Goal: Task Accomplishment & Management: Use online tool/utility

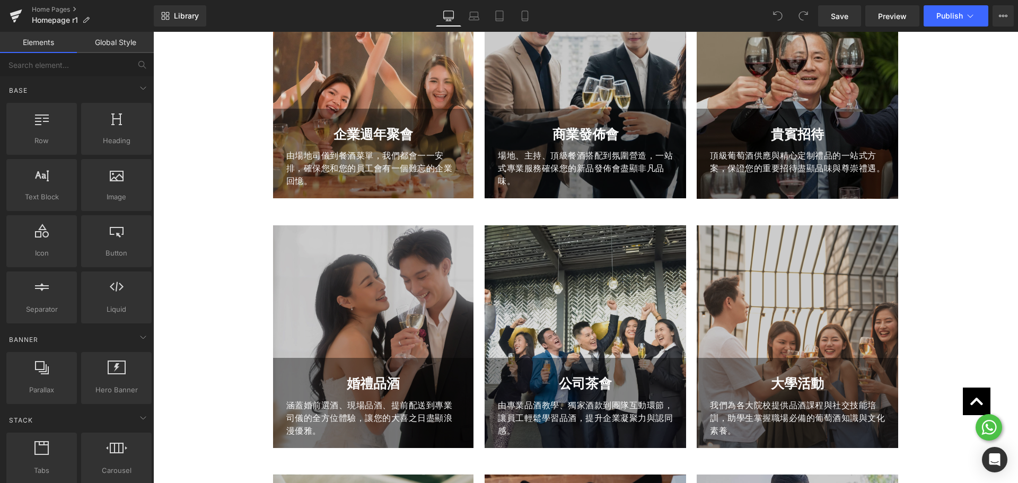
scroll to position [412, 0]
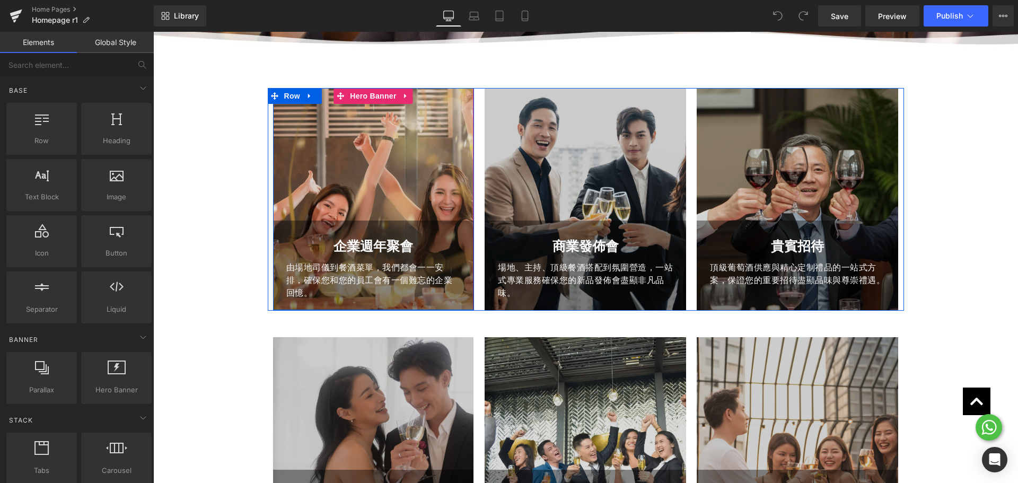
click at [357, 115] on div at bounding box center [373, 199] width 201 height 223
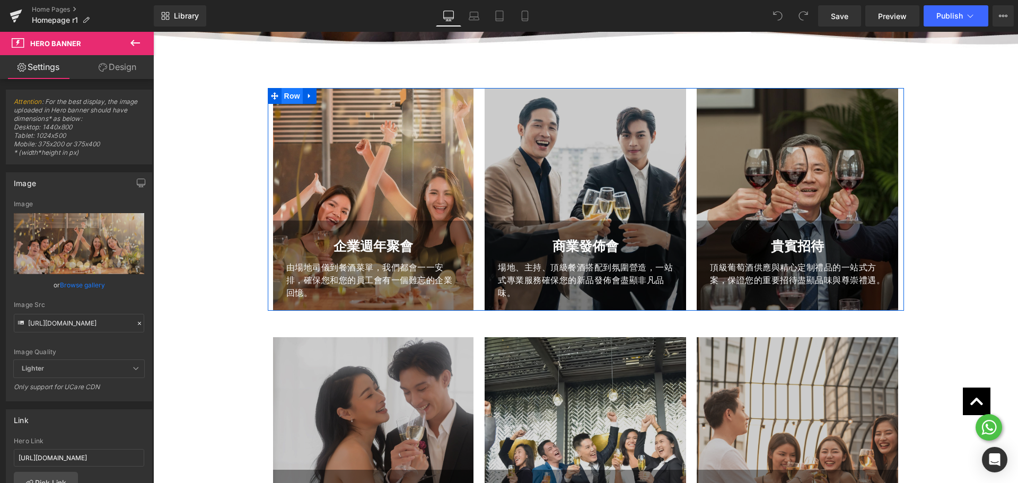
click at [289, 92] on span "Row" at bounding box center [291, 96] width 21 height 16
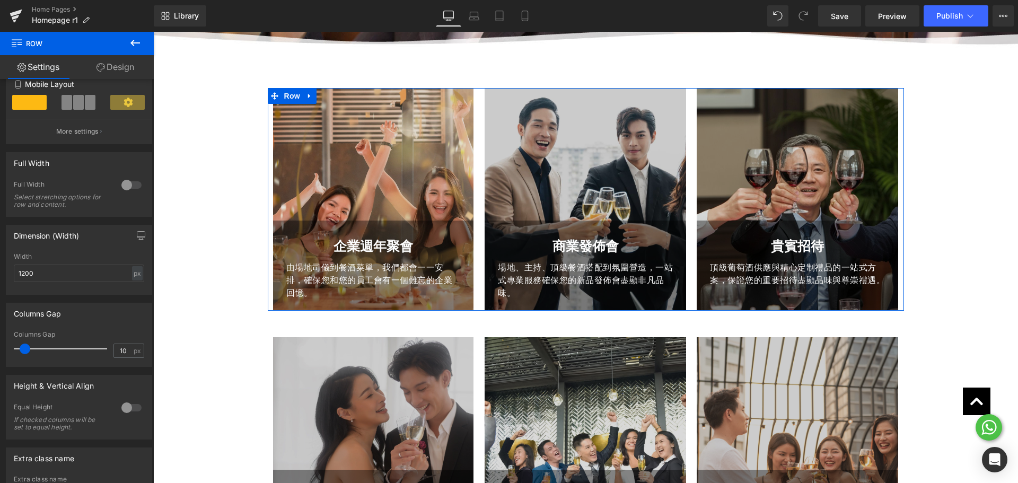
scroll to position [203, 0]
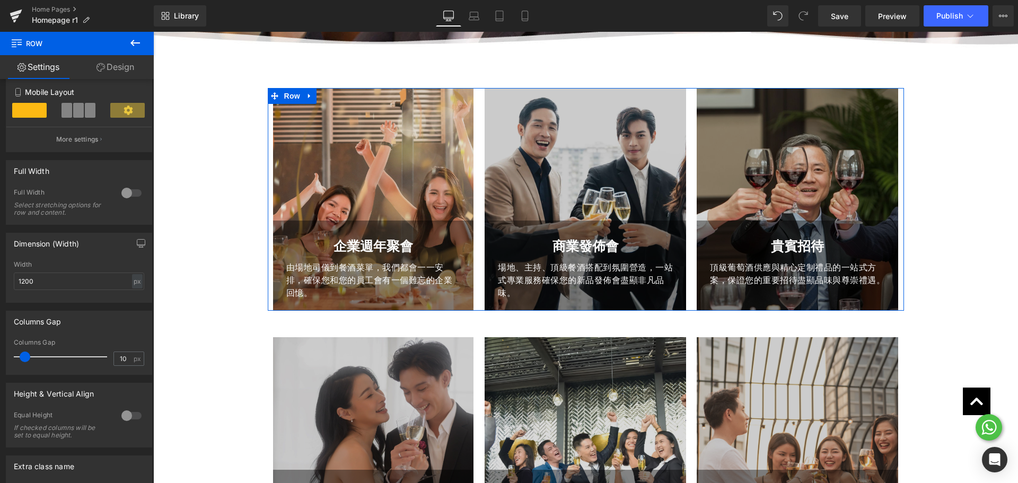
click at [114, 75] on link "Design" at bounding box center [115, 67] width 77 height 24
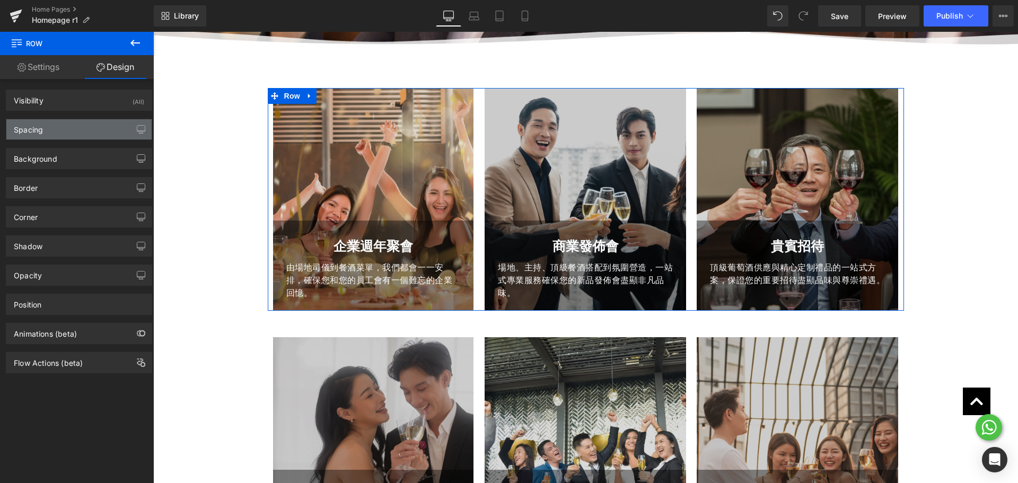
click at [68, 128] on div "Spacing" at bounding box center [78, 129] width 145 height 20
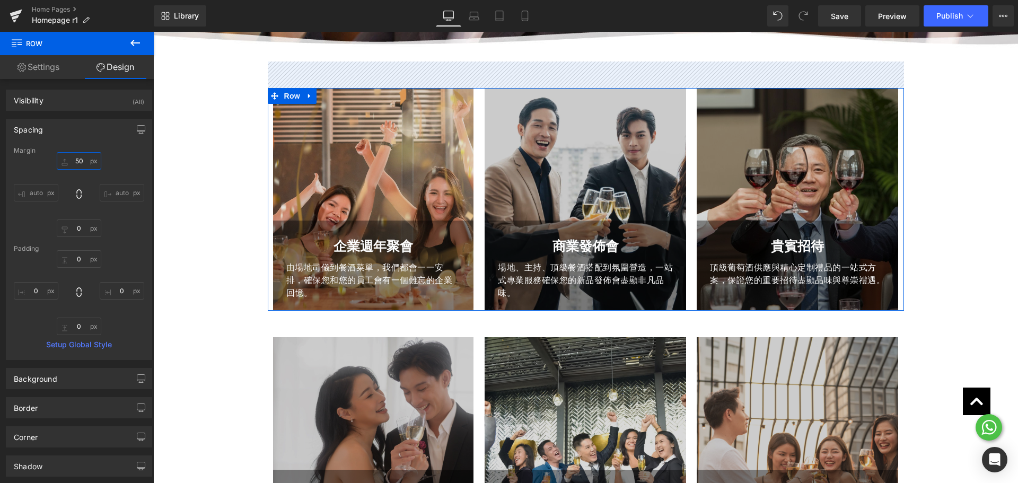
click at [76, 163] on input "50" at bounding box center [79, 160] width 45 height 17
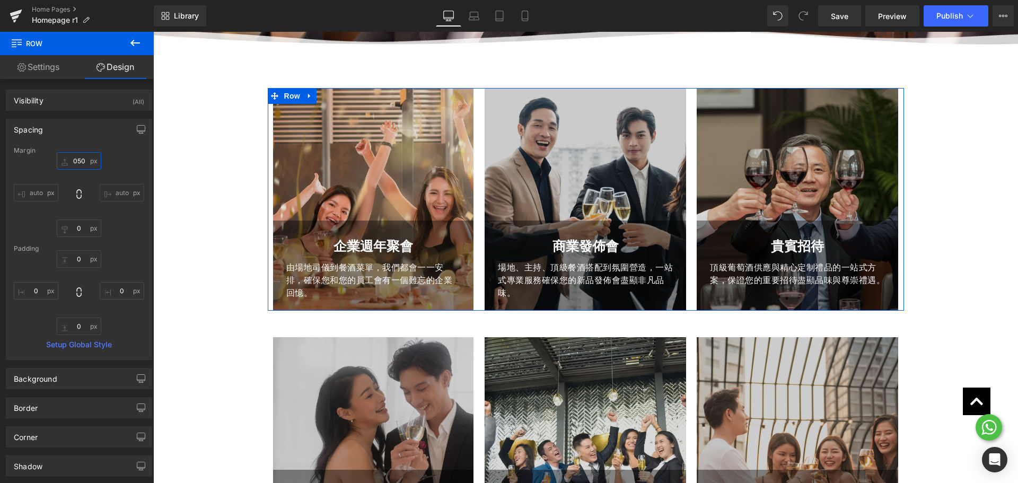
type input "50"
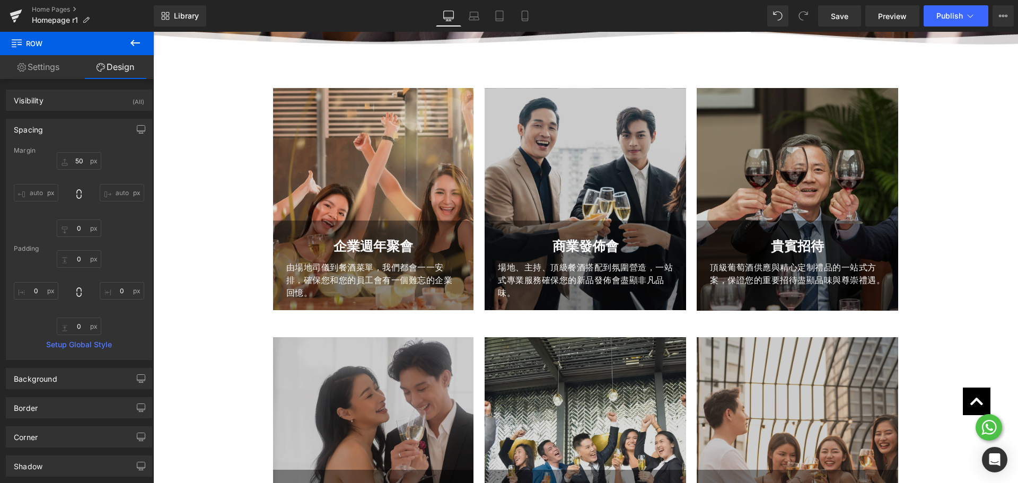
click at [387, 126] on div at bounding box center [373, 199] width 201 height 223
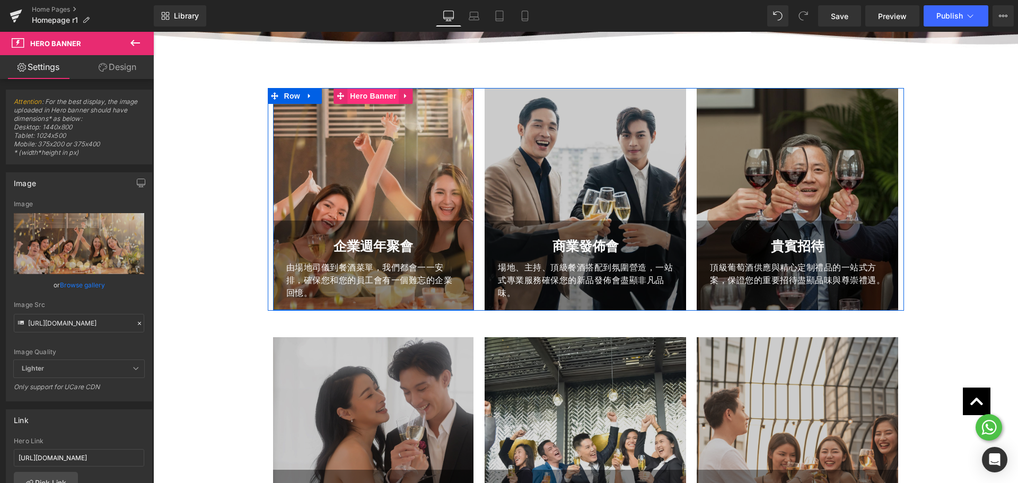
click at [365, 92] on span "Hero Banner" at bounding box center [372, 96] width 51 height 16
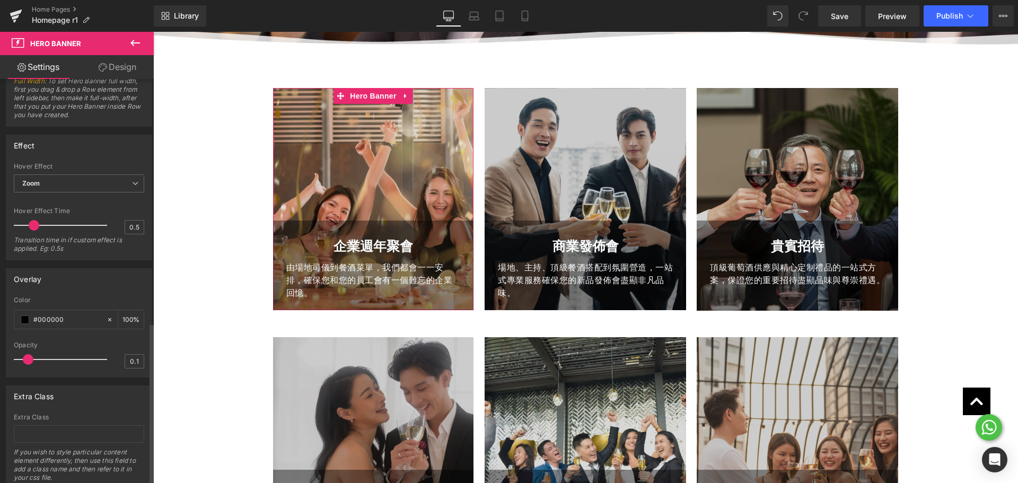
scroll to position [626, 0]
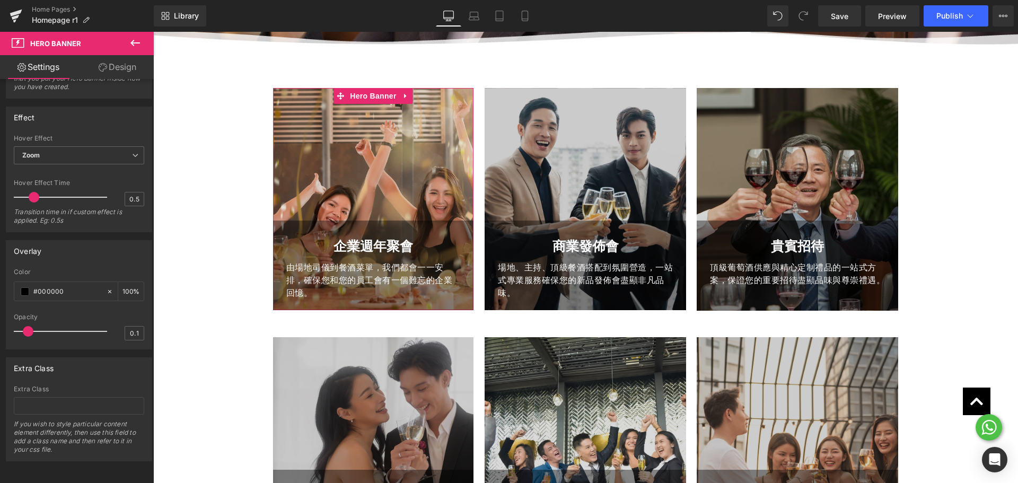
drag, startPoint x: 107, startPoint y: 67, endPoint x: 59, endPoint y: 113, distance: 66.7
click at [107, 67] on link "Design" at bounding box center [117, 67] width 77 height 24
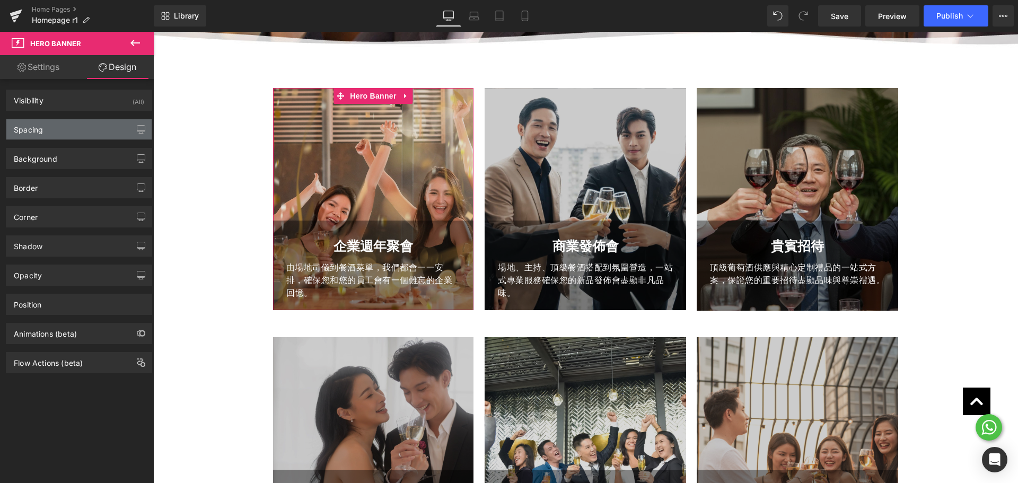
click at [59, 125] on div "Spacing" at bounding box center [78, 129] width 145 height 20
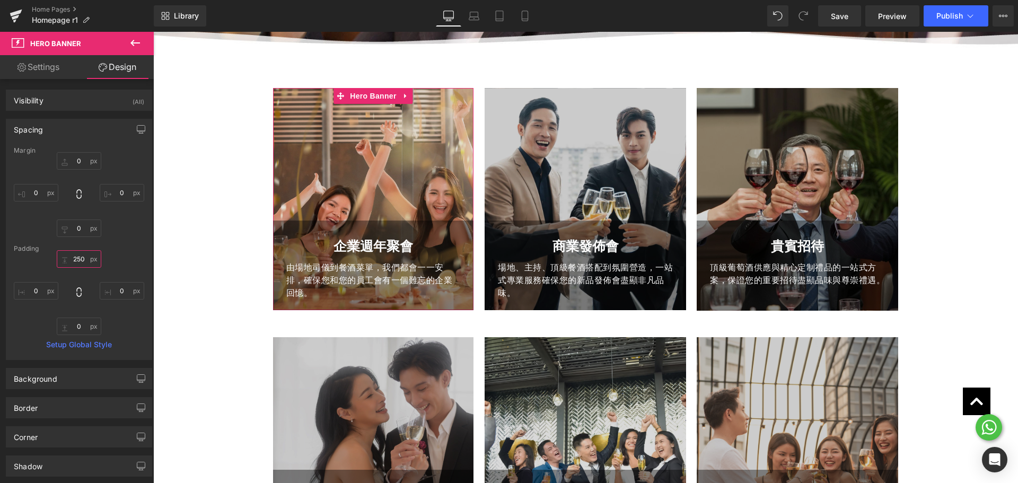
click at [72, 258] on input "text" at bounding box center [79, 258] width 45 height 17
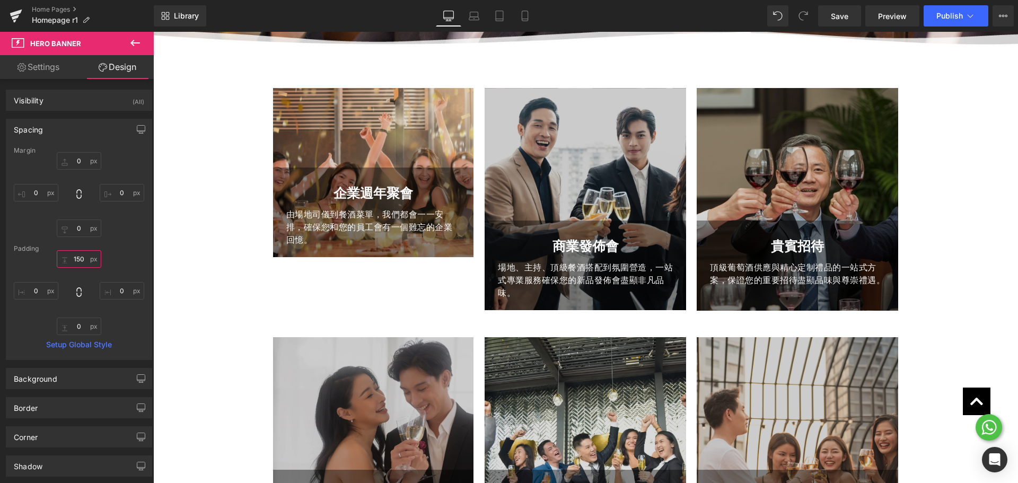
type input "150"
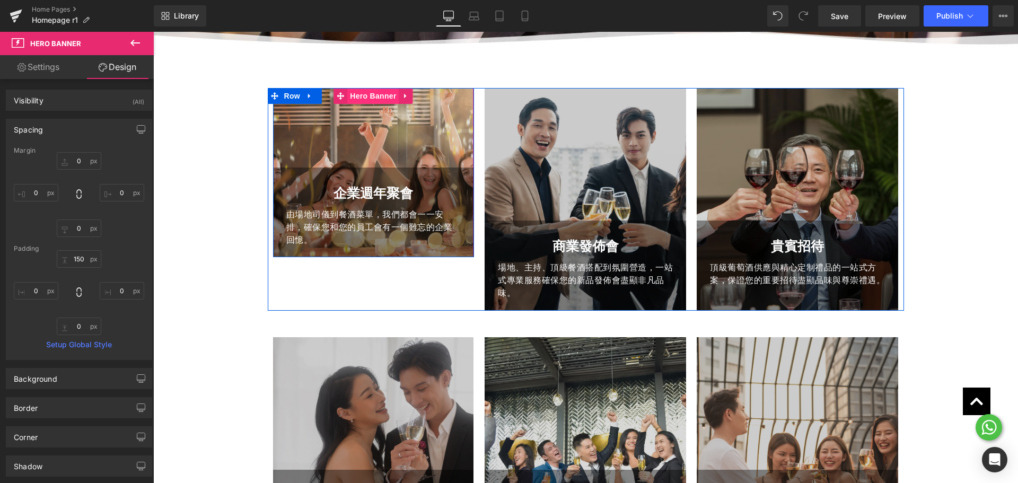
click at [363, 98] on span "Hero Banner" at bounding box center [372, 96] width 51 height 16
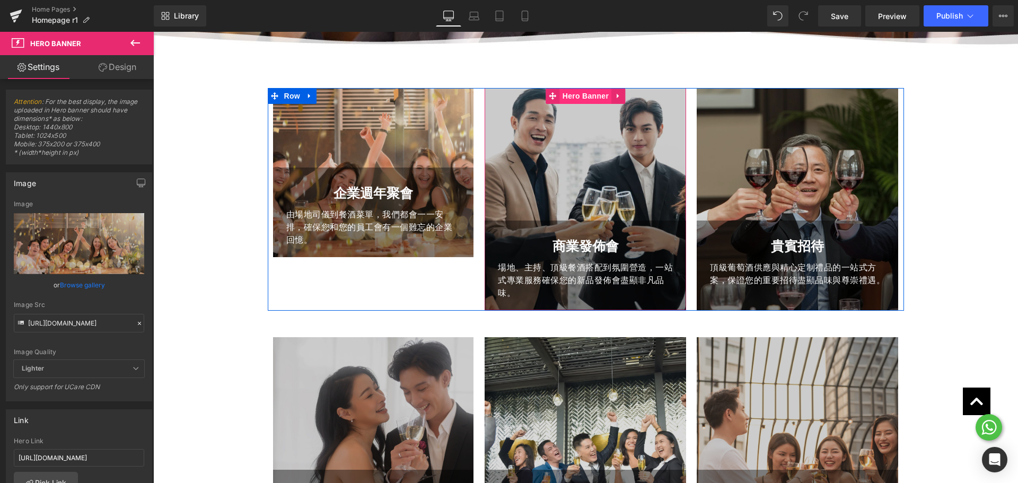
click at [578, 101] on span "Hero Banner" at bounding box center [585, 96] width 51 height 16
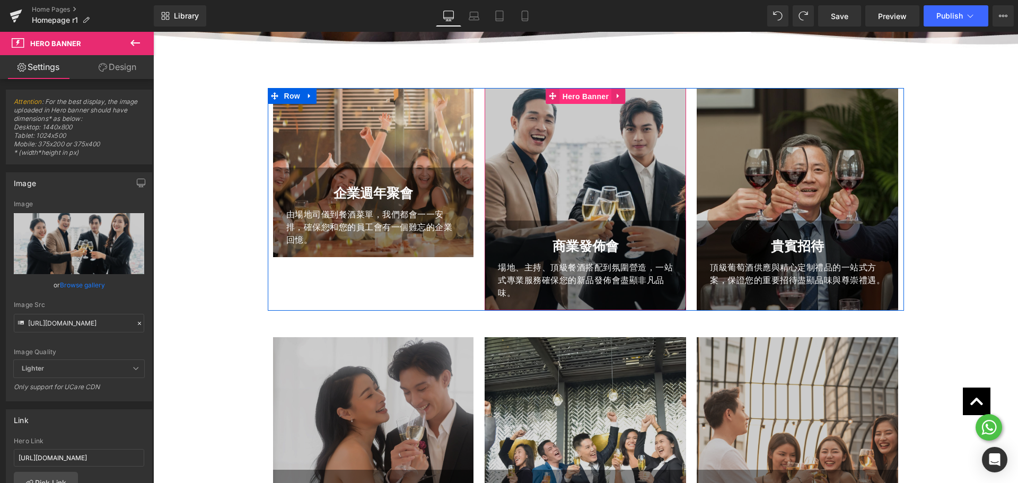
click at [562, 100] on span "Hero Banner" at bounding box center [585, 97] width 51 height 16
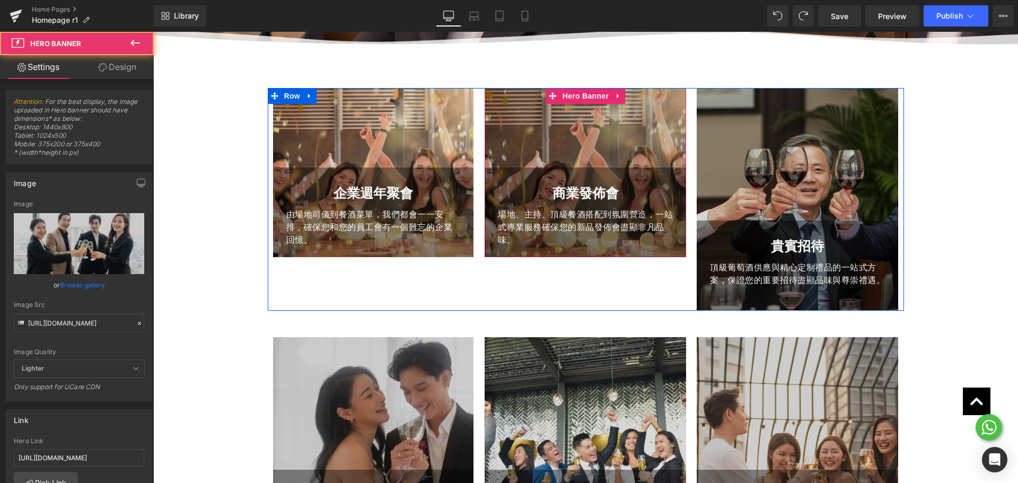
click at [573, 138] on div at bounding box center [584, 173] width 201 height 170
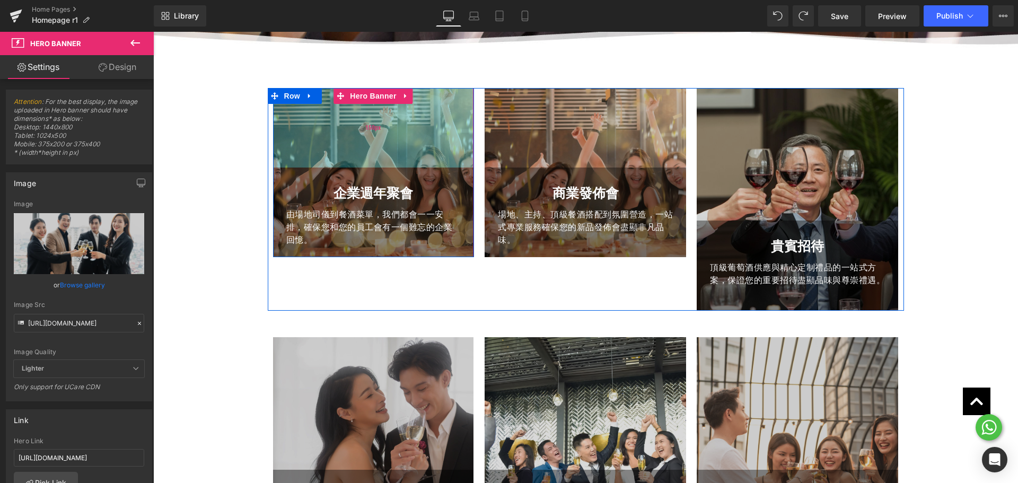
click at [308, 115] on div "150px" at bounding box center [373, 128] width 201 height 80
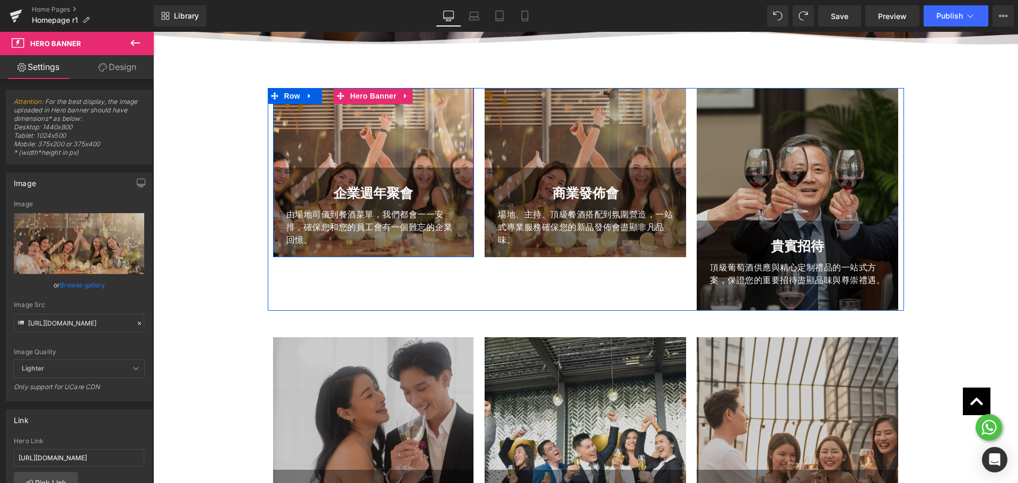
click at [678, 188] on div "商業發佈會 Text Block 場地、主持、頂級餐酒搭配到氛圍營造，一站式專業服務確保您的新品發佈會盡顯非凡品味。 Text Block" at bounding box center [584, 217] width 201 height 69
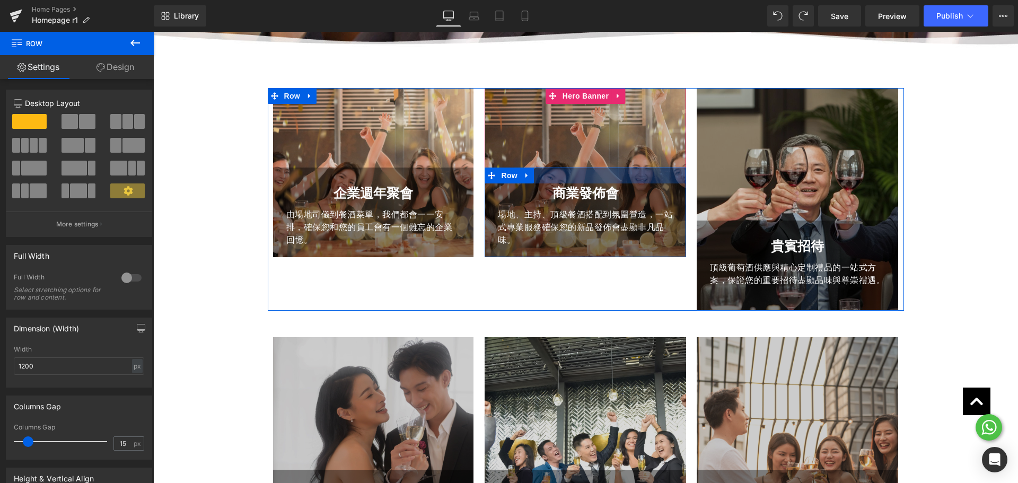
click at [622, 178] on div at bounding box center [584, 175] width 201 height 16
click at [588, 131] on div at bounding box center [584, 173] width 201 height 170
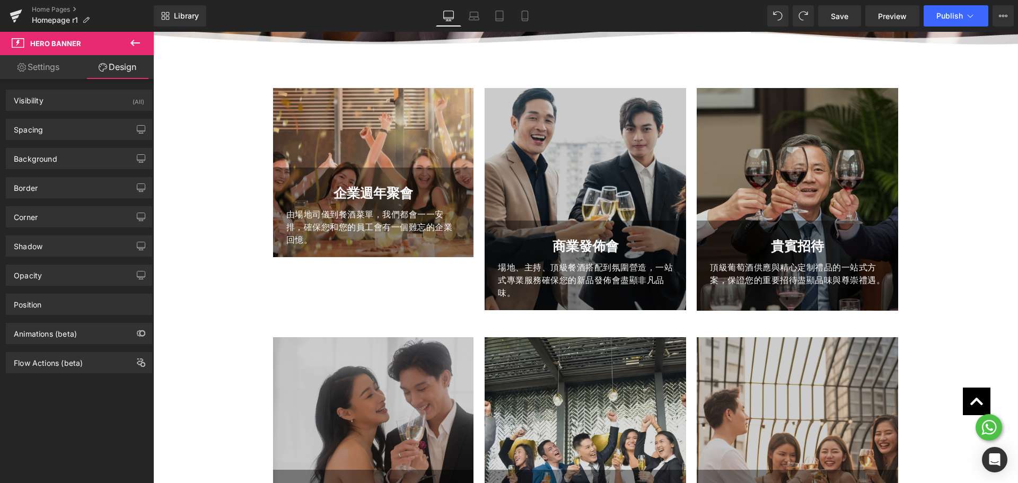
click at [603, 142] on div at bounding box center [584, 199] width 201 height 223
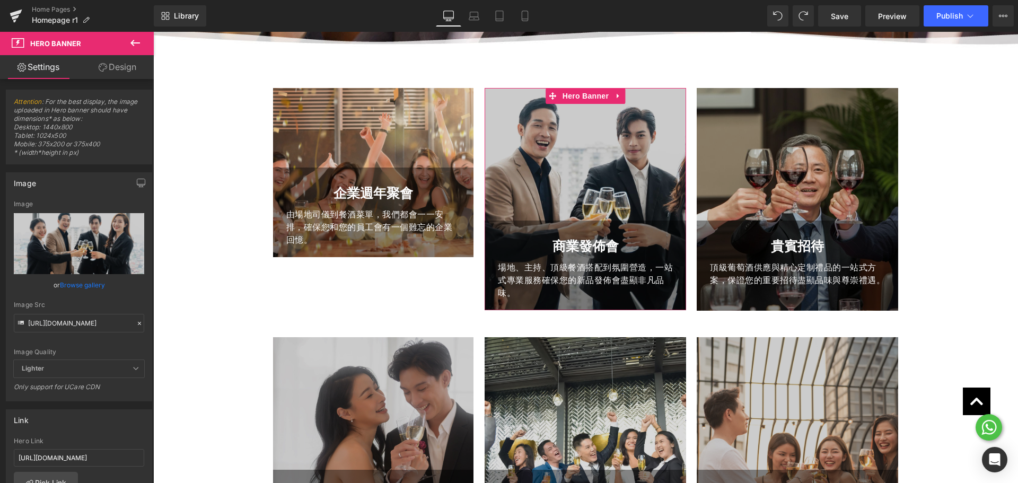
click at [112, 76] on link "Design" at bounding box center [117, 67] width 77 height 24
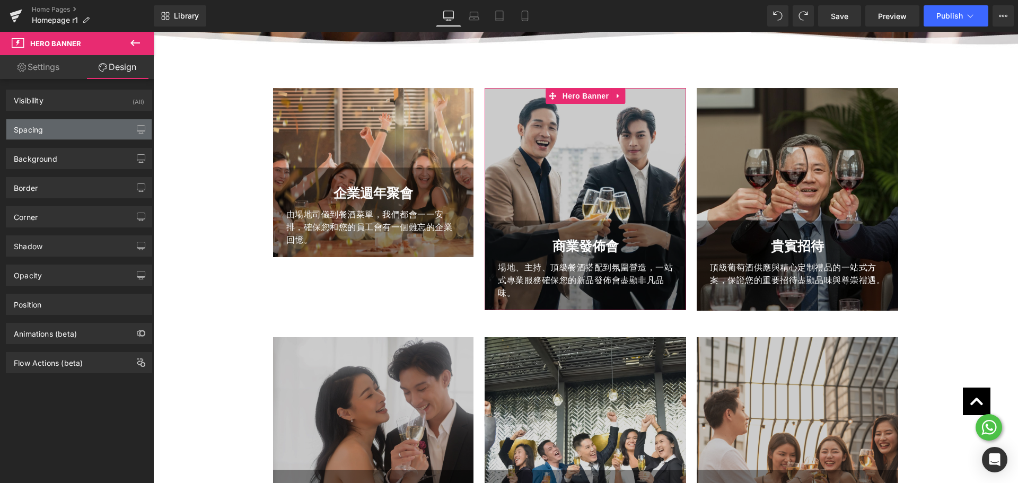
click at [96, 138] on div "Spacing" at bounding box center [78, 129] width 145 height 20
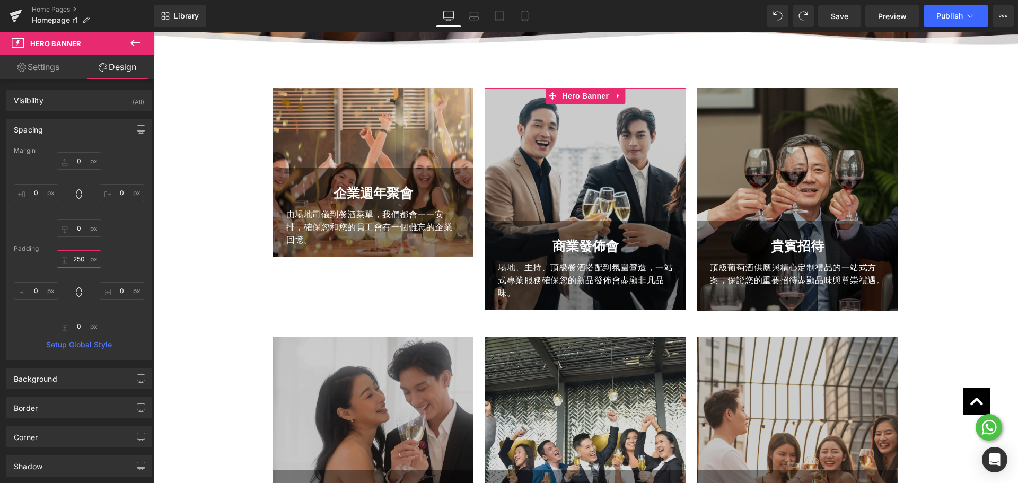
click at [81, 260] on input "250" at bounding box center [79, 258] width 45 height 17
type input "150"
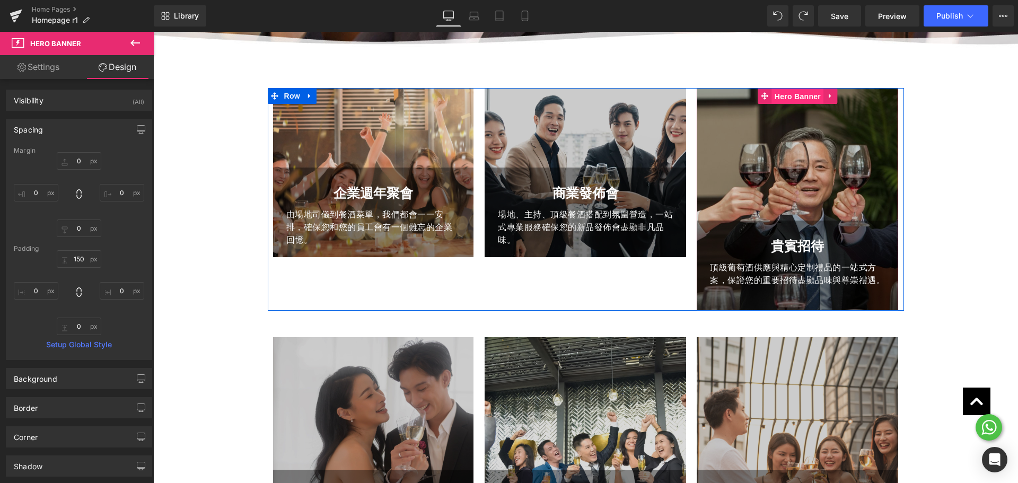
click at [797, 96] on span "Hero Banner" at bounding box center [797, 97] width 51 height 16
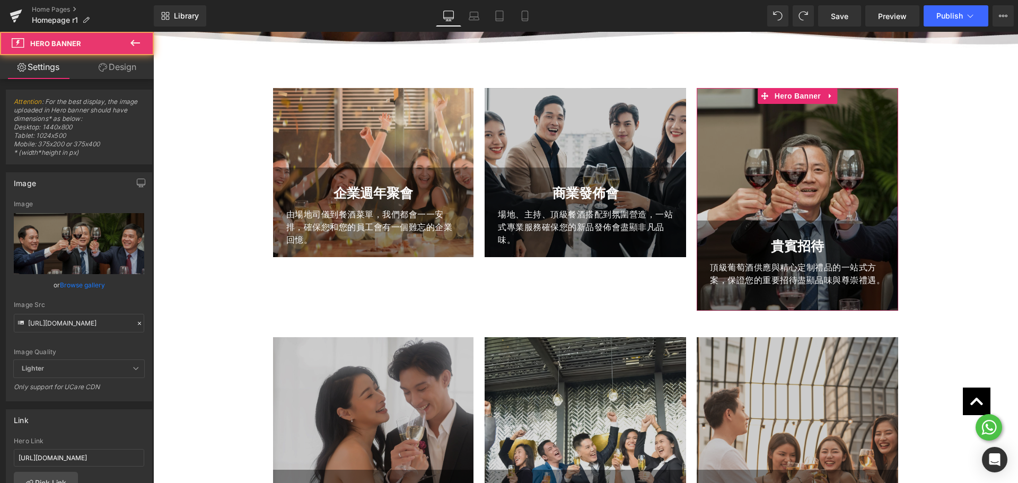
click at [107, 67] on link "Design" at bounding box center [117, 67] width 77 height 24
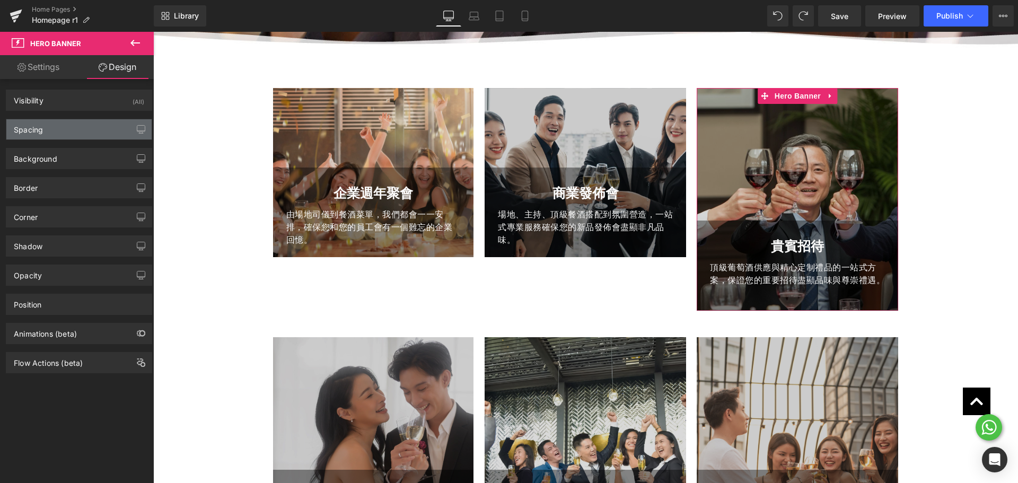
click at [80, 132] on div "Spacing" at bounding box center [78, 129] width 145 height 20
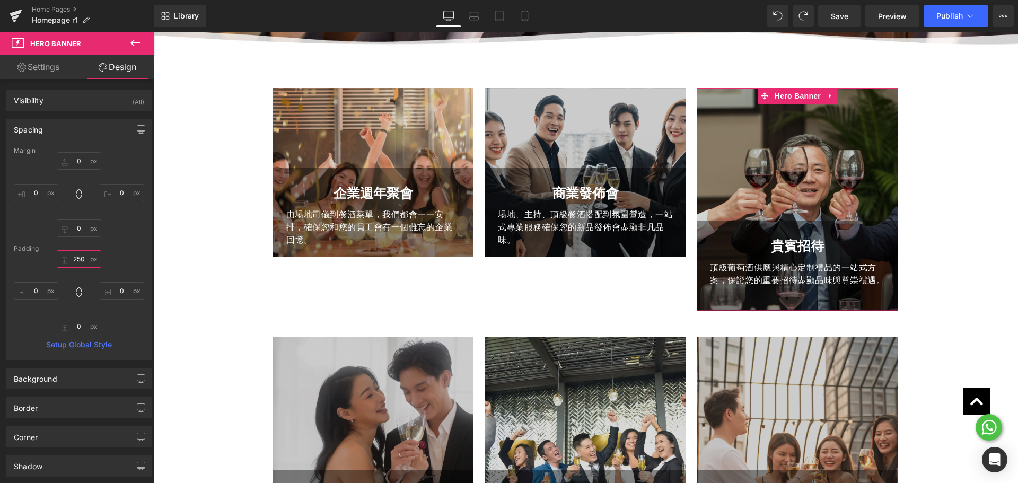
click at [73, 254] on input "text" at bounding box center [79, 258] width 45 height 17
paste input "1"
type input "150"
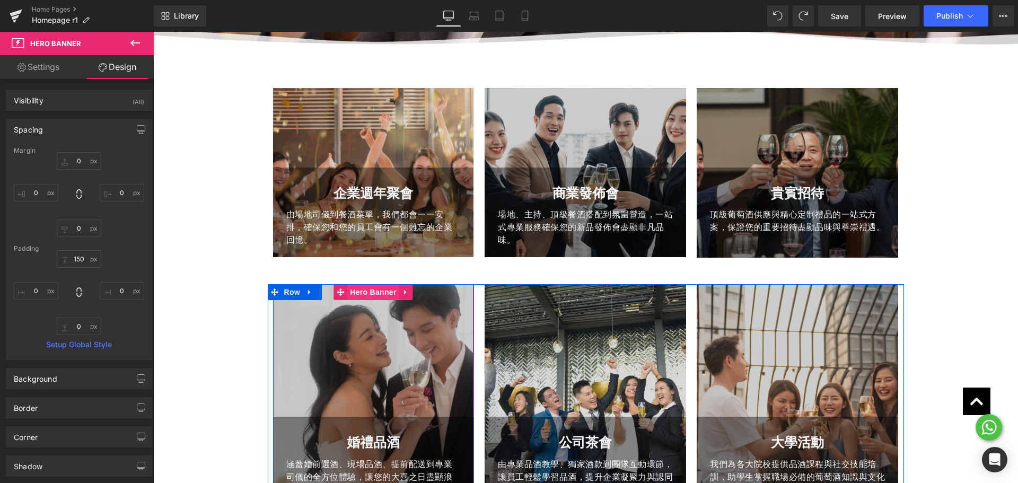
click at [374, 296] on span "Hero Banner" at bounding box center [372, 292] width 51 height 16
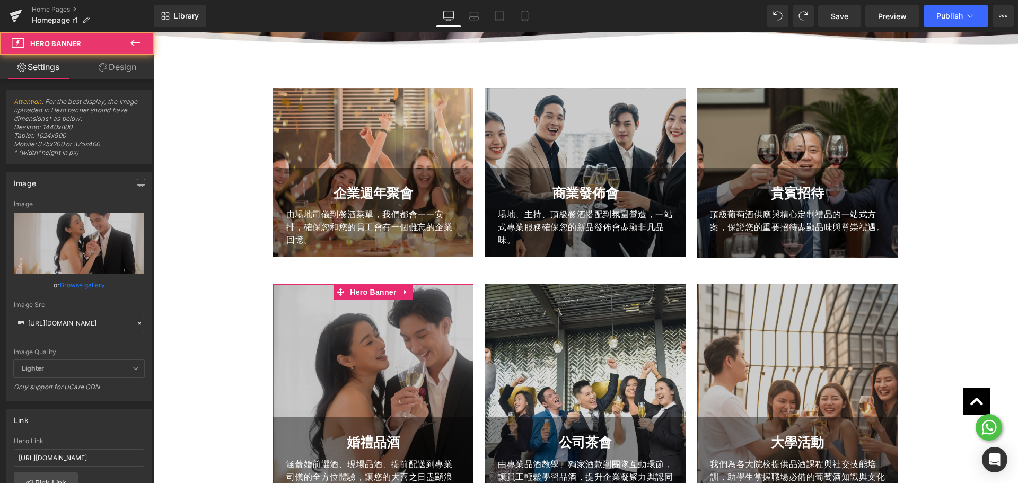
click at [99, 70] on icon at bounding box center [103, 67] width 8 height 8
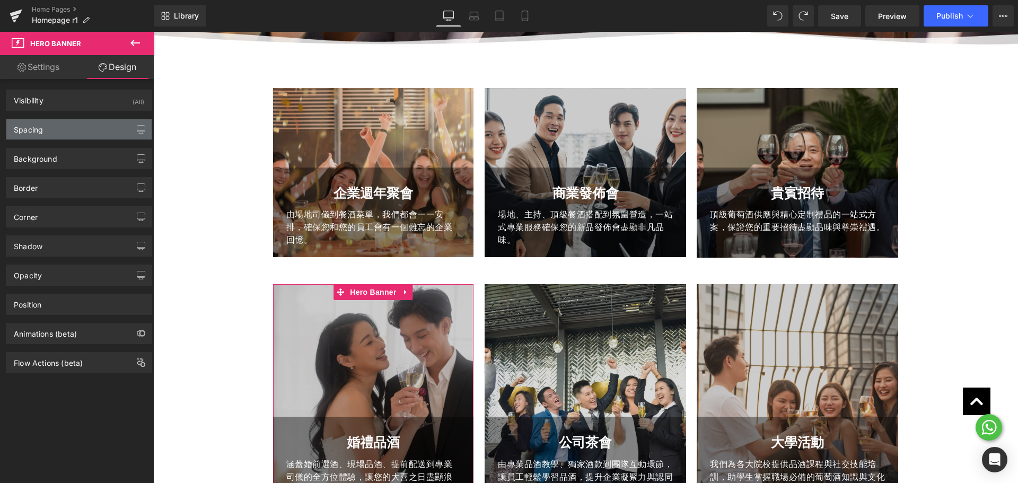
click at [77, 134] on div "Spacing" at bounding box center [78, 129] width 145 height 20
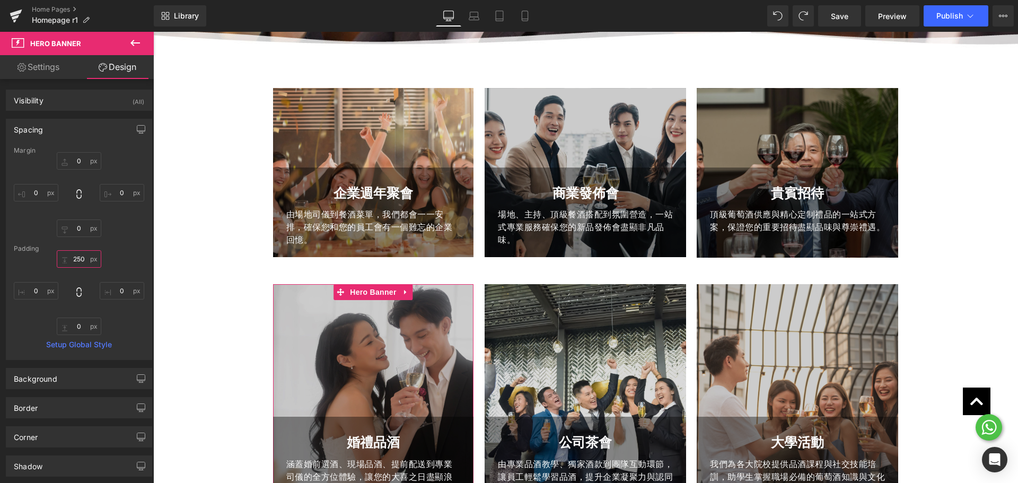
click at [81, 266] on input "250" at bounding box center [79, 258] width 45 height 17
paste input "1"
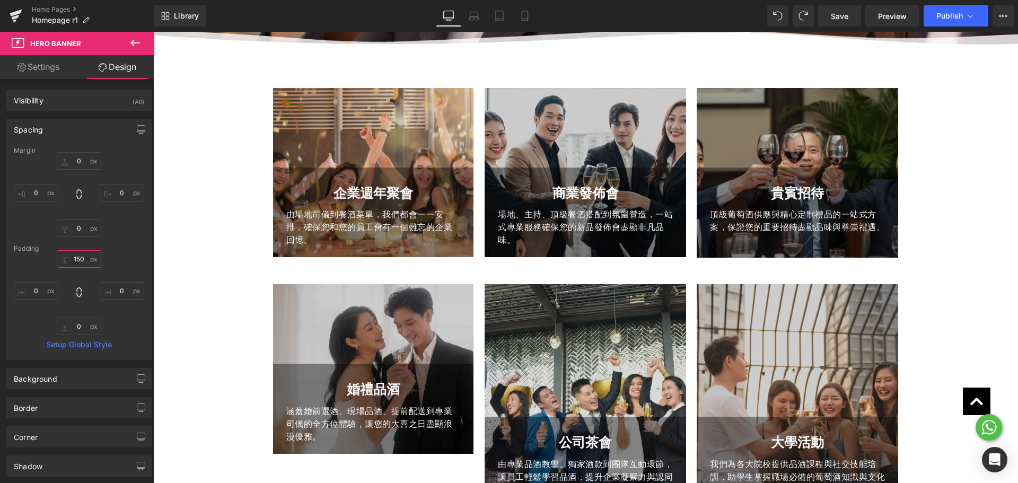
type input "150"
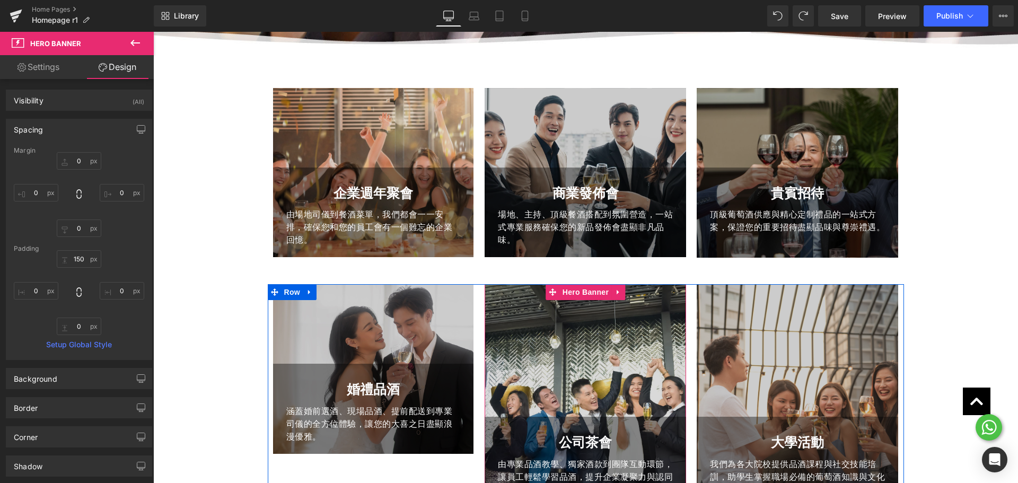
click at [572, 293] on li "Hero Banner" at bounding box center [578, 292] width 65 height 16
click at [589, 290] on span "Hero Banner" at bounding box center [585, 292] width 51 height 16
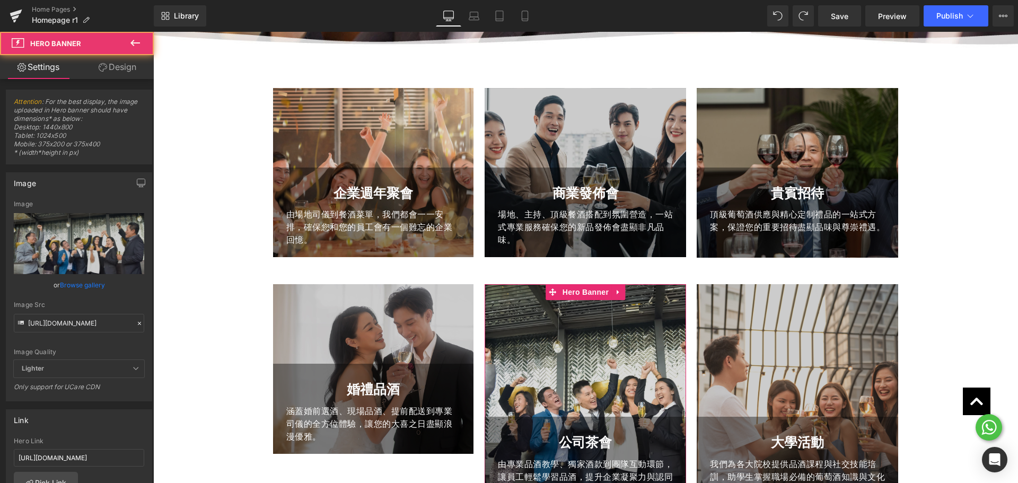
click at [101, 72] on link "Design" at bounding box center [117, 67] width 77 height 24
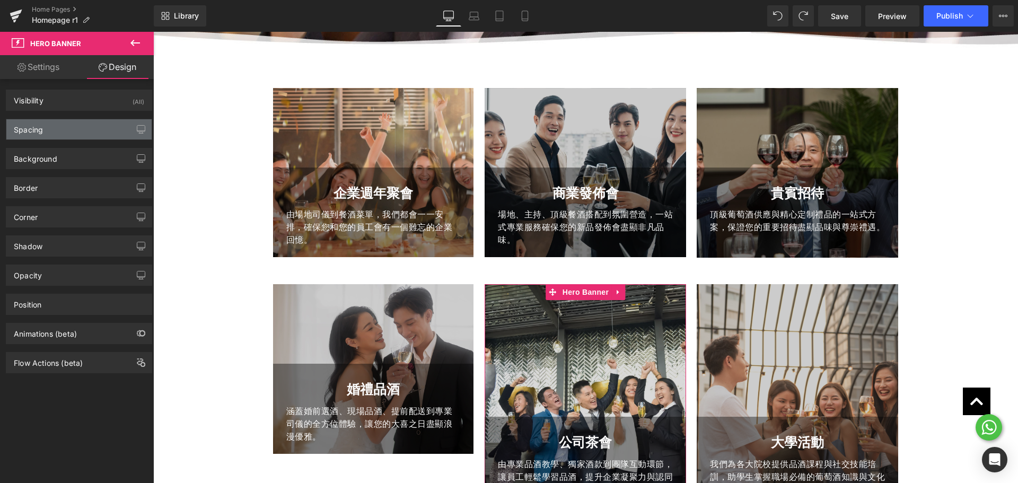
click at [85, 128] on div "Spacing" at bounding box center [78, 129] width 145 height 20
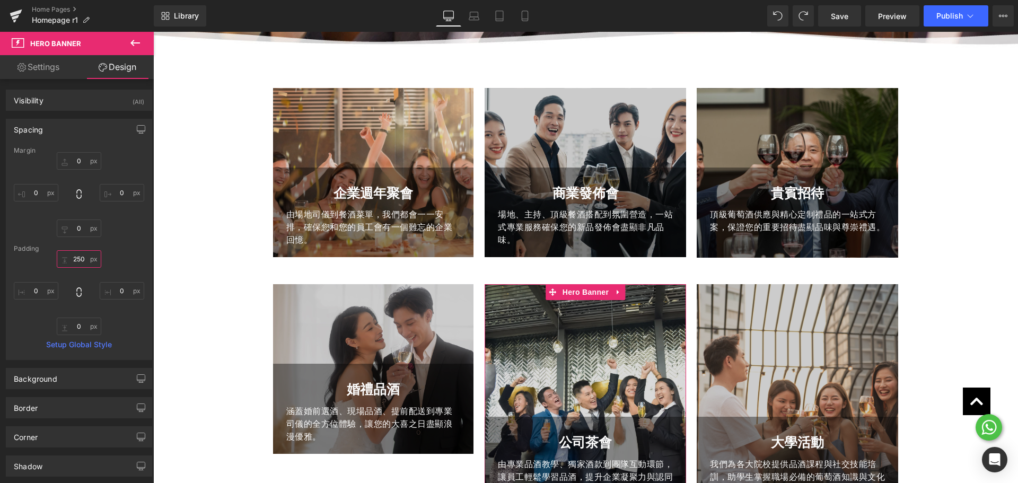
click at [79, 257] on input "text" at bounding box center [79, 258] width 45 height 17
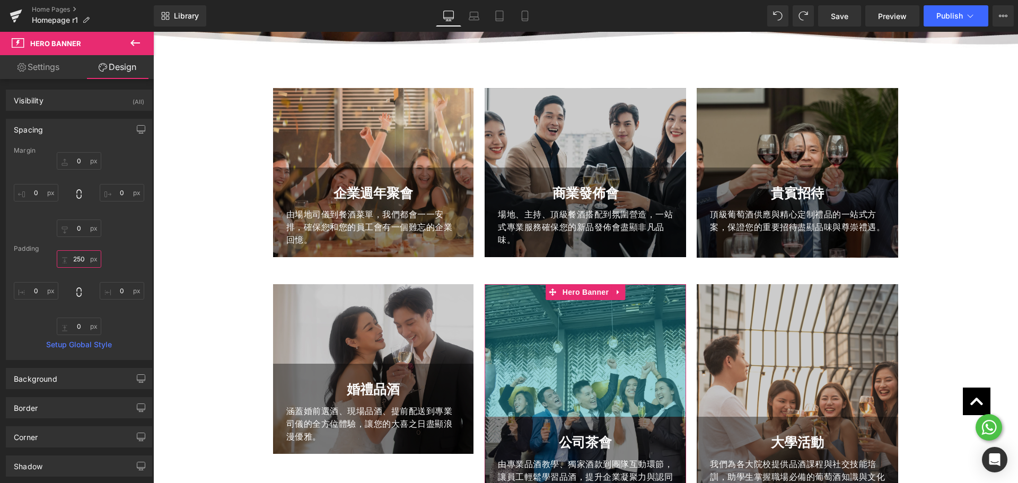
paste input "1"
type input "150"
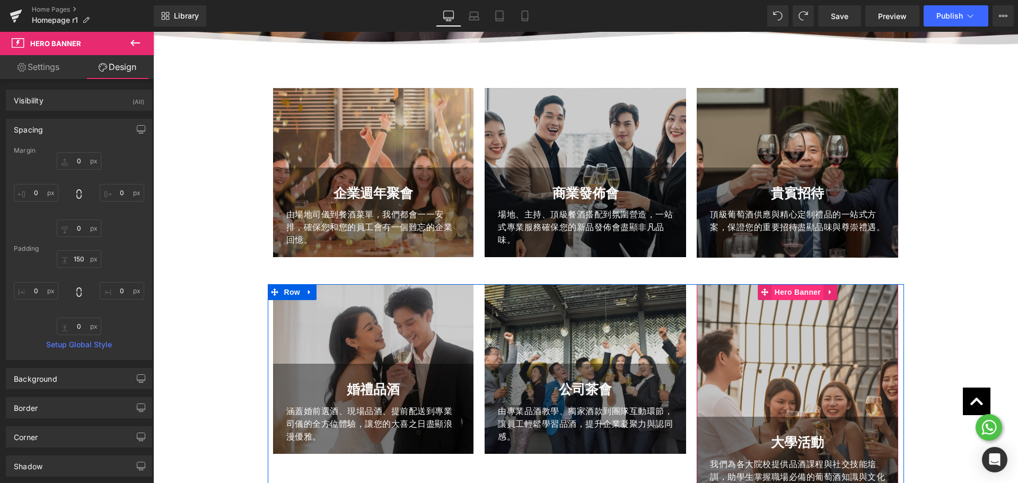
click at [792, 290] on span "Hero Banner" at bounding box center [797, 292] width 51 height 16
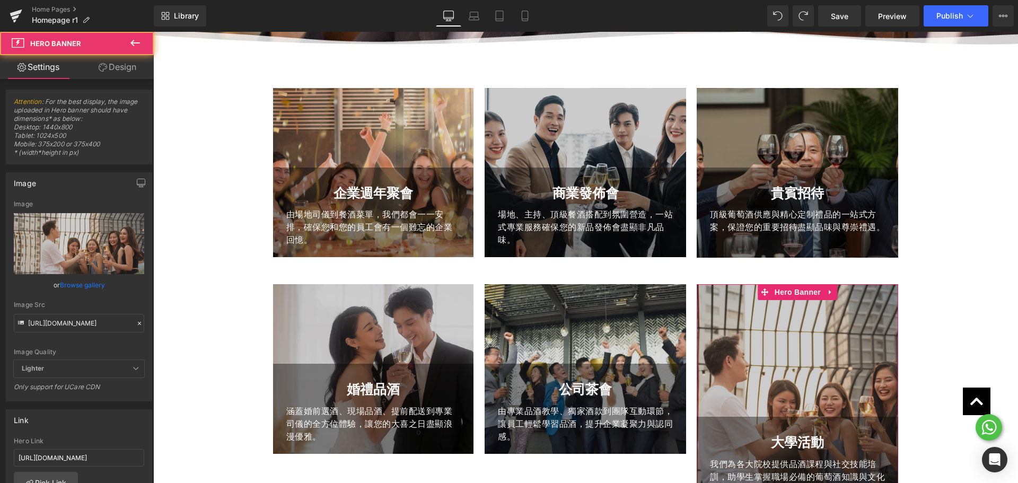
click at [118, 62] on link "Design" at bounding box center [117, 67] width 77 height 24
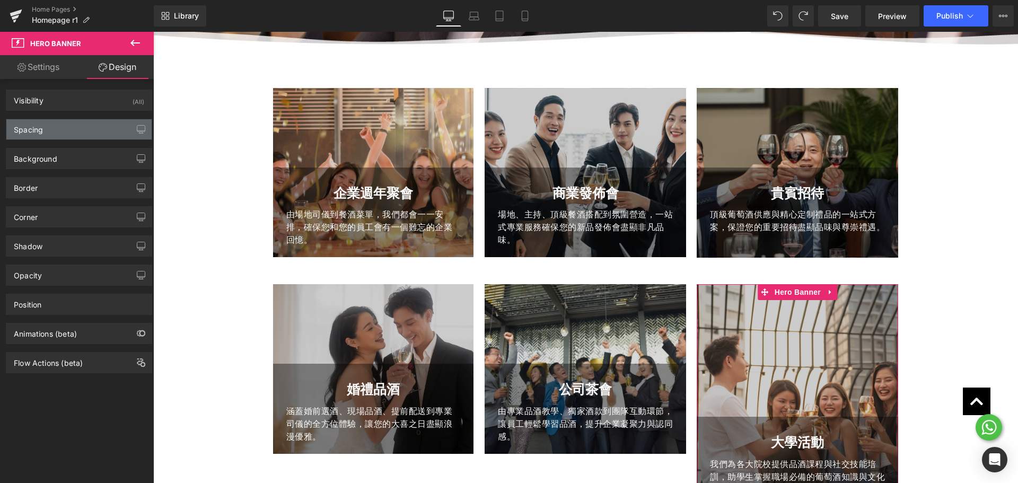
click at [82, 132] on div "Spacing" at bounding box center [78, 129] width 145 height 20
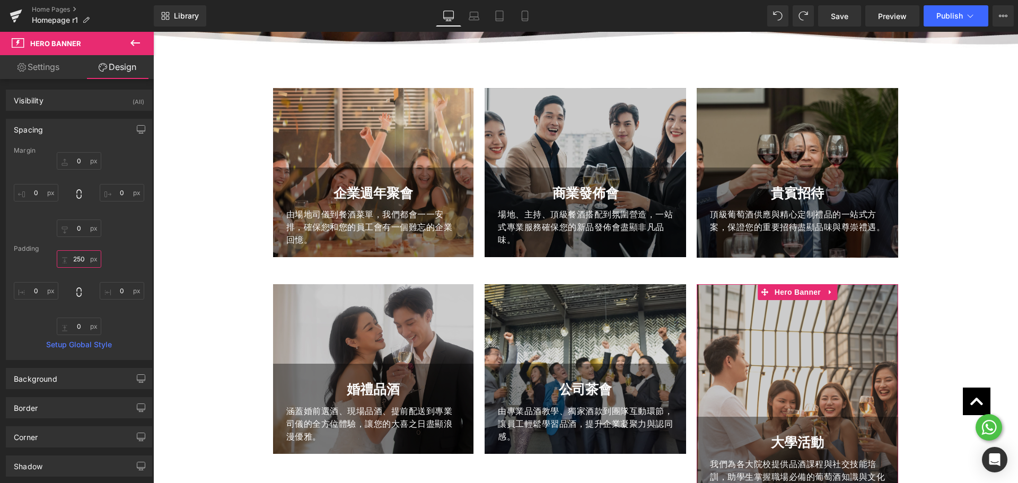
click at [82, 265] on input "text" at bounding box center [79, 258] width 45 height 17
paste input "1"
type input "150"
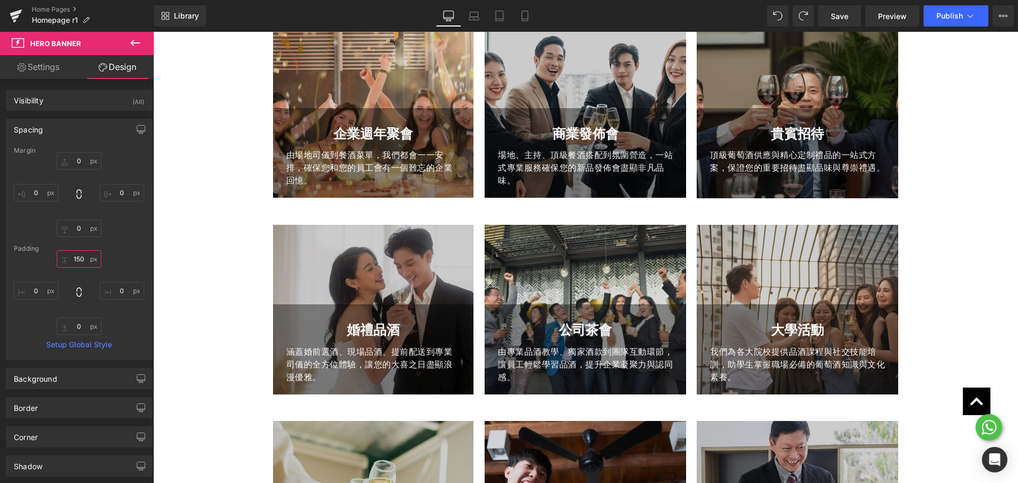
scroll to position [677, 0]
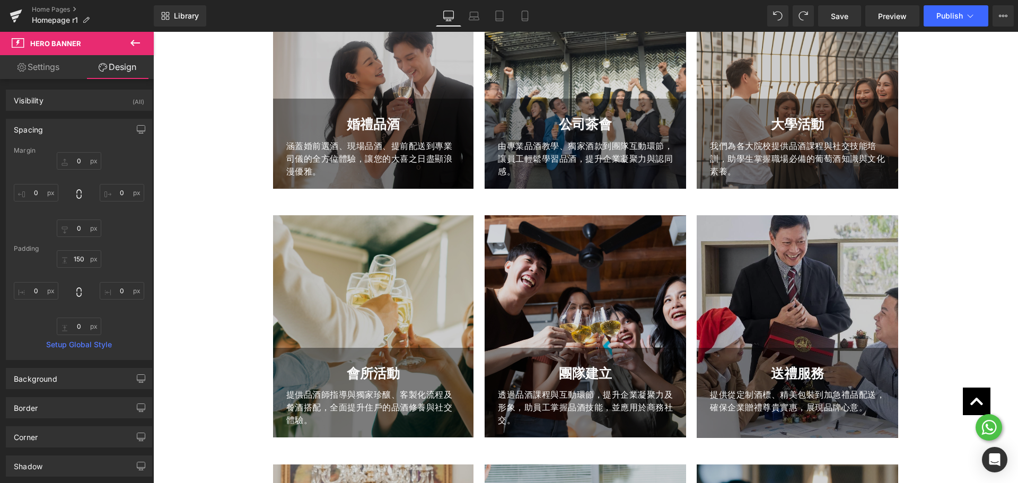
click at [366, 267] on div at bounding box center [373, 326] width 201 height 223
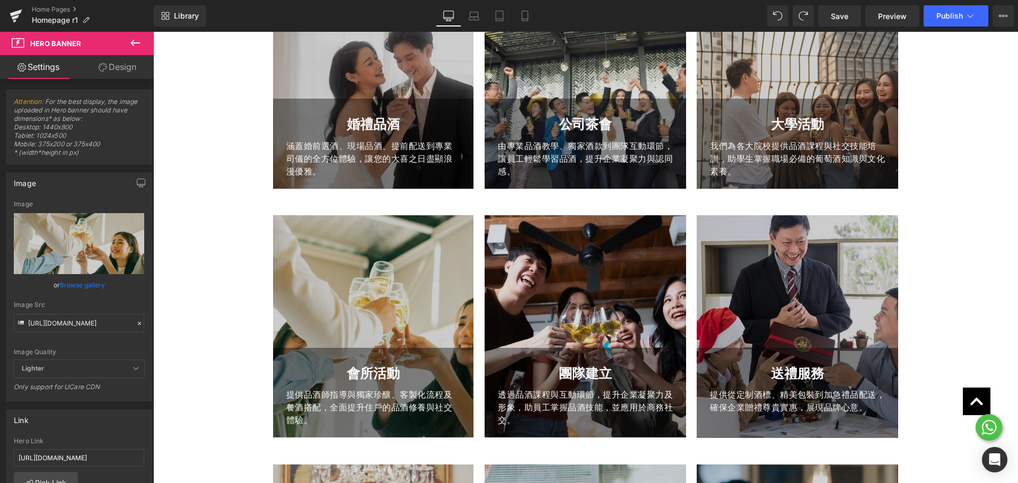
click at [131, 73] on link "Design" at bounding box center [117, 67] width 77 height 24
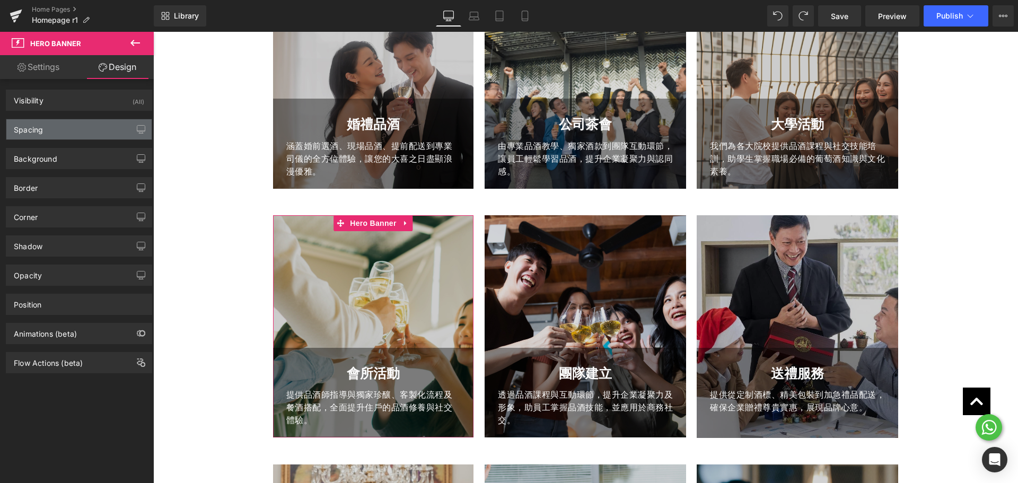
click at [69, 133] on div "Spacing" at bounding box center [78, 129] width 145 height 20
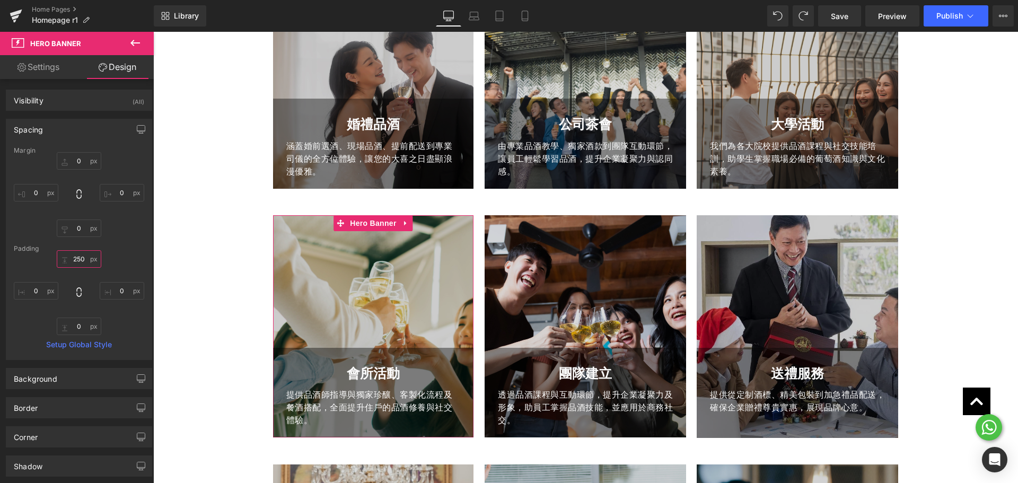
click at [82, 264] on input "250" at bounding box center [79, 258] width 45 height 17
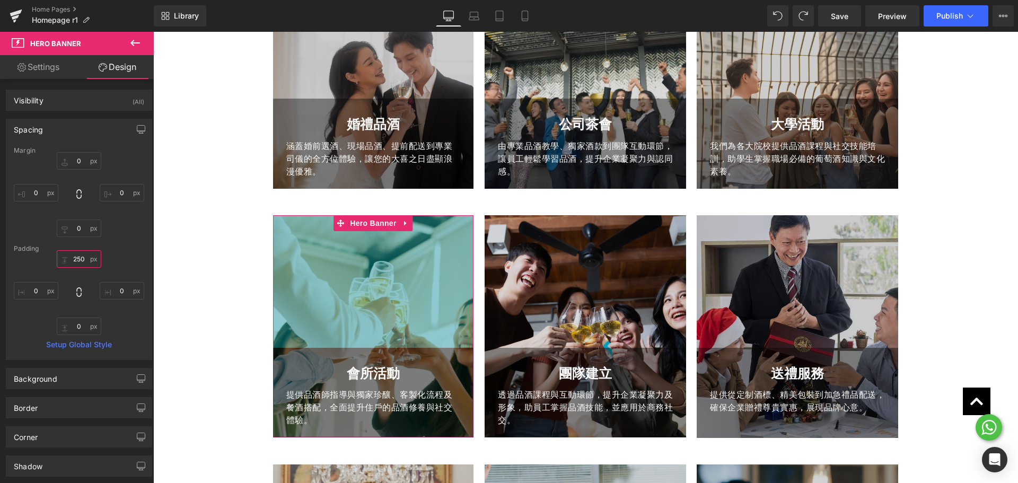
paste input "1"
type input "150"
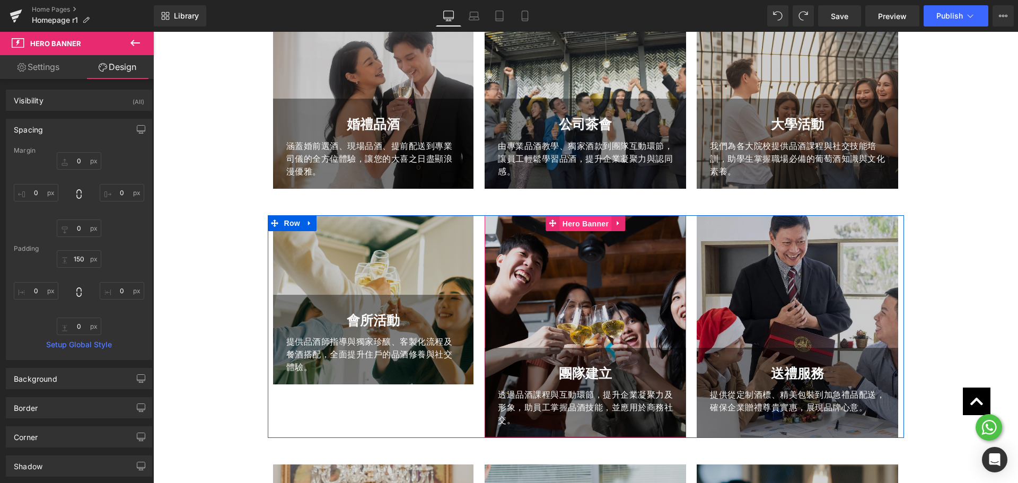
click at [577, 228] on span "Hero Banner" at bounding box center [585, 224] width 51 height 16
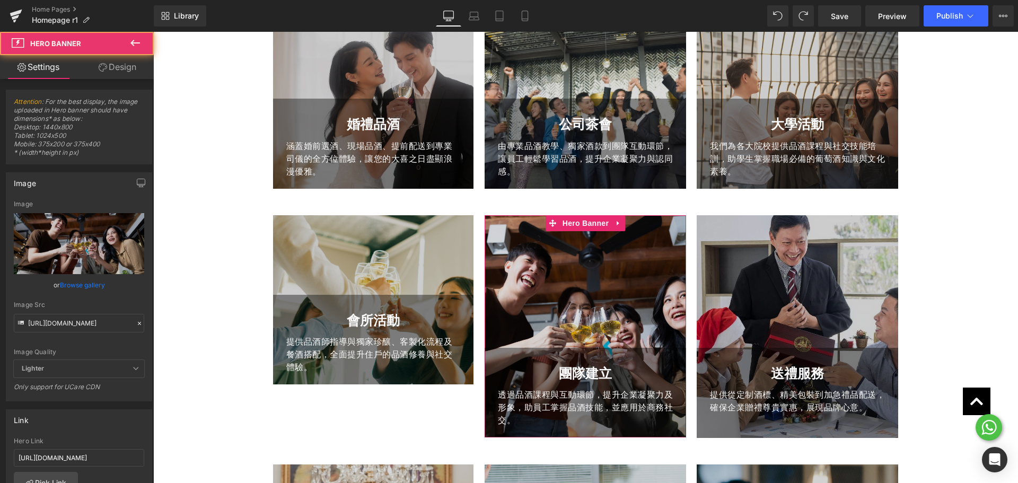
click at [111, 69] on link "Design" at bounding box center [117, 67] width 77 height 24
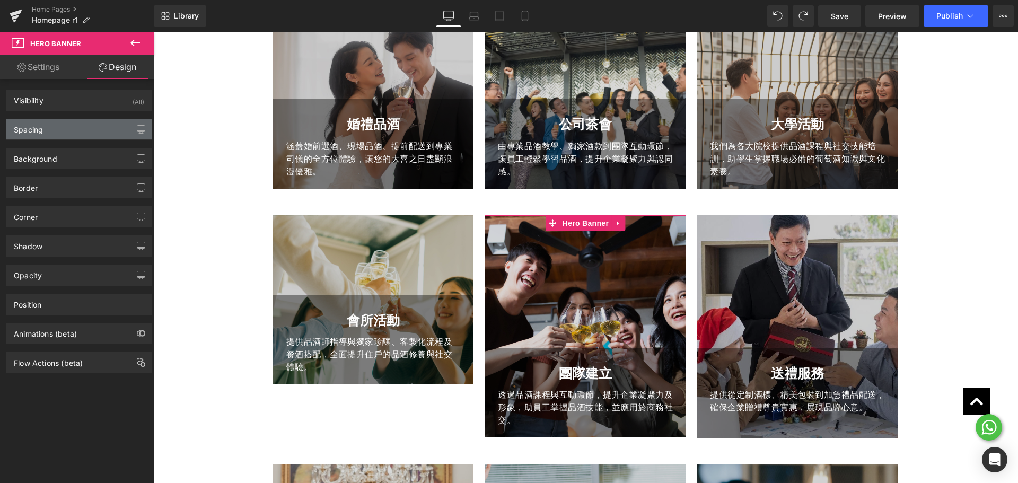
click at [78, 135] on div "Spacing" at bounding box center [78, 129] width 145 height 20
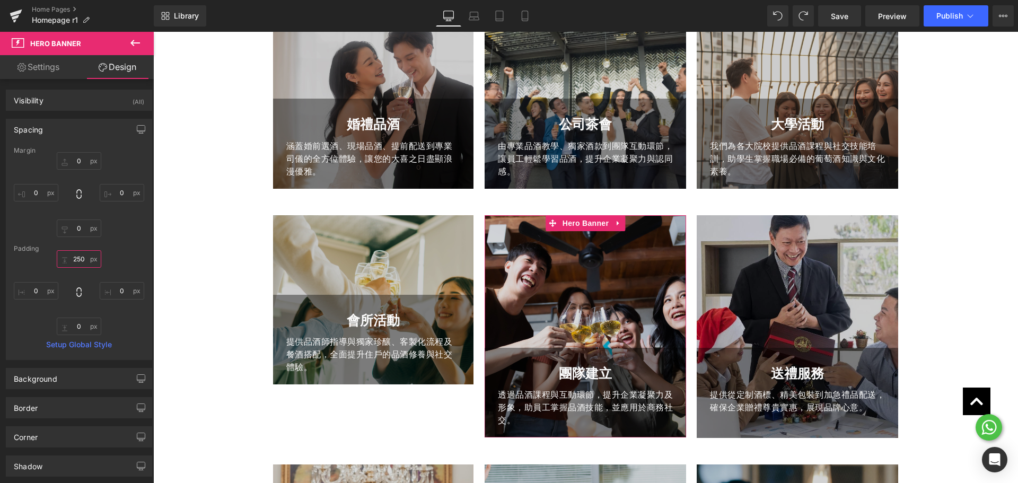
click at [81, 259] on input "250" at bounding box center [79, 258] width 45 height 17
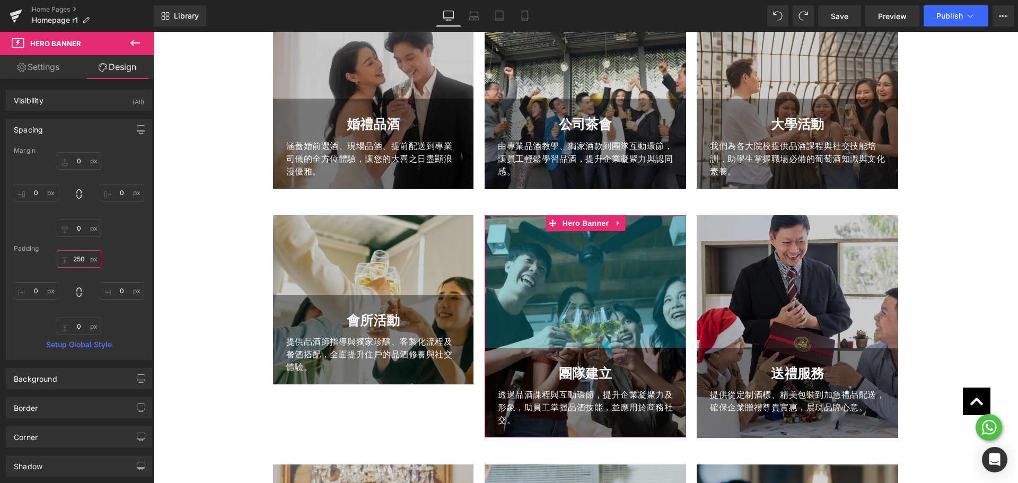
paste input "1"
type input "150"
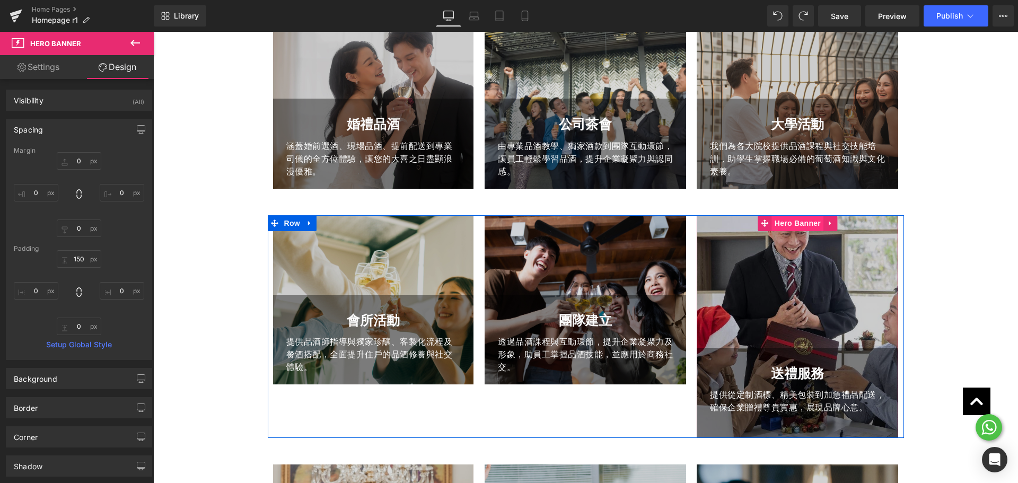
click at [784, 226] on span "Hero Banner" at bounding box center [797, 223] width 51 height 16
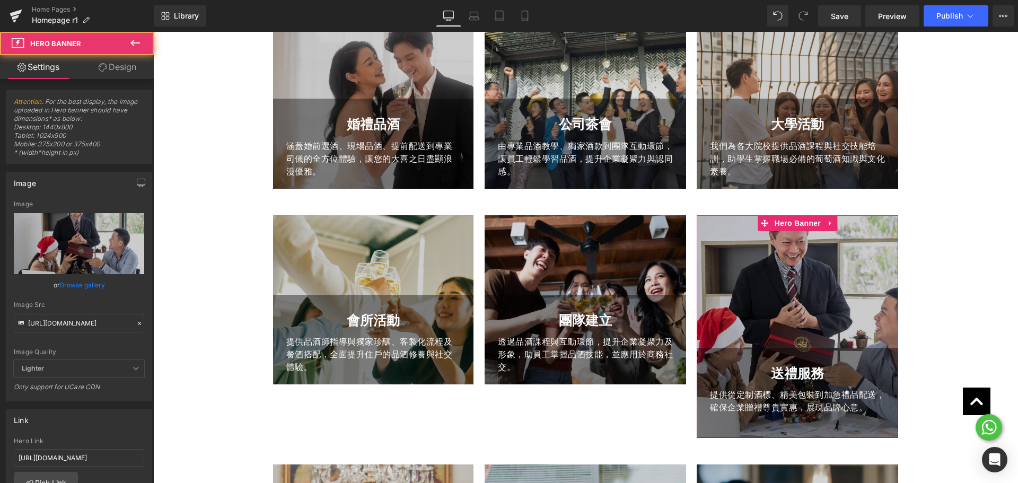
click at [125, 65] on link "Design" at bounding box center [117, 67] width 77 height 24
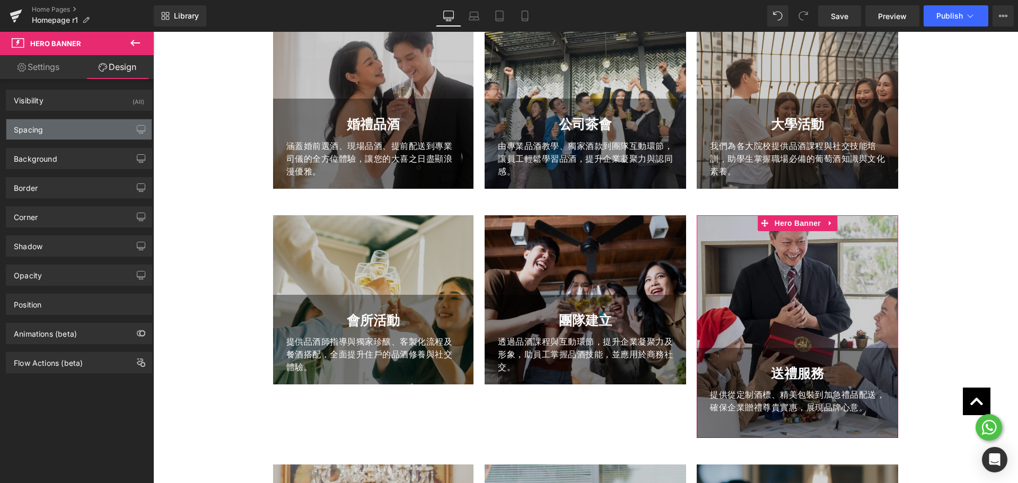
click at [85, 131] on div "Spacing" at bounding box center [78, 129] width 145 height 20
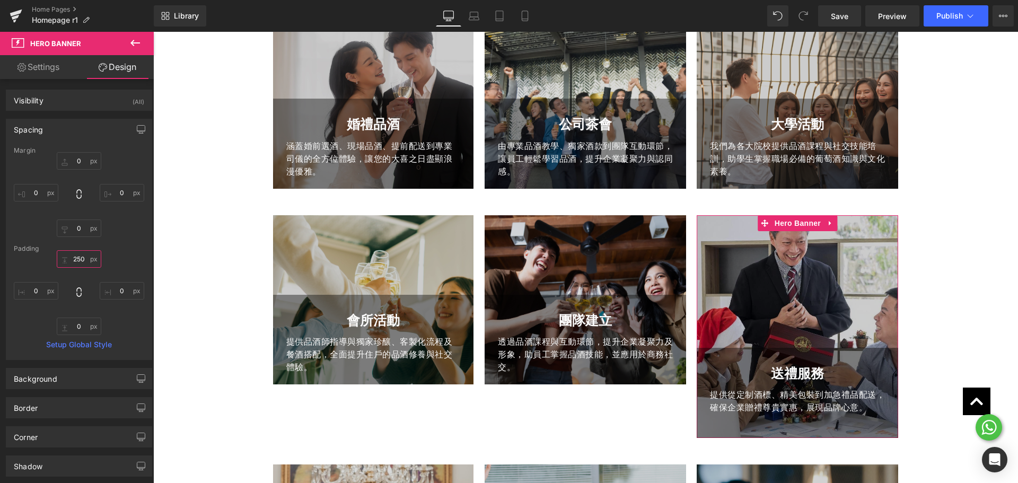
click at [83, 258] on input "250" at bounding box center [79, 258] width 45 height 17
paste input "1"
type input "150"
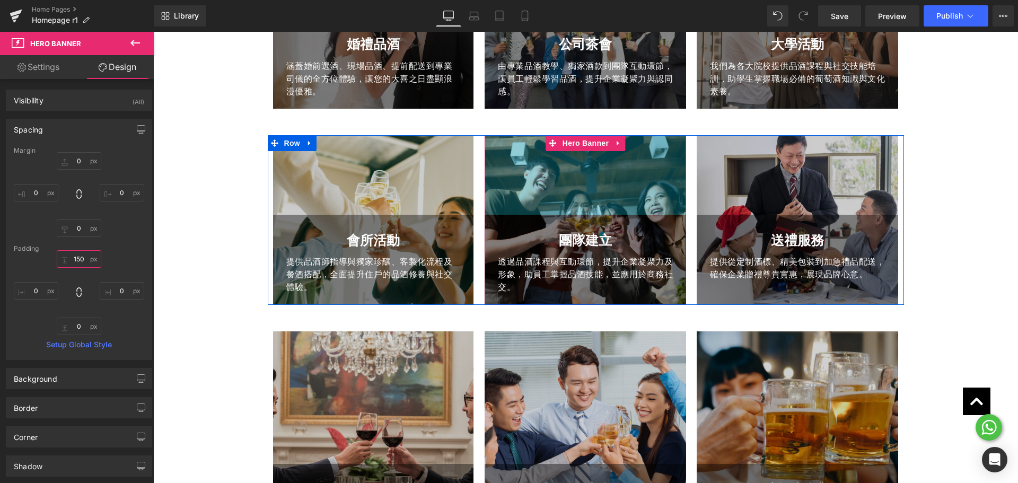
scroll to position [836, 0]
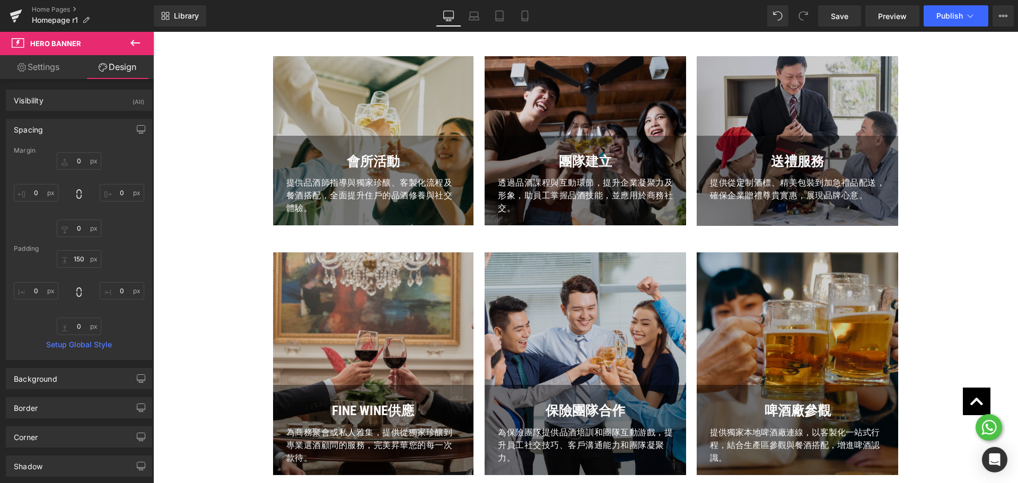
click at [379, 283] on div at bounding box center [373, 363] width 201 height 223
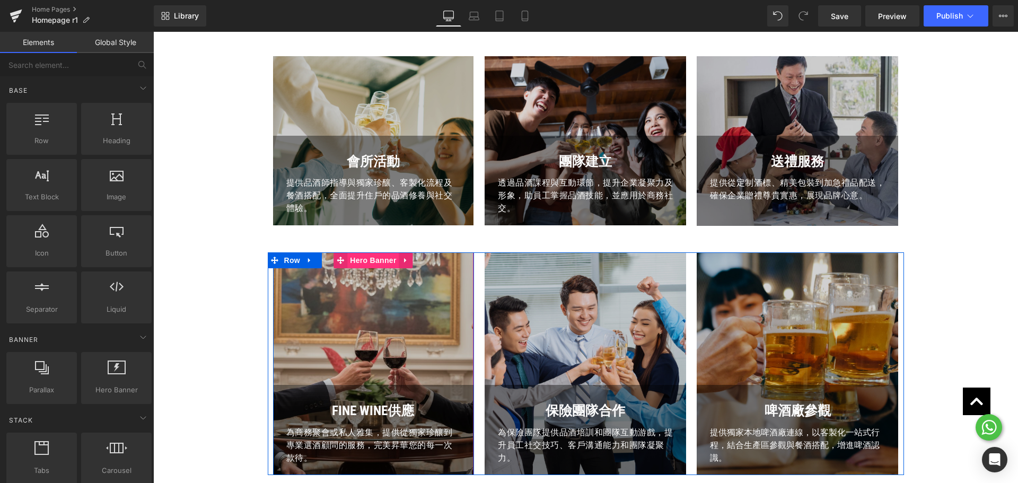
click at [361, 260] on span "Hero Banner" at bounding box center [372, 260] width 51 height 16
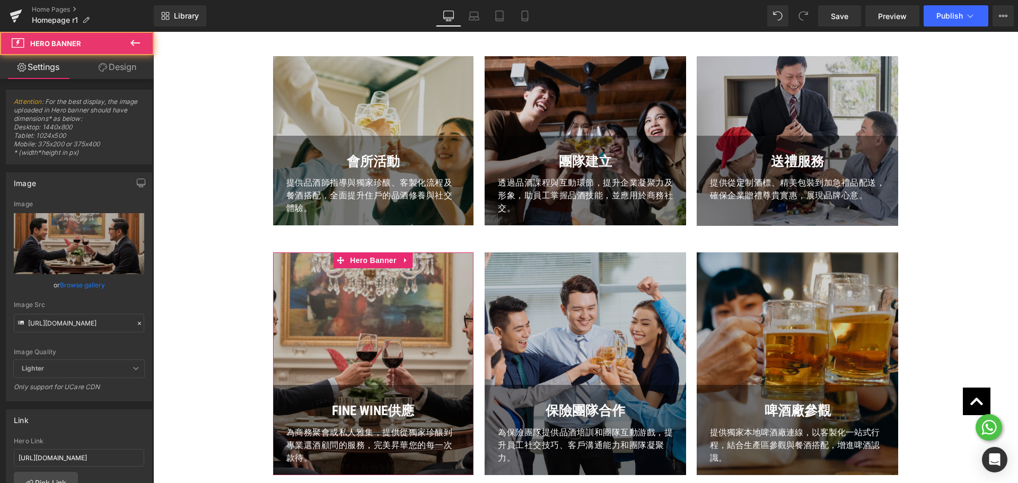
click at [119, 70] on link "Design" at bounding box center [117, 67] width 77 height 24
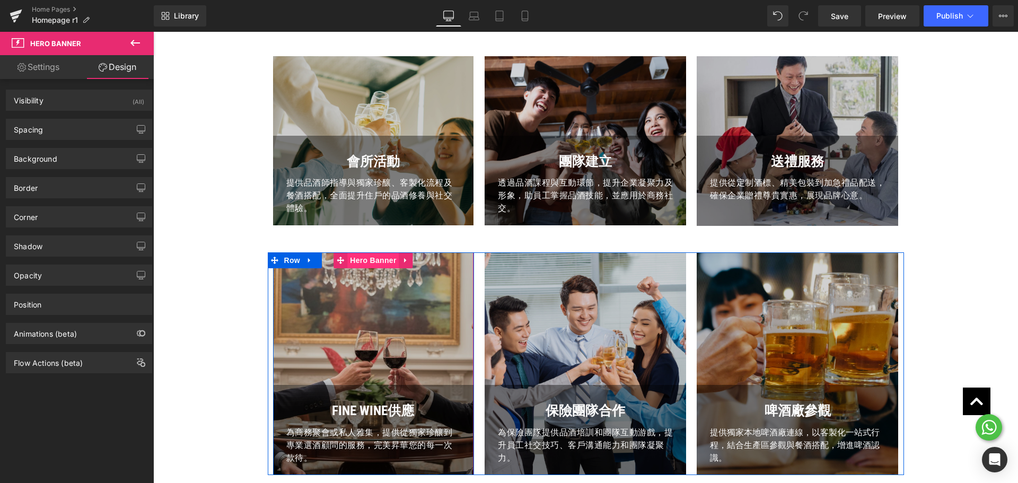
click at [367, 259] on span "Hero Banner" at bounding box center [372, 260] width 51 height 16
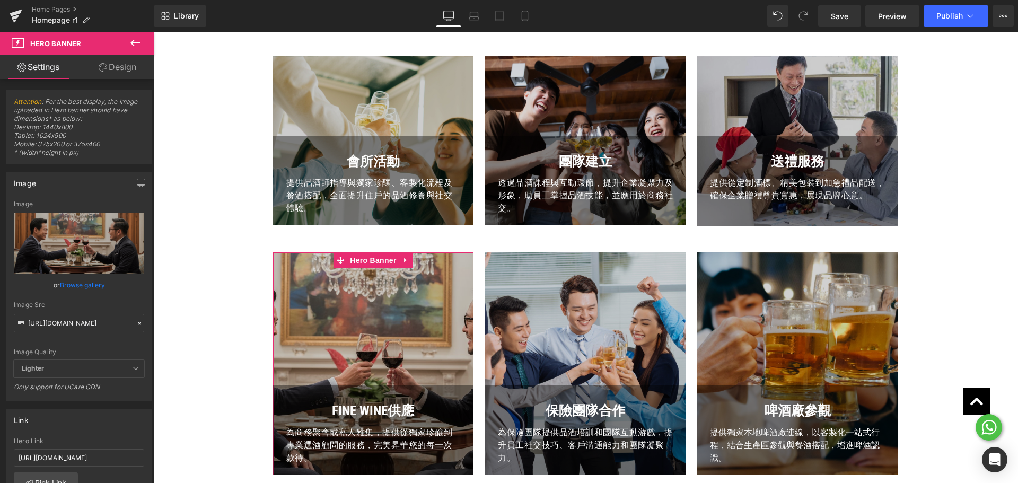
click at [107, 71] on link "Design" at bounding box center [117, 67] width 77 height 24
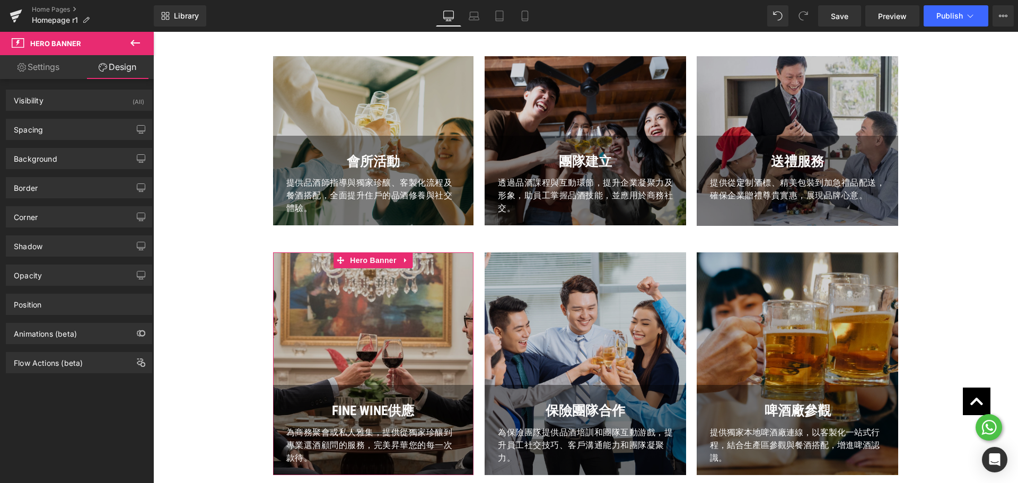
click at [73, 142] on div "Background Color & Image color Color % Image Replace Image Upload image or Brow…" at bounding box center [79, 154] width 158 height 29
click at [74, 135] on div "Spacing" at bounding box center [78, 129] width 145 height 20
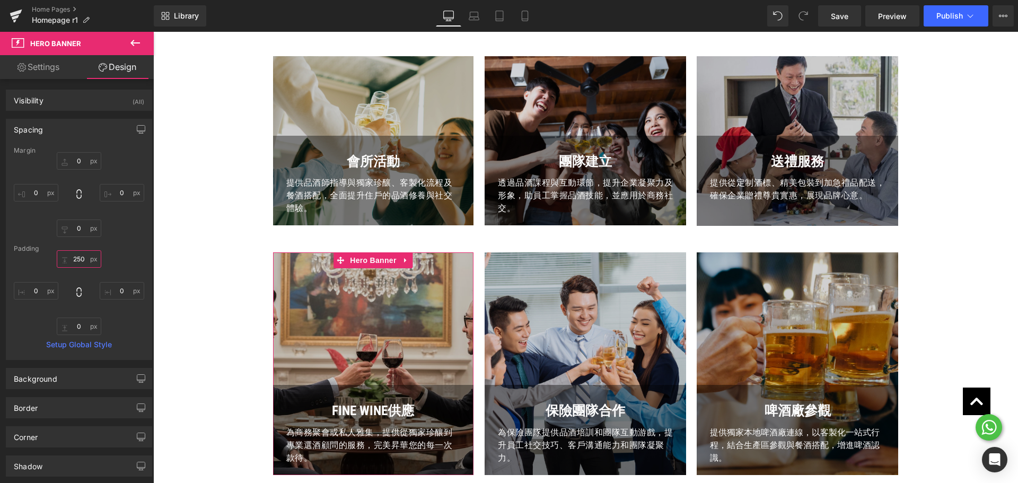
click at [81, 257] on input "text" at bounding box center [79, 258] width 45 height 17
paste input "1"
type input "150"
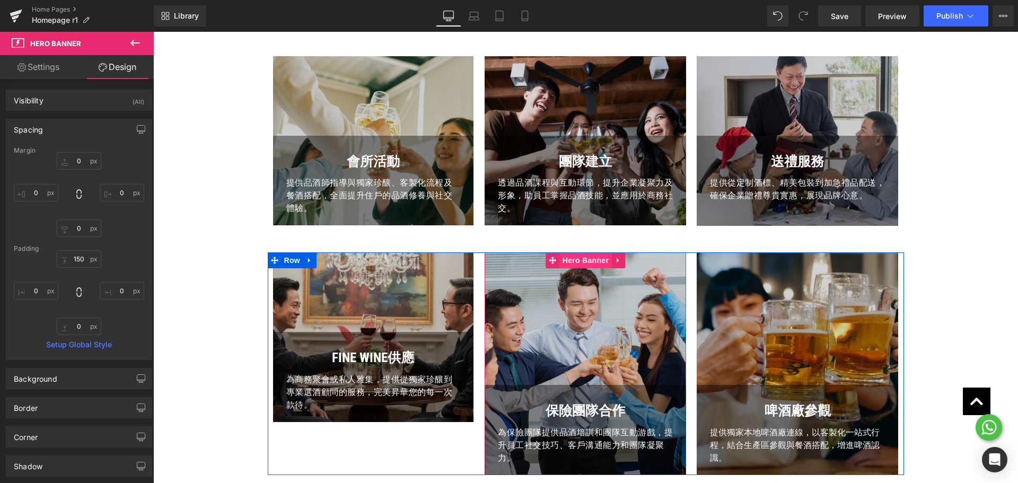
click at [586, 262] on span "Hero Banner" at bounding box center [585, 260] width 51 height 16
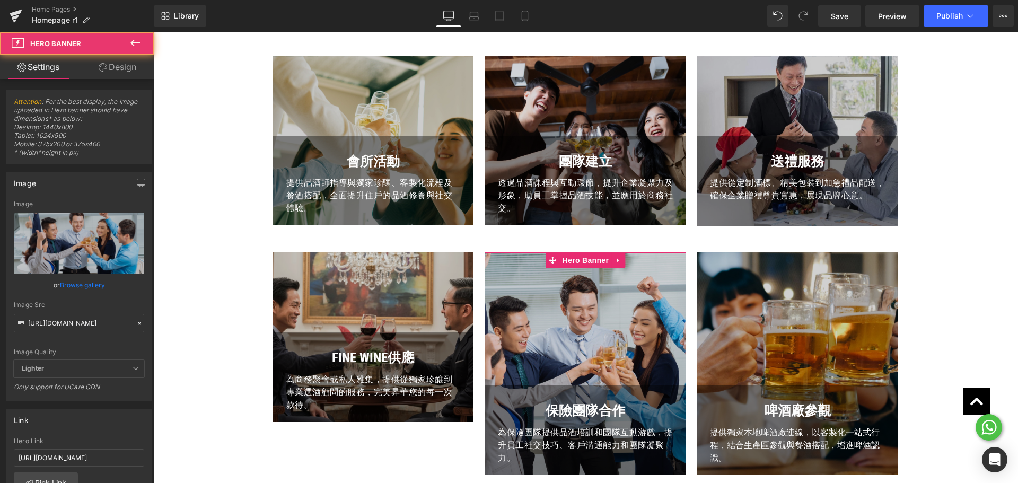
click at [127, 74] on link "Design" at bounding box center [117, 67] width 77 height 24
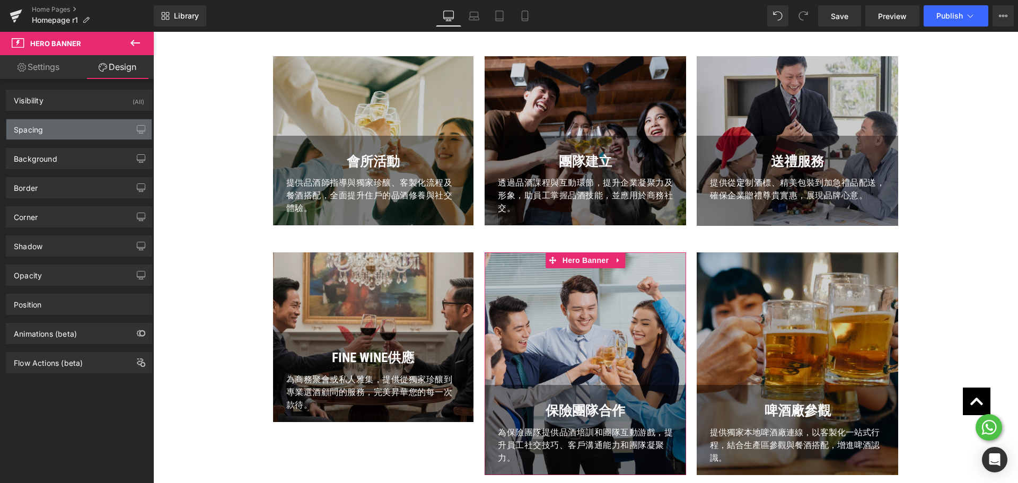
click at [73, 129] on div "Spacing" at bounding box center [78, 129] width 145 height 20
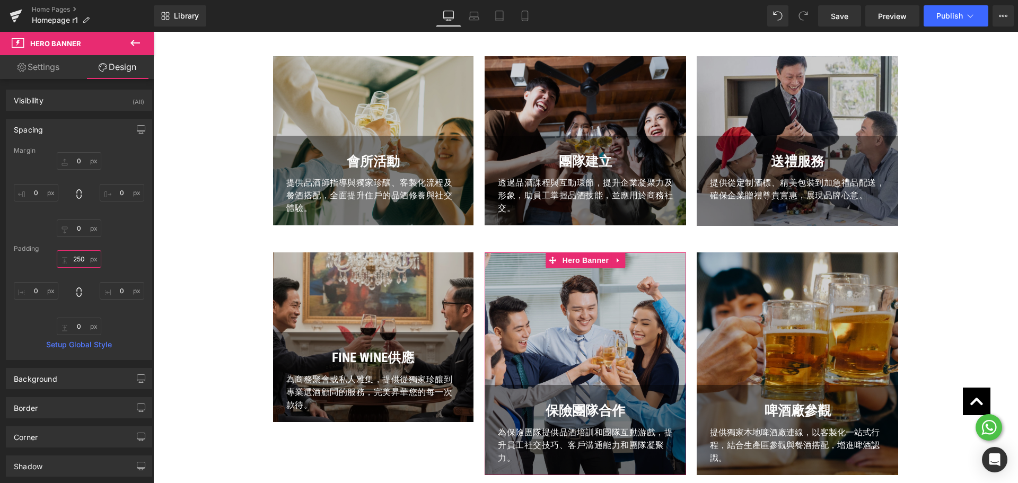
click at [73, 254] on input "250" at bounding box center [79, 258] width 45 height 17
paste input "1"
type input "150"
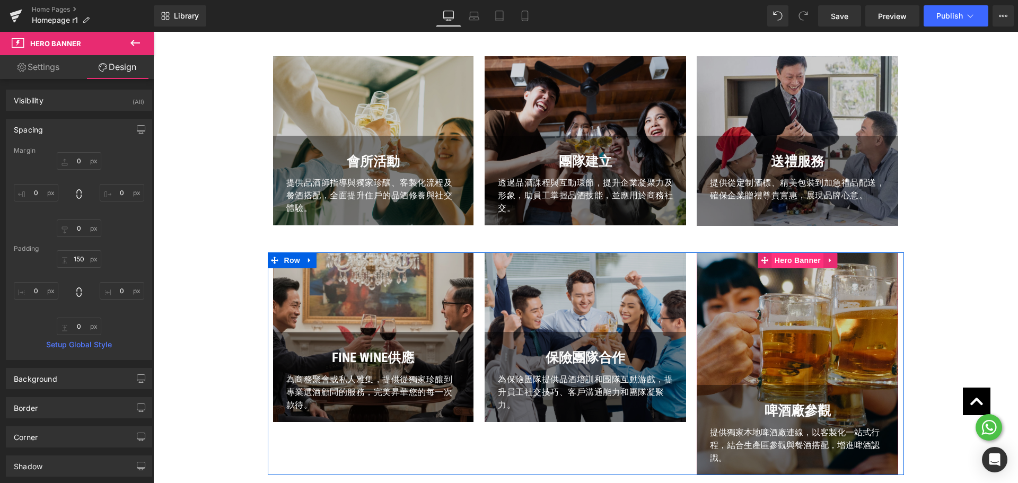
click at [799, 265] on span "Hero Banner" at bounding box center [797, 260] width 51 height 16
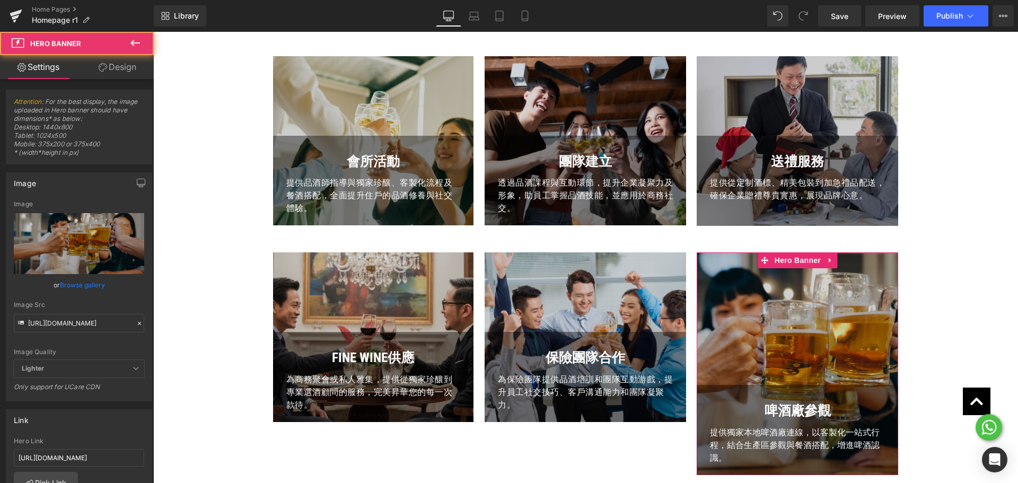
click at [110, 75] on link "Design" at bounding box center [117, 67] width 77 height 24
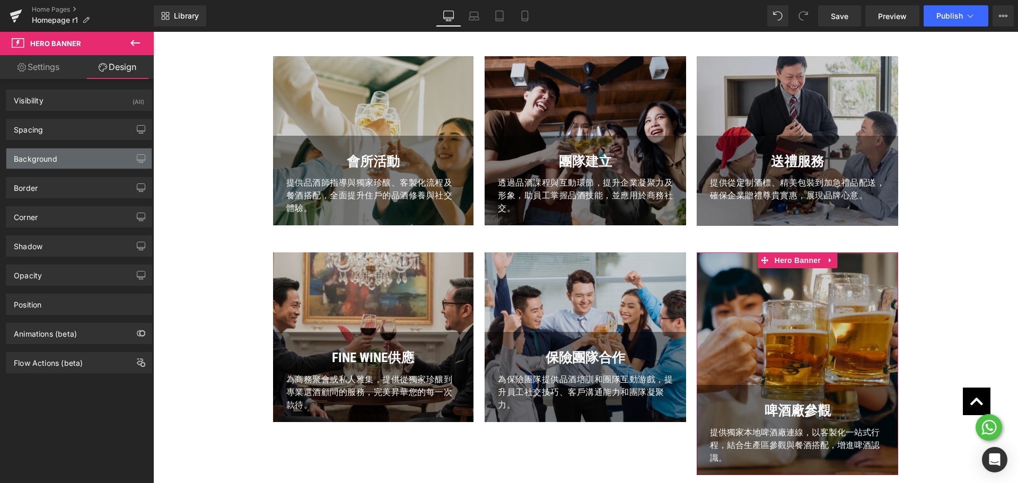
click at [72, 159] on div "Background" at bounding box center [78, 158] width 145 height 20
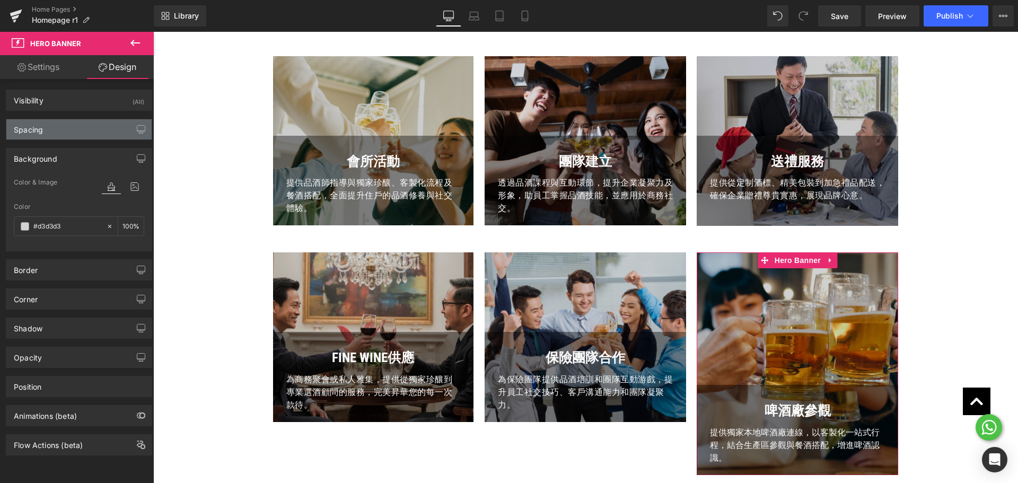
click at [78, 129] on div "Spacing" at bounding box center [78, 129] width 145 height 20
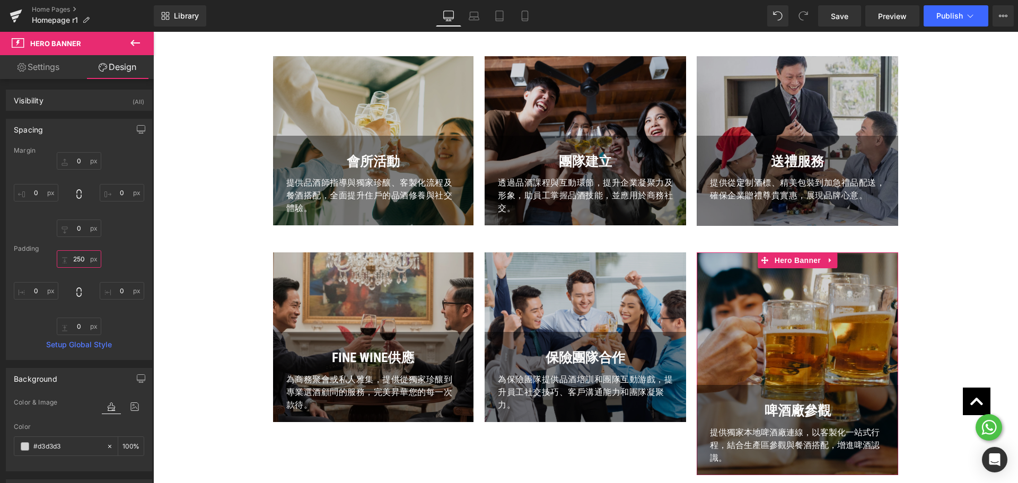
click at [82, 253] on input "250" at bounding box center [79, 258] width 45 height 17
paste input "1"
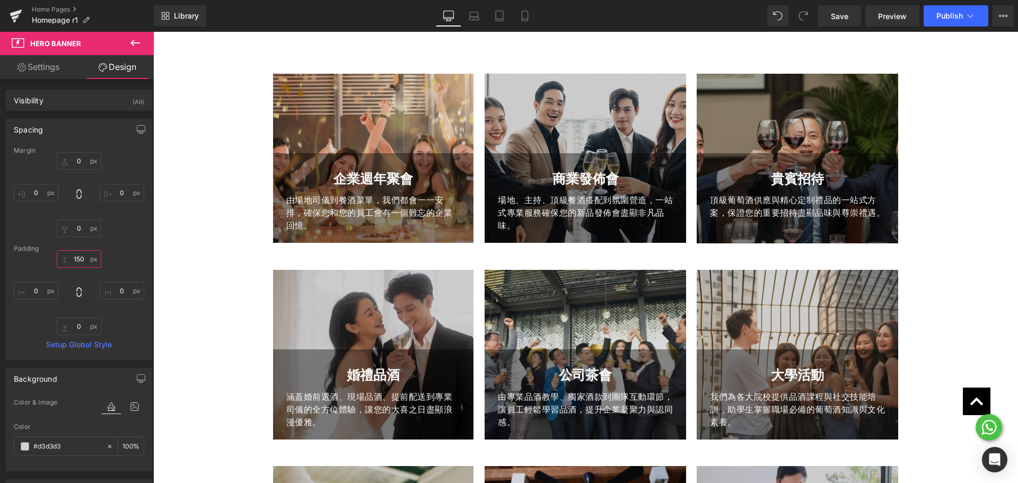
scroll to position [379, 0]
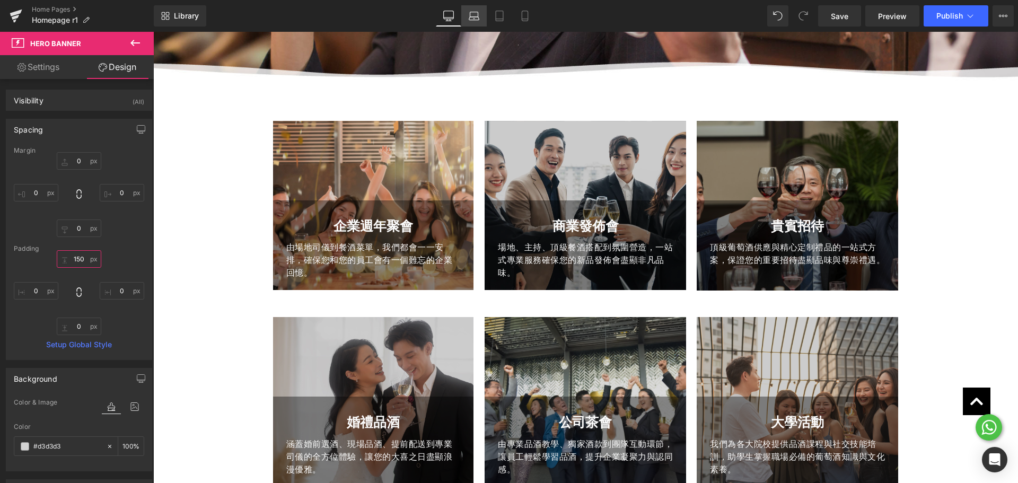
type input "150"
click at [477, 17] on icon at bounding box center [474, 18] width 10 height 3
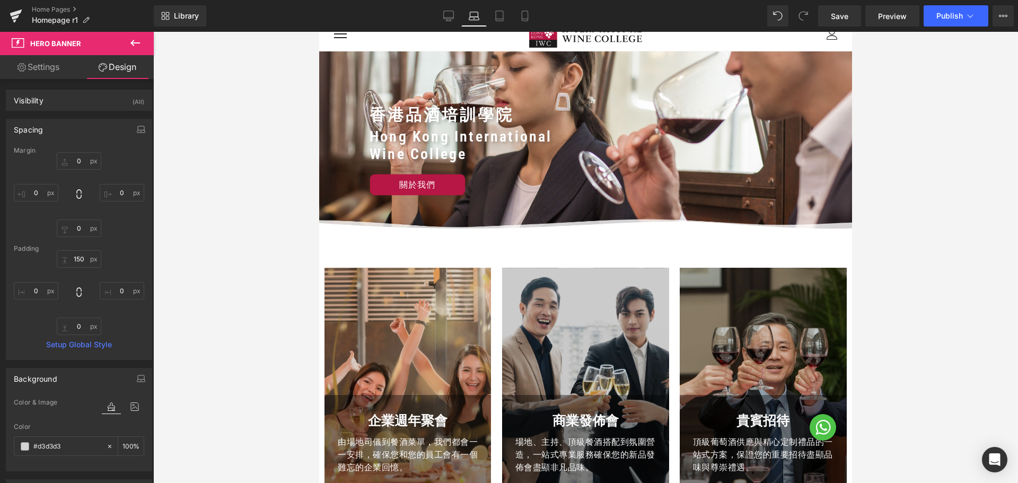
scroll to position [0, 0]
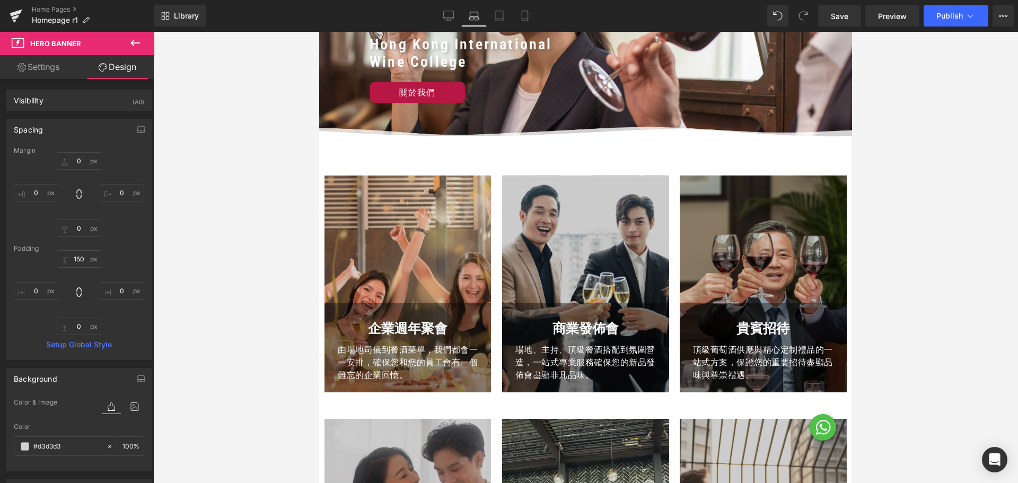
drag, startPoint x: 846, startPoint y: 145, endPoint x: 1172, endPoint y: 111, distance: 327.2
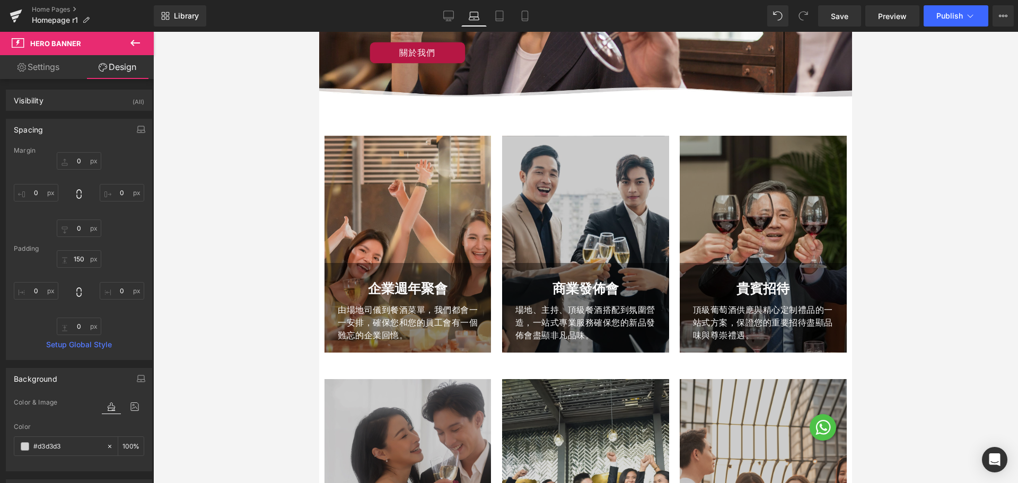
click at [412, 148] on div "企業週年聚會 Text Block 由場地司儀到餐酒菜單，我們都會一一安排，確保您和您的員工會有一個難忘的企業回憶。 Text Block Row Hero …" at bounding box center [407, 244] width 166 height 217
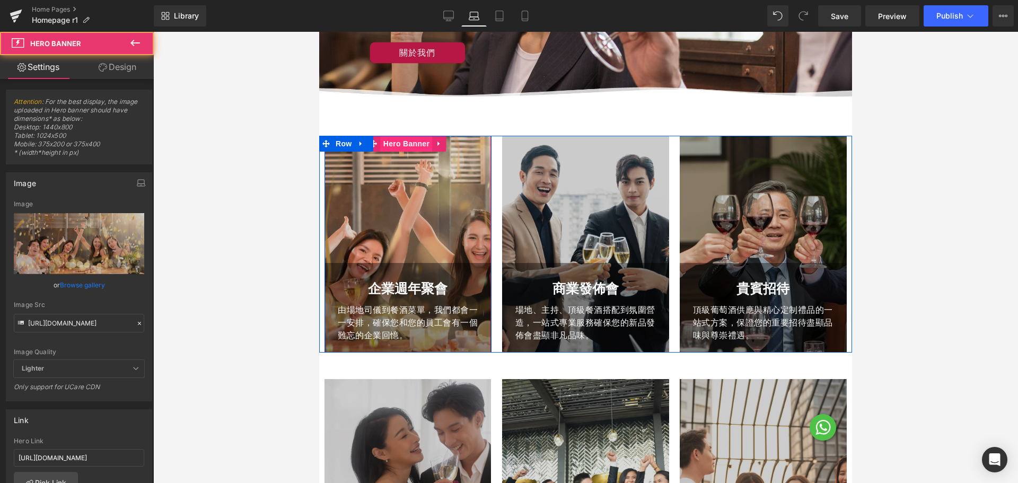
click at [407, 150] on span "Hero Banner" at bounding box center [406, 144] width 51 height 16
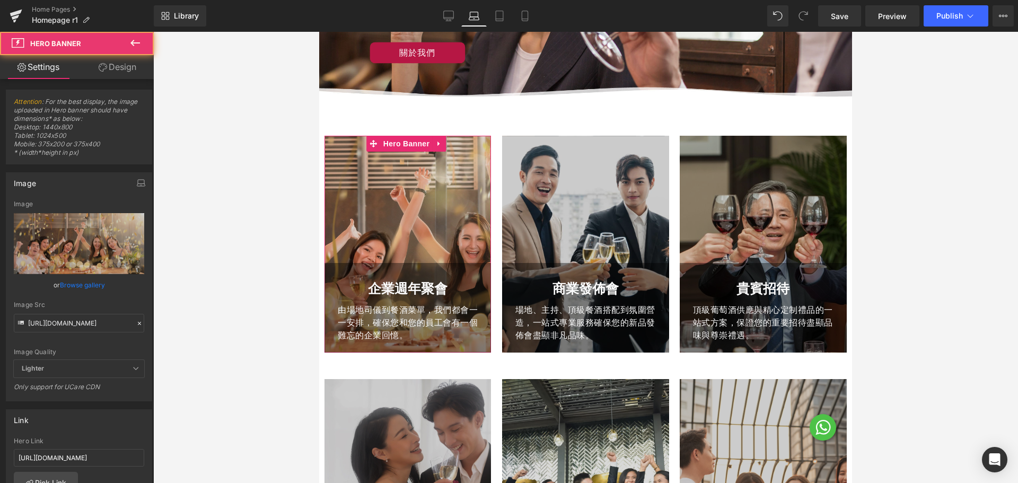
click at [110, 65] on link "Design" at bounding box center [117, 67] width 77 height 24
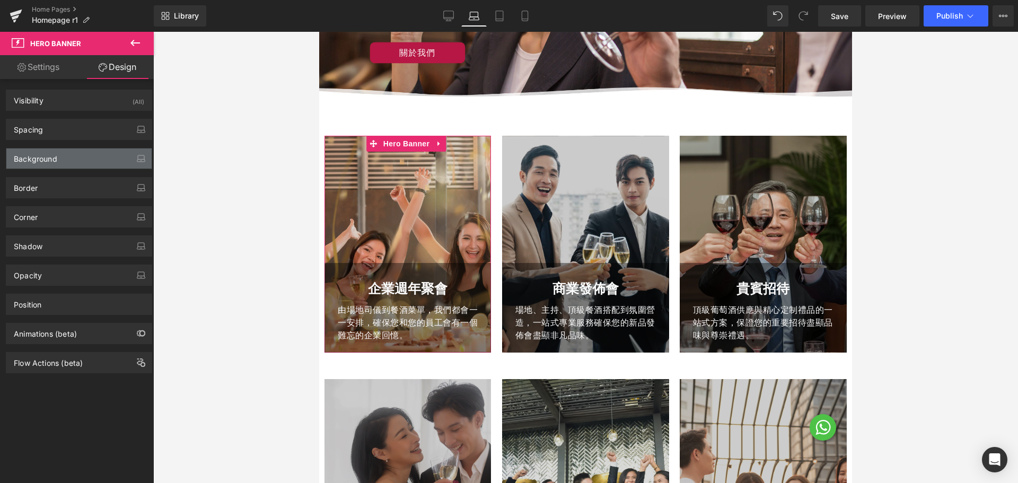
click at [76, 156] on div "Background" at bounding box center [78, 158] width 145 height 20
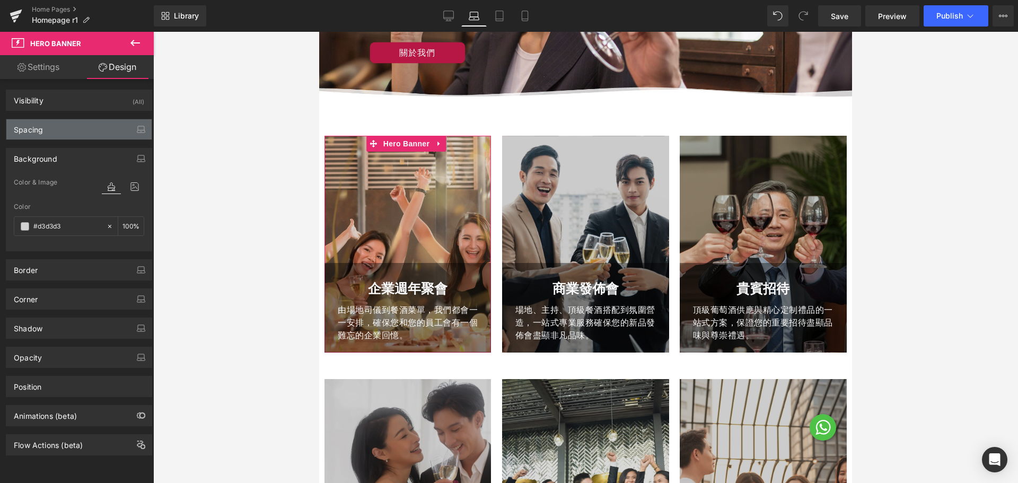
click at [66, 135] on div "Spacing" at bounding box center [78, 129] width 145 height 20
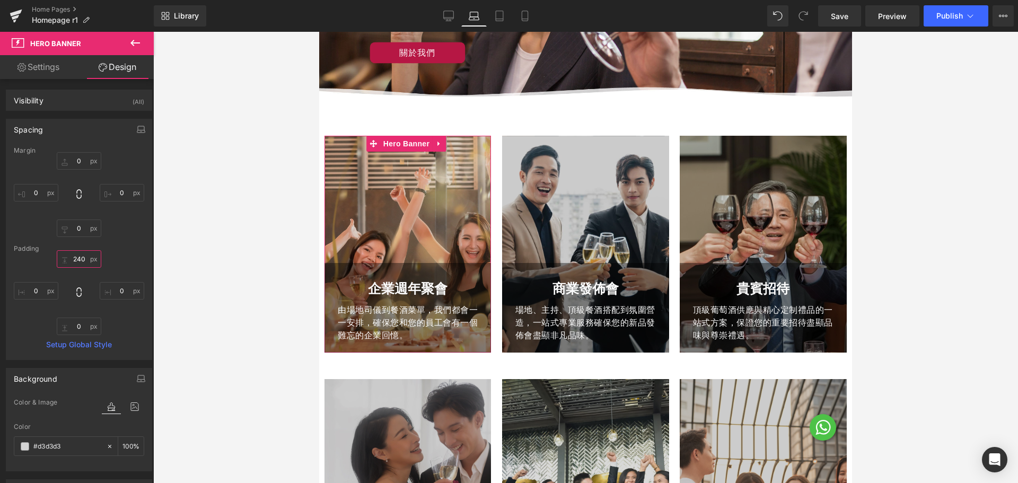
click at [86, 257] on input "text" at bounding box center [79, 258] width 45 height 17
paste input "15"
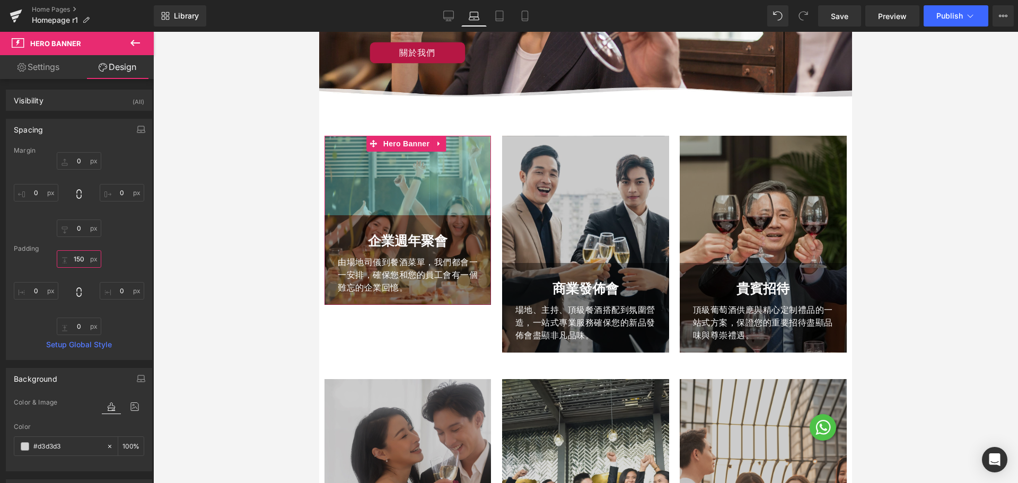
click at [78, 262] on input "150" at bounding box center [79, 258] width 45 height 17
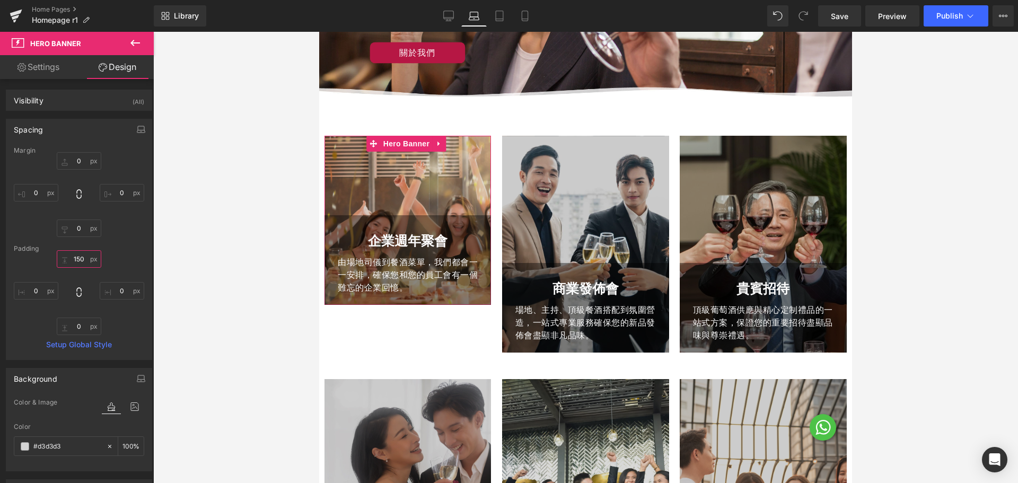
click at [78, 262] on input "150" at bounding box center [79, 258] width 45 height 17
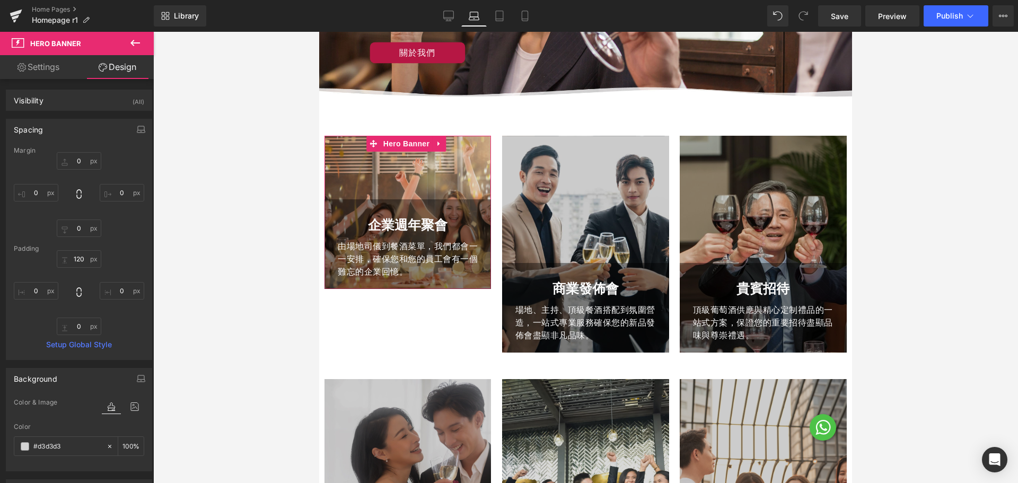
click at [78, 271] on div "120" at bounding box center [79, 292] width 130 height 85
click at [104, 259] on div "120" at bounding box center [79, 292] width 130 height 85
click at [75, 256] on input "120" at bounding box center [79, 258] width 45 height 17
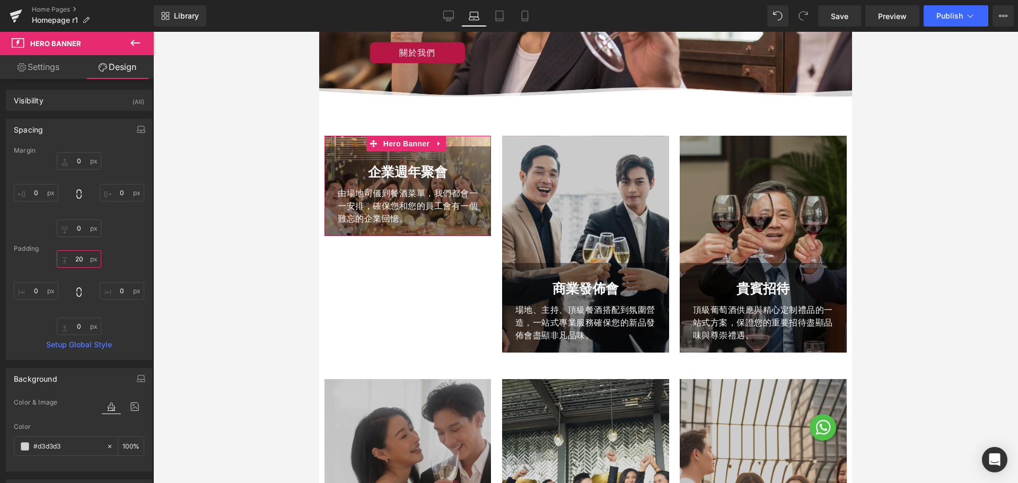
type input "2"
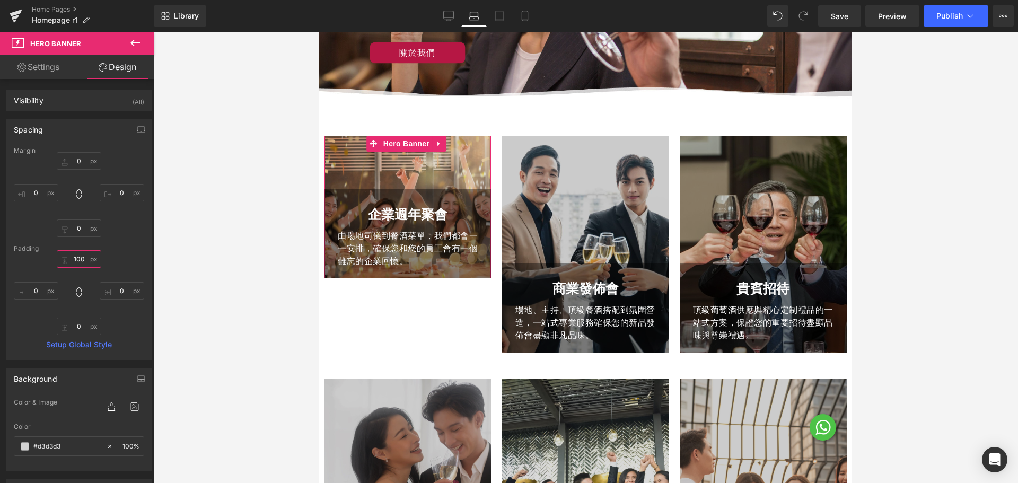
click at [76, 258] on input "100" at bounding box center [79, 258] width 45 height 17
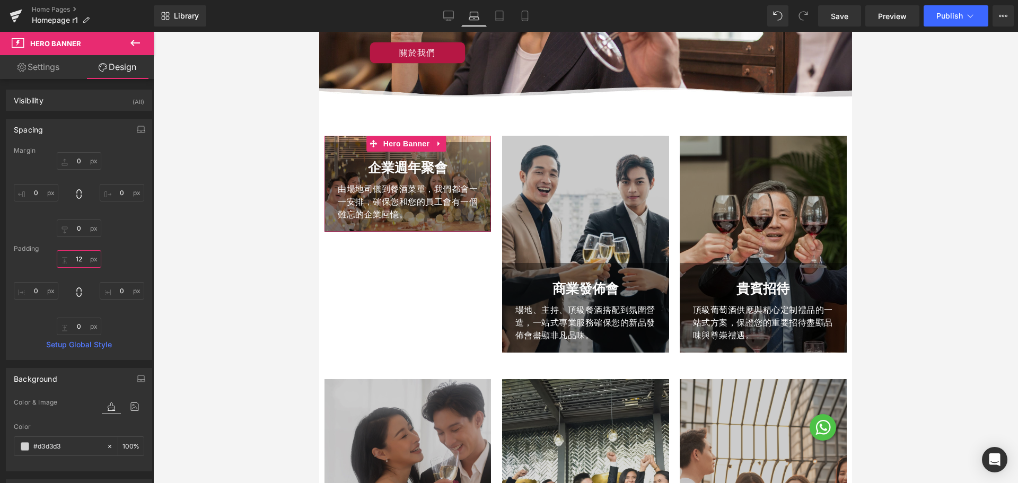
type input "120"
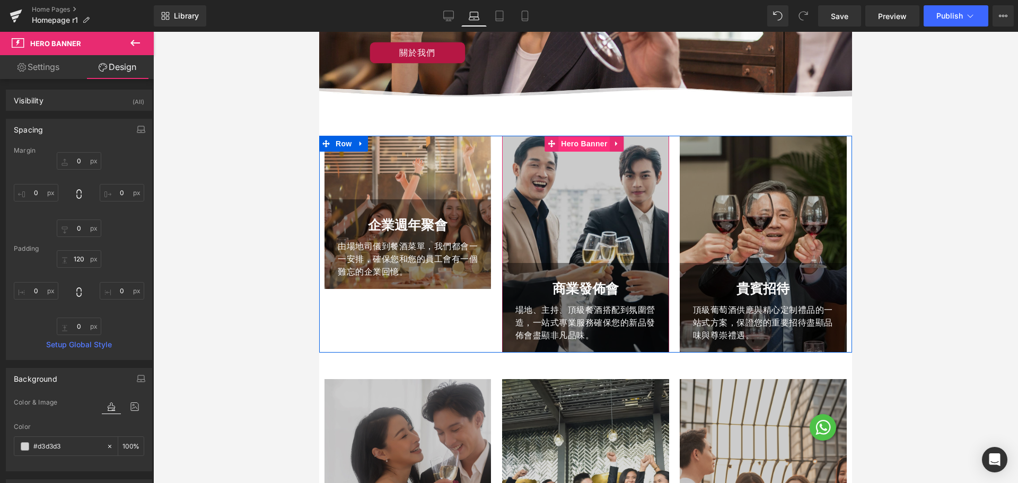
click at [580, 145] on span "Hero Banner" at bounding box center [583, 144] width 51 height 16
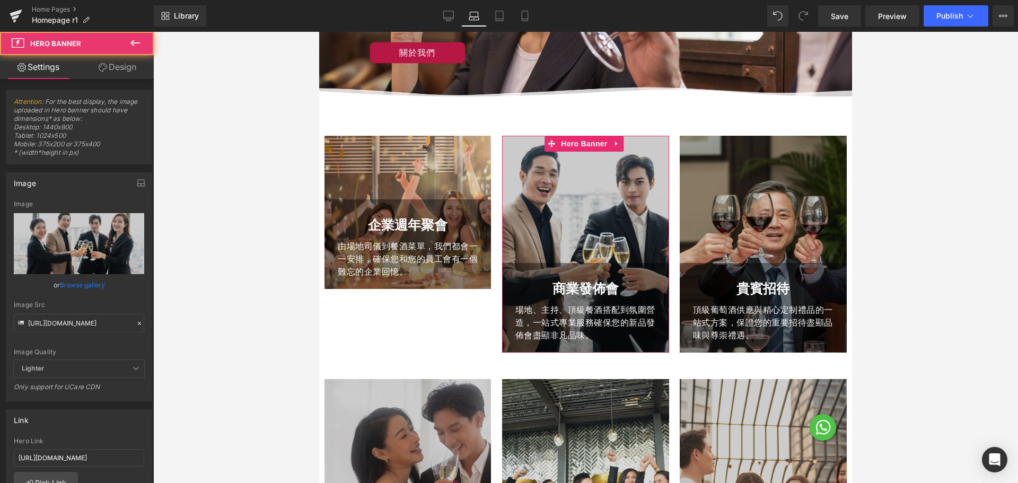
click at [110, 70] on link "Design" at bounding box center [117, 67] width 77 height 24
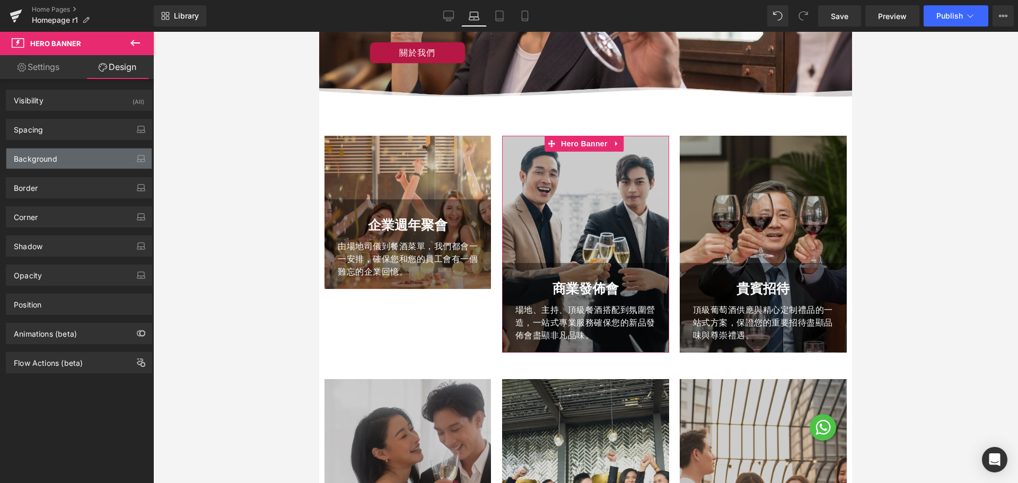
click at [74, 156] on div "Background" at bounding box center [78, 158] width 145 height 20
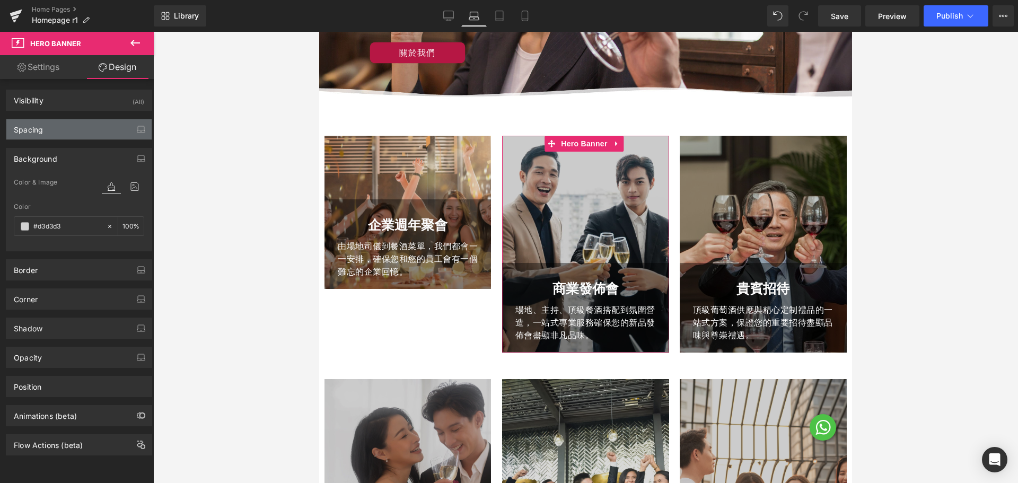
click at [77, 134] on div "Spacing" at bounding box center [78, 129] width 145 height 20
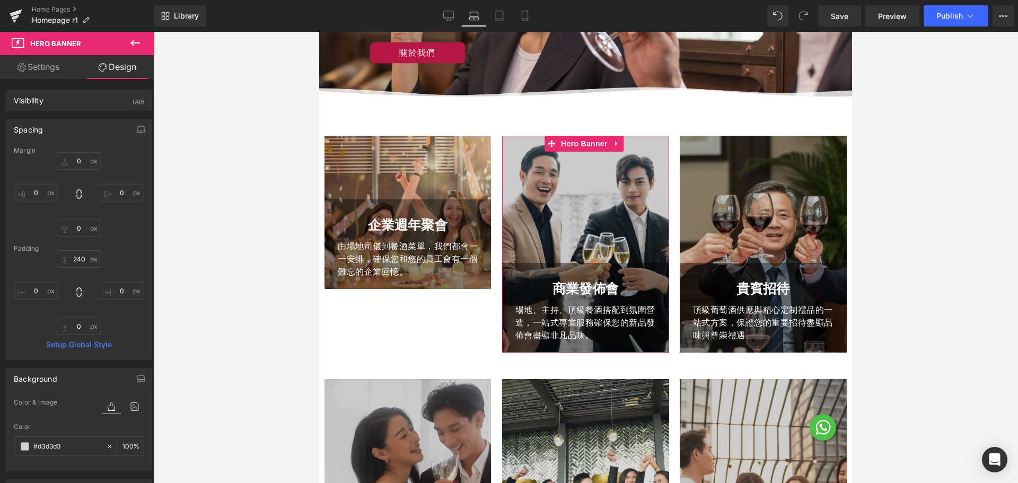
click at [85, 248] on div "Padding" at bounding box center [79, 248] width 130 height 7
click at [81, 262] on input "240" at bounding box center [79, 258] width 45 height 17
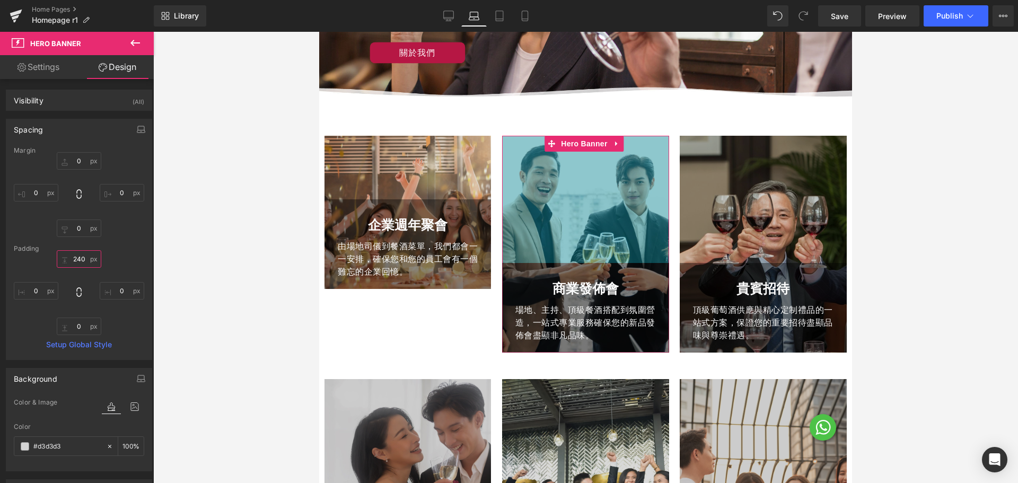
paste input "12"
type input "120"
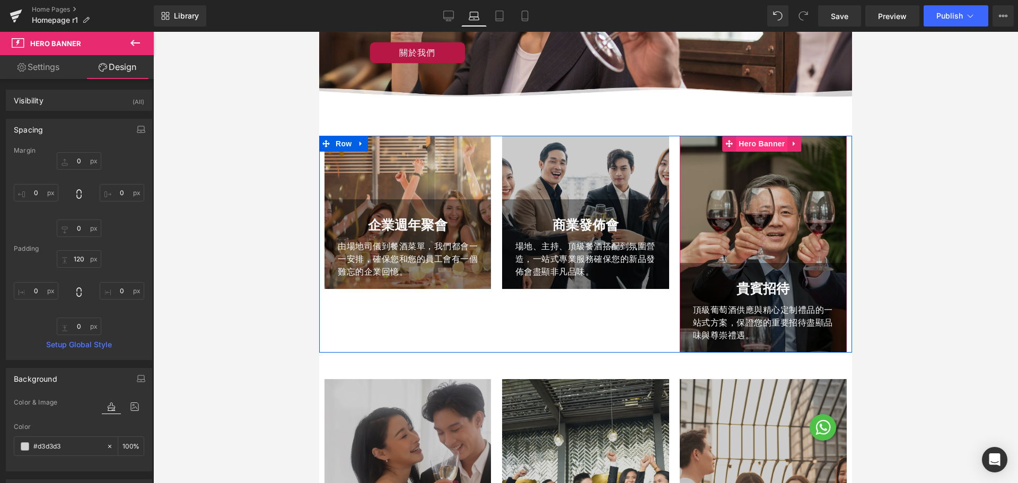
click at [760, 148] on span "Hero Banner" at bounding box center [761, 144] width 51 height 16
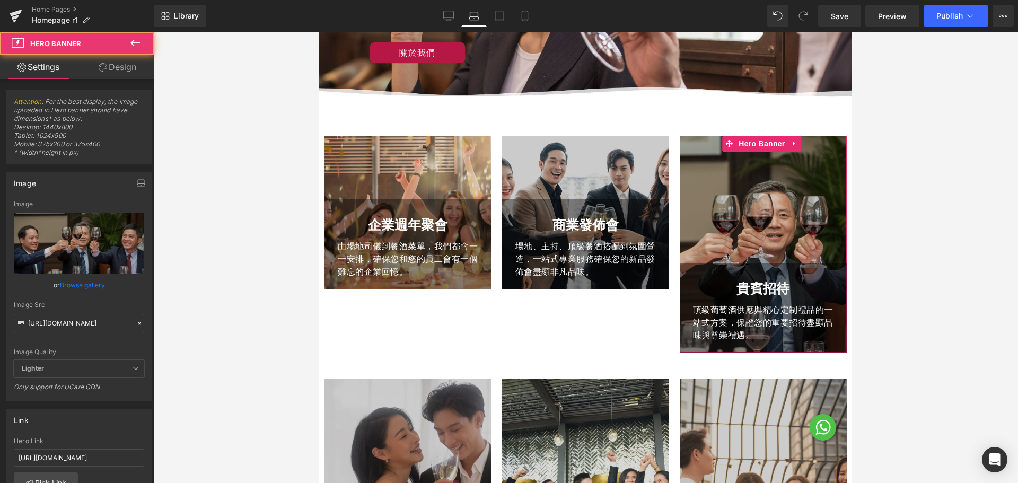
click at [119, 64] on link "Design" at bounding box center [117, 67] width 77 height 24
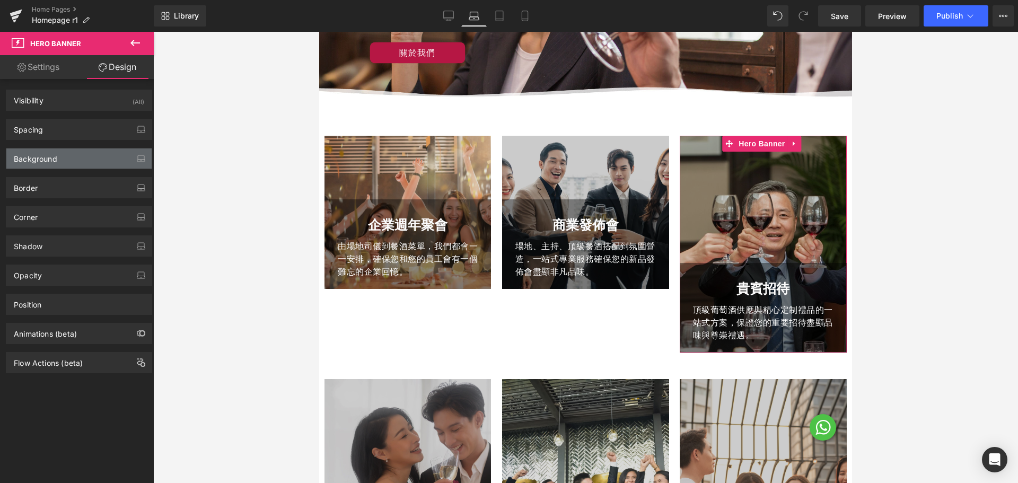
drag, startPoint x: 63, startPoint y: 139, endPoint x: 68, endPoint y: 155, distance: 16.4
click at [63, 139] on div "Spacing [GEOGRAPHIC_DATA] 0 0 0 0 [GEOGRAPHIC_DATA] 240 0 0 0 Setup Global Style" at bounding box center [79, 129] width 146 height 21
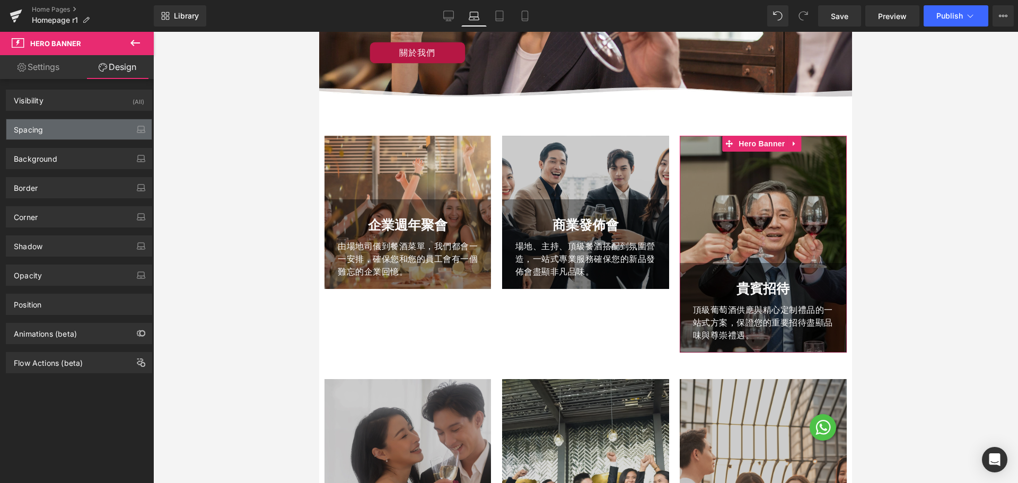
click at [74, 133] on div "Spacing" at bounding box center [78, 129] width 145 height 20
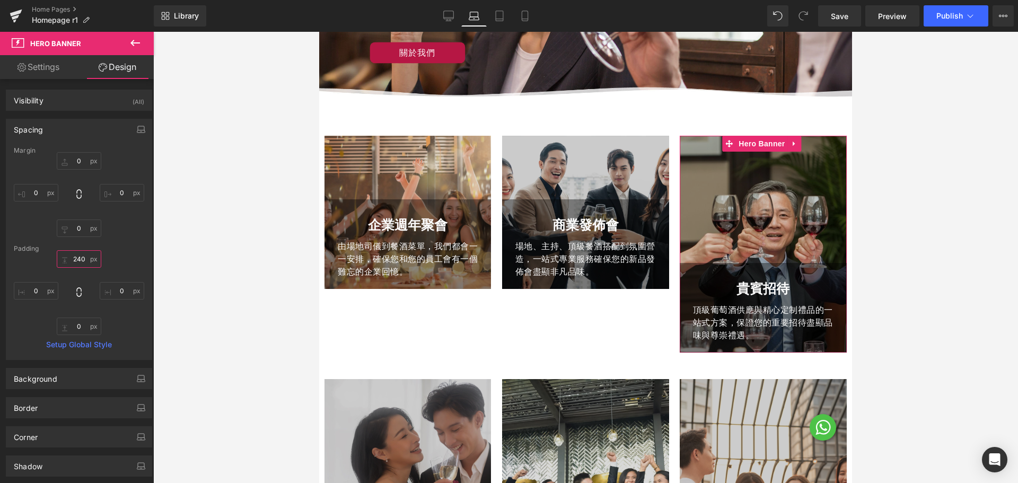
click at [73, 258] on input "240" at bounding box center [79, 258] width 45 height 17
paste input "12"
type input "120"
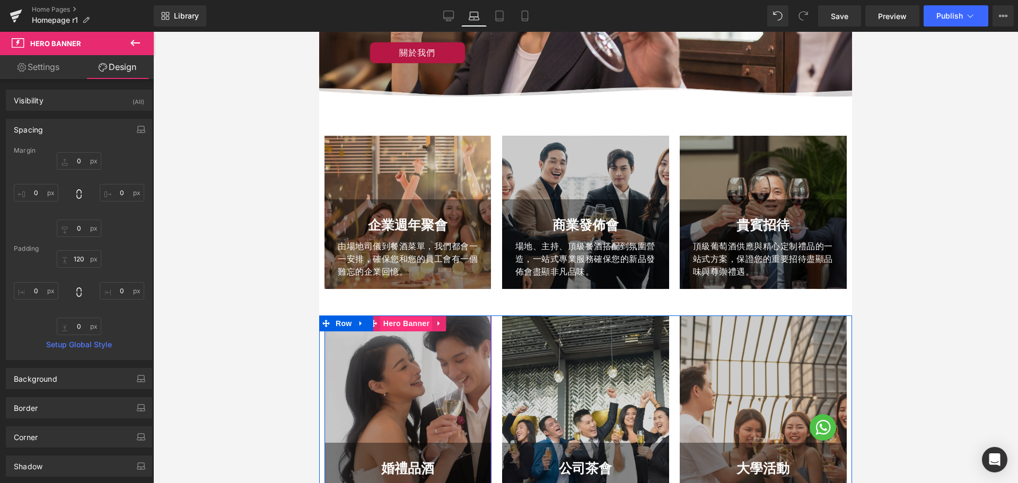
click at [411, 325] on span "Hero Banner" at bounding box center [406, 323] width 51 height 16
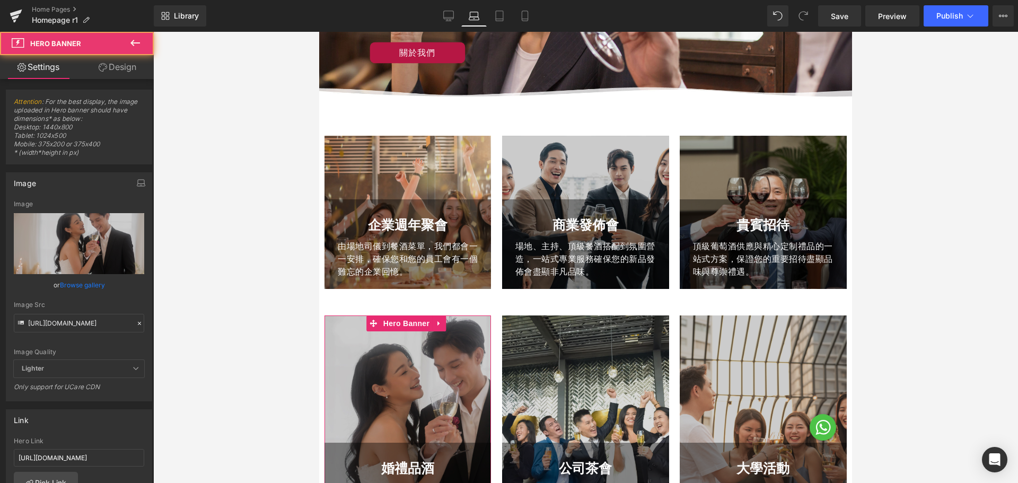
click at [119, 66] on link "Design" at bounding box center [117, 67] width 77 height 24
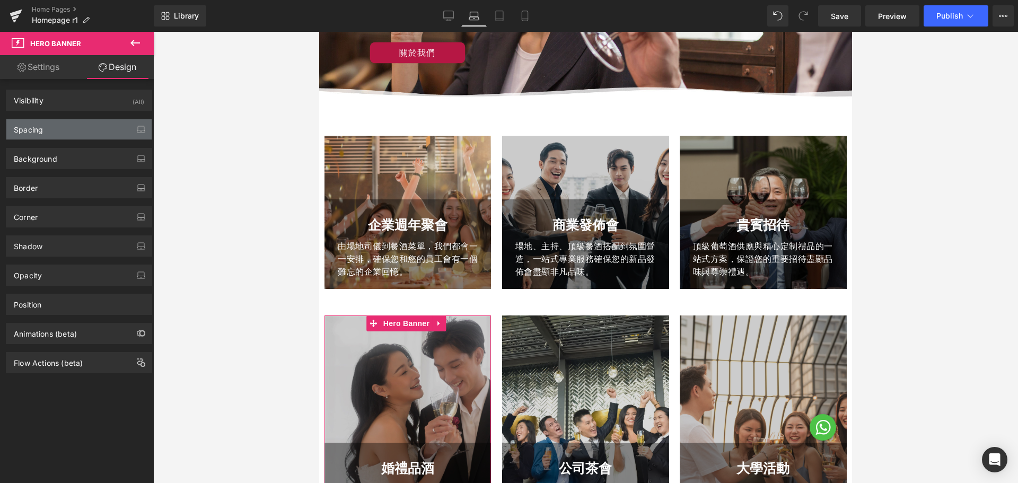
click at [75, 126] on div "Spacing" at bounding box center [78, 129] width 145 height 20
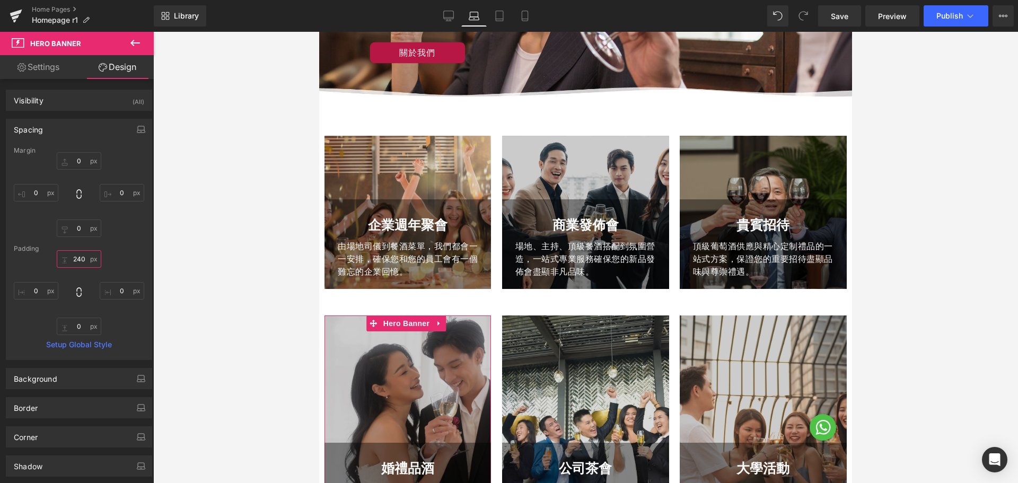
click at [81, 259] on input "240" at bounding box center [79, 258] width 45 height 17
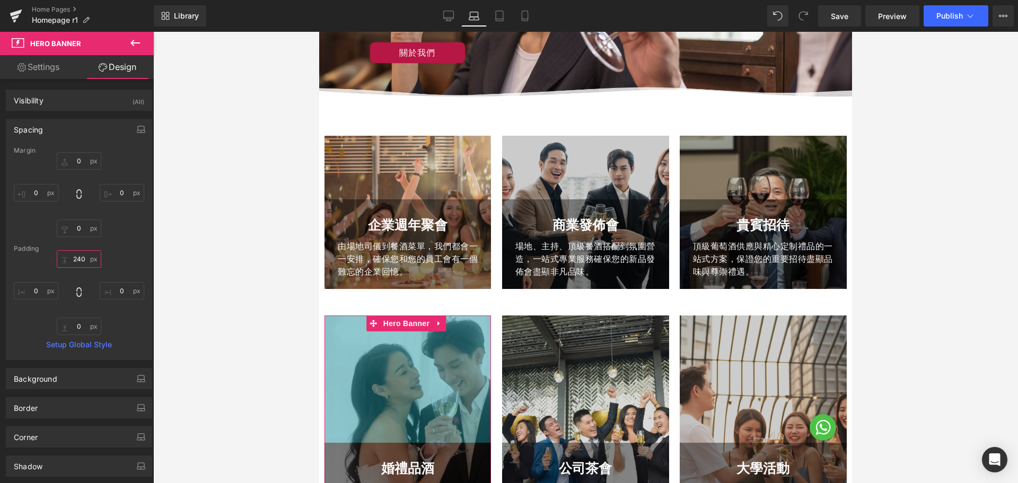
paste input "12"
type input "120"
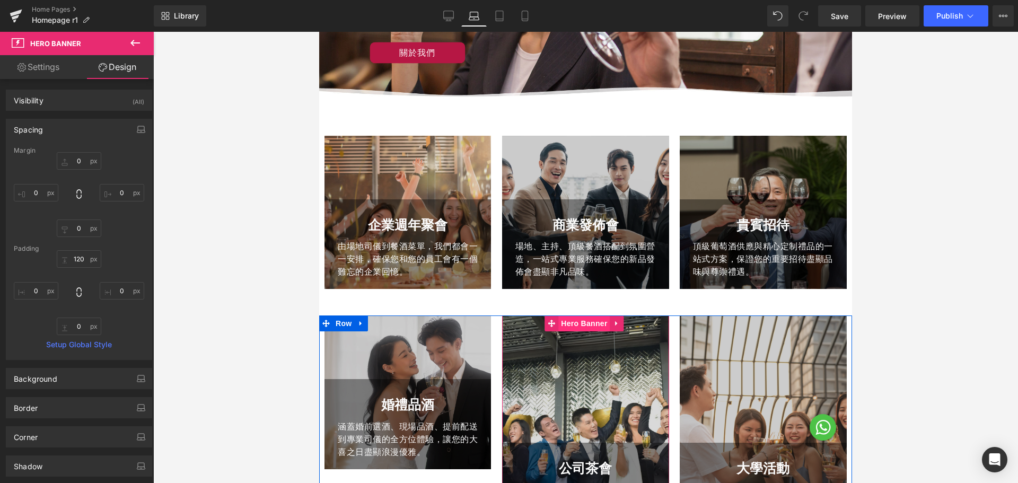
click at [581, 324] on span "Hero Banner" at bounding box center [583, 323] width 51 height 16
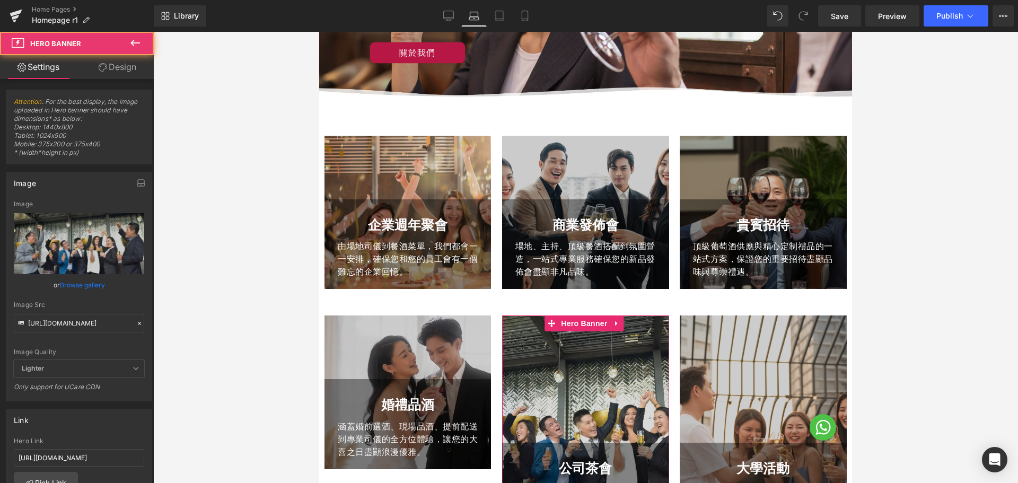
click at [111, 70] on link "Design" at bounding box center [117, 67] width 77 height 24
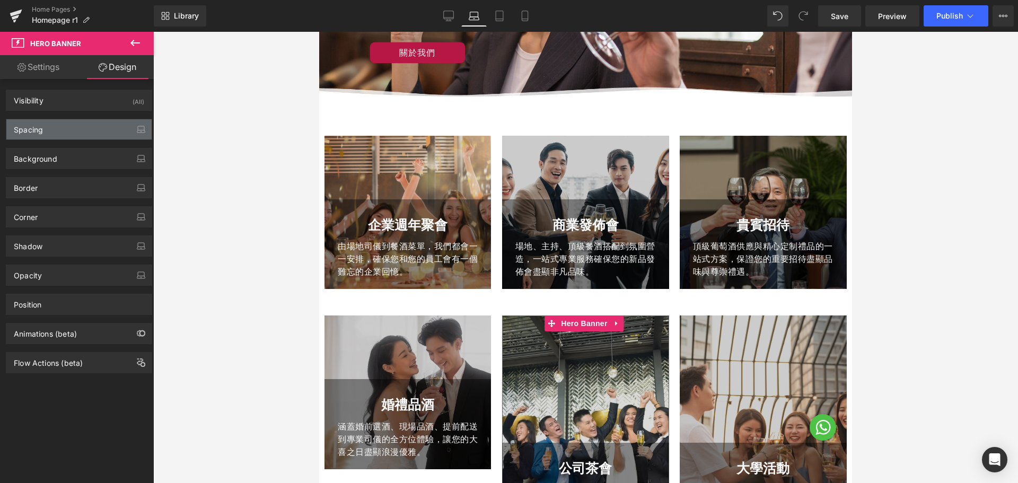
click at [73, 134] on div "Spacing" at bounding box center [78, 129] width 145 height 20
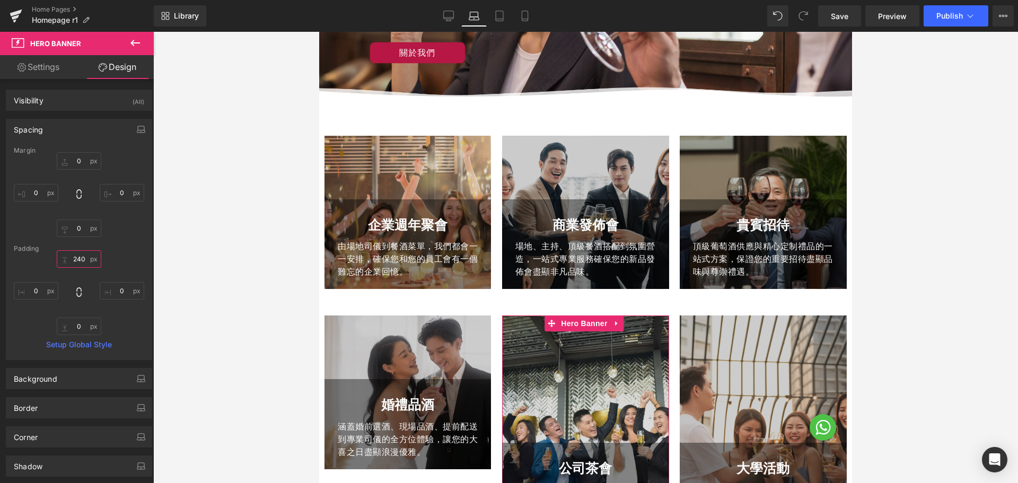
click at [82, 254] on input "240" at bounding box center [79, 258] width 45 height 17
paste input "12"
type input "120"
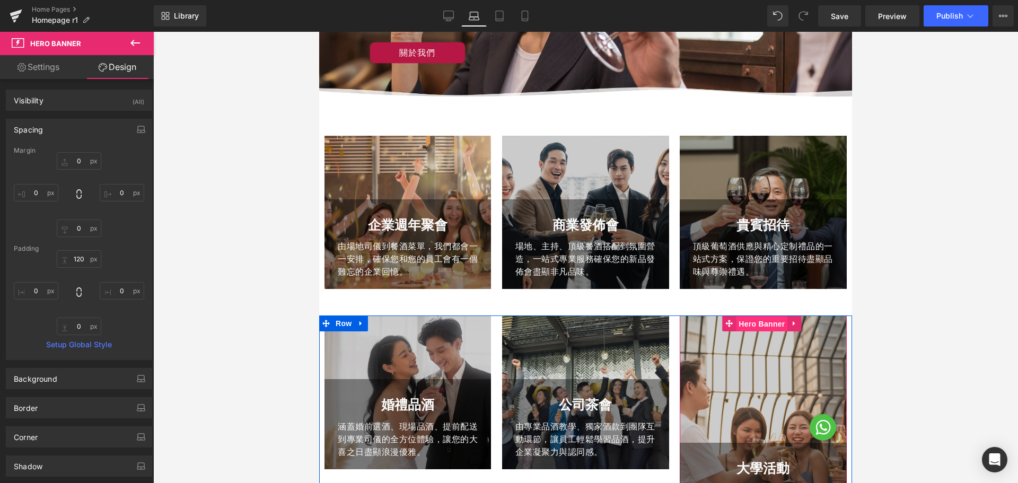
click at [748, 322] on span "Hero Banner" at bounding box center [761, 324] width 51 height 16
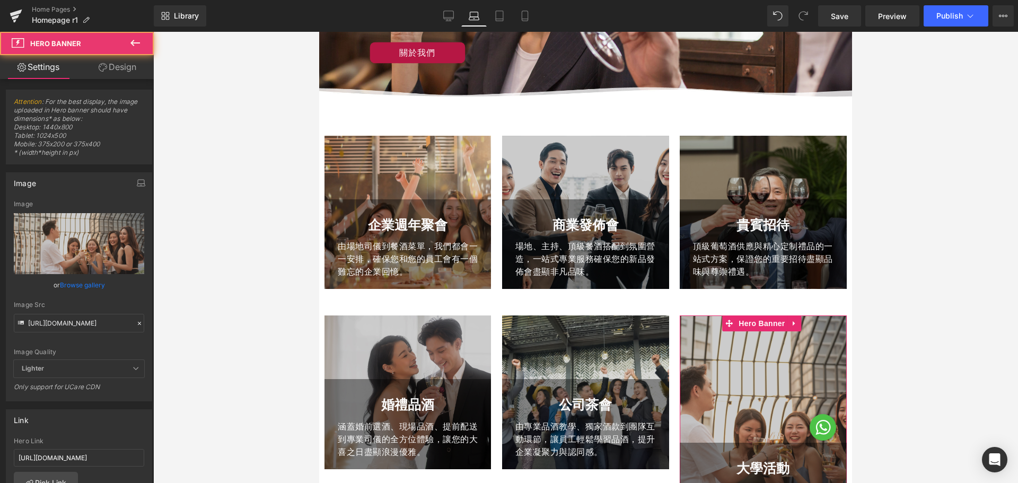
click at [127, 65] on link "Design" at bounding box center [117, 67] width 77 height 24
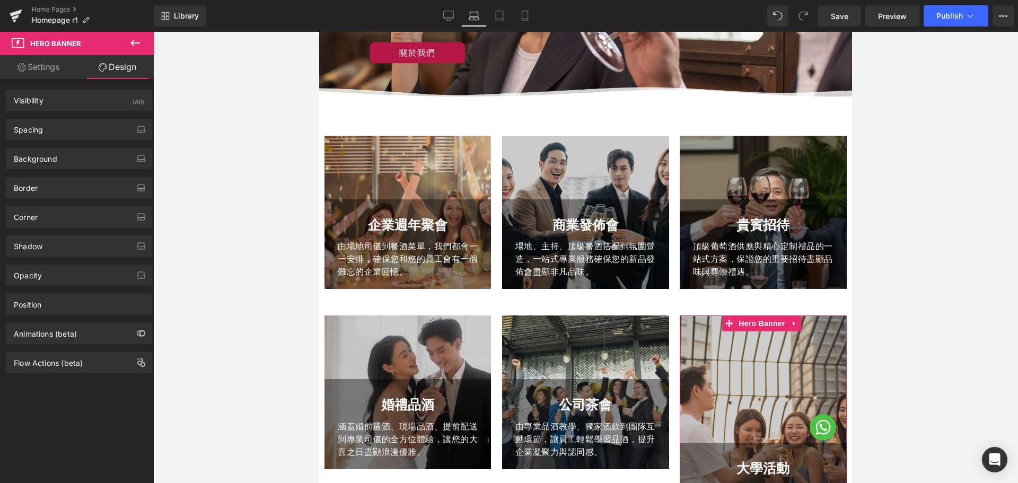
click at [72, 143] on div "Background Color & Image color Color #d3d3d3 100 % Image Replace Image Upload i…" at bounding box center [79, 154] width 158 height 29
click at [72, 127] on div "Spacing" at bounding box center [78, 129] width 145 height 20
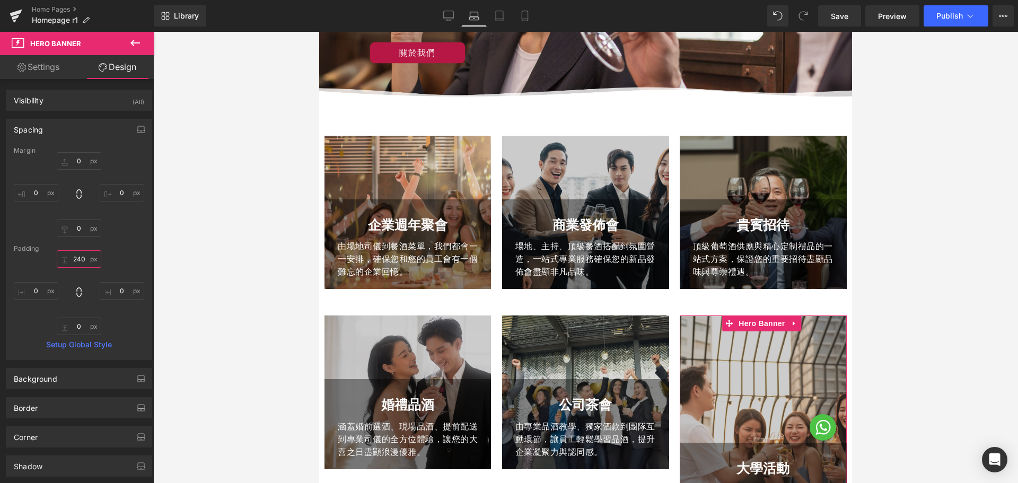
click at [82, 253] on input "240" at bounding box center [79, 258] width 45 height 17
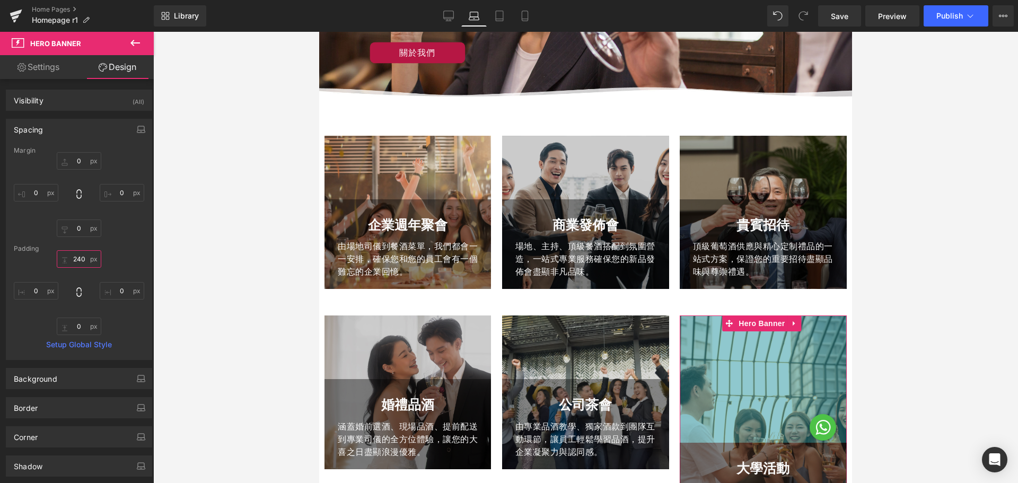
paste input "12"
type input "120"
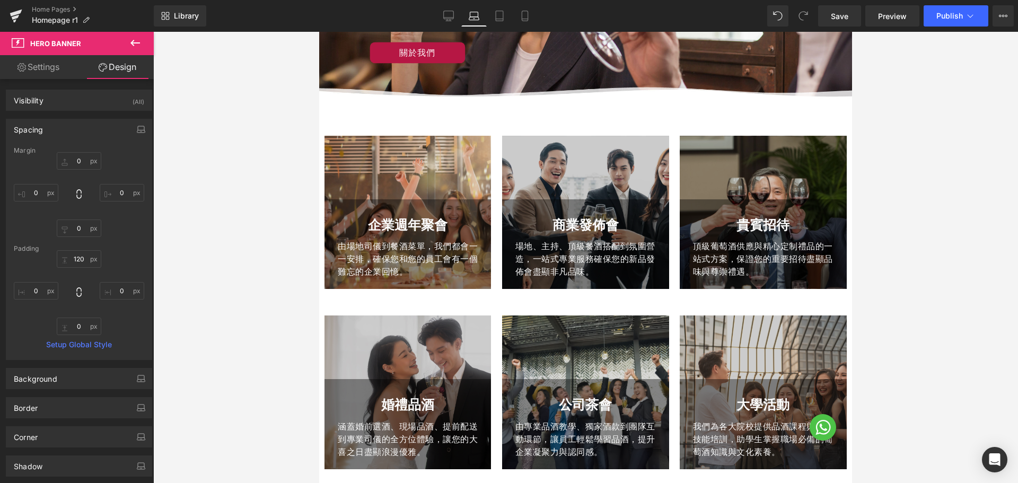
click at [317, 295] on div at bounding box center [585, 257] width 864 height 451
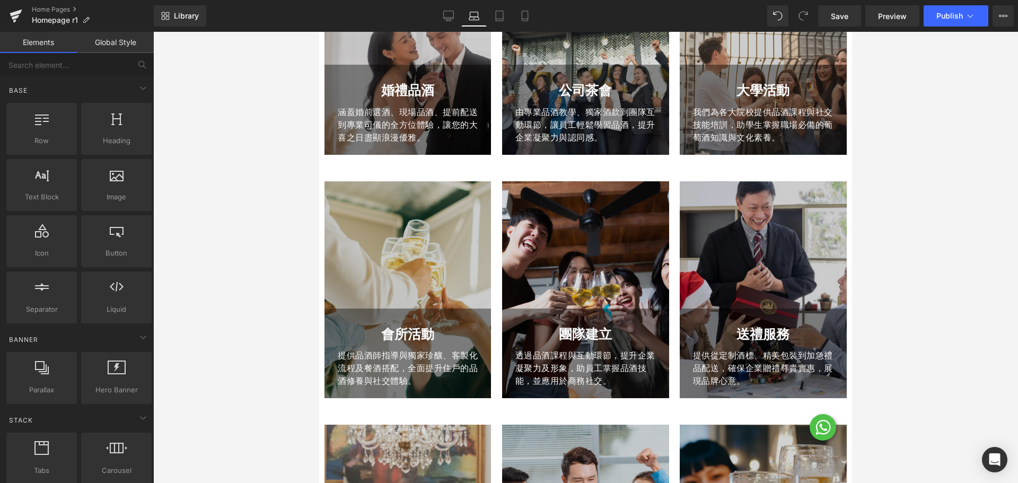
scroll to position [464, 0]
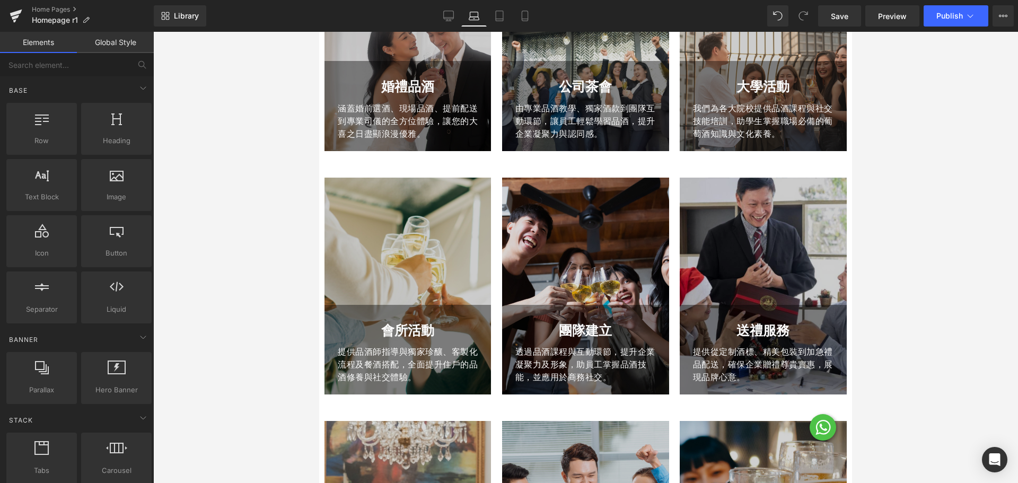
click at [378, 193] on div "會所活動 Text Block 提供品酒師指導與獨家珍釀、客製化流程及餐酒搭配，全面提升住戶的品酒修養與社交體驗。 Text Block Row Hero B…" at bounding box center [407, 286] width 166 height 217
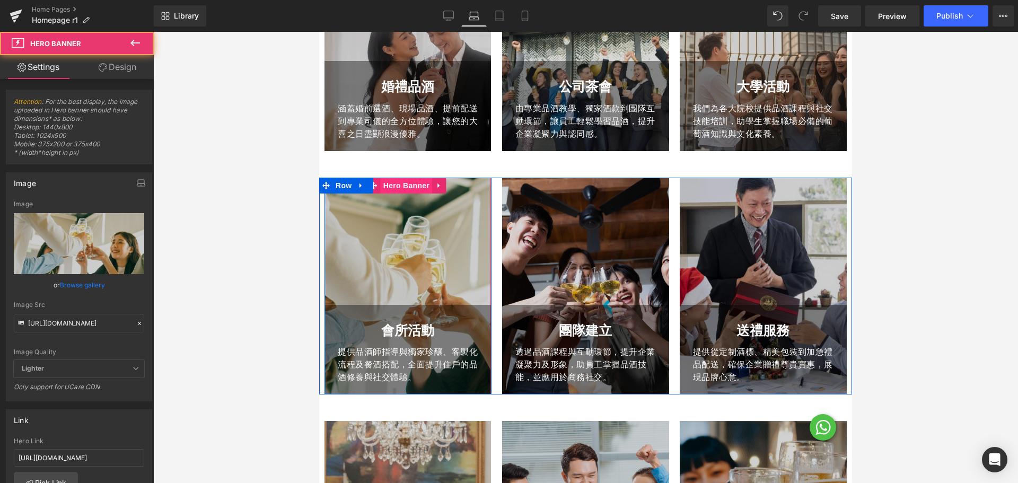
click at [407, 186] on span "Hero Banner" at bounding box center [406, 186] width 51 height 16
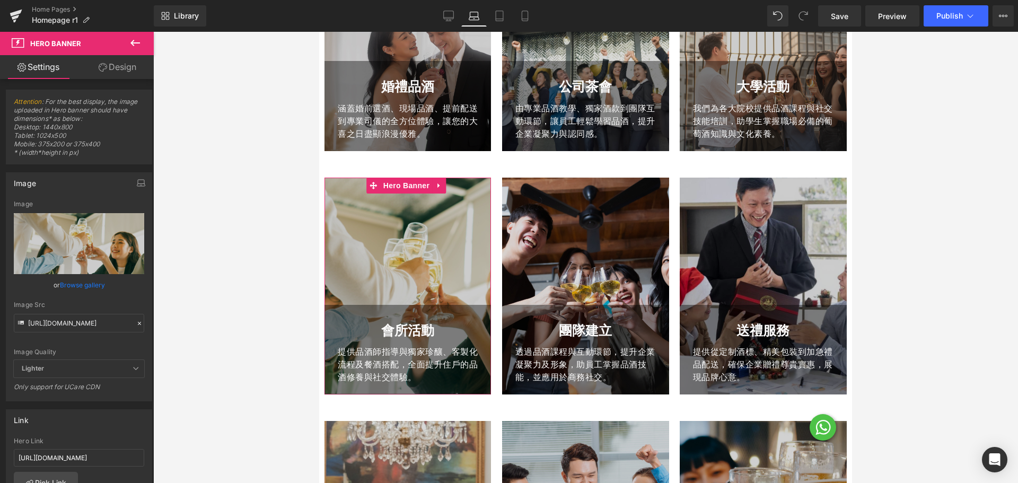
click at [112, 73] on link "Design" at bounding box center [117, 67] width 77 height 24
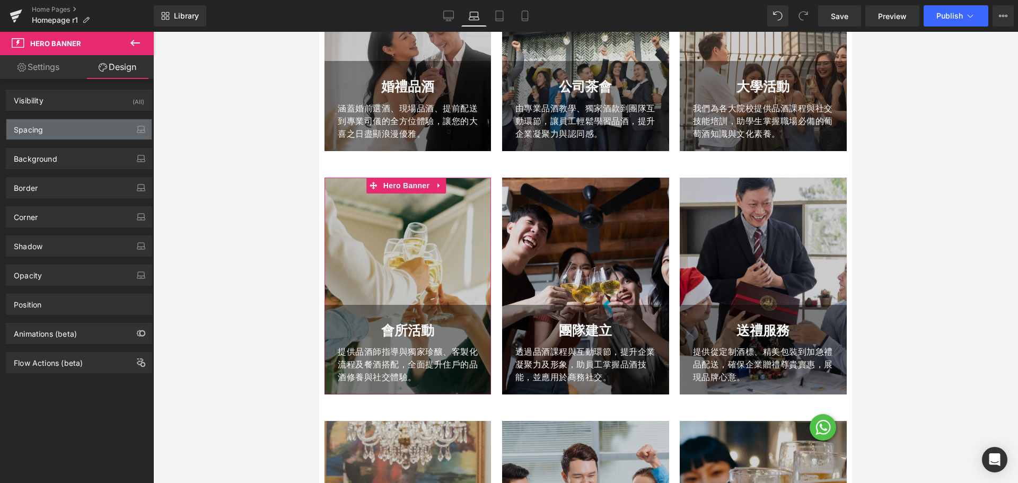
click at [64, 123] on div "Spacing" at bounding box center [78, 129] width 145 height 20
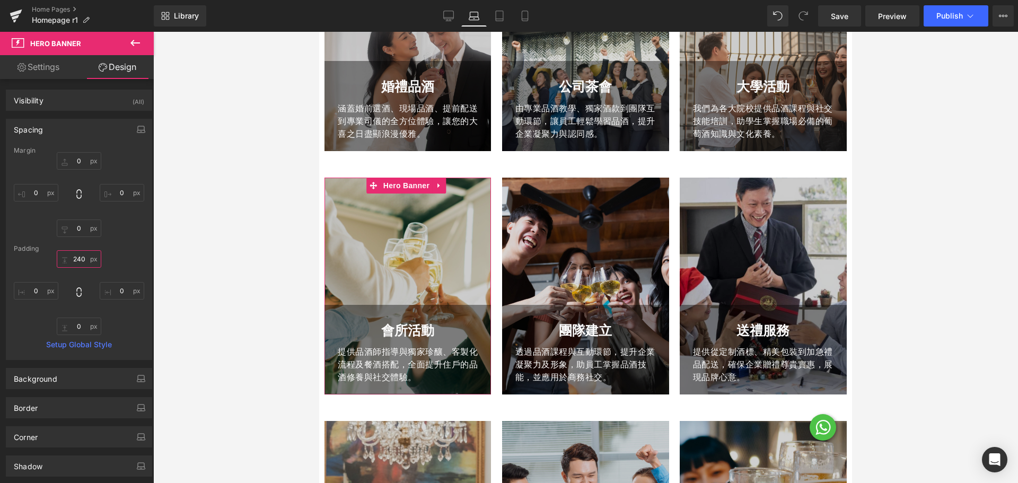
click at [76, 255] on input "240" at bounding box center [79, 258] width 45 height 17
paste input "12"
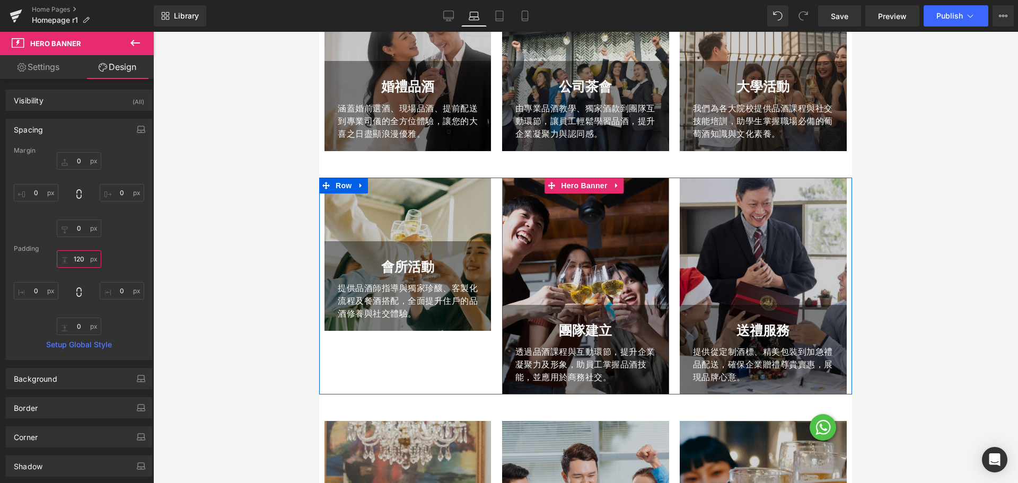
type input "120"
click at [576, 187] on li "Hero Banner" at bounding box center [576, 186] width 65 height 16
click at [576, 187] on span "Hero Banner" at bounding box center [583, 186] width 51 height 16
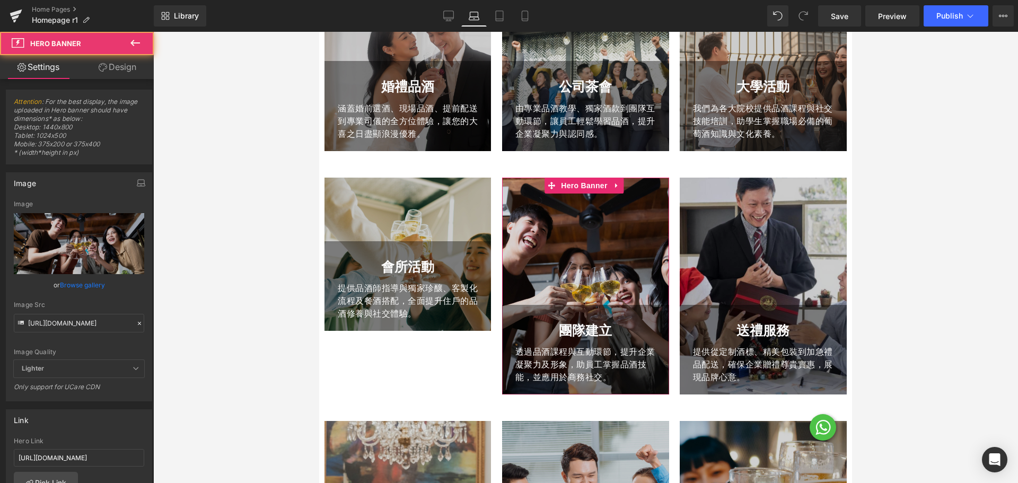
click at [133, 68] on link "Design" at bounding box center [117, 67] width 77 height 24
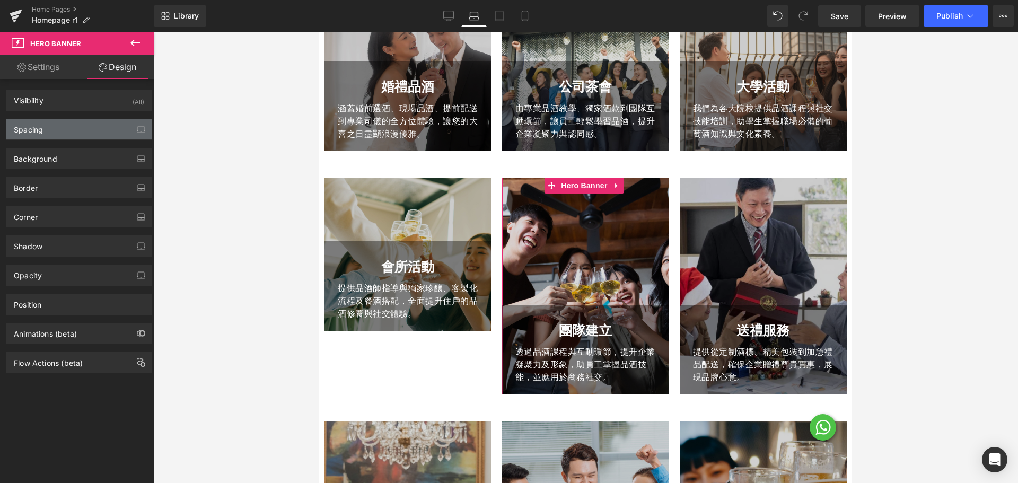
click at [59, 136] on div "Spacing" at bounding box center [78, 129] width 145 height 20
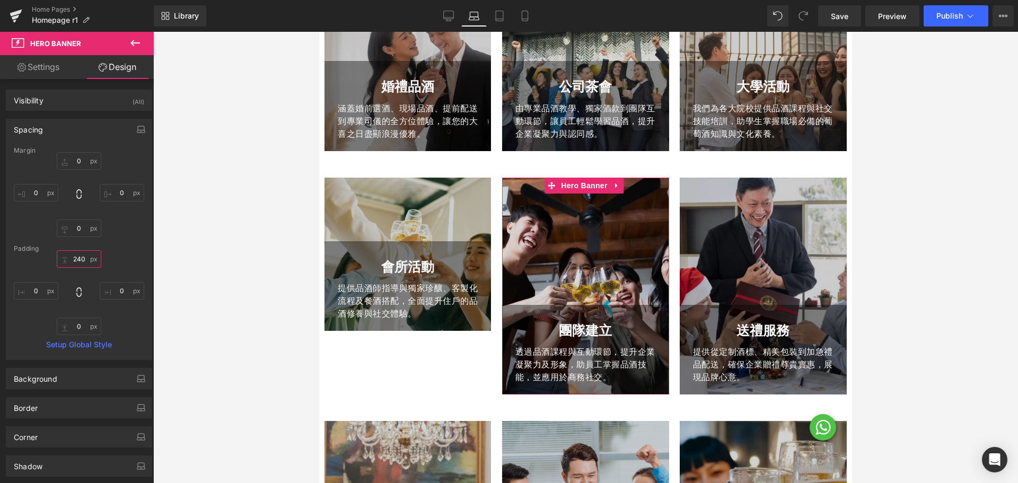
click at [78, 263] on input "240" at bounding box center [79, 258] width 45 height 17
paste input "12"
type input "120"
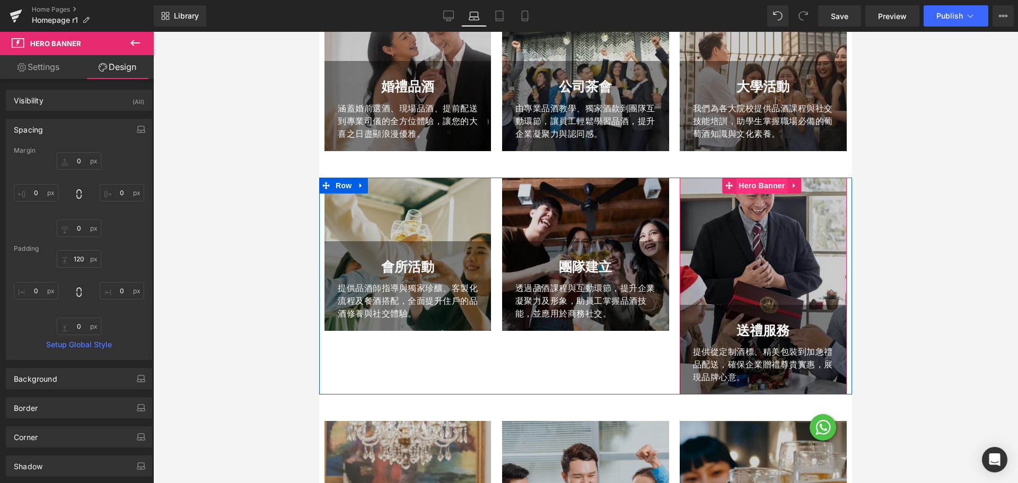
click at [759, 191] on span "Hero Banner" at bounding box center [761, 186] width 51 height 16
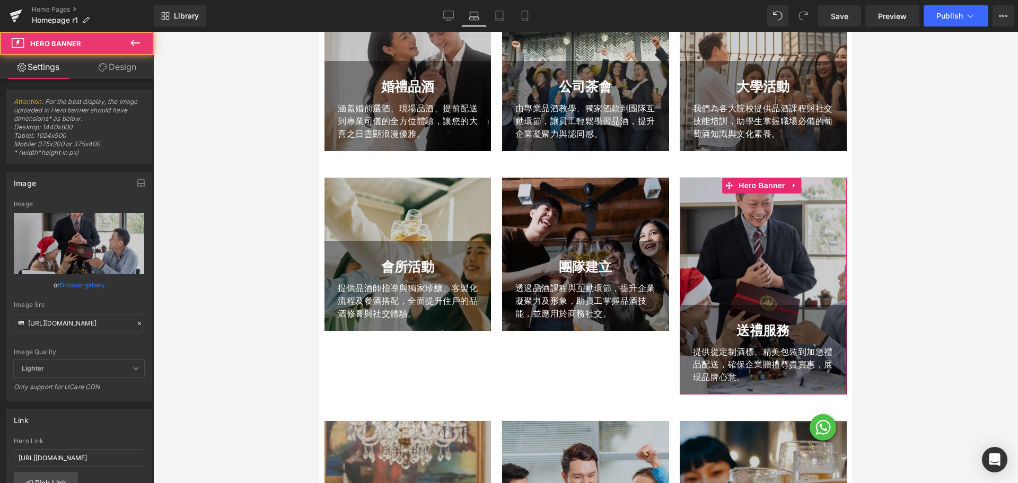
click at [115, 74] on link "Design" at bounding box center [117, 67] width 77 height 24
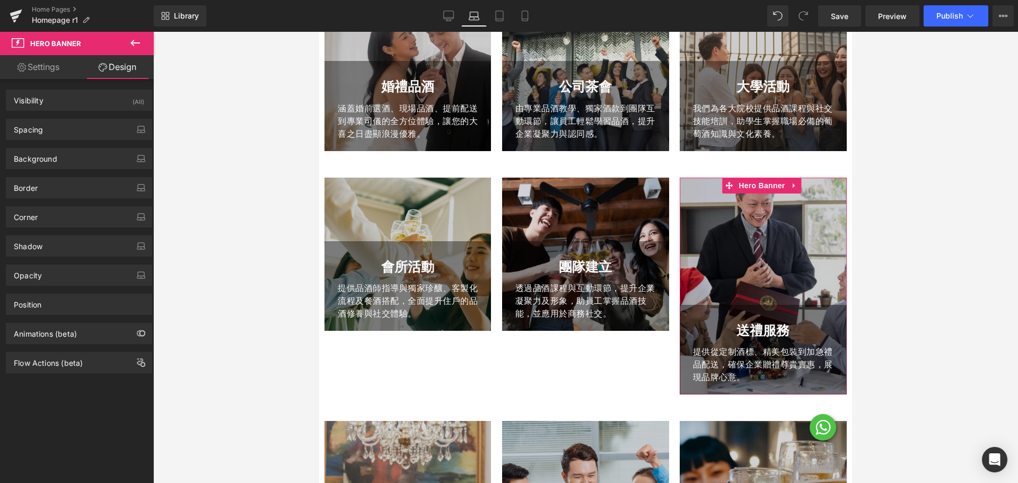
click at [75, 146] on div "Background Color & Image color Color #d3d3d3 100 % Image Replace Image Upload i…" at bounding box center [79, 154] width 158 height 29
drag, startPoint x: 75, startPoint y: 128, endPoint x: 77, endPoint y: 138, distance: 9.8
click at [75, 128] on div "Spacing" at bounding box center [78, 129] width 145 height 20
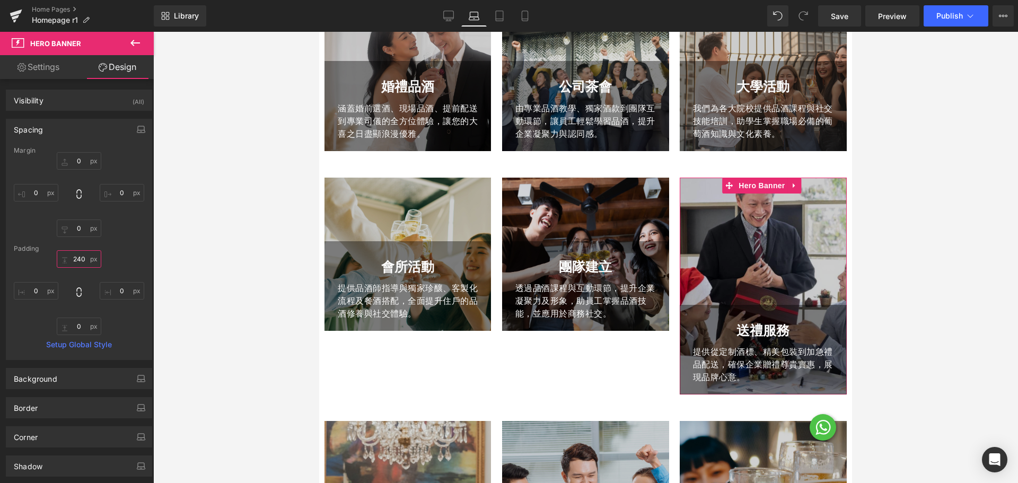
click at [77, 267] on input "240" at bounding box center [79, 258] width 45 height 17
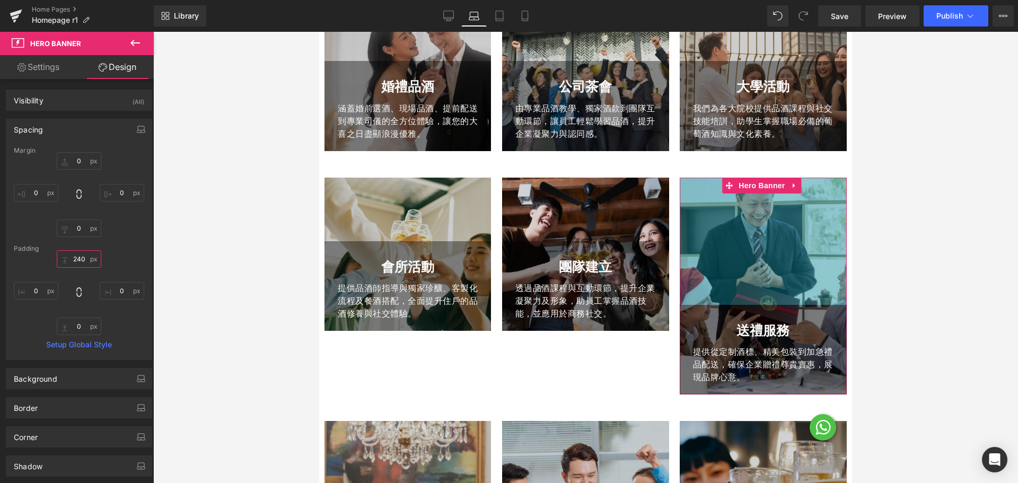
paste input "12"
type input "120"
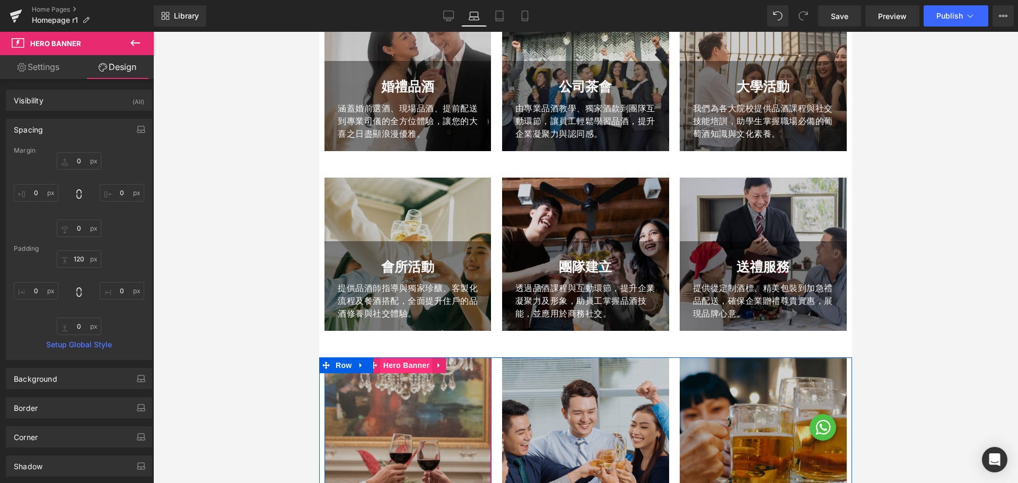
click at [404, 370] on span "Hero Banner" at bounding box center [406, 365] width 51 height 16
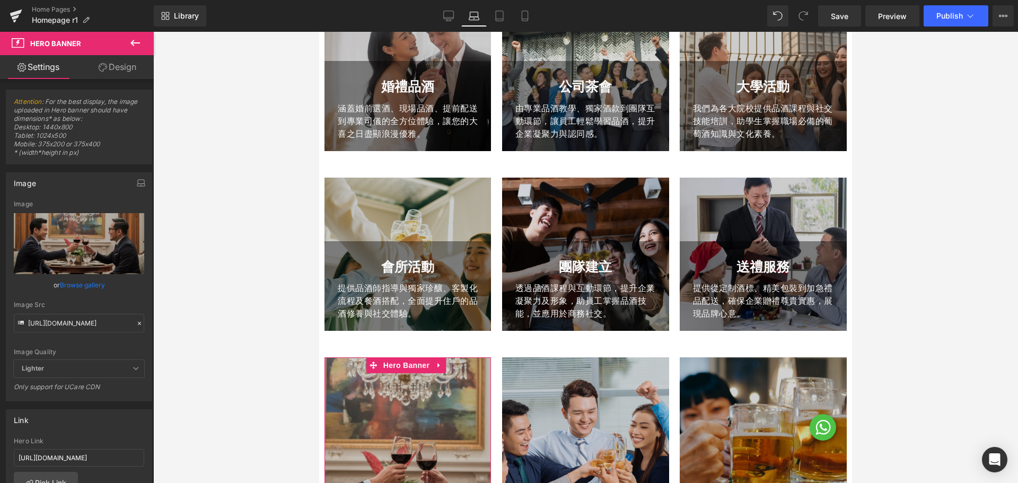
click at [123, 68] on link "Design" at bounding box center [117, 67] width 77 height 24
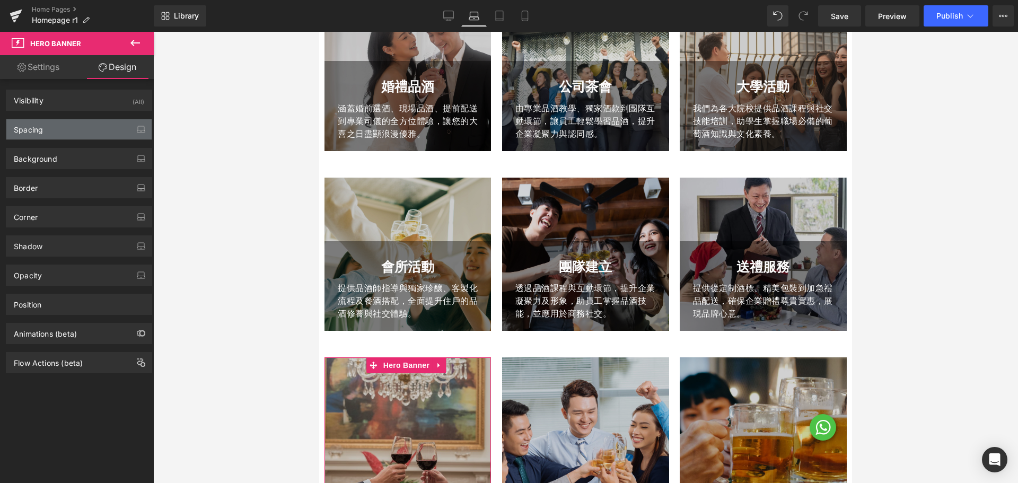
click at [62, 126] on div "Spacing" at bounding box center [78, 129] width 145 height 20
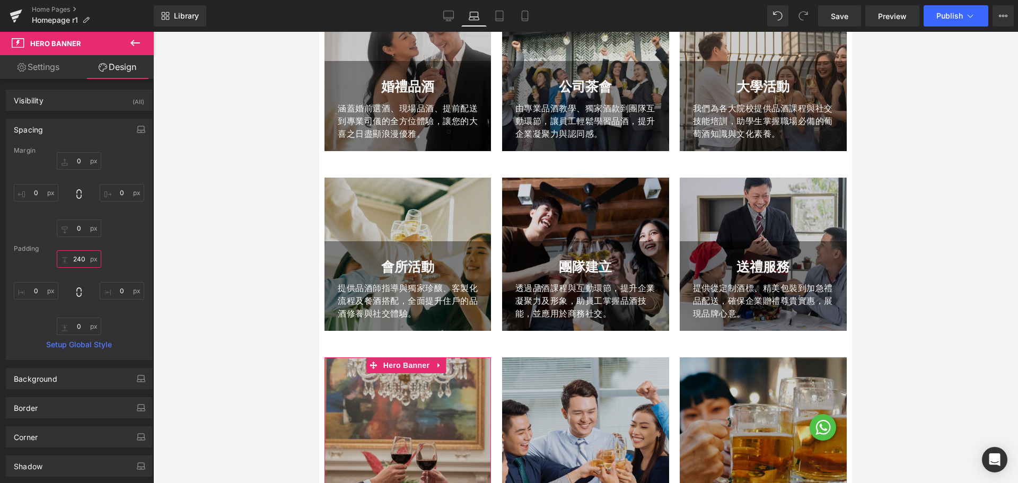
click at [76, 256] on input "240" at bounding box center [79, 258] width 45 height 17
paste input "12"
type input "120"
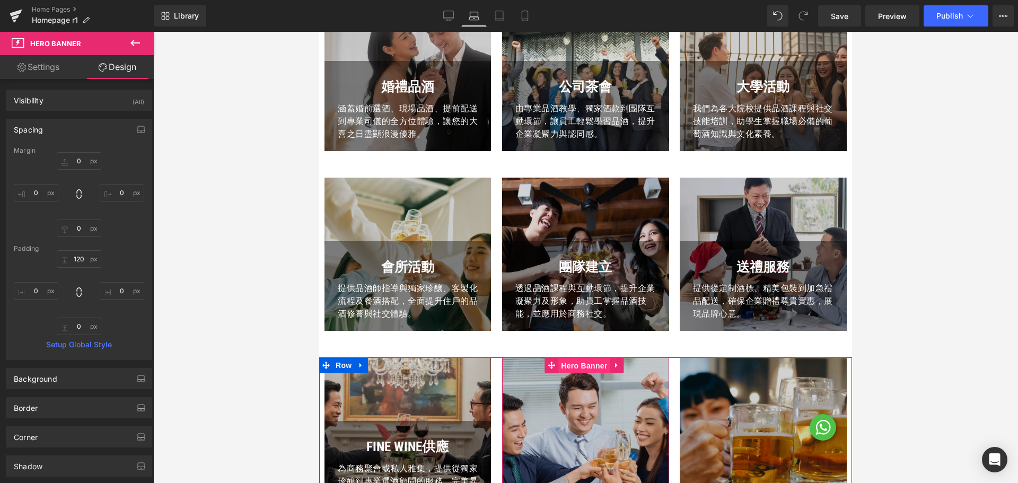
click at [563, 368] on span "Hero Banner" at bounding box center [583, 366] width 51 height 16
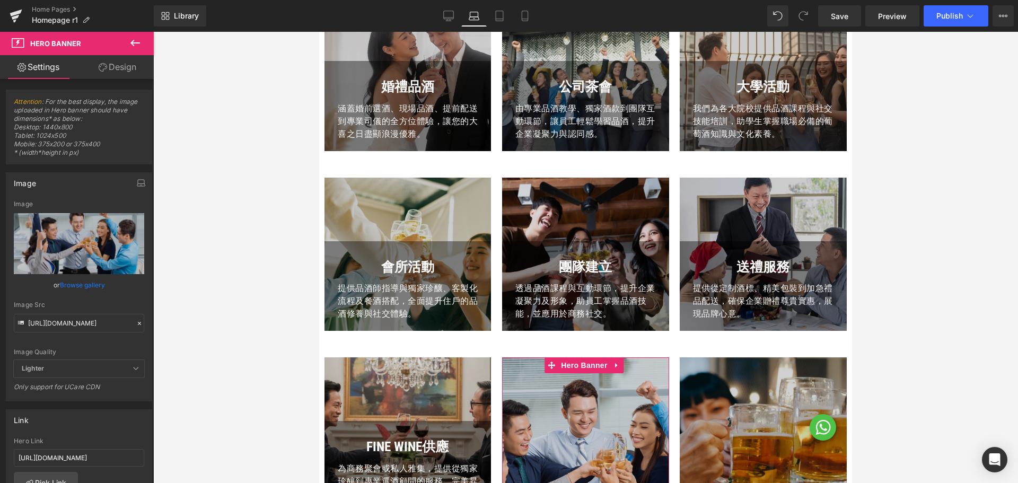
click at [112, 67] on link "Design" at bounding box center [117, 67] width 77 height 24
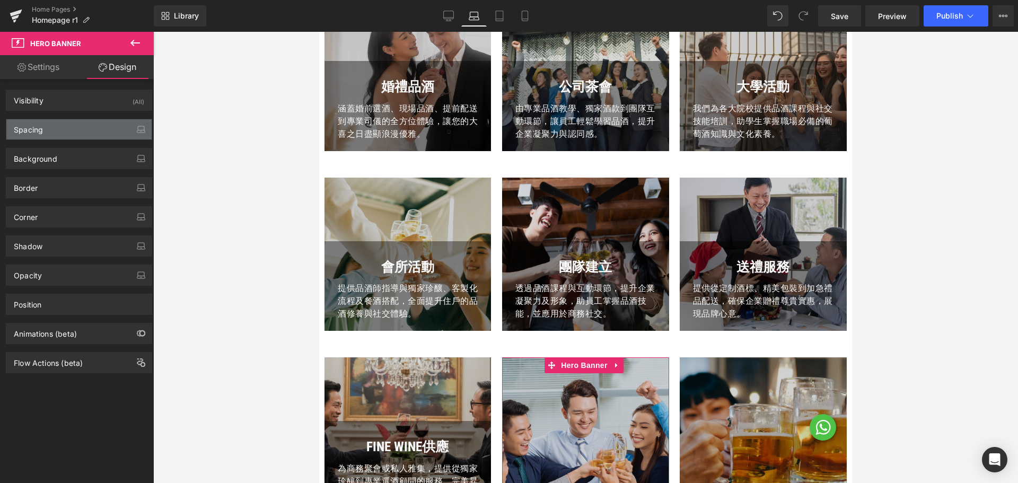
click at [60, 130] on div "Spacing" at bounding box center [78, 129] width 145 height 20
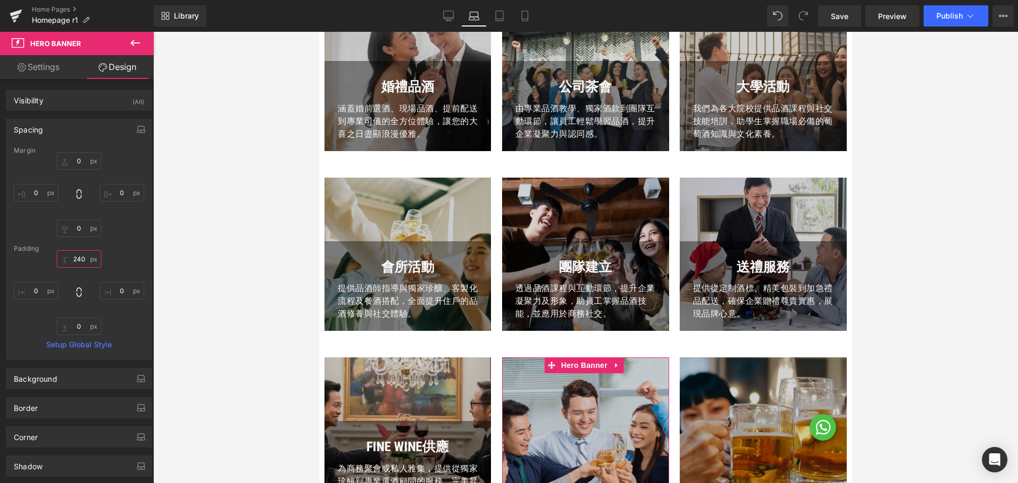
click at [82, 260] on input "240" at bounding box center [79, 258] width 45 height 17
paste input "12"
type input "120"
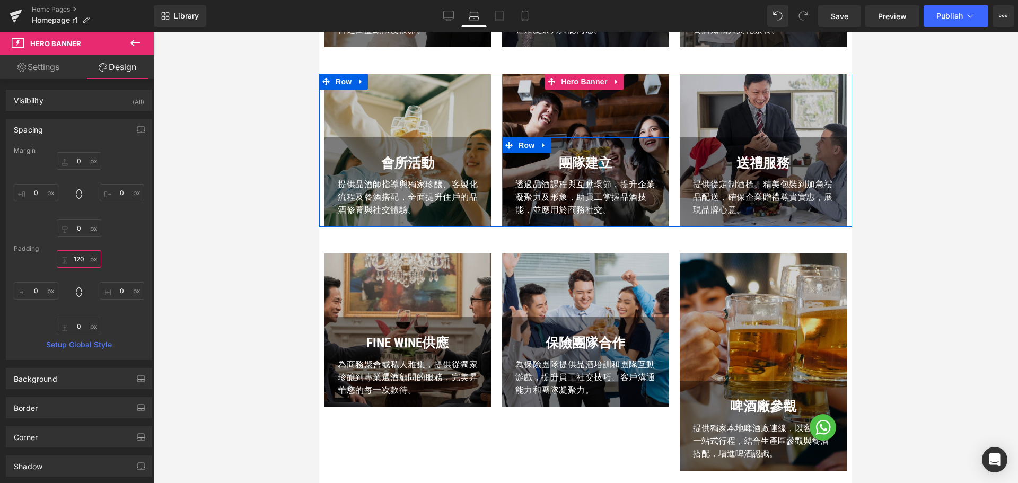
scroll to position [570, 0]
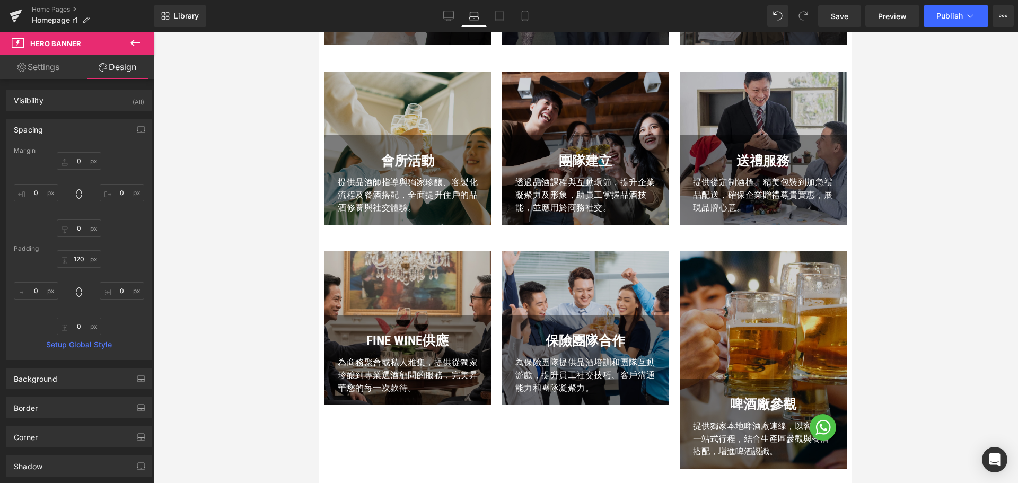
click at [763, 256] on div "啤酒廠參觀 Text Block 提供獨家本地啤酒廠連線，以客製化一站式行程，結合生產區參觀與餐酒搭配，增進啤酒認識。 Text Block Row Hero…" at bounding box center [762, 359] width 167 height 217
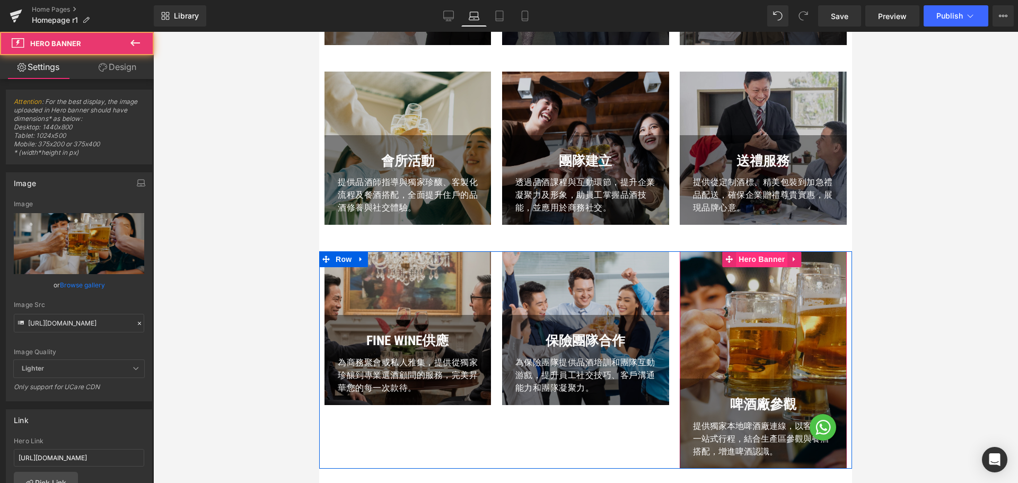
click at [762, 259] on span "Hero Banner" at bounding box center [761, 259] width 51 height 16
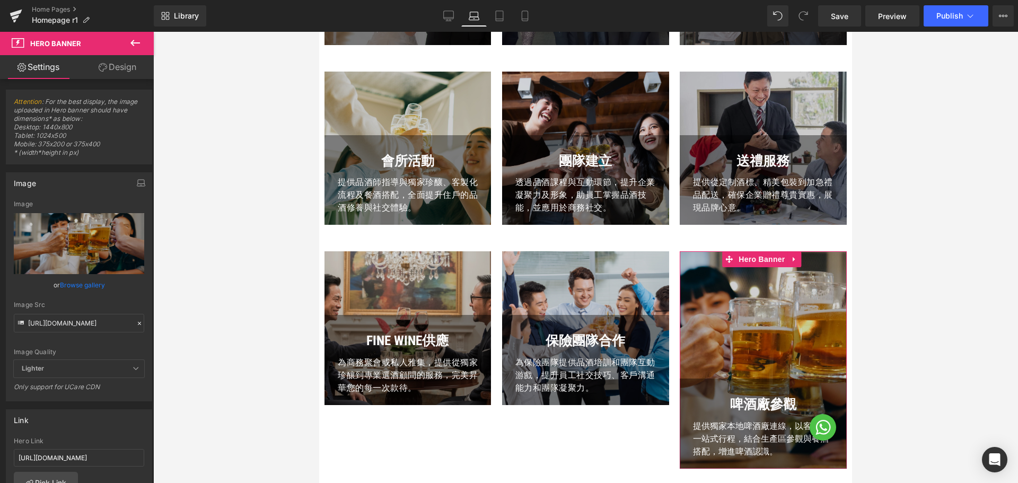
click at [145, 71] on link "Design" at bounding box center [117, 67] width 77 height 24
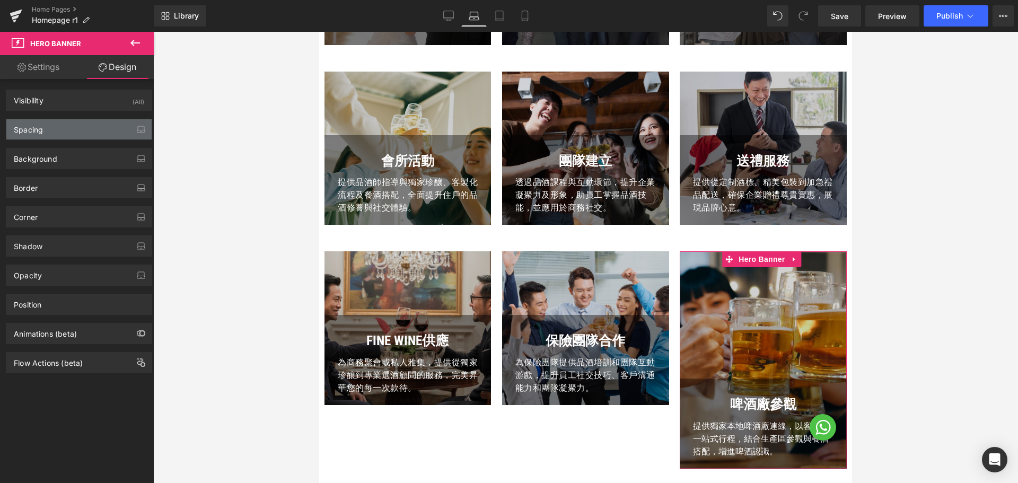
click at [68, 134] on div "Spacing" at bounding box center [78, 129] width 145 height 20
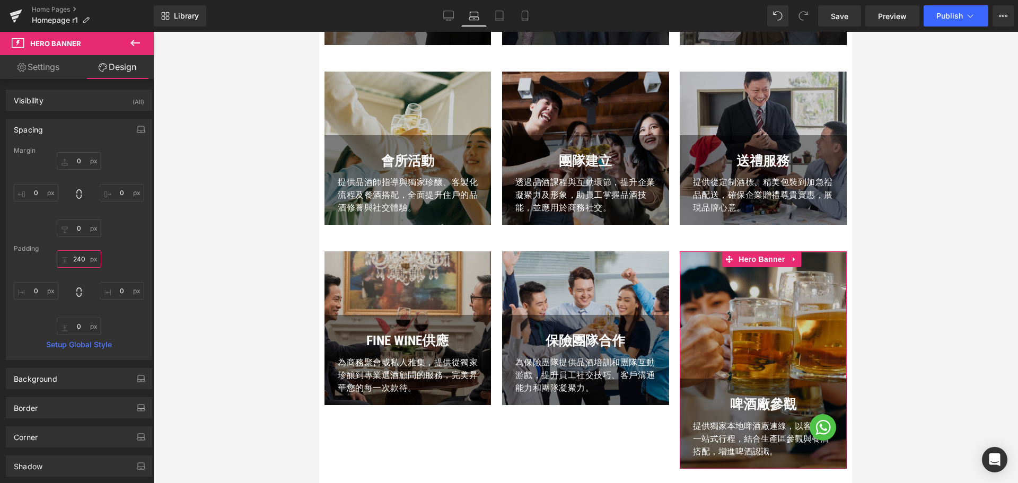
click at [77, 262] on input "240" at bounding box center [79, 258] width 45 height 17
paste input "12"
type input "120"
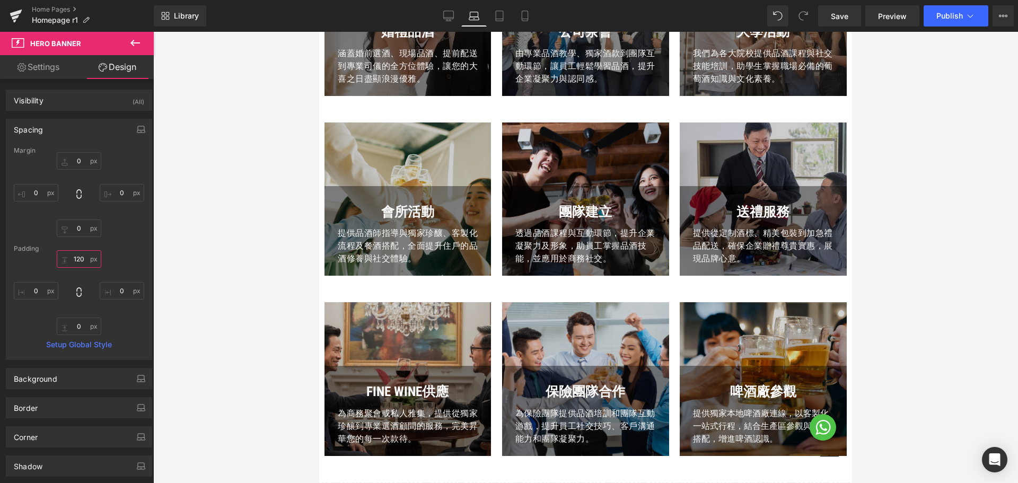
scroll to position [517, 0]
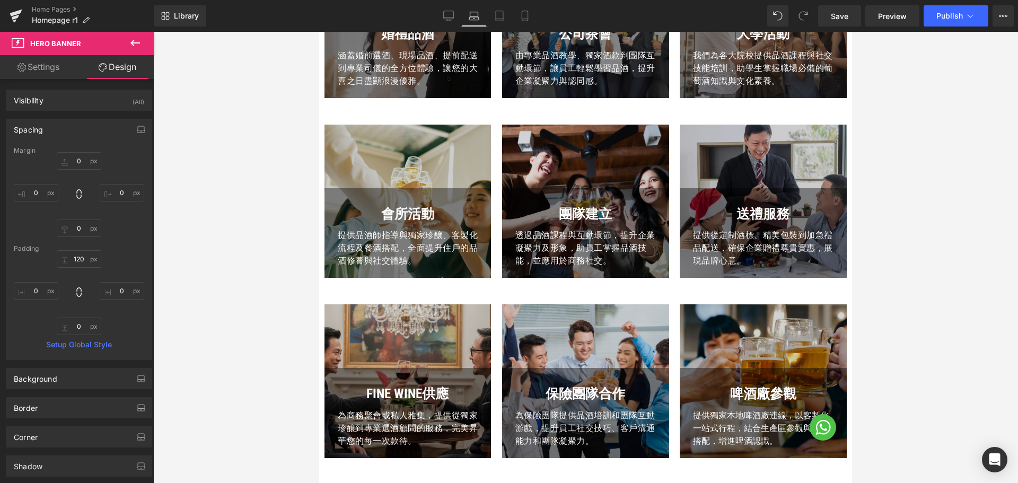
click at [179, 278] on div at bounding box center [585, 257] width 864 height 451
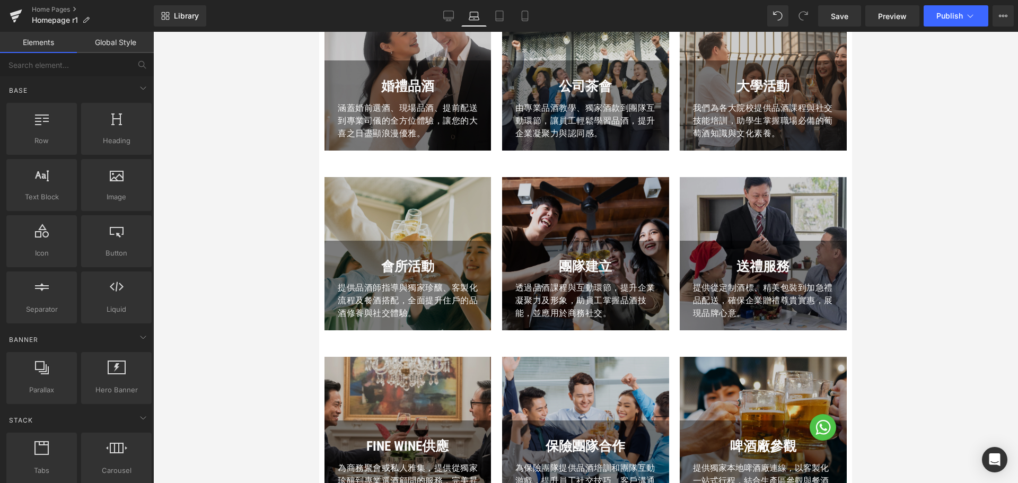
scroll to position [464, 0]
click at [410, 131] on span "涵蓋婚前選酒、現場品酒、提前配送到專業司儀的全方位體驗，讓您的大喜之日盡顯浪漫優雅。" at bounding box center [408, 121] width 140 height 36
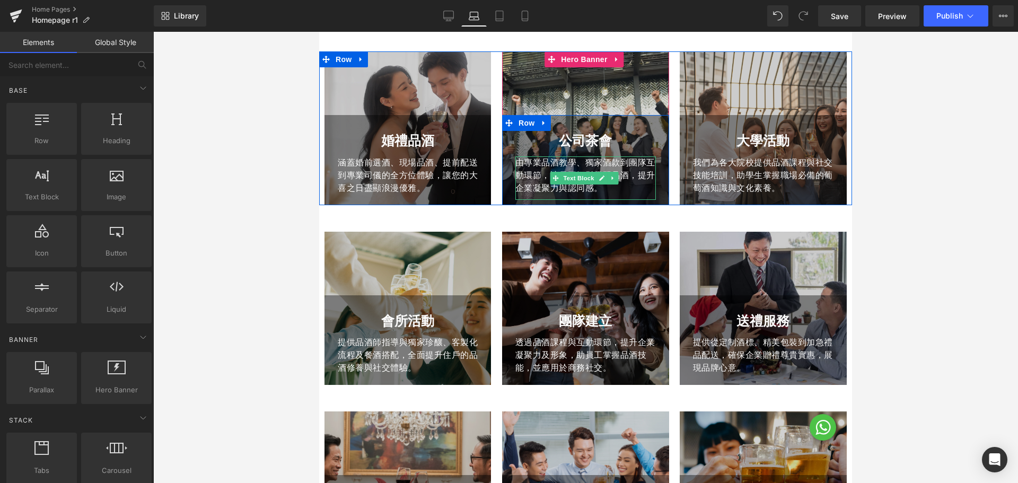
scroll to position [358, 0]
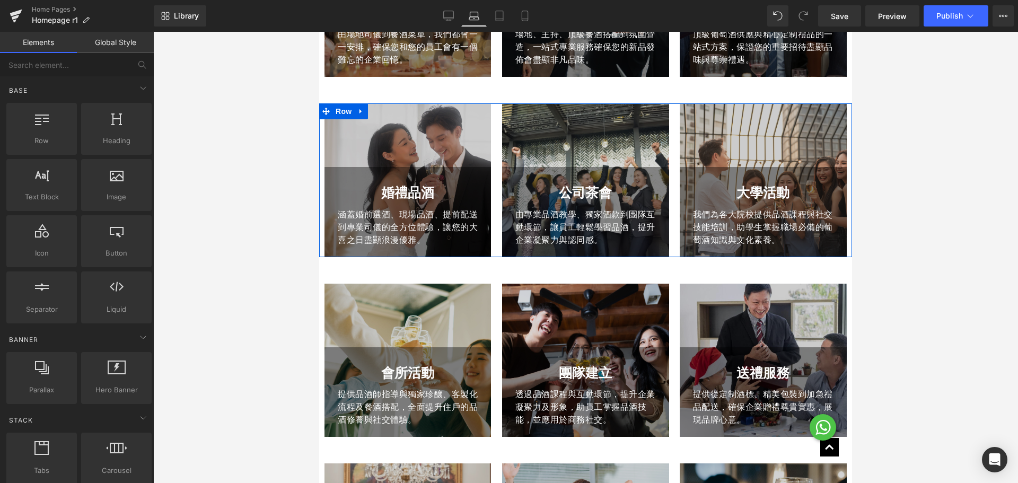
click at [493, 146] on div "婚禮品酒 Text Block 涵蓋婚前選酒、現場品酒、提前配送到專業司儀的全方位體驗，讓您的大喜之日盡顯浪漫優雅。 Text Block Row Hero …" at bounding box center [408, 180] width 178 height 154
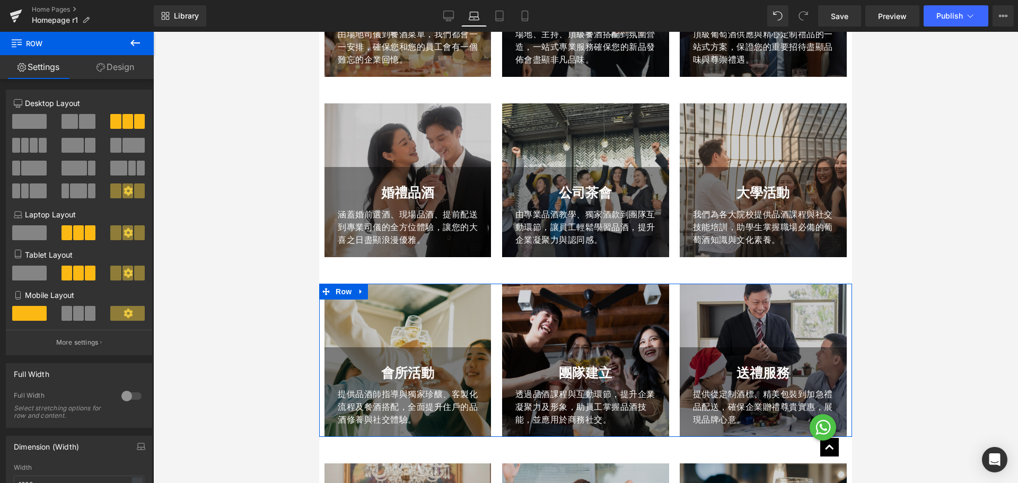
click at [497, 297] on div "團隊建立 Text Block 透過品酒課程與互動環節，提升企業凝聚力及形象，助員工掌握品酒技能，並應用於商務社交。 Text Block Row Hero …" at bounding box center [586, 361] width 178 height 154
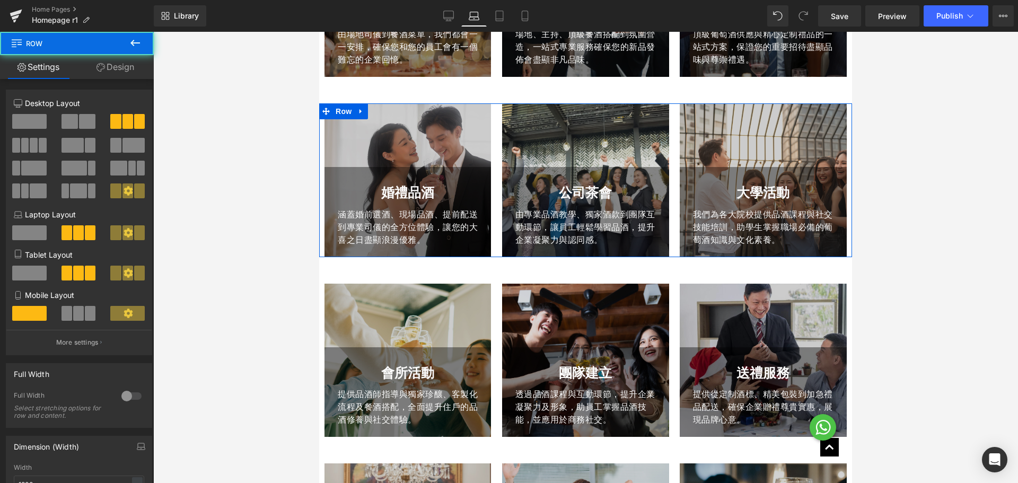
click at [490, 231] on div "婚禮品酒 Text Block 涵蓋婚前選酒、現場品酒、提前配送到專業司儀的全方位體驗，讓您的大喜之日盡顯浪漫優雅。 Text Block Row Hero …" at bounding box center [408, 180] width 178 height 154
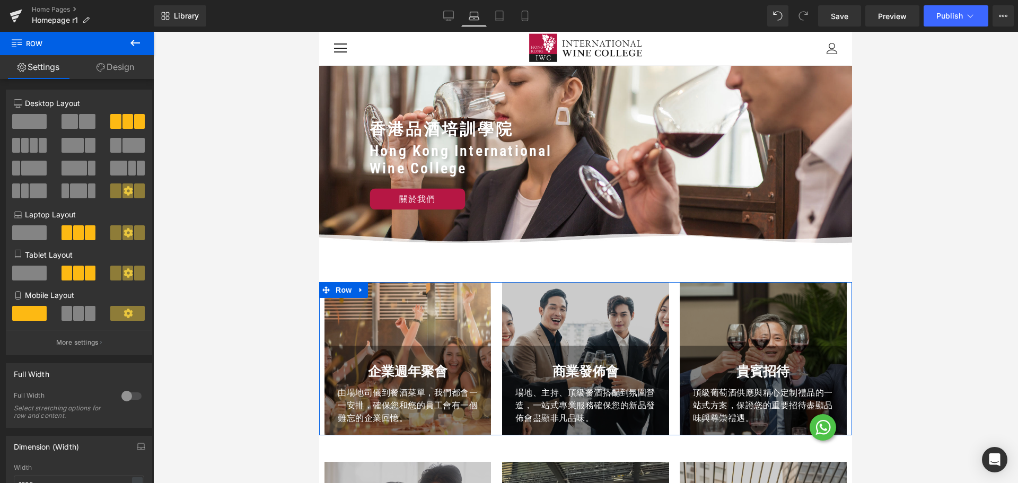
click at [490, 332] on div "企業週年聚會 Text Block 由場地司儀到餐酒菜單，我們都會一一安排，確保您和您的員工會有一個難忘的企業回憶。 Text Block Row Hero …" at bounding box center [408, 359] width 178 height 154
click at [104, 64] on link "Design" at bounding box center [115, 67] width 77 height 24
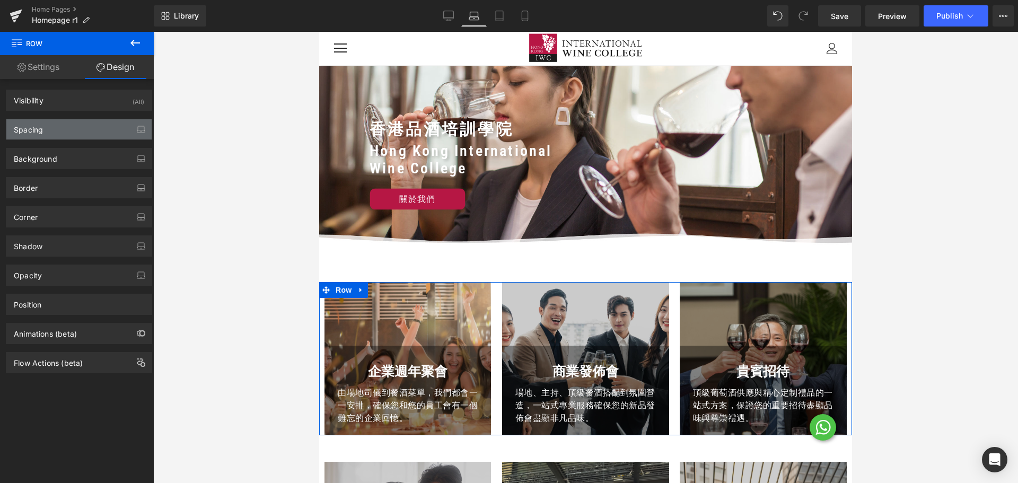
click at [60, 129] on div "Spacing" at bounding box center [78, 129] width 145 height 20
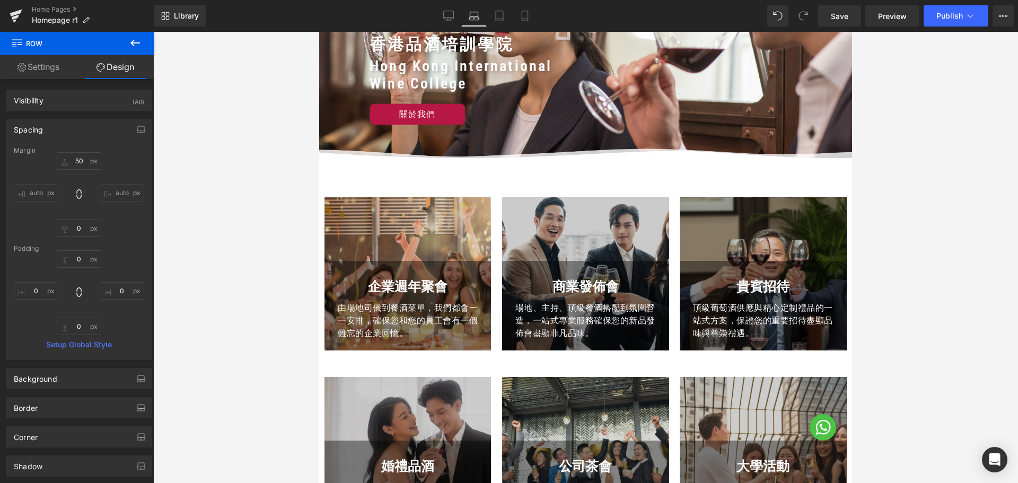
scroll to position [53, 0]
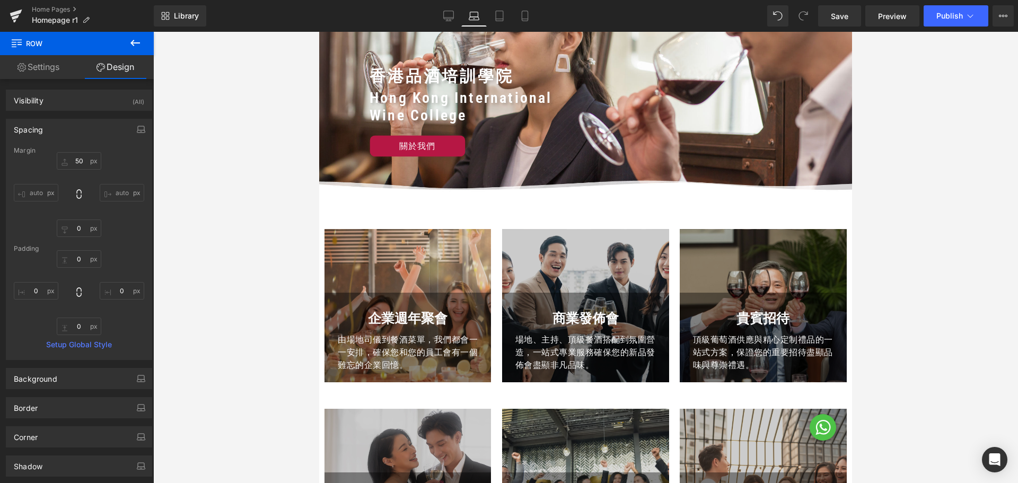
click at [467, 377] on div "企業週年聚會 Text Block 由場地司儀到餐酒菜單，我們都會一一安排，確保您和您的員工會有一個難忘的企業回憶。 Text Block Row" at bounding box center [407, 338] width 166 height 90
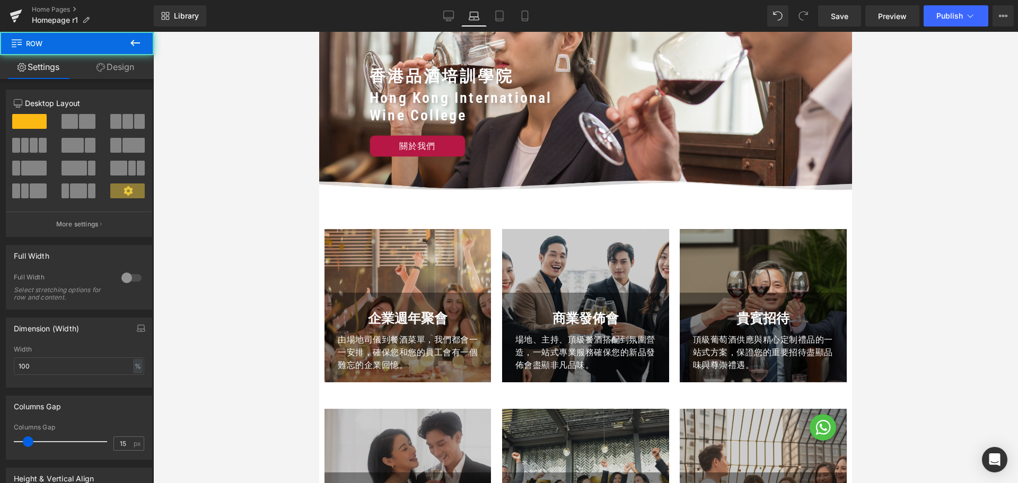
click at [491, 418] on div "婚禮品酒 Text Block 涵蓋婚前選酒、現場品酒、提前配送到專業司儀的全方位體驗，讓您的大喜之日盡顯浪漫優雅。 Text Block Row Hero …" at bounding box center [408, 486] width 178 height 154
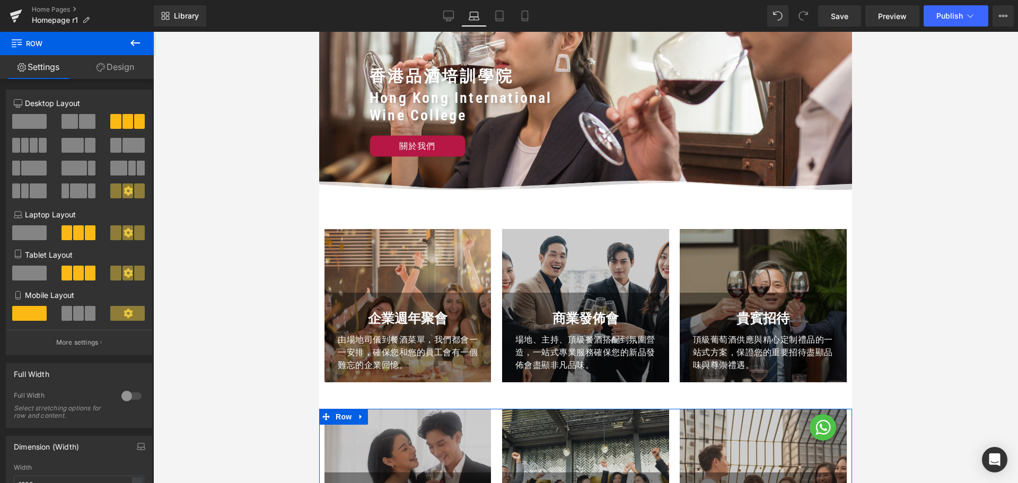
click at [117, 66] on link "Design" at bounding box center [115, 67] width 77 height 24
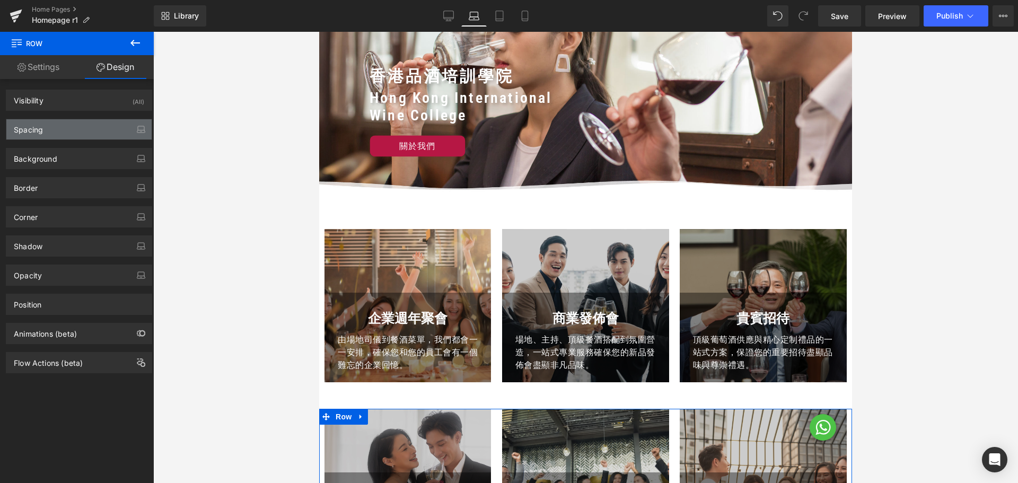
click at [64, 131] on div "Spacing" at bounding box center [78, 129] width 145 height 20
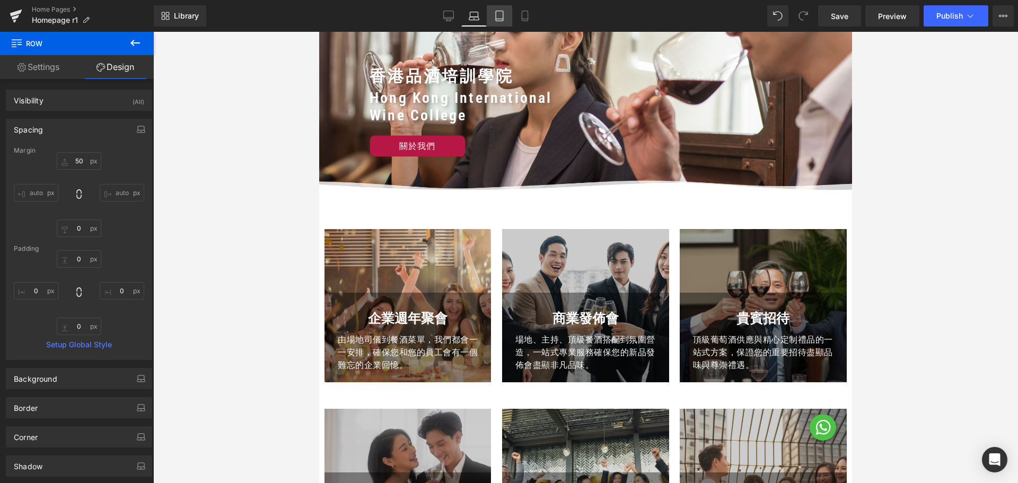
click at [489, 15] on link "Tablet" at bounding box center [499, 15] width 25 height 21
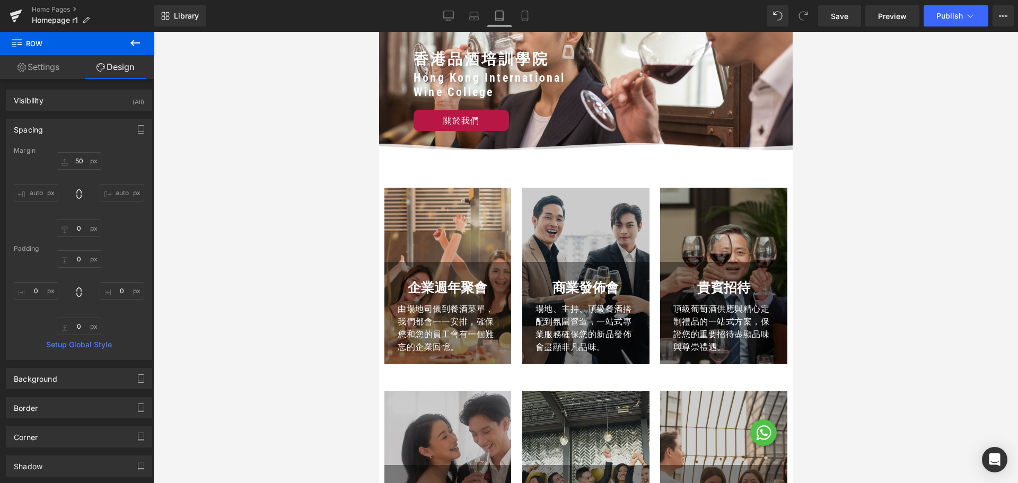
scroll to position [35, 0]
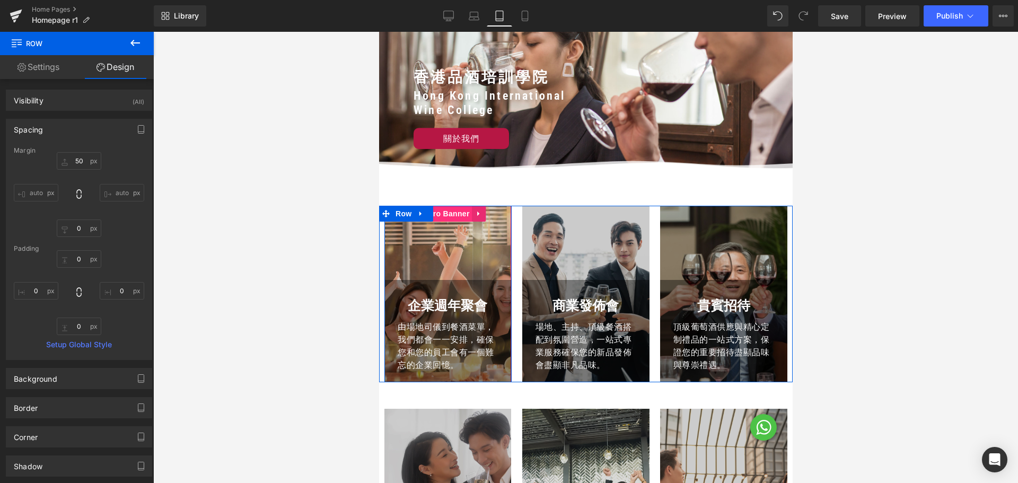
click at [444, 213] on span "Hero Banner" at bounding box center [445, 214] width 51 height 16
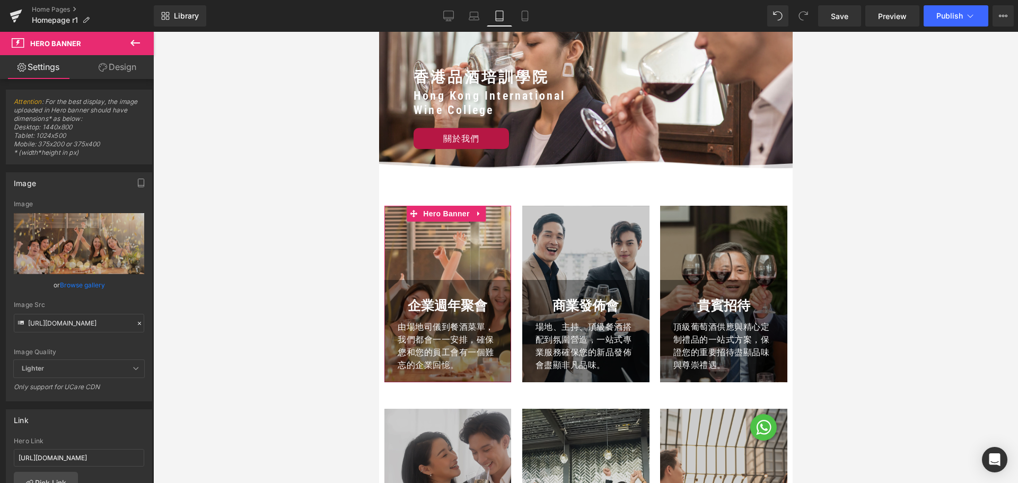
click at [110, 65] on link "Design" at bounding box center [117, 67] width 77 height 24
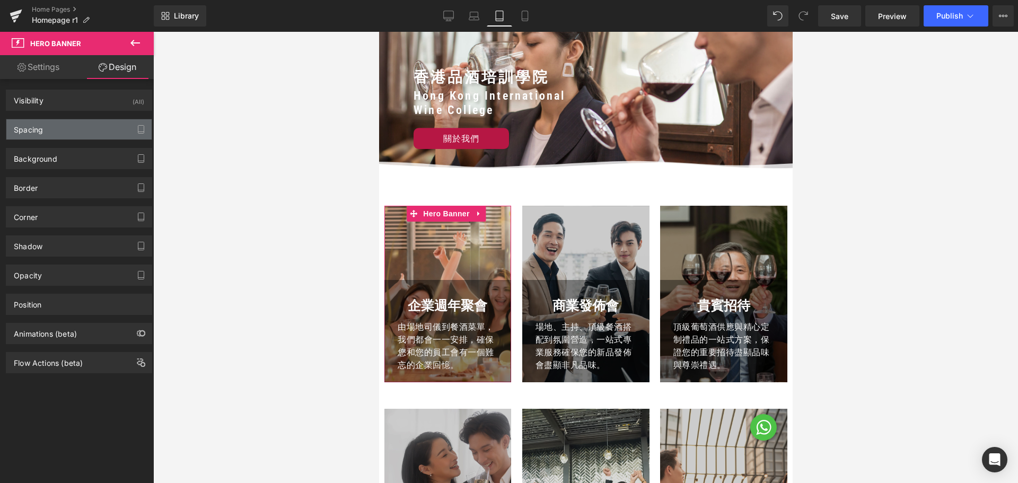
click at [59, 128] on div "Spacing" at bounding box center [78, 129] width 145 height 20
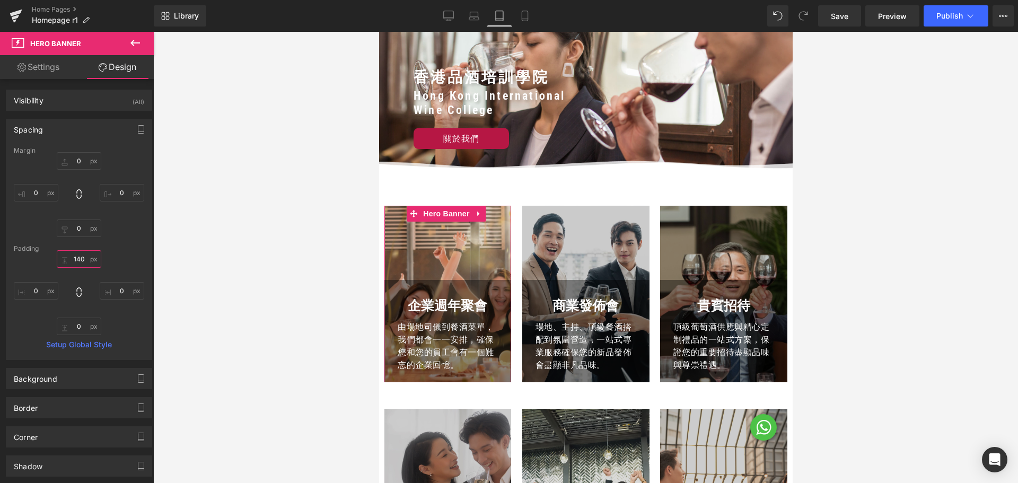
click at [80, 255] on input "140" at bounding box center [79, 258] width 45 height 17
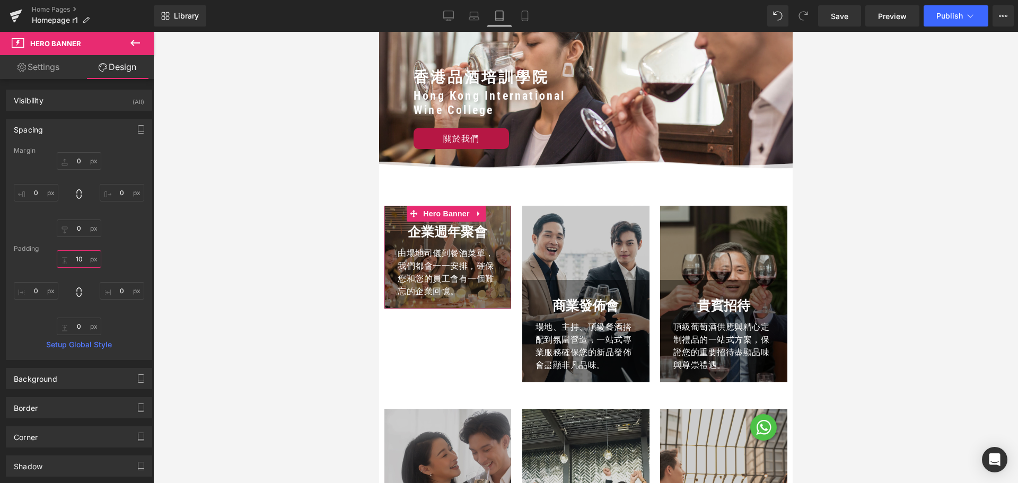
type input "100"
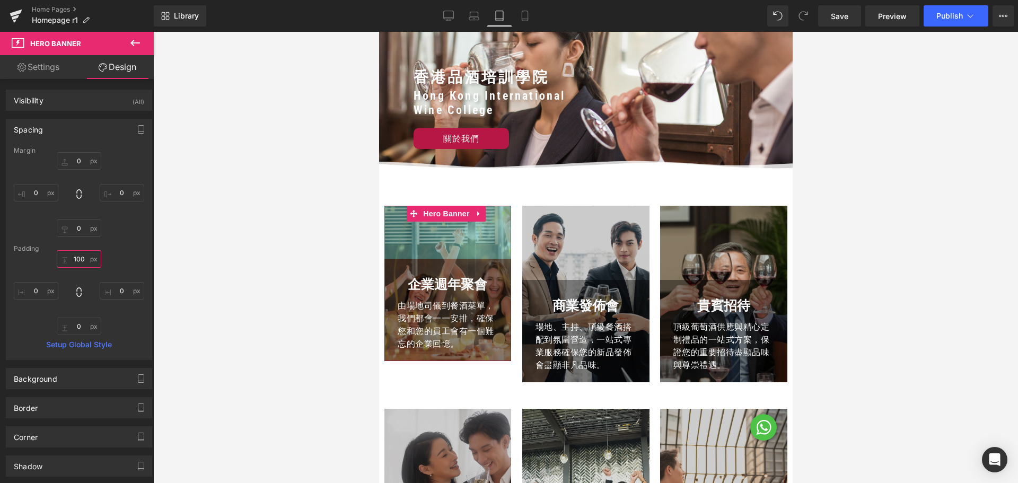
click at [69, 261] on input "100" at bounding box center [79, 258] width 45 height 17
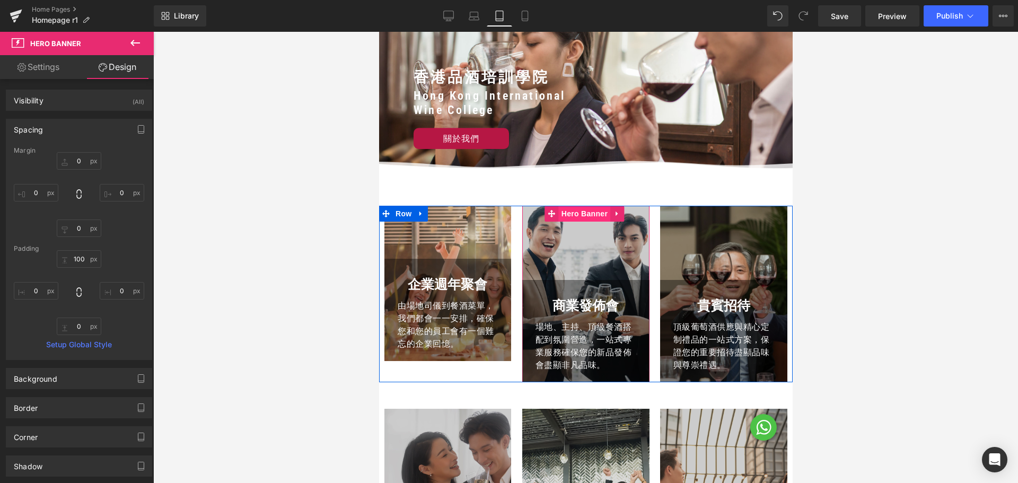
click at [577, 209] on span "Hero Banner" at bounding box center [583, 214] width 51 height 16
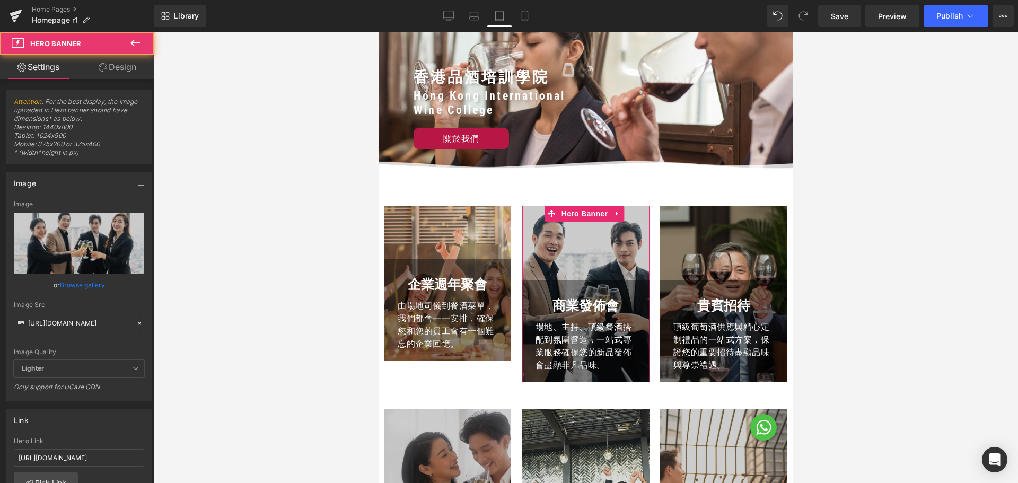
click at [118, 67] on link "Design" at bounding box center [117, 67] width 77 height 24
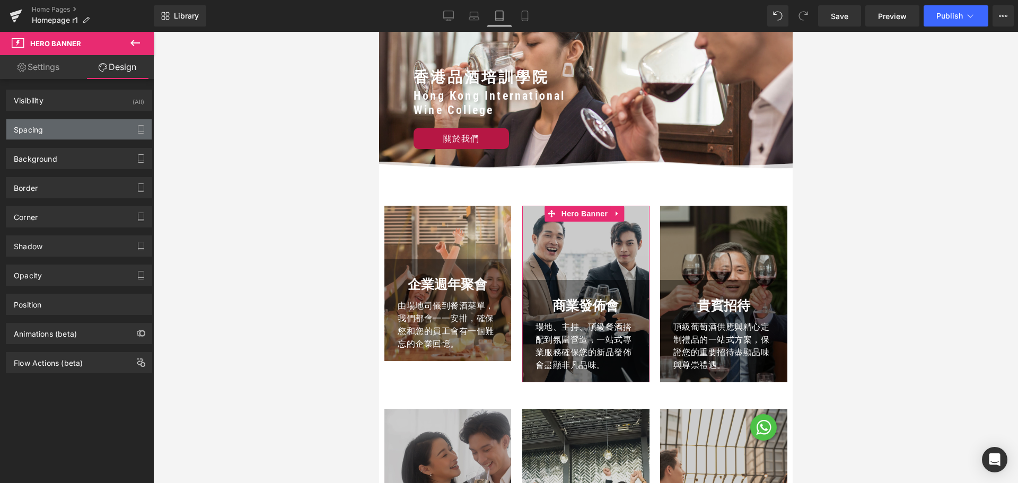
click at [70, 127] on div "Spacing" at bounding box center [78, 129] width 145 height 20
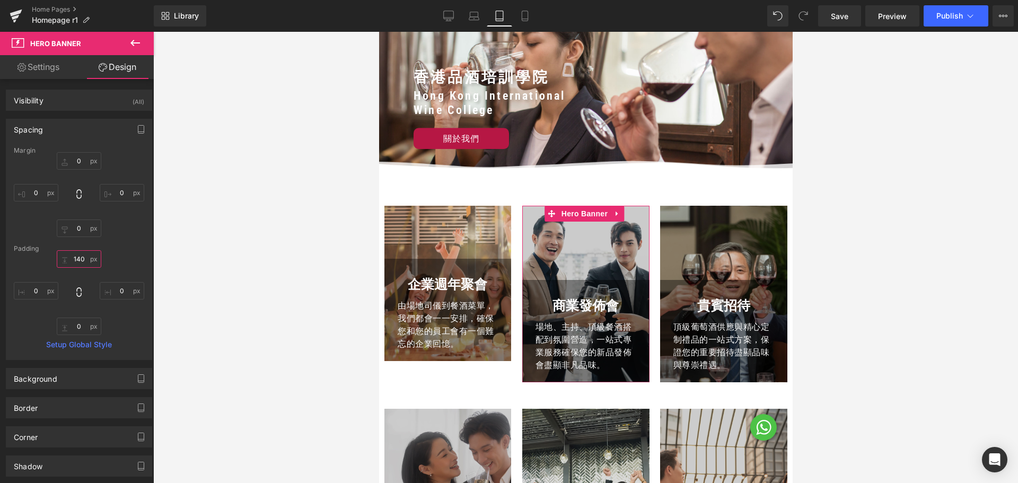
click at [77, 261] on input "text" at bounding box center [79, 258] width 45 height 17
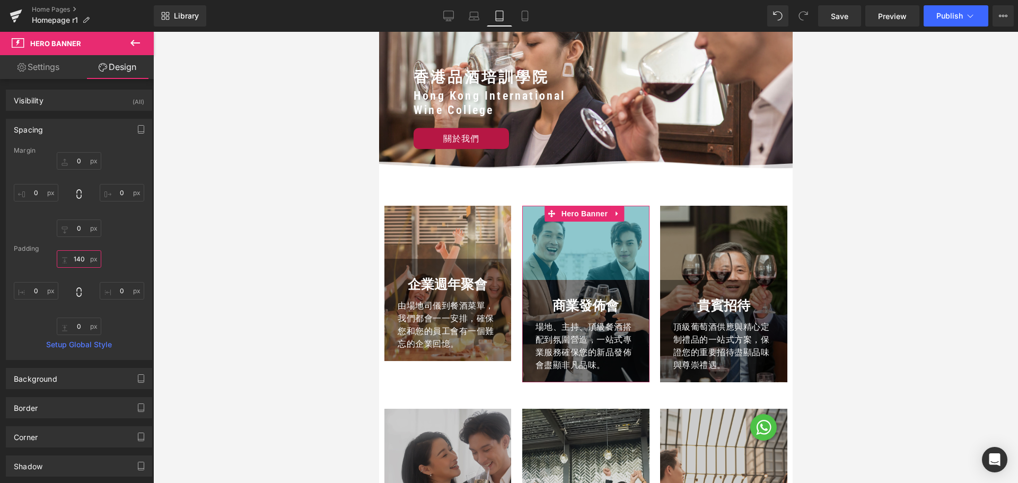
paste input "0"
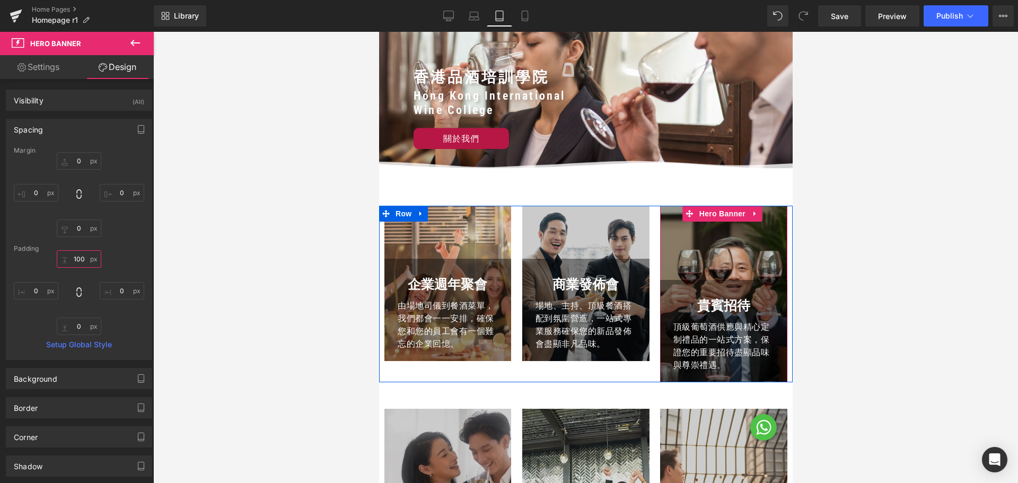
type input "100"
click at [718, 217] on li "Hero Banner" at bounding box center [714, 214] width 65 height 16
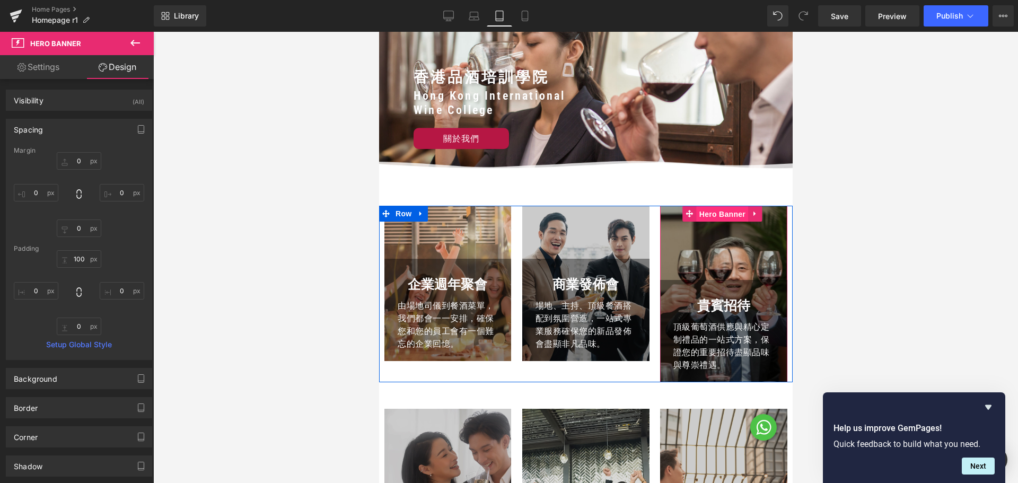
click at [705, 220] on span "Hero Banner" at bounding box center [721, 214] width 51 height 16
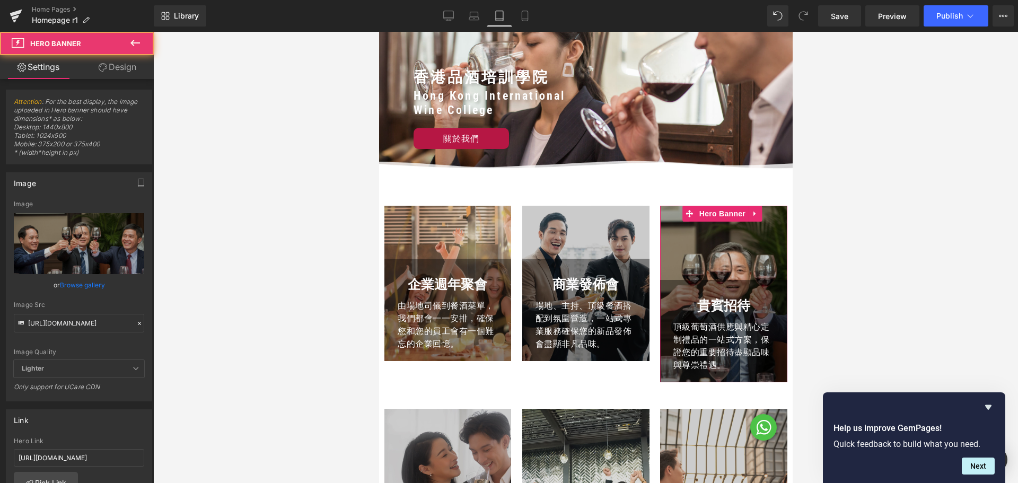
drag, startPoint x: 141, startPoint y: 69, endPoint x: 81, endPoint y: 178, distance: 124.3
click at [141, 69] on link "Design" at bounding box center [117, 67] width 77 height 24
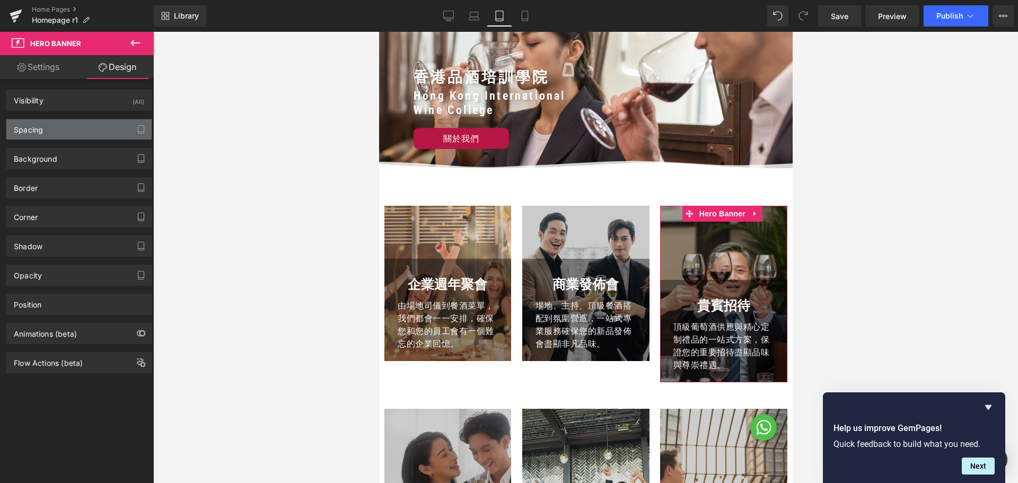
click at [87, 133] on div "Spacing" at bounding box center [78, 129] width 145 height 20
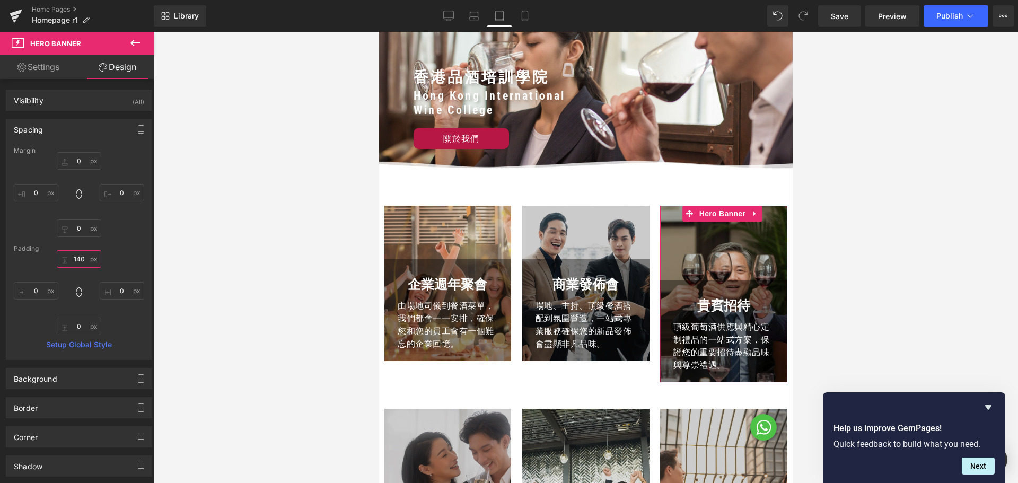
click at [78, 255] on input "text" at bounding box center [79, 258] width 45 height 17
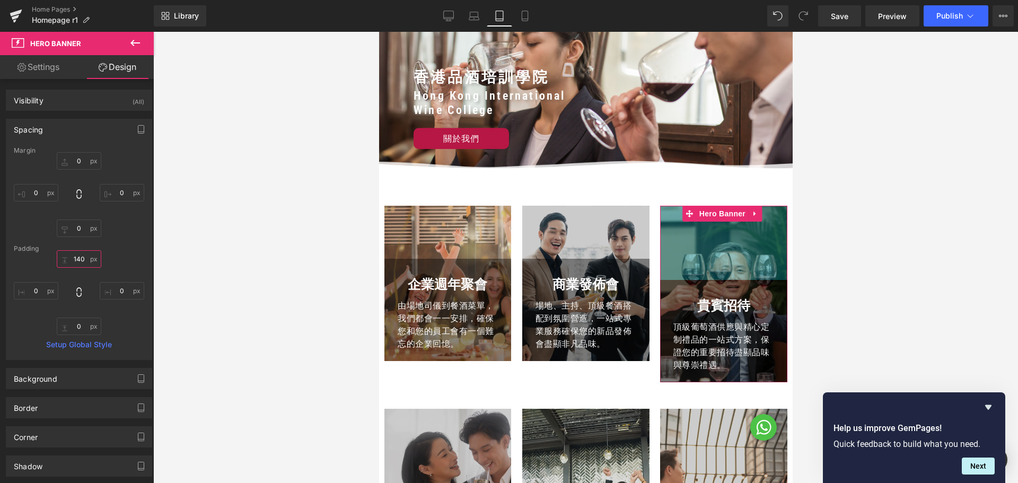
paste input "0"
type input "100"
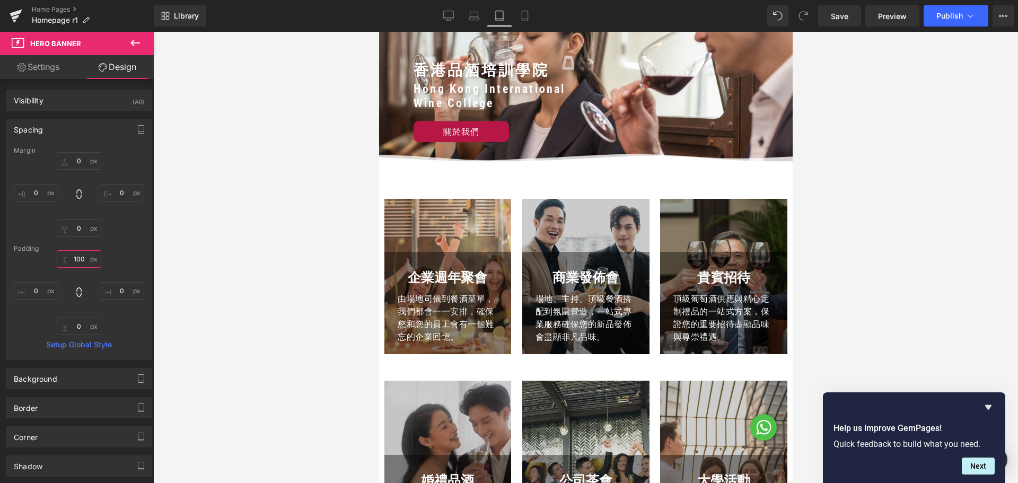
scroll to position [194, 0]
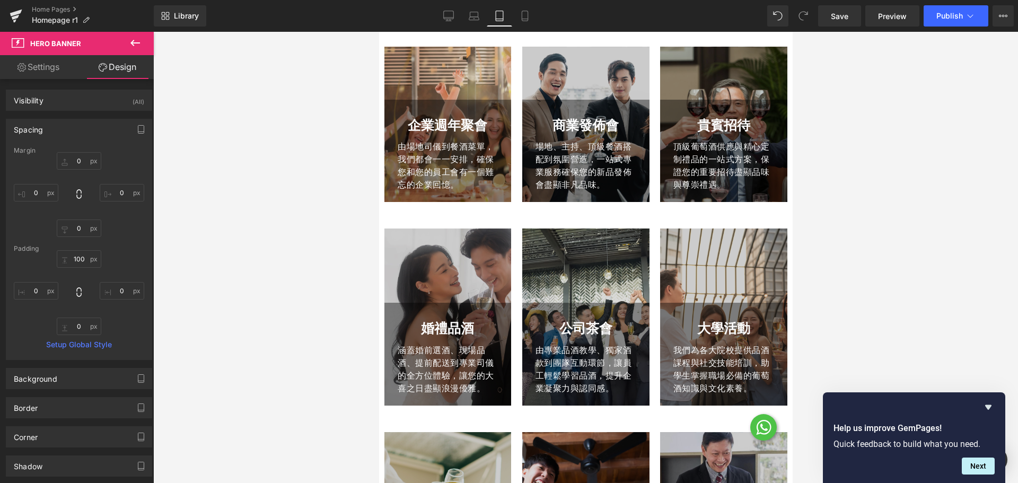
click at [427, 241] on div "婚禮品酒 Text Block 涵蓋婚前選酒、現場品酒、提前配送到專業司儀的全方位體驗，讓您的大喜之日盡顯浪漫優雅。 Text Block Row Hero …" at bounding box center [447, 316] width 127 height 177
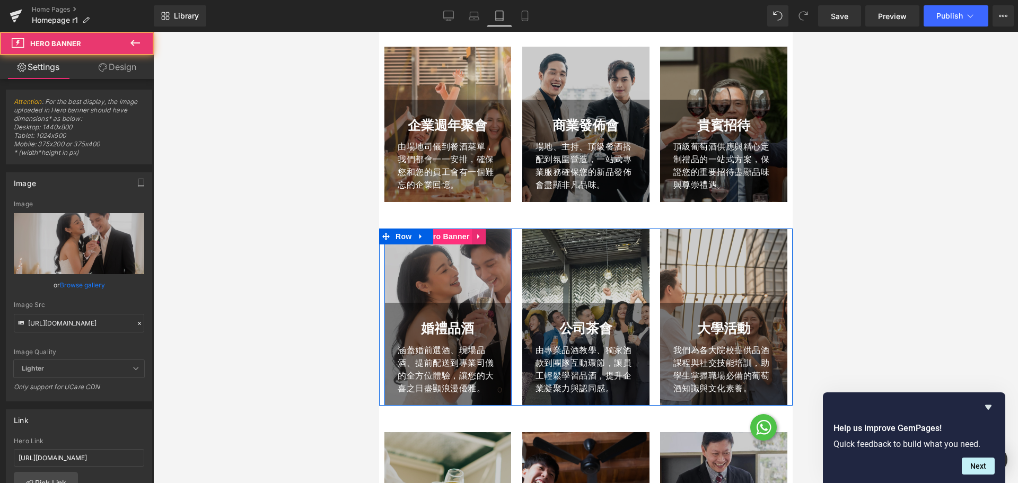
click at [453, 236] on span "Hero Banner" at bounding box center [445, 236] width 51 height 16
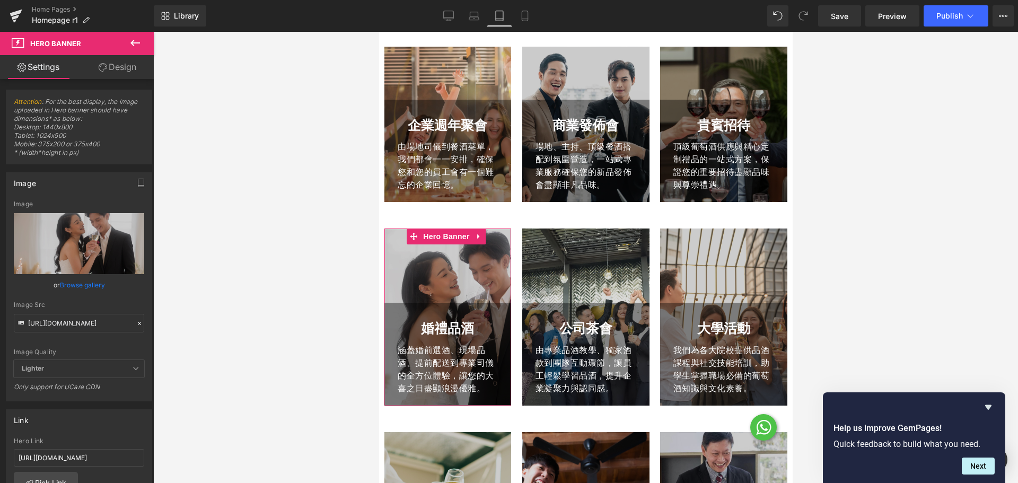
click at [118, 69] on link "Design" at bounding box center [117, 67] width 77 height 24
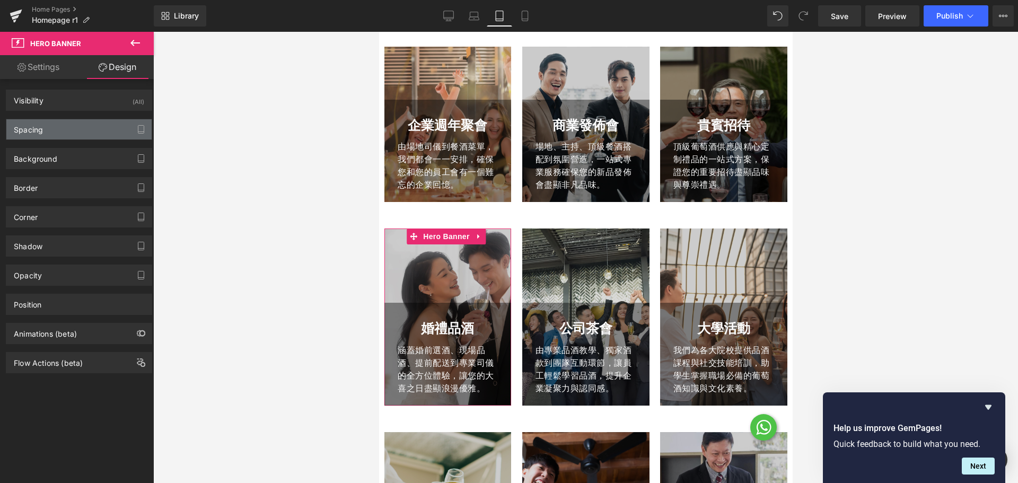
click at [76, 131] on div "Spacing" at bounding box center [78, 129] width 145 height 20
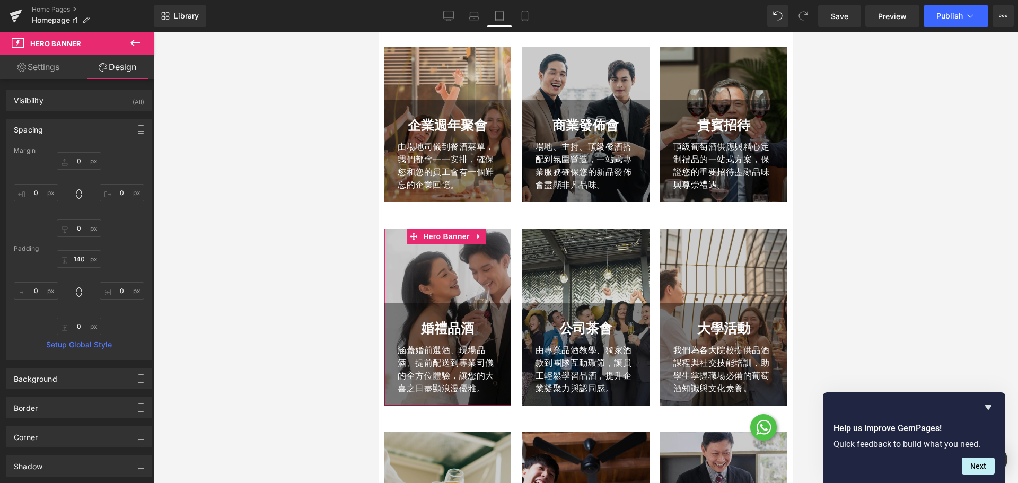
click at [78, 252] on div "Padding" at bounding box center [79, 248] width 130 height 7
click at [78, 257] on input "140" at bounding box center [79, 258] width 45 height 17
paste input "0"
type input "100"
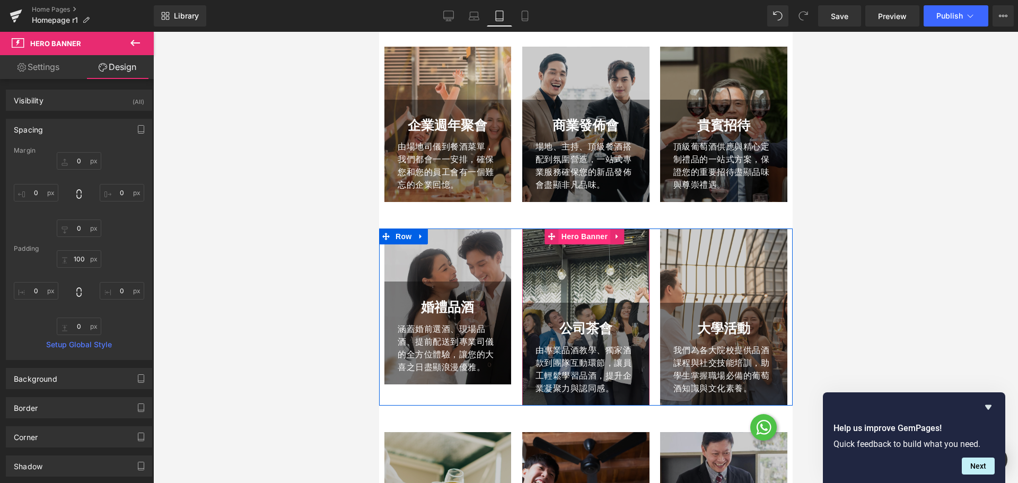
click at [584, 236] on span "Hero Banner" at bounding box center [583, 236] width 51 height 16
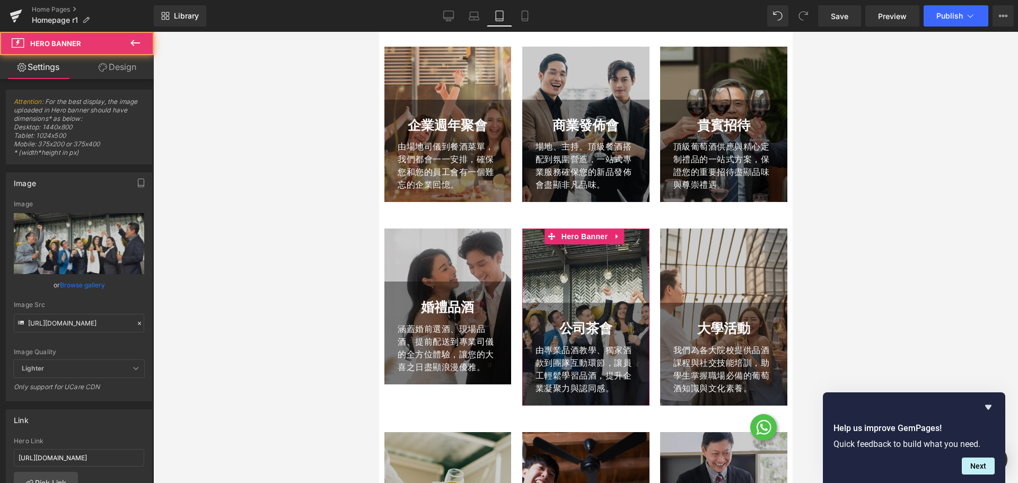
click at [119, 72] on link "Design" at bounding box center [117, 67] width 77 height 24
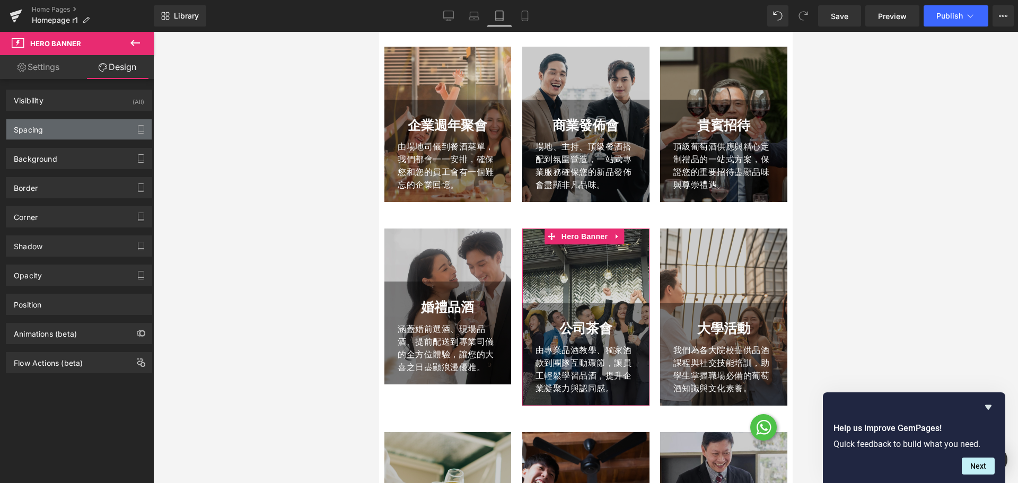
click at [89, 134] on div "Spacing" at bounding box center [78, 129] width 145 height 20
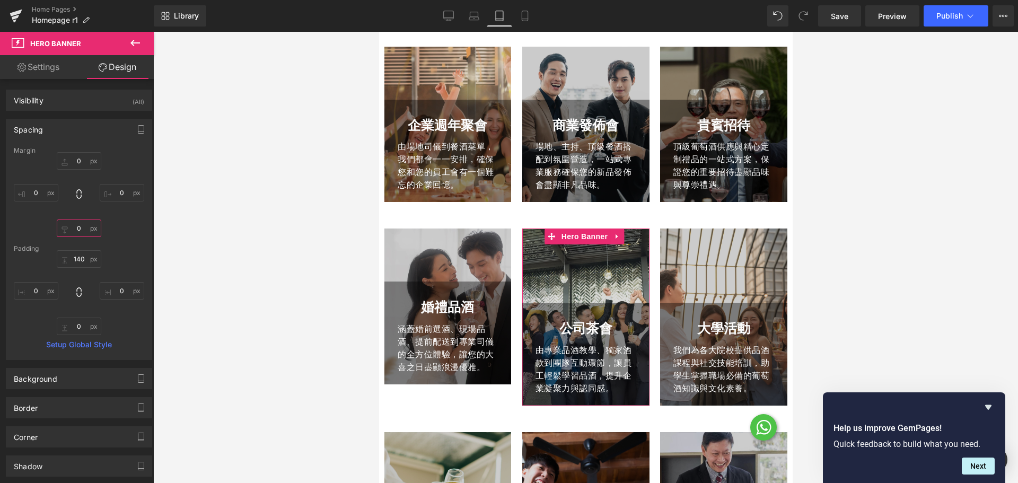
click at [79, 236] on input "0" at bounding box center [79, 227] width 45 height 17
click at [79, 251] on div "Padding" at bounding box center [79, 248] width 130 height 7
click at [79, 257] on input "140" at bounding box center [79, 258] width 45 height 17
paste input "0"
type input "100"
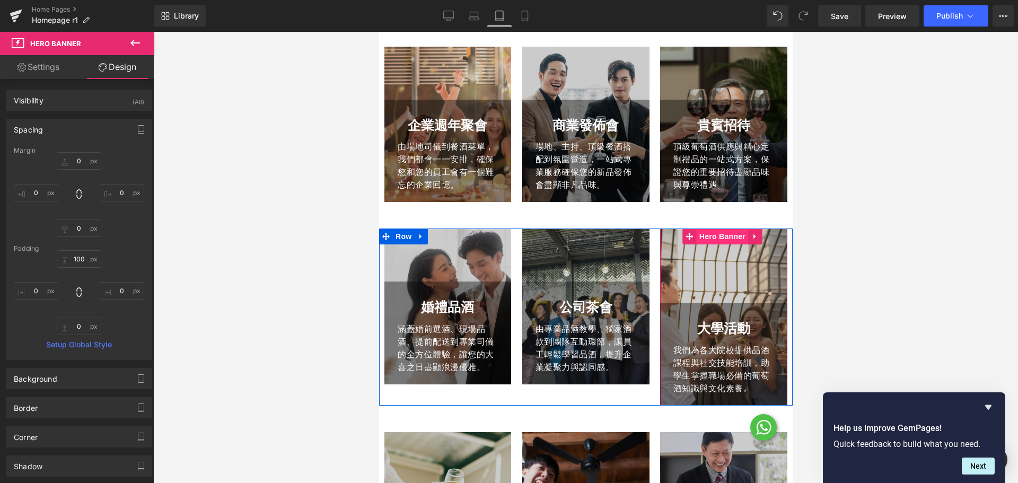
click at [713, 236] on span "Hero Banner" at bounding box center [721, 236] width 51 height 16
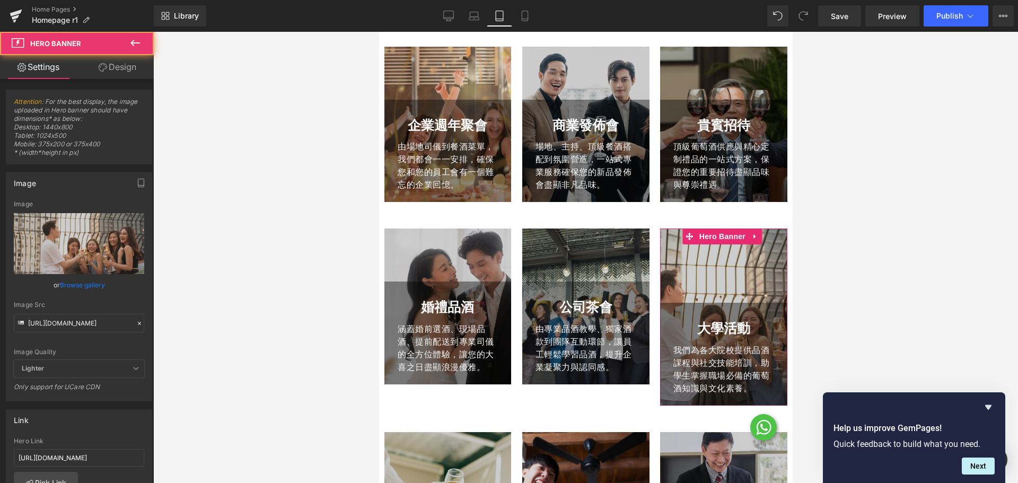
click at [100, 66] on icon at bounding box center [103, 67] width 8 height 8
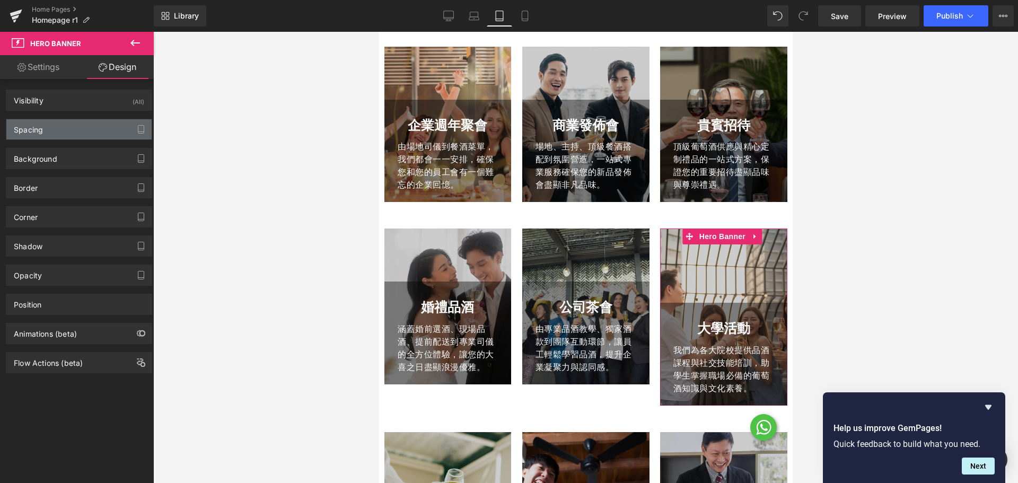
click at [74, 133] on div "Spacing" at bounding box center [78, 129] width 145 height 20
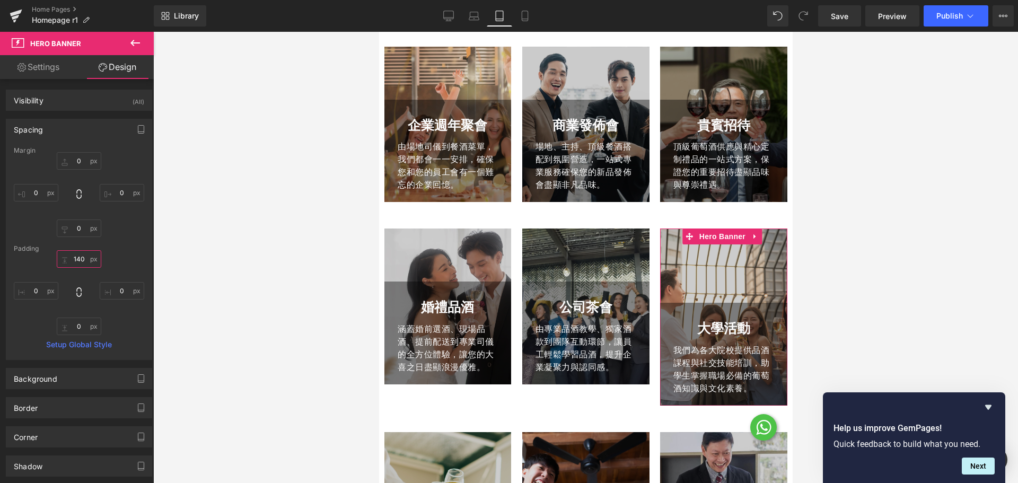
click at [78, 263] on input "140" at bounding box center [79, 258] width 45 height 17
paste input "0"
type input "100"
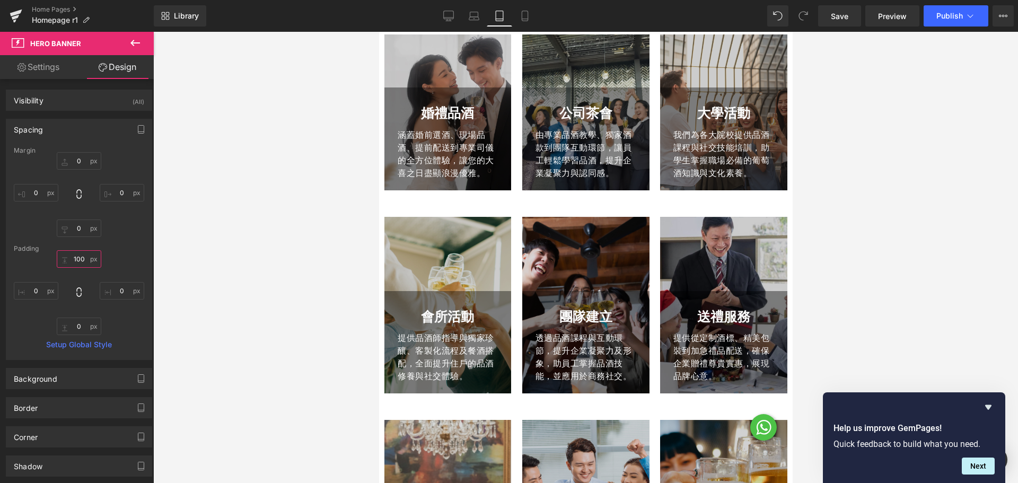
scroll to position [459, 0]
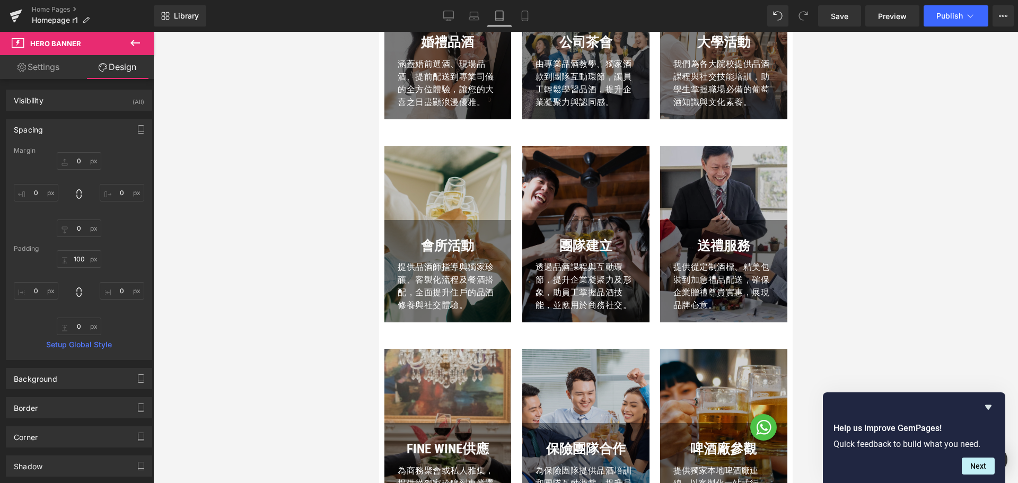
click at [448, 168] on div "會所活動 Text Block 提供品酒師指導與獨家珍釀、客製化流程及餐酒搭配，全面提升住戶的品酒修養與社交體驗。 Text Block Row Hero B…" at bounding box center [447, 234] width 127 height 177
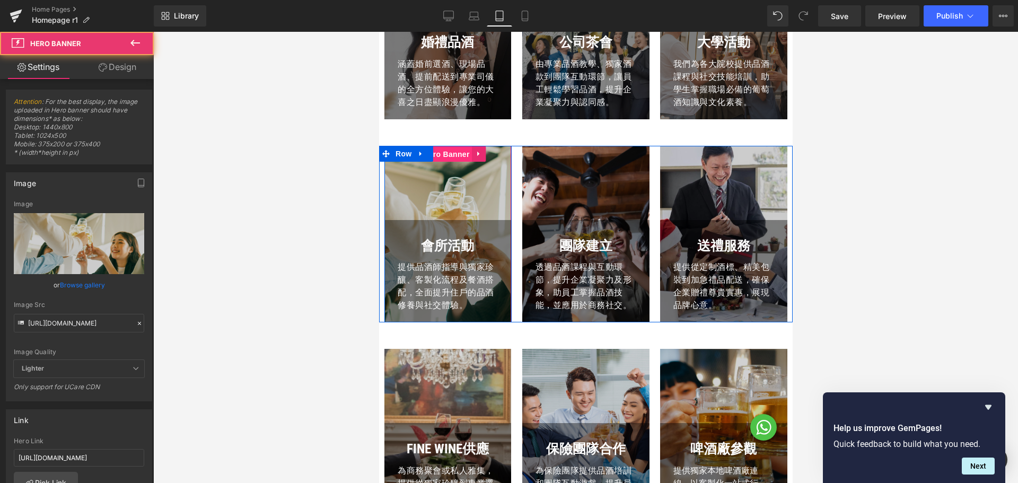
click at [452, 156] on span "Hero Banner" at bounding box center [445, 154] width 51 height 16
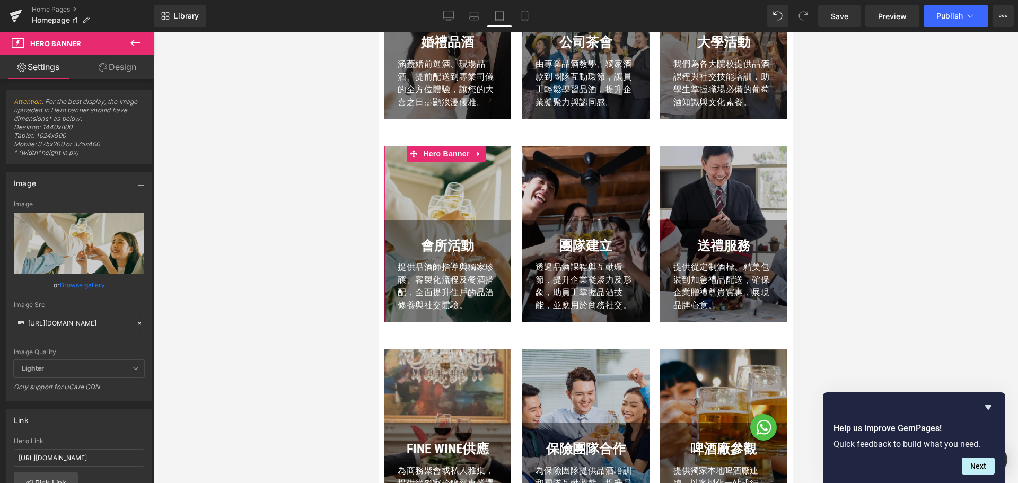
click at [117, 67] on link "Design" at bounding box center [117, 67] width 77 height 24
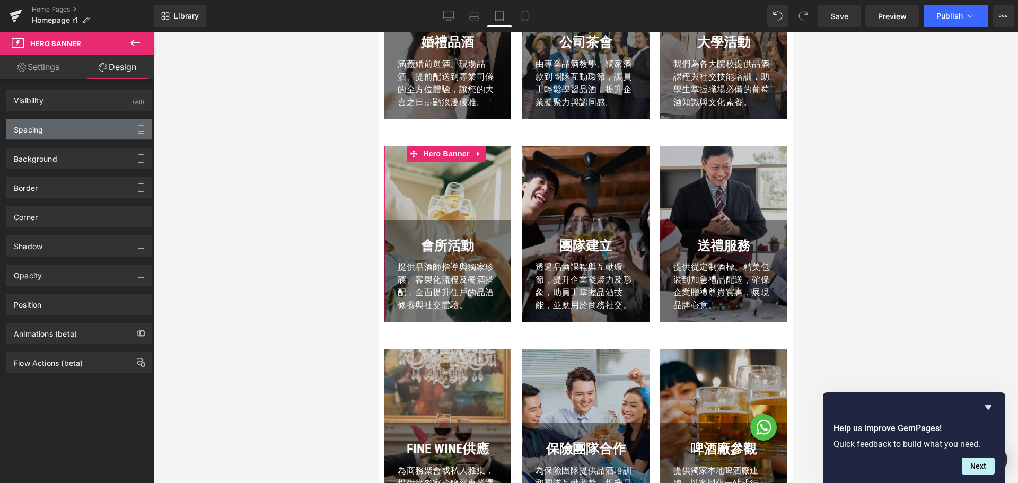
click at [68, 128] on div "Spacing" at bounding box center [78, 129] width 145 height 20
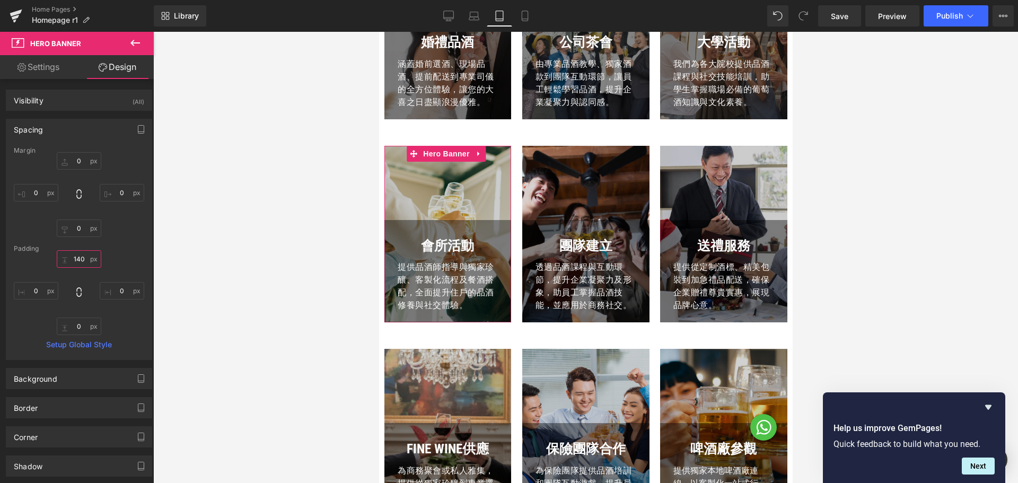
click at [84, 252] on input "140" at bounding box center [79, 258] width 45 height 17
paste input "0"
type input "100"
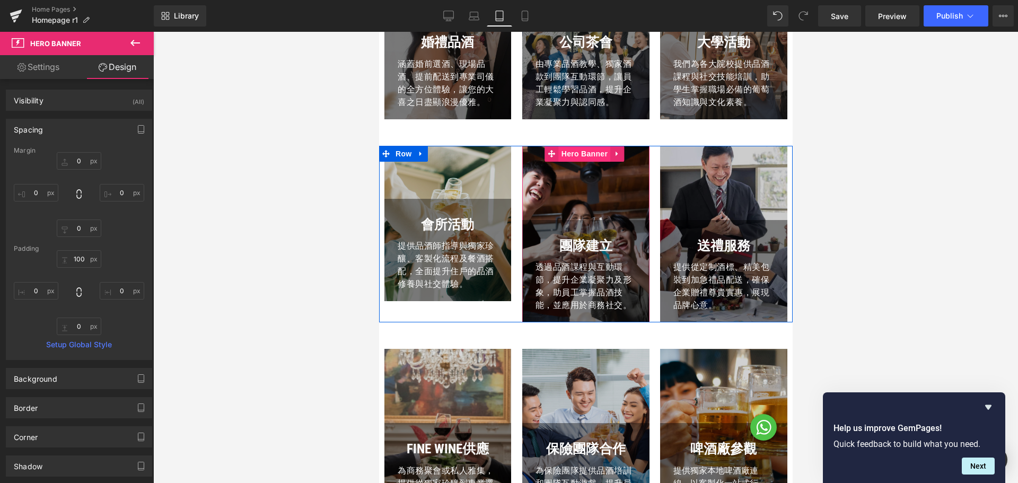
click at [558, 155] on span "Hero Banner" at bounding box center [583, 154] width 51 height 16
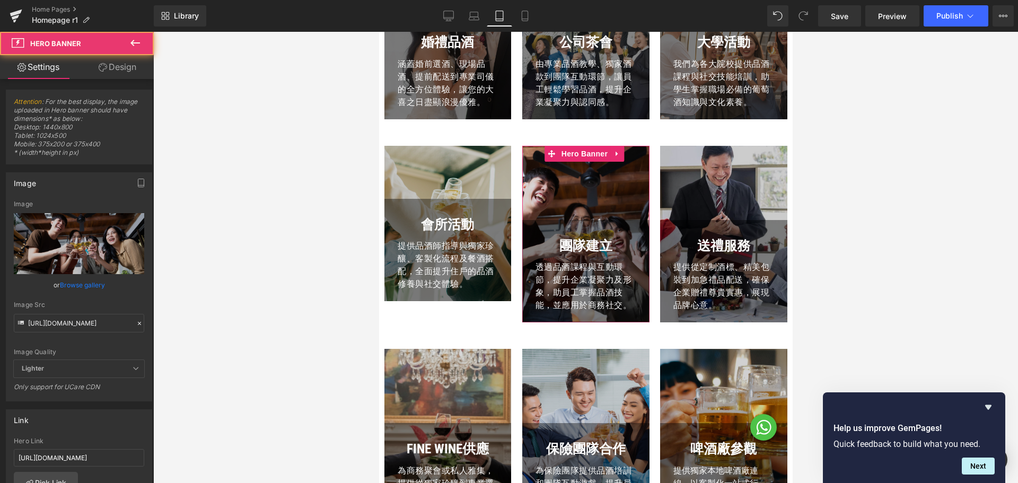
click at [127, 73] on link "Design" at bounding box center [117, 67] width 77 height 24
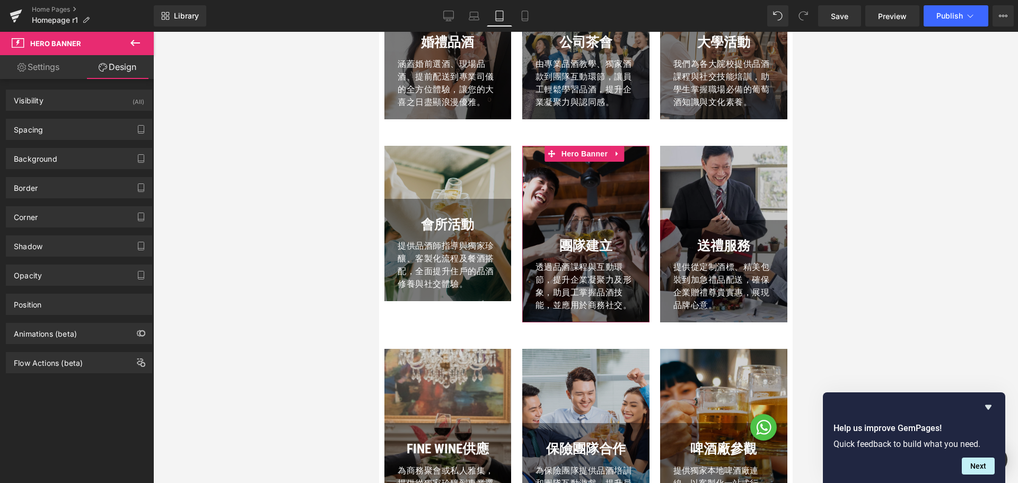
click at [67, 146] on div "Background Color & Image color Color #d3d3d3 100 % Image Replace Image Upload i…" at bounding box center [79, 154] width 158 height 29
click at [68, 140] on div "Background Color & Image color Color #d3d3d3 100 % Image Replace Image Upload i…" at bounding box center [79, 154] width 158 height 29
click at [70, 134] on div "Spacing" at bounding box center [78, 129] width 145 height 20
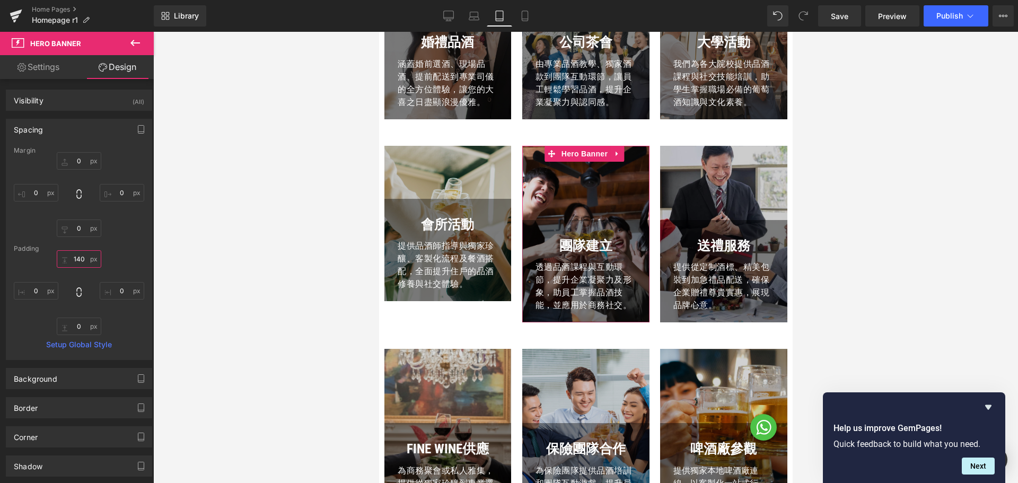
click at [79, 261] on input "140" at bounding box center [79, 258] width 45 height 17
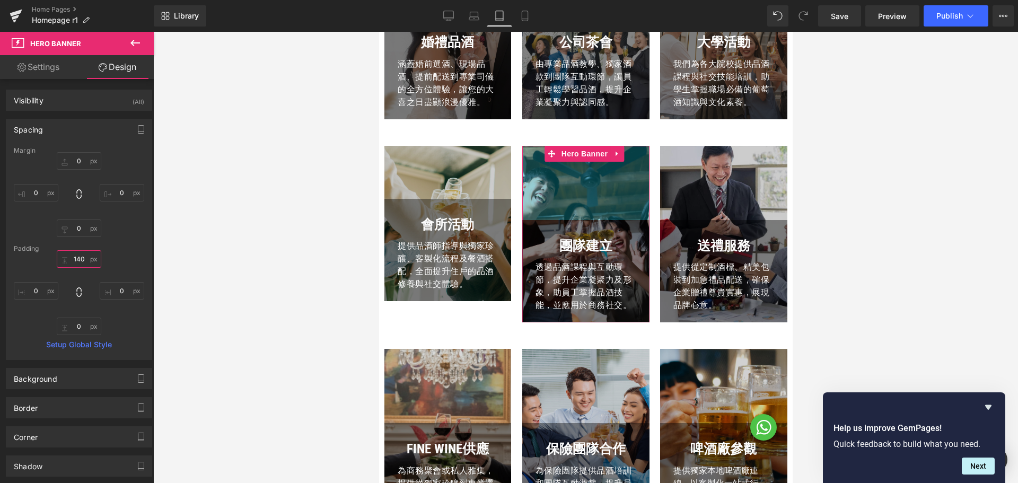
paste input "0"
type input "100"
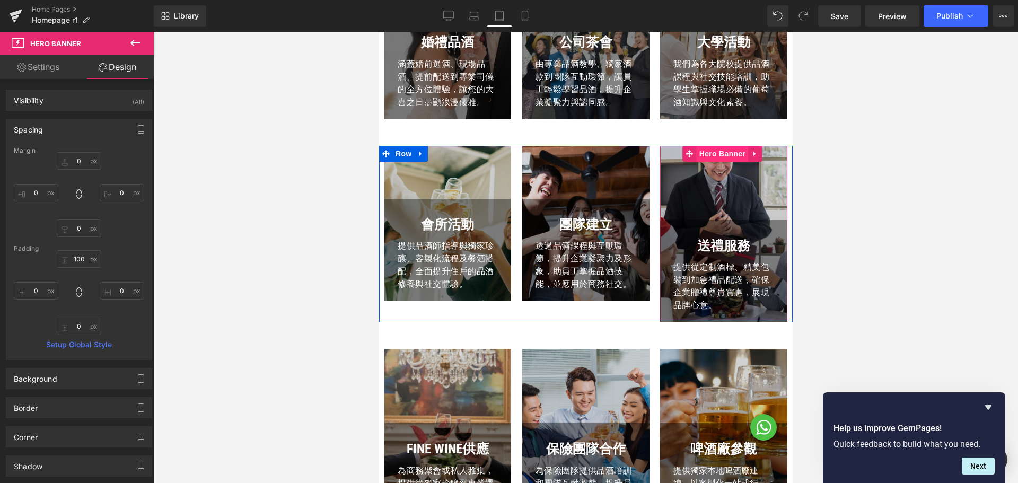
click at [708, 151] on span "Hero Banner" at bounding box center [721, 154] width 51 height 16
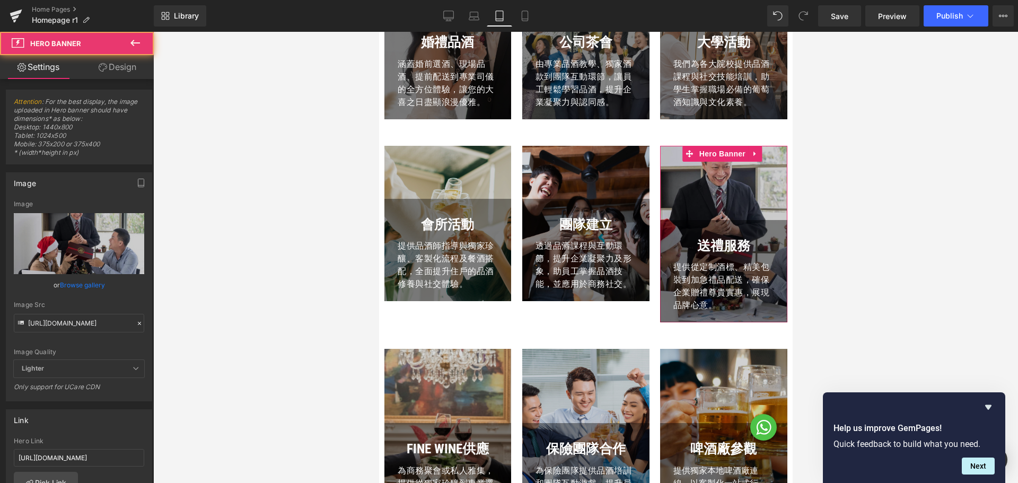
click at [114, 73] on link "Design" at bounding box center [117, 67] width 77 height 24
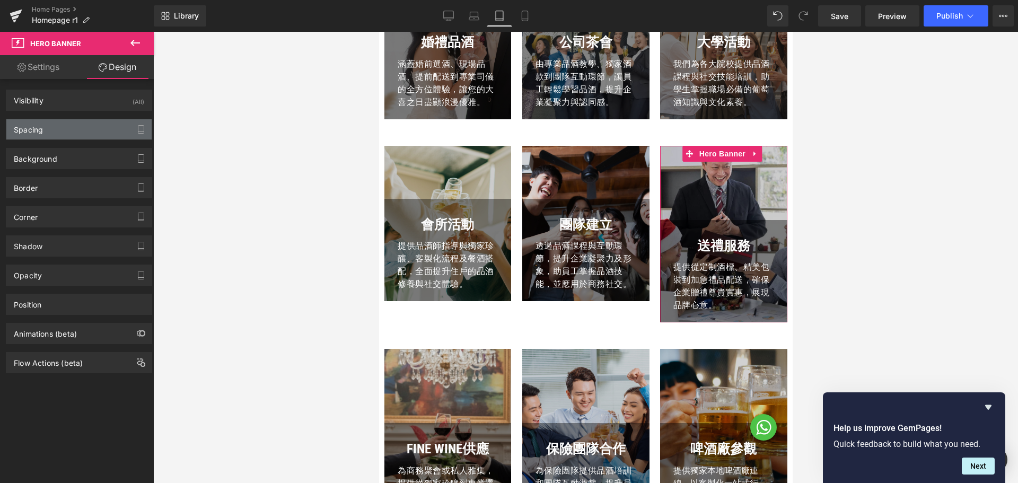
click at [68, 138] on div "Spacing" at bounding box center [78, 129] width 145 height 20
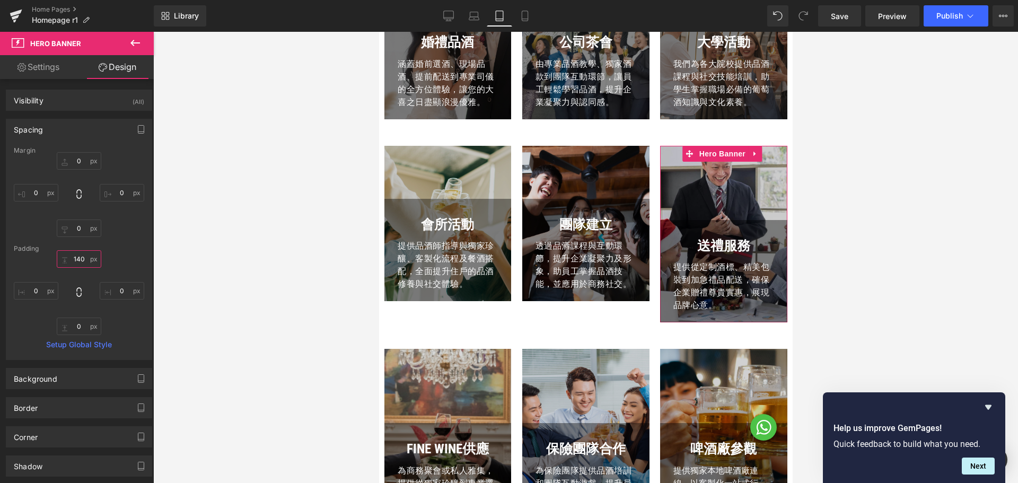
click at [80, 257] on input "text" at bounding box center [79, 258] width 45 height 17
paste input "0"
type input "100"
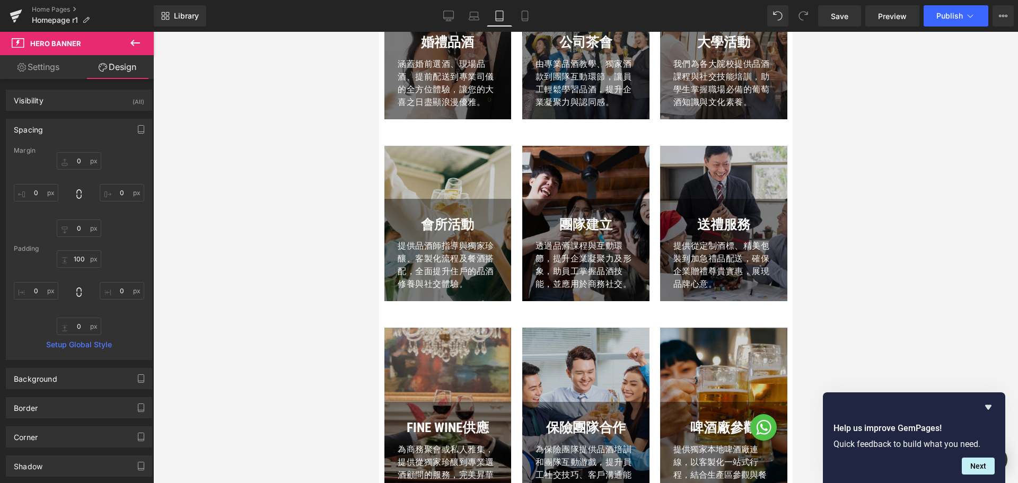
click at [451, 338] on div "FINE WINE供應 Text Block 為商務聚會或私人雅集，提供從獨家珍釀到專業選酒顧問的服務，完美昇華您的每一次款待。 Text Block Row…" at bounding box center [447, 416] width 127 height 177
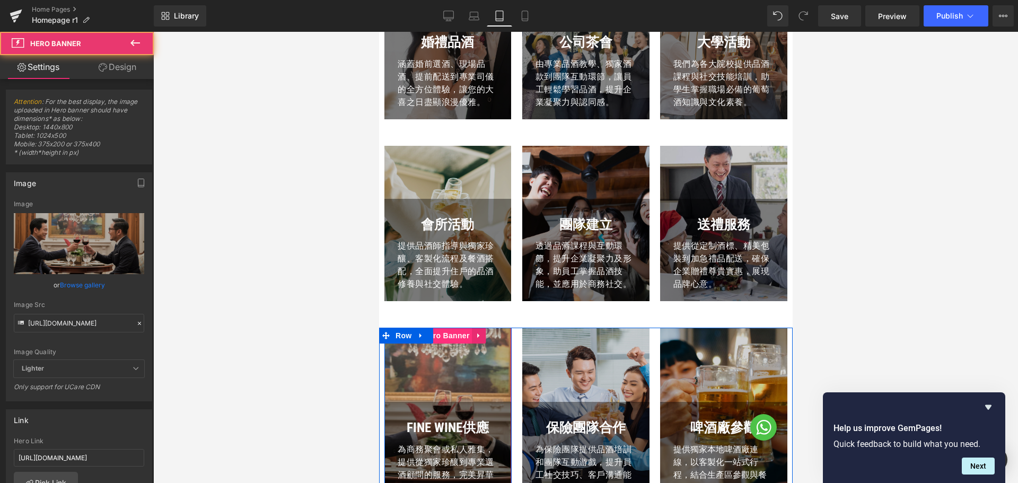
click at [451, 336] on span "Hero Banner" at bounding box center [445, 336] width 51 height 16
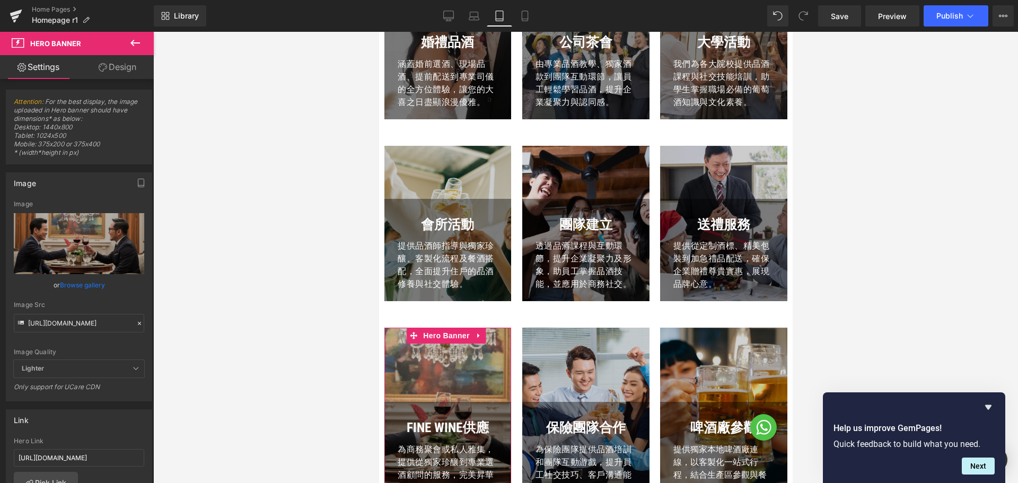
click at [111, 65] on link "Design" at bounding box center [117, 67] width 77 height 24
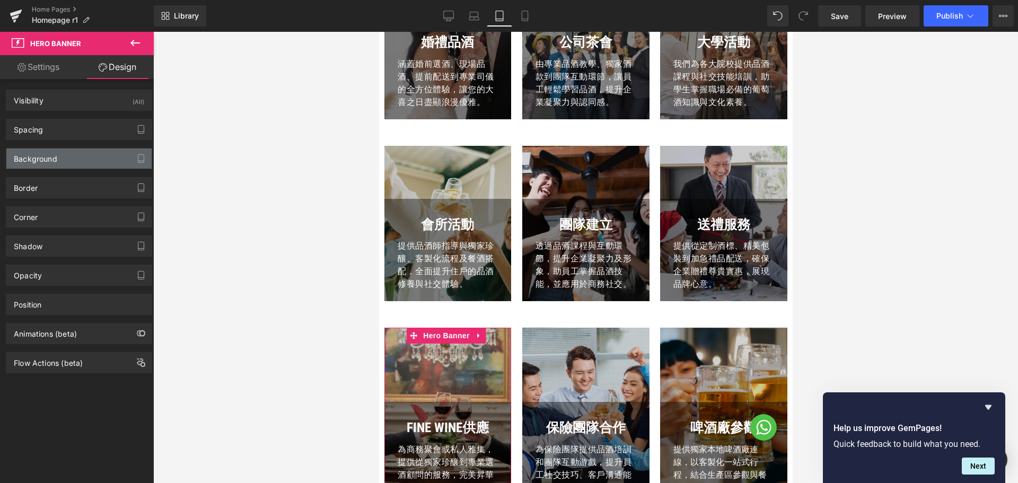
click at [71, 152] on div "Background" at bounding box center [78, 158] width 145 height 20
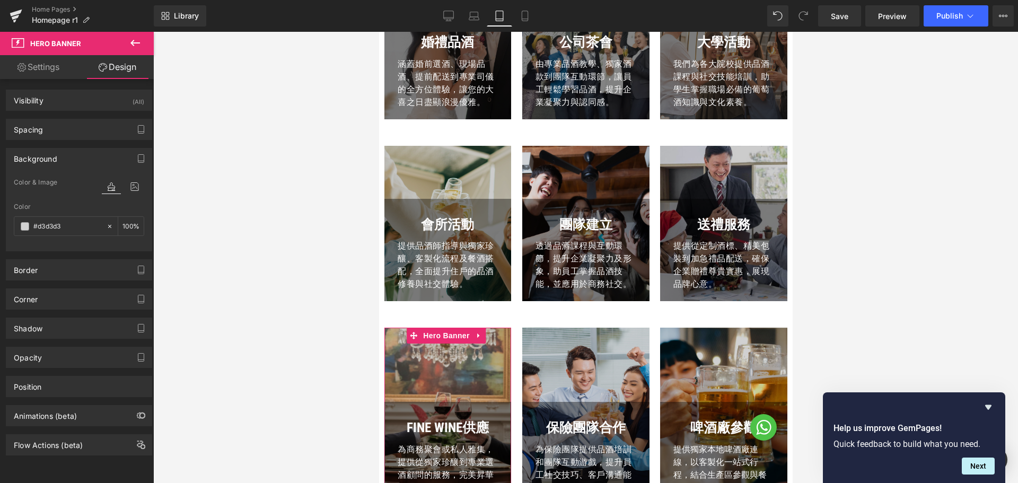
click at [74, 139] on div "Spacing [GEOGRAPHIC_DATA] 0 0 0 0 [GEOGRAPHIC_DATA] 140 0 0 0 Setup Global Style" at bounding box center [79, 129] width 146 height 21
click at [79, 137] on div "Spacing" at bounding box center [78, 129] width 145 height 20
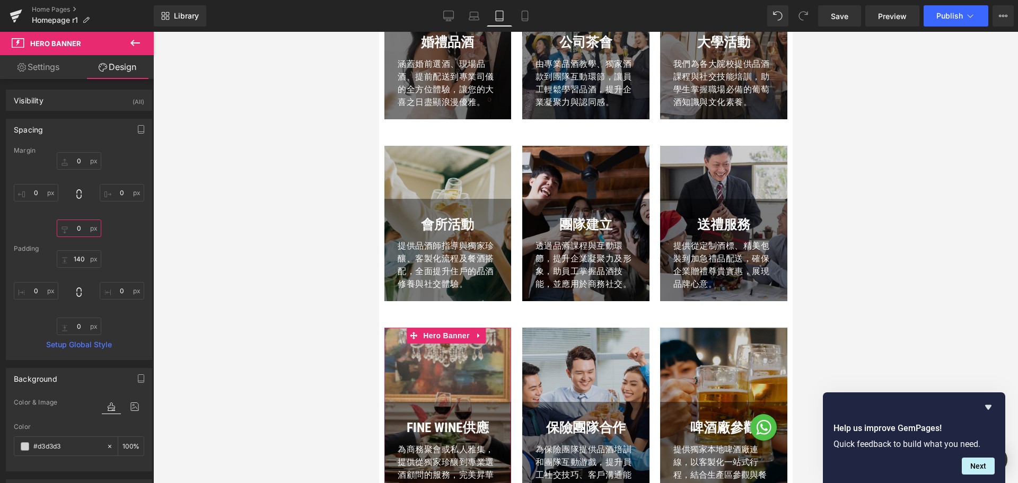
click at [77, 222] on input "0" at bounding box center [79, 227] width 45 height 17
click at [80, 255] on input "140" at bounding box center [79, 258] width 45 height 17
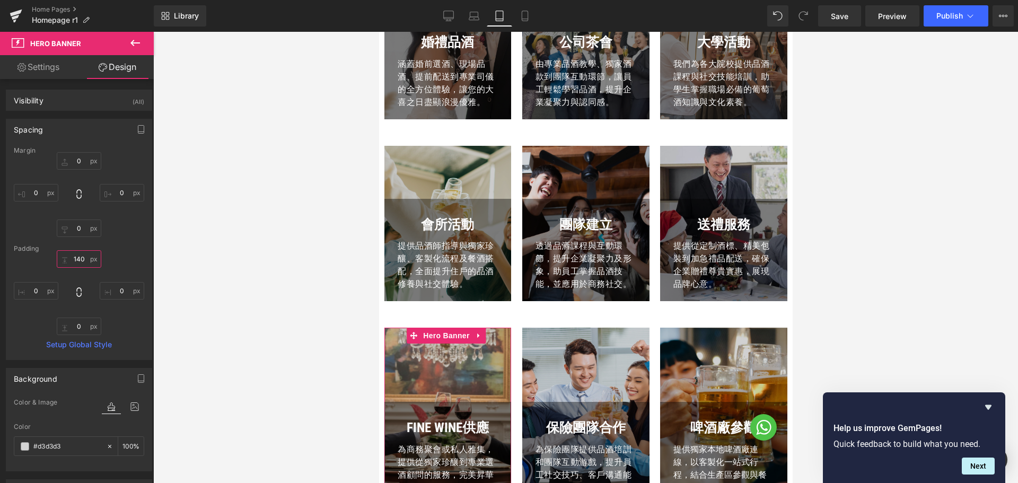
paste input "0"
type input "100"
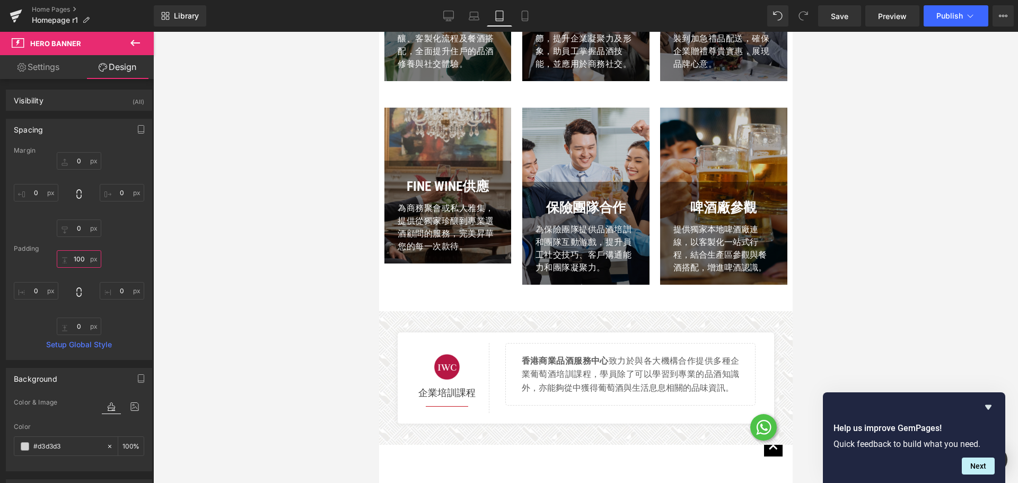
scroll to position [724, 0]
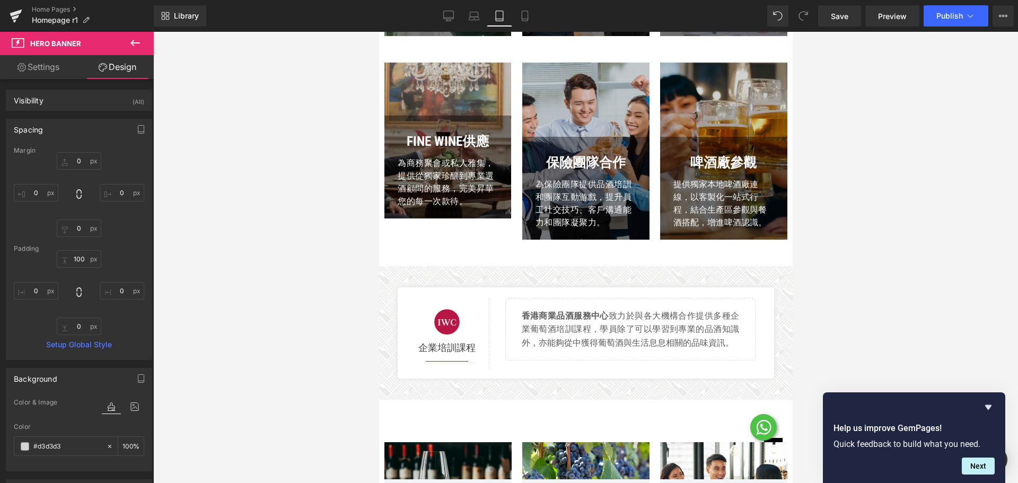
click at [577, 74] on div "保險團隊合作 Text Block 為保險團隊提供品酒培訓和團隊互動游戲，提升員工社交技巧、客戶溝通能力和團隊凝聚力。 Text Block Row Hero…" at bounding box center [585, 151] width 127 height 177
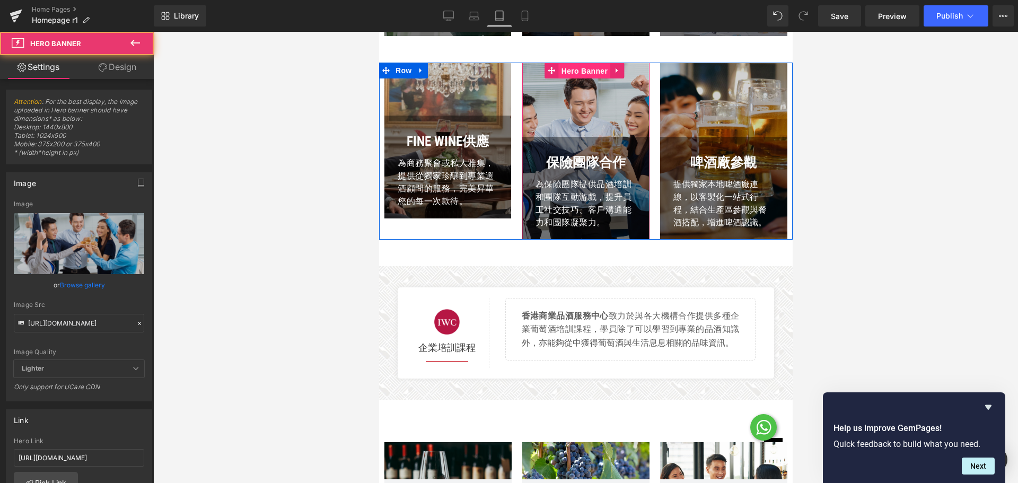
drag, startPoint x: 585, startPoint y: 73, endPoint x: 527, endPoint y: 108, distance: 67.7
click at [585, 73] on span "Hero Banner" at bounding box center [583, 71] width 51 height 16
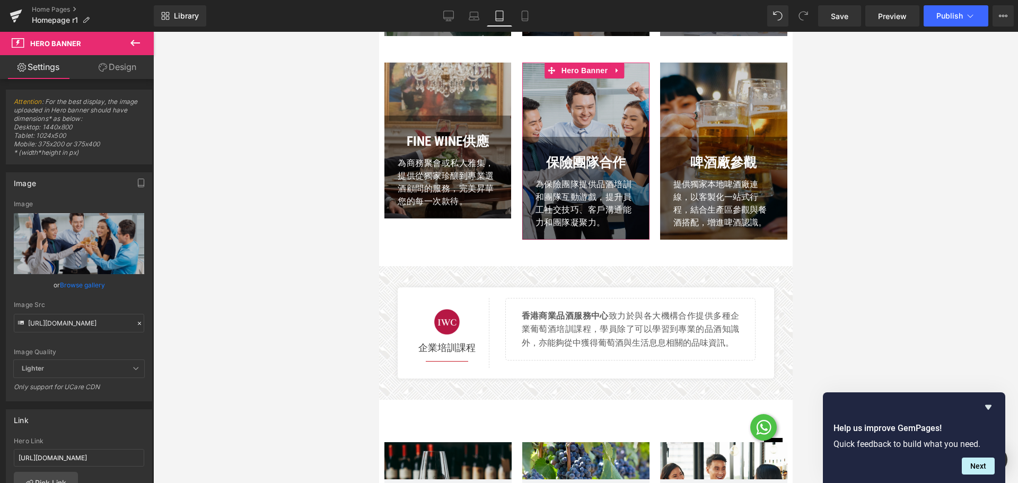
click at [104, 66] on icon at bounding box center [103, 67] width 8 height 8
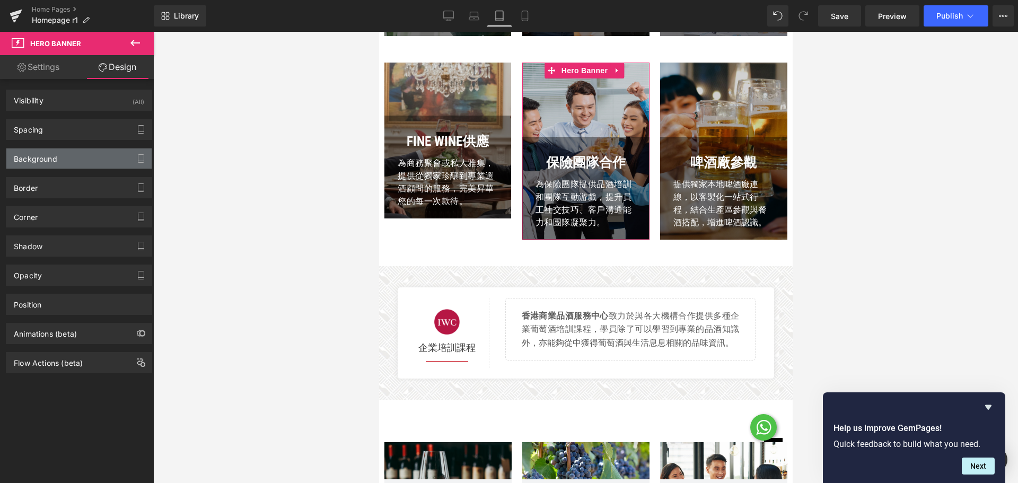
click at [67, 155] on div "Background" at bounding box center [78, 158] width 145 height 20
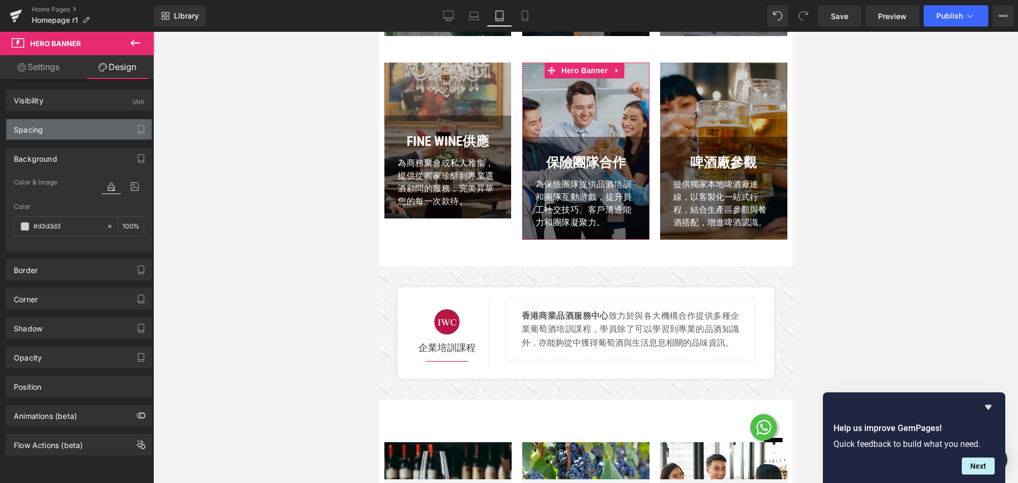
click at [63, 125] on div "Spacing" at bounding box center [78, 129] width 145 height 20
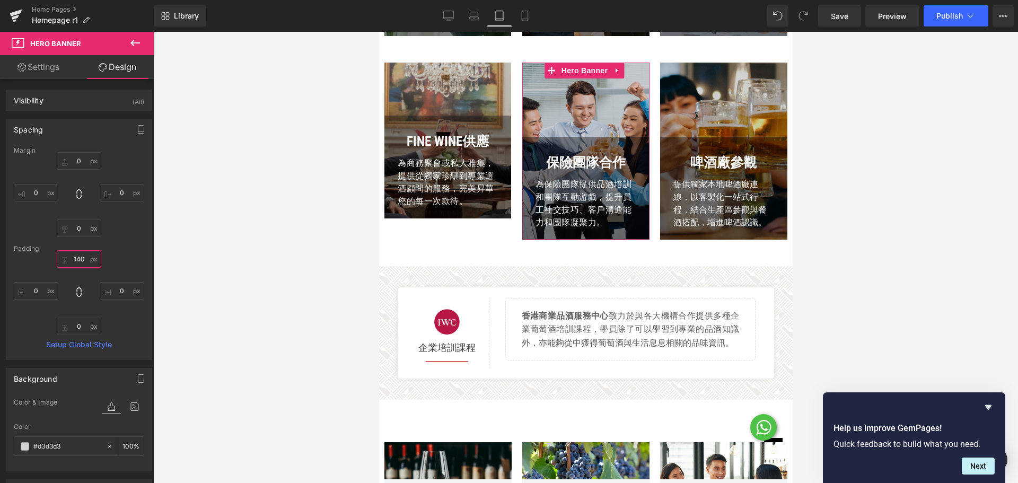
click at [84, 255] on input "text" at bounding box center [79, 258] width 45 height 17
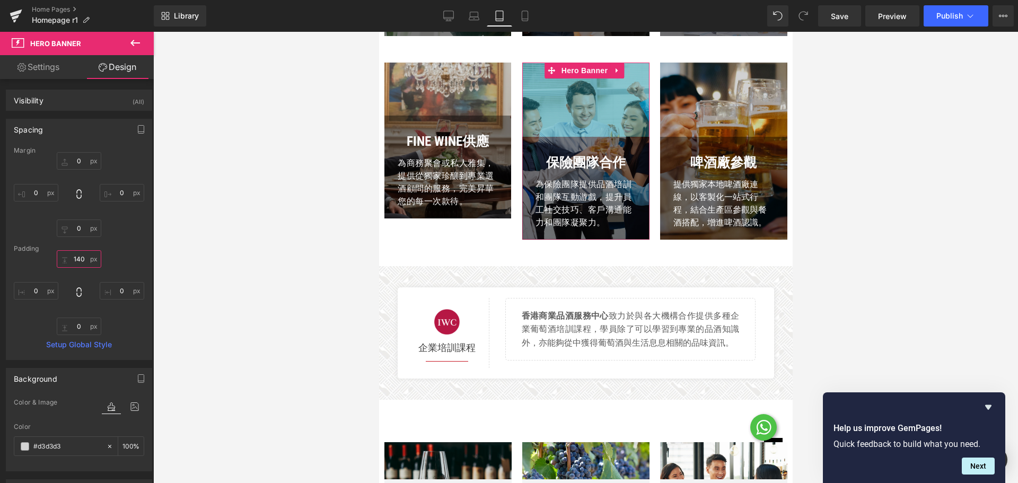
paste input "0"
type input "100"
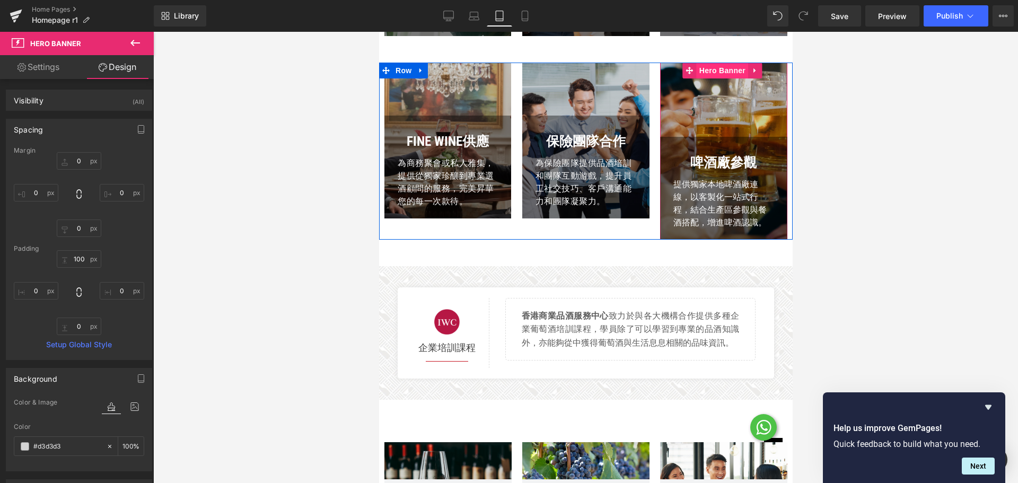
click at [705, 77] on span "Hero Banner" at bounding box center [721, 71] width 51 height 16
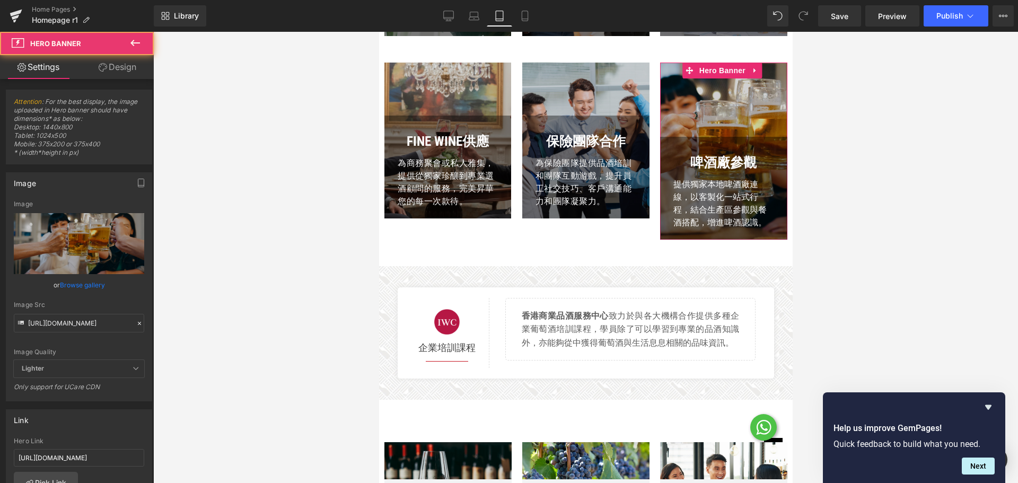
click at [108, 65] on link "Design" at bounding box center [117, 67] width 77 height 24
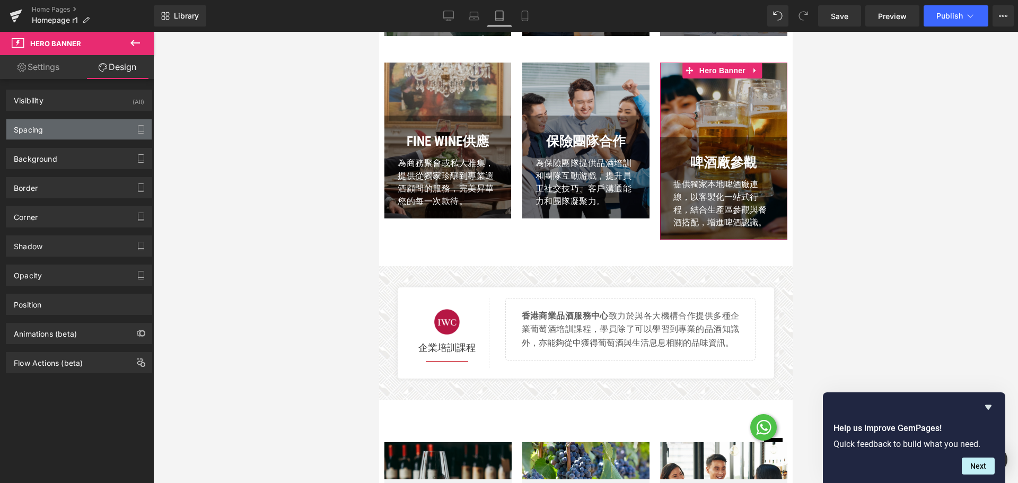
click at [83, 136] on div "Spacing" at bounding box center [78, 129] width 145 height 20
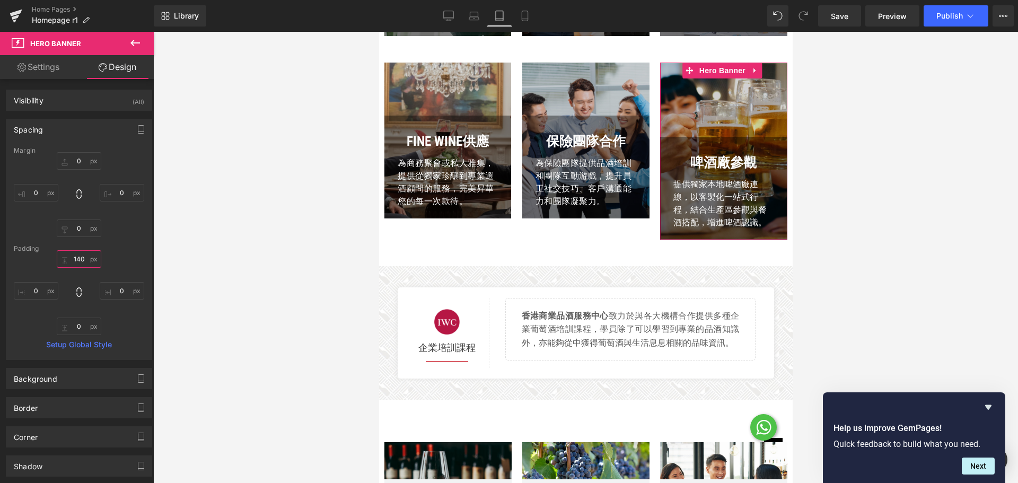
click at [84, 266] on input "140" at bounding box center [79, 258] width 45 height 17
paste input "0"
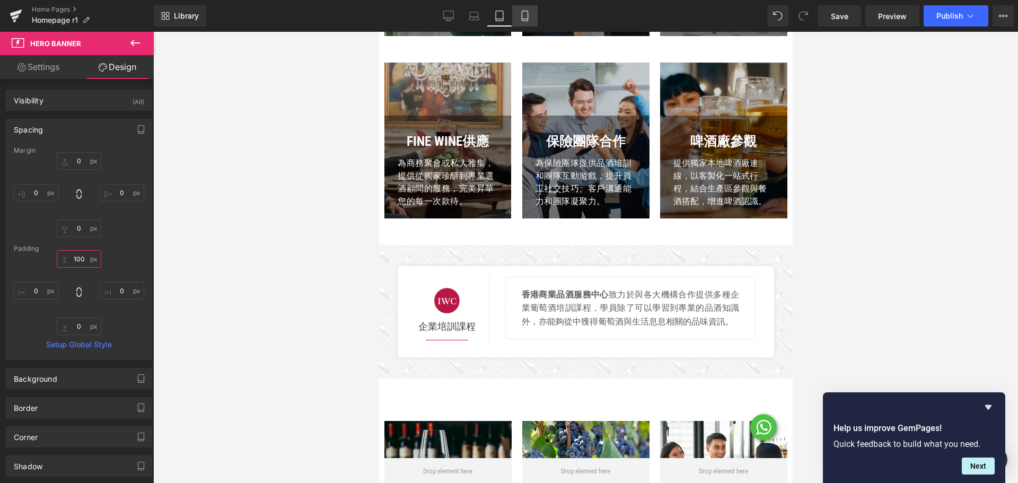
type input "100"
click at [527, 21] on icon at bounding box center [525, 16] width 6 height 10
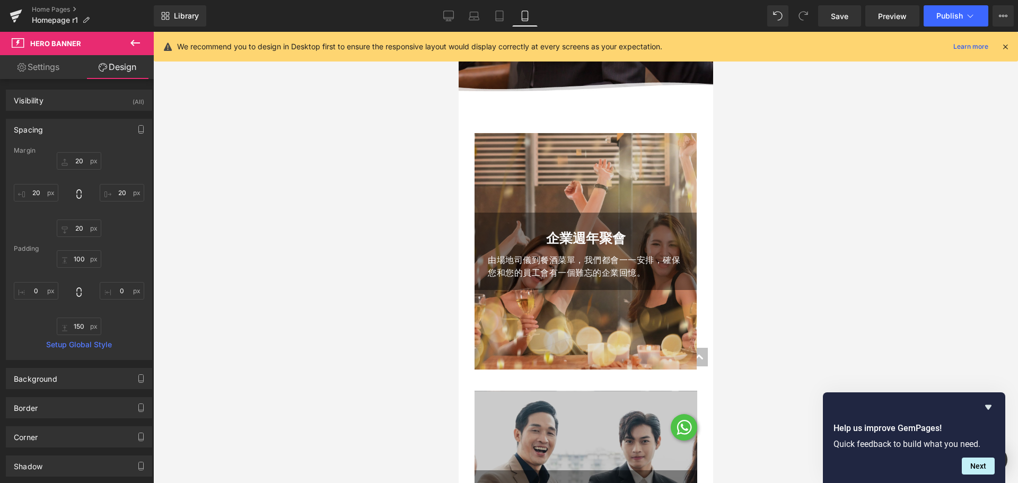
scroll to position [318, 0]
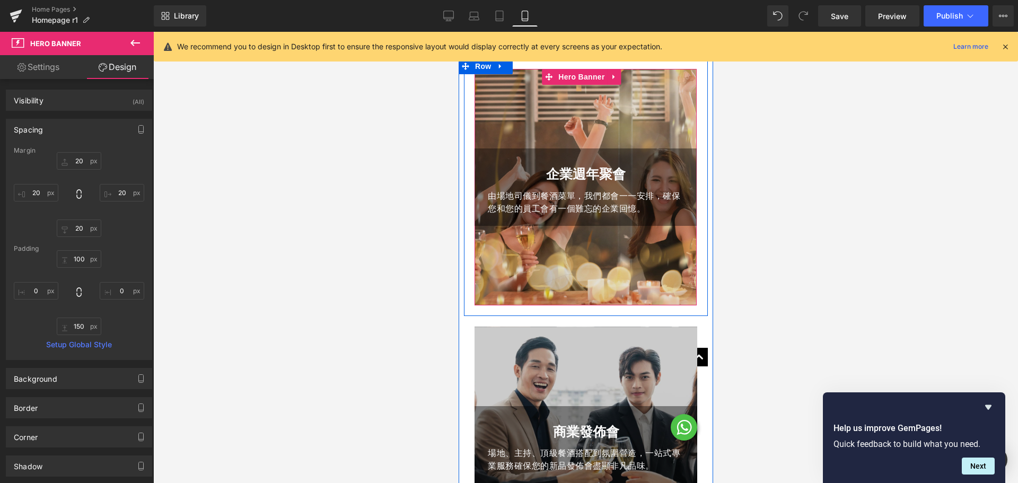
click at [598, 104] on div "100px" at bounding box center [585, 95] width 222 height 53
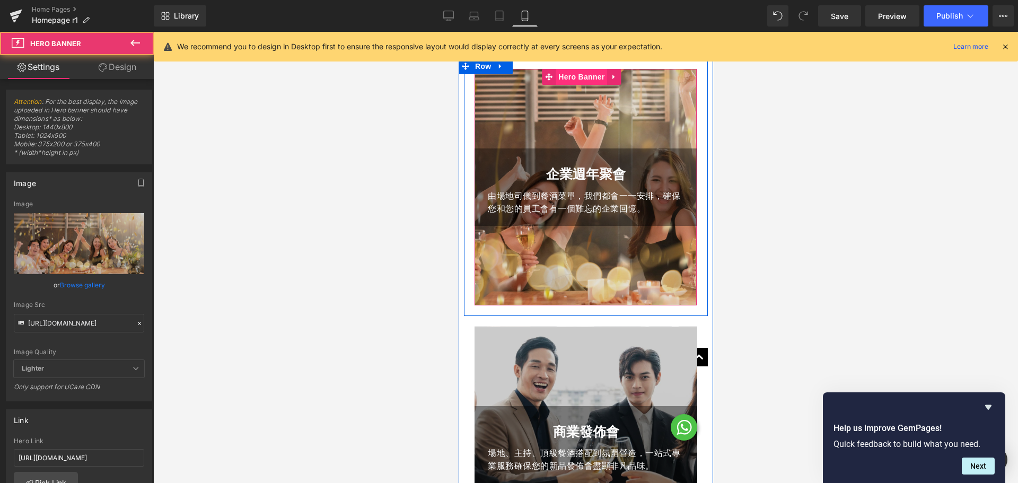
click at [591, 74] on span "Hero Banner" at bounding box center [580, 77] width 51 height 16
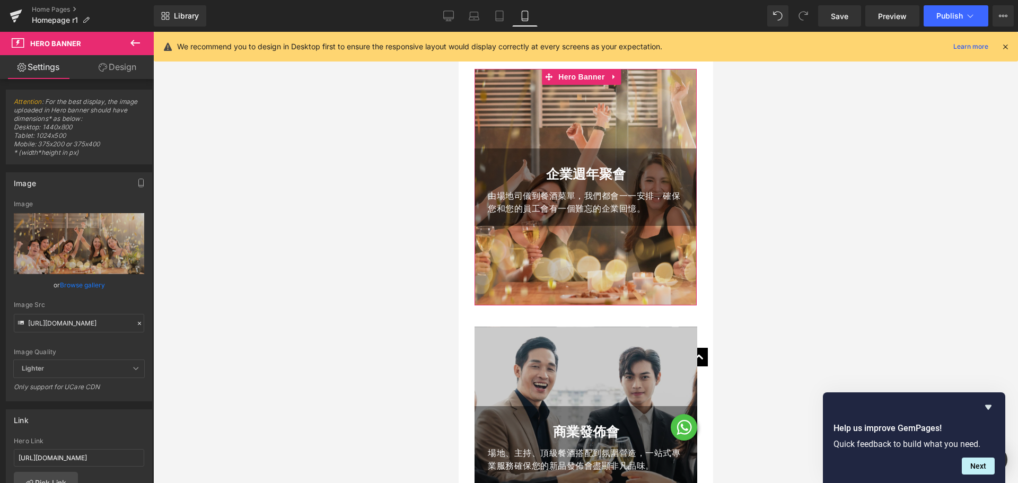
click at [109, 66] on link "Design" at bounding box center [117, 67] width 77 height 24
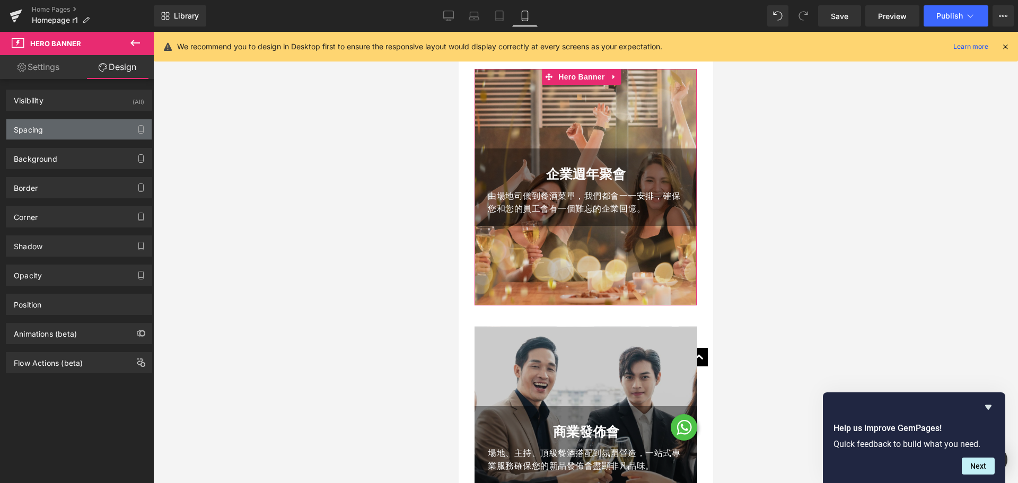
click at [78, 132] on div "Spacing" at bounding box center [78, 129] width 145 height 20
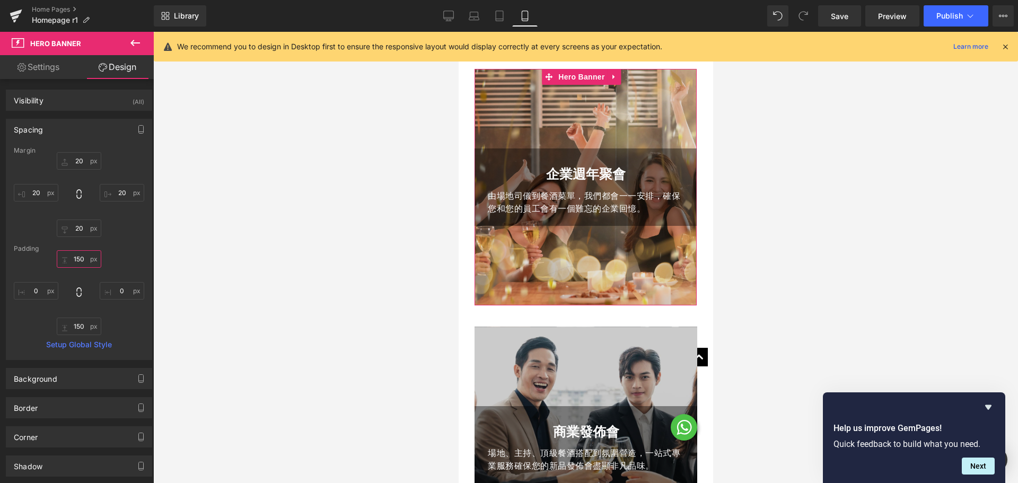
click at [79, 261] on input "text" at bounding box center [79, 258] width 45 height 17
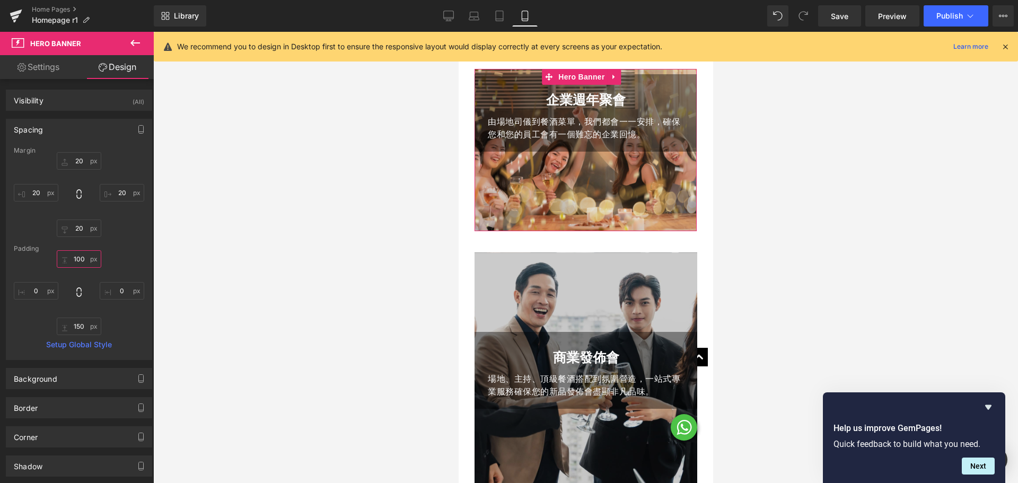
type input "100"
type input "0"
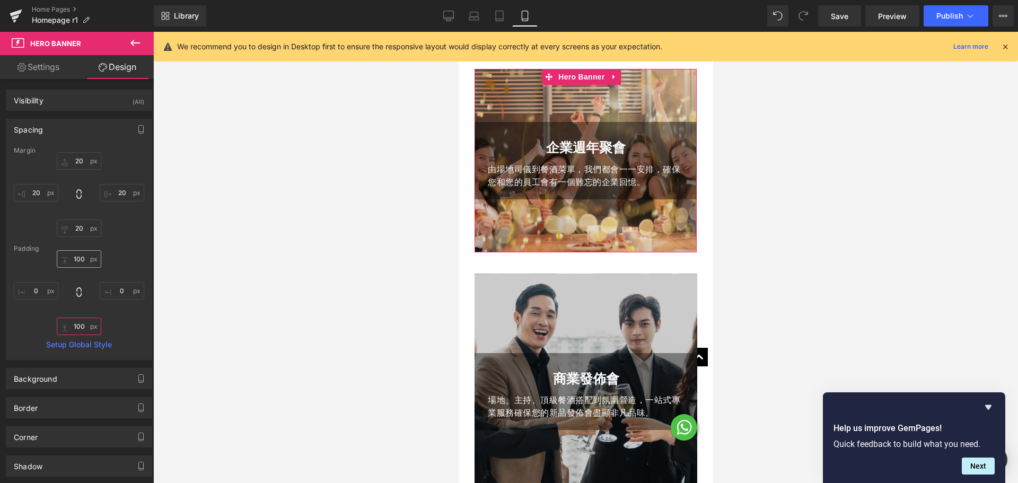
type input "100"
click at [77, 254] on input "100" at bounding box center [79, 258] width 45 height 17
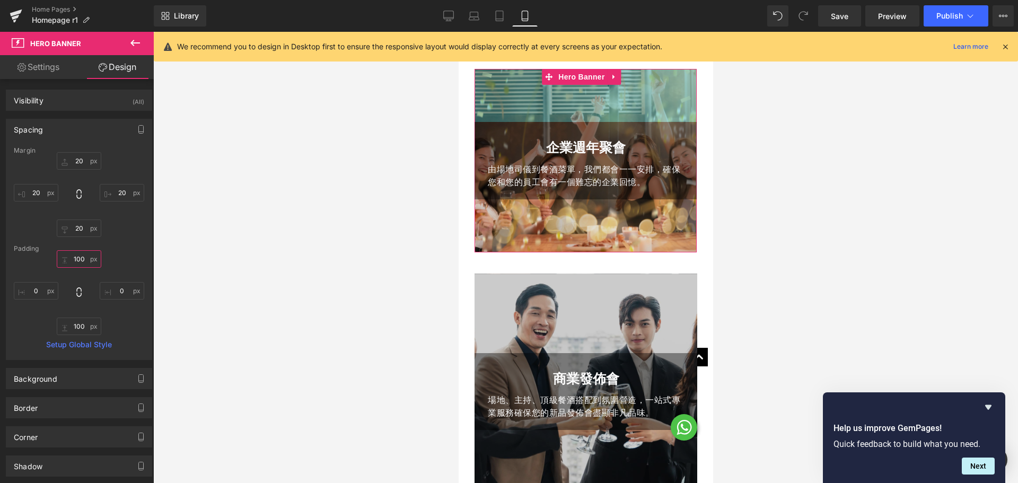
click at [77, 254] on input "100" at bounding box center [79, 258] width 45 height 17
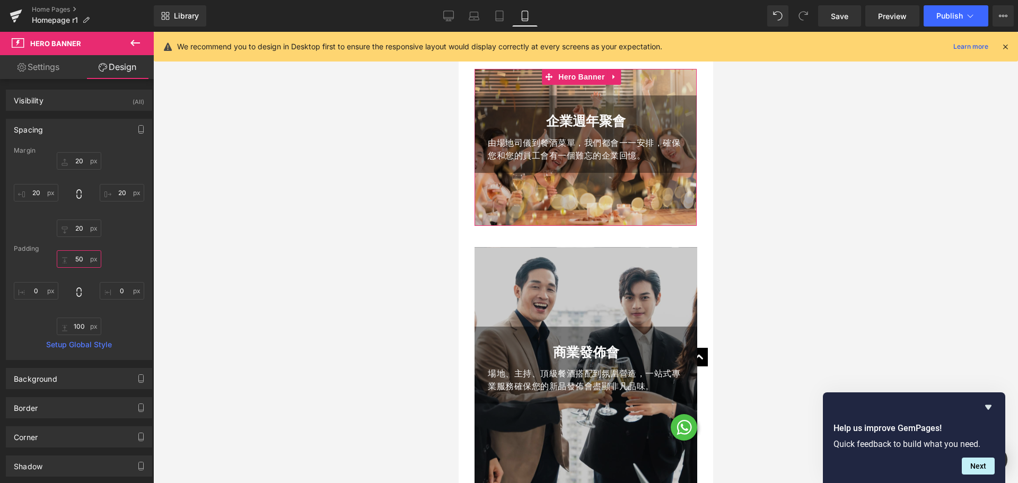
type input "50"
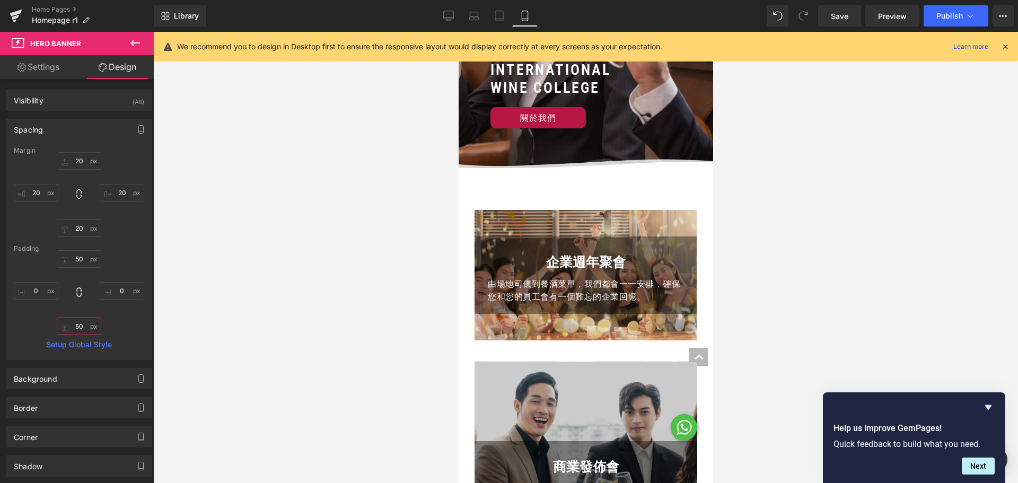
scroll to position [212, 0]
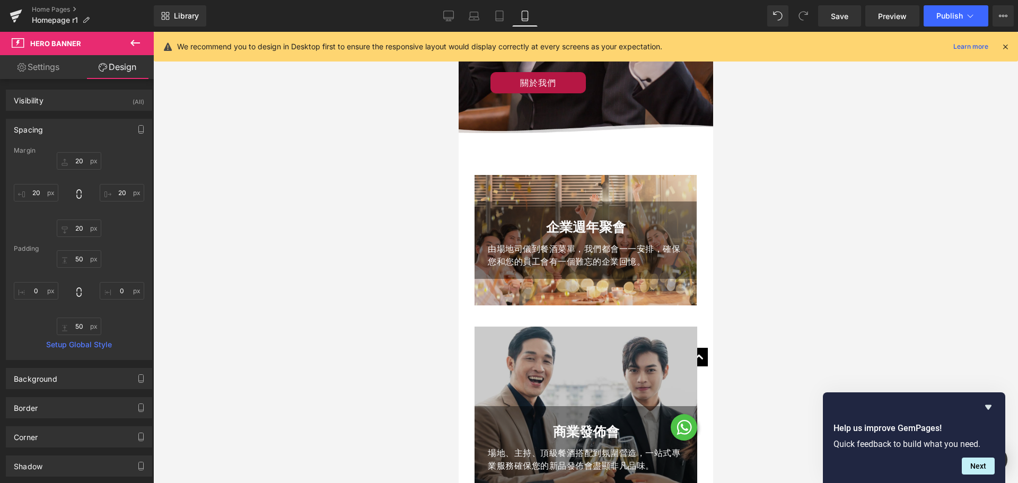
click at [588, 328] on div "商業發佈會 Text Block 場地、主持、頂級餐酒搭配到氛圍營造，一站式專業服務確保您的新品發佈會盡顯非凡品味。 Text Block Row Hero …" at bounding box center [585, 444] width 223 height 236
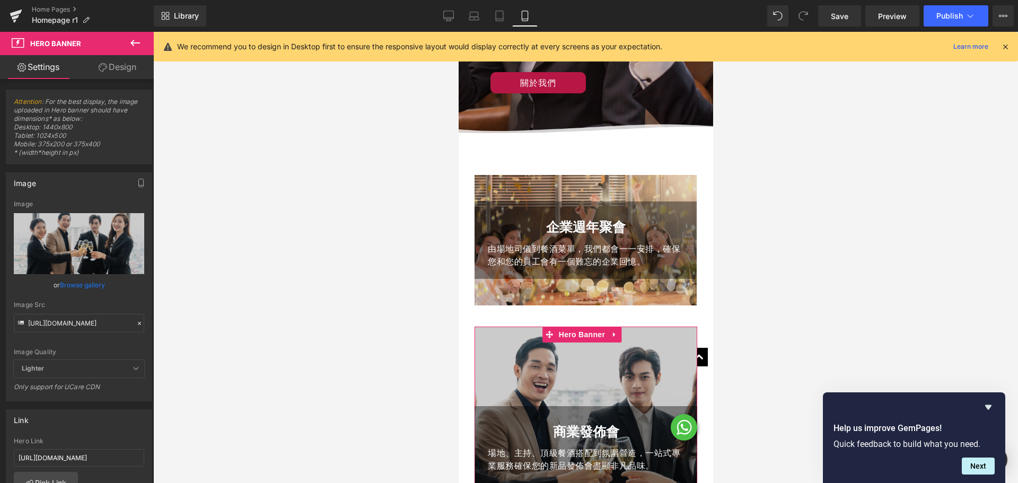
click at [120, 73] on link "Design" at bounding box center [117, 67] width 77 height 24
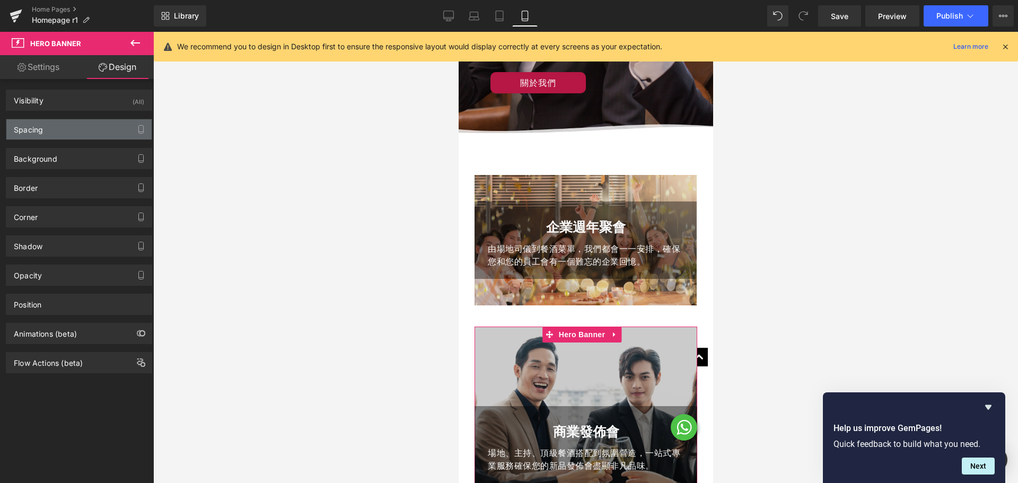
click at [61, 121] on div "Spacing" at bounding box center [78, 129] width 145 height 20
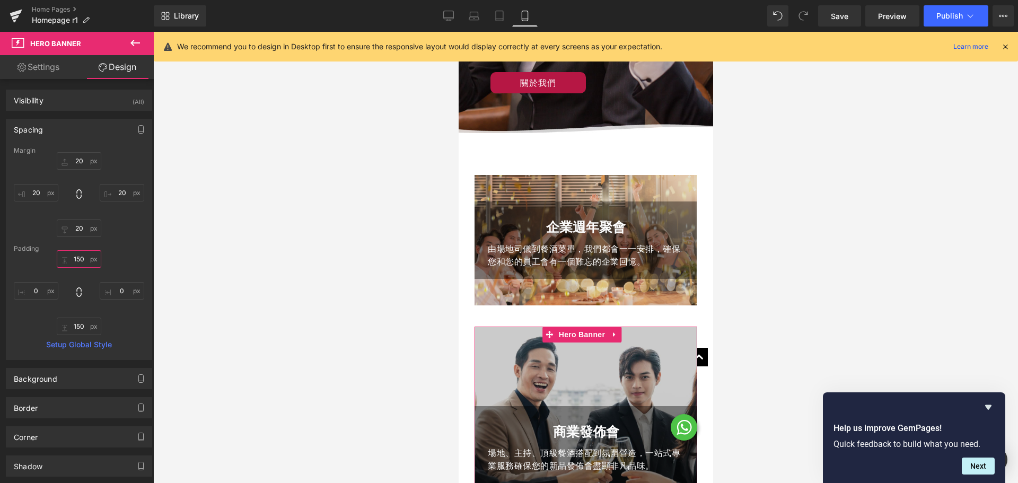
click at [81, 261] on input "150" at bounding box center [79, 258] width 45 height 17
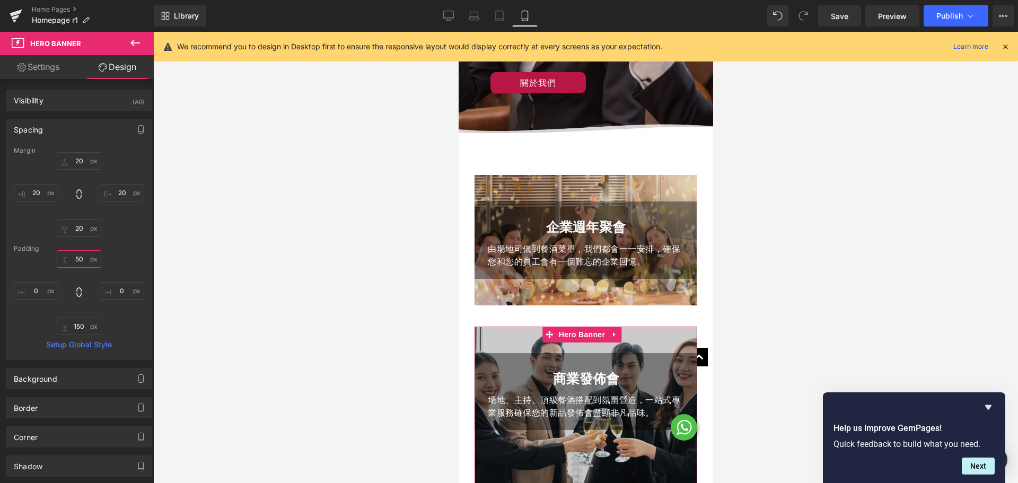
type input "50"
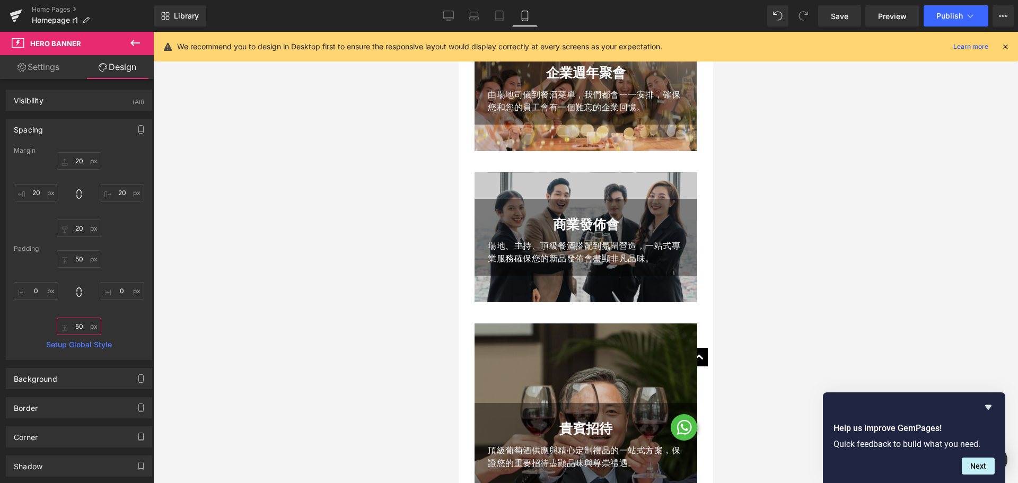
scroll to position [371, 0]
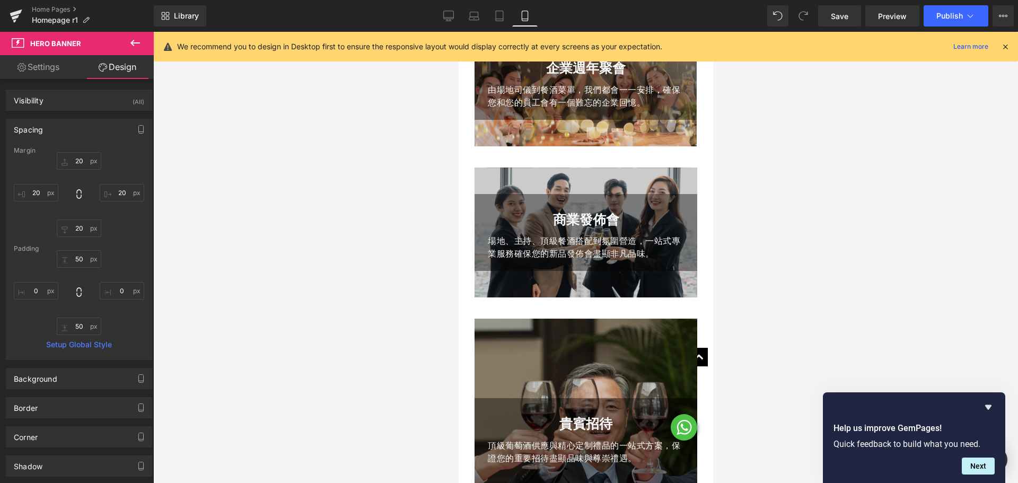
click at [591, 319] on div "貴賓招待 Text Block 頂級葡萄酒供應與精心定制禮品的一站式方案，保證您的重要招待盡顯品味與尊崇禮遇。 Text Block Row Hero Ban…" at bounding box center [585, 444] width 223 height 250
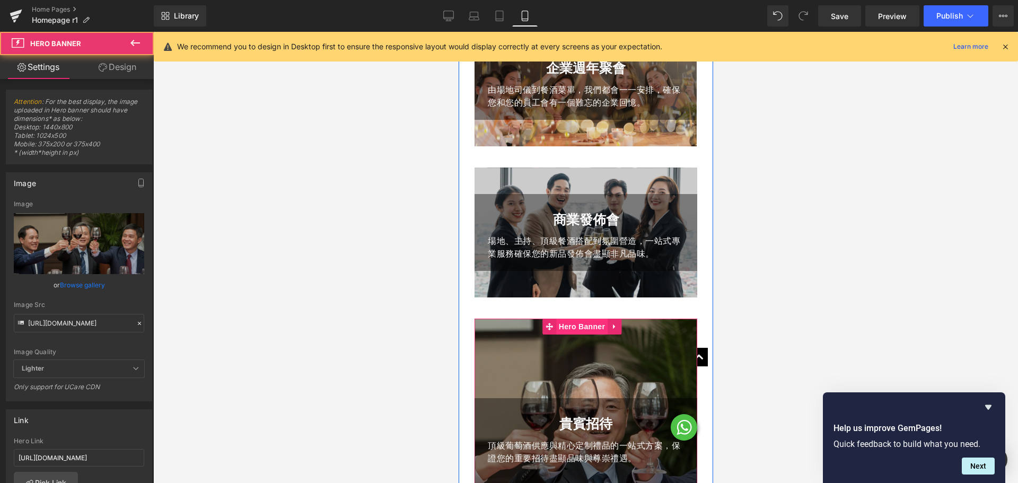
click at [584, 319] on span "Hero Banner" at bounding box center [580, 327] width 51 height 16
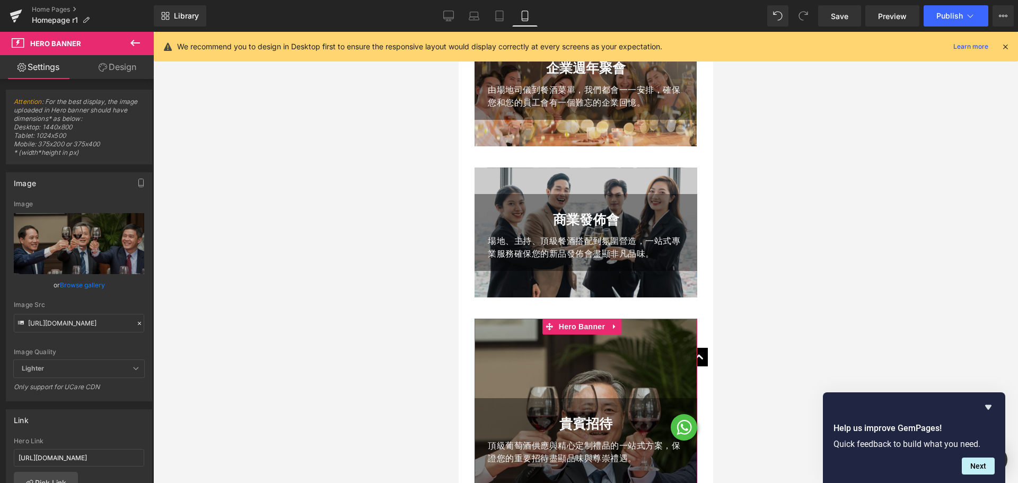
click at [131, 72] on link "Design" at bounding box center [117, 67] width 77 height 24
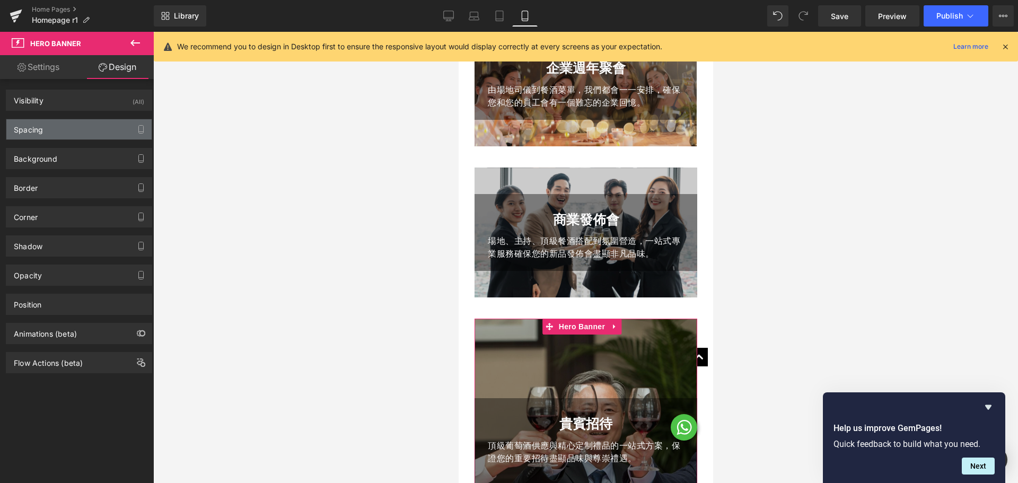
click at [52, 132] on div "Spacing" at bounding box center [78, 129] width 145 height 20
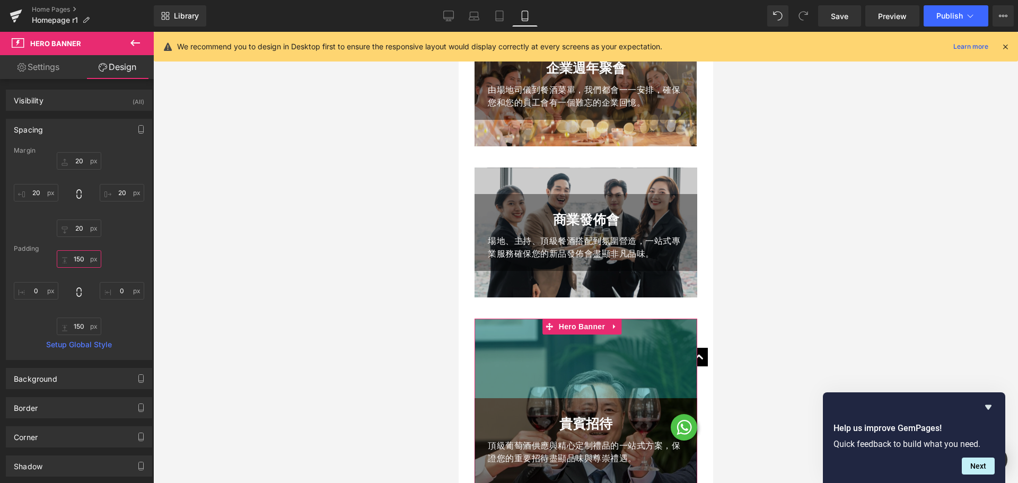
click at [66, 260] on input "150" at bounding box center [79, 258] width 45 height 17
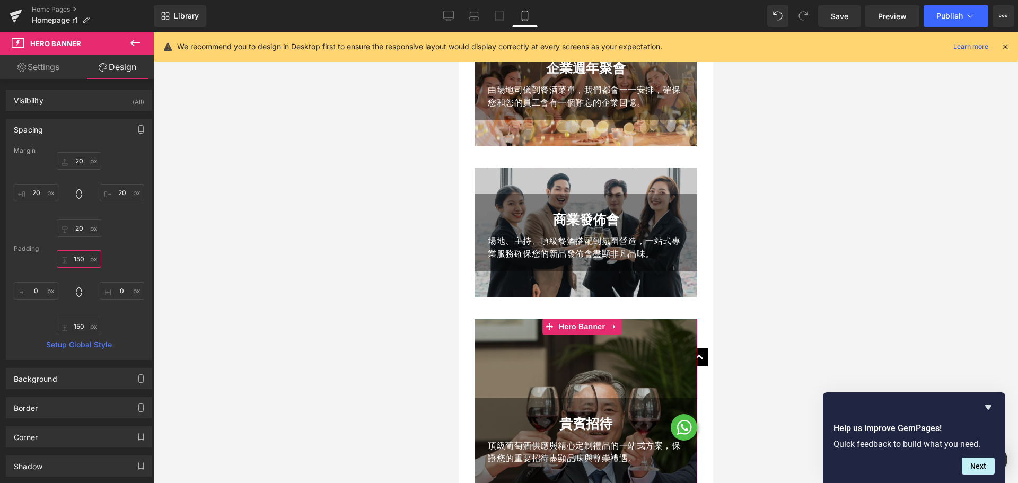
click at [66, 260] on input "150" at bounding box center [79, 258] width 45 height 17
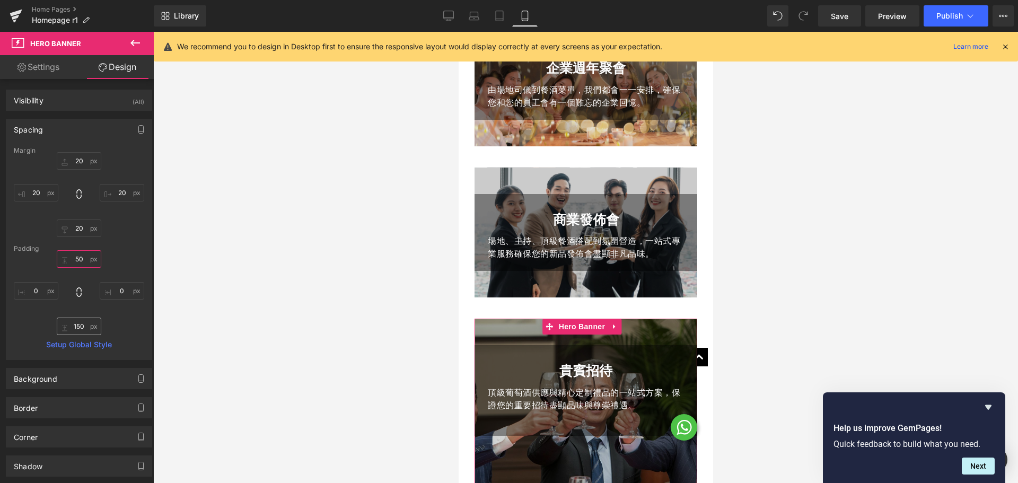
type input "50"
click at [80, 324] on input "150" at bounding box center [79, 325] width 45 height 17
paste input "text"
type input "50"
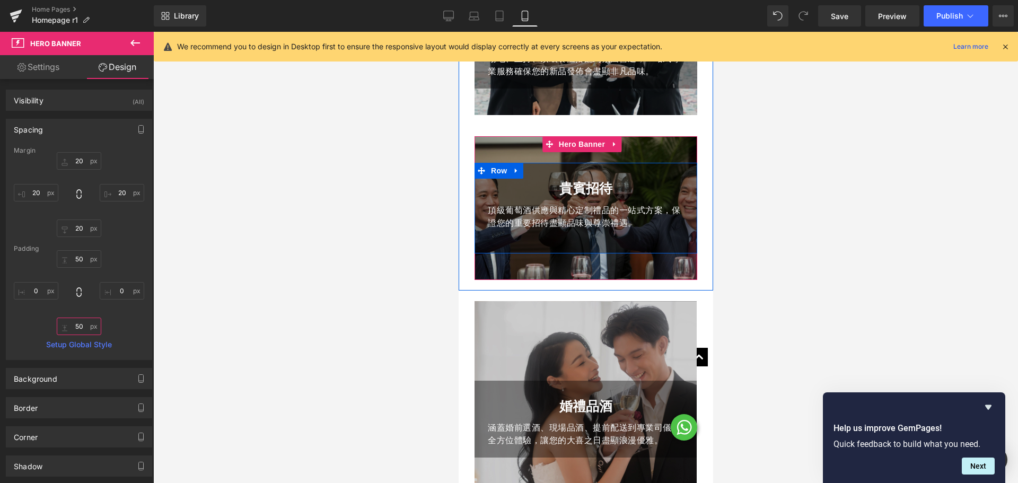
scroll to position [583, 0]
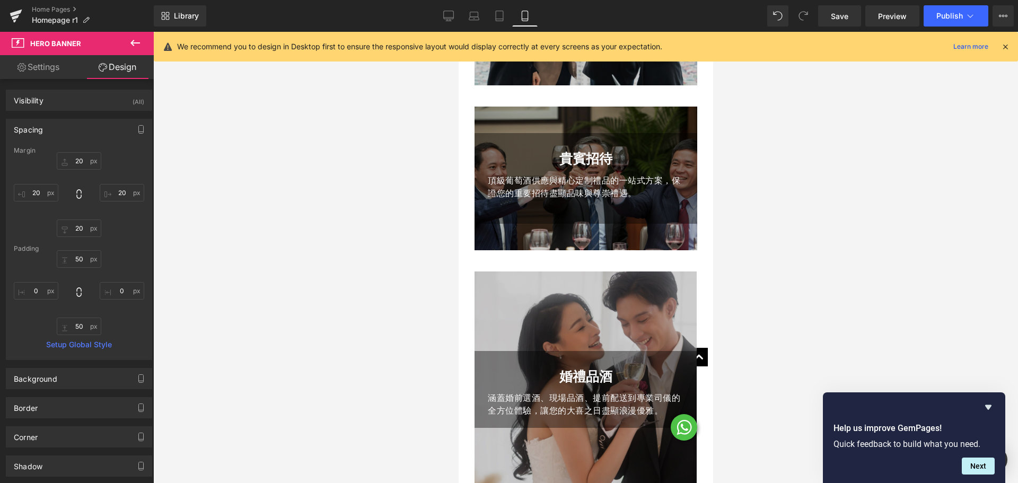
click at [580, 275] on div "婚禮品酒 Text Block 涵蓋婚前選酒、現場品酒、提前配送到專業司儀的全方位體驗，讓您的大喜之日盡顯浪漫優雅。 Text Block Row Hero …" at bounding box center [585, 389] width 222 height 236
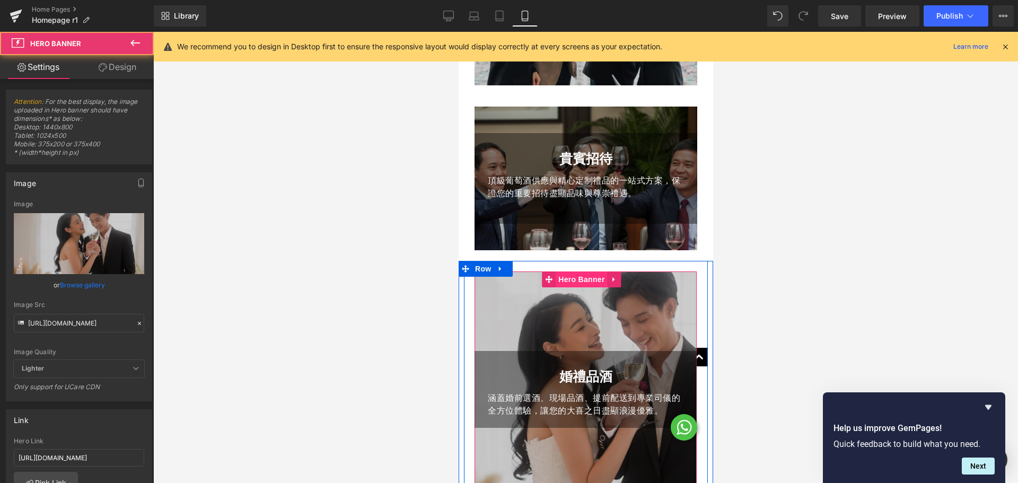
drag, startPoint x: 580, startPoint y: 265, endPoint x: 890, endPoint y: 259, distance: 310.1
click at [580, 271] on span "Hero Banner" at bounding box center [580, 279] width 51 height 16
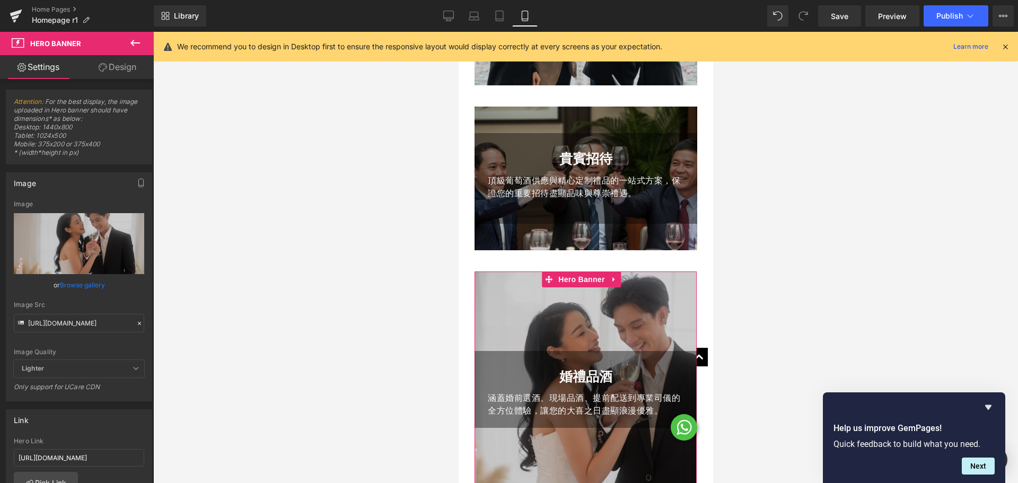
click at [144, 76] on link "Design" at bounding box center [117, 67] width 77 height 24
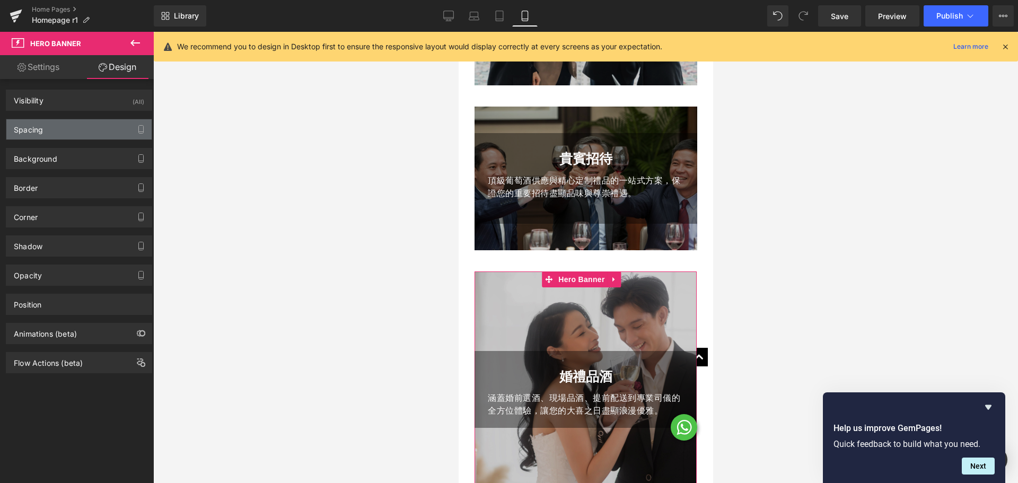
click at [73, 127] on div "Spacing" at bounding box center [78, 129] width 145 height 20
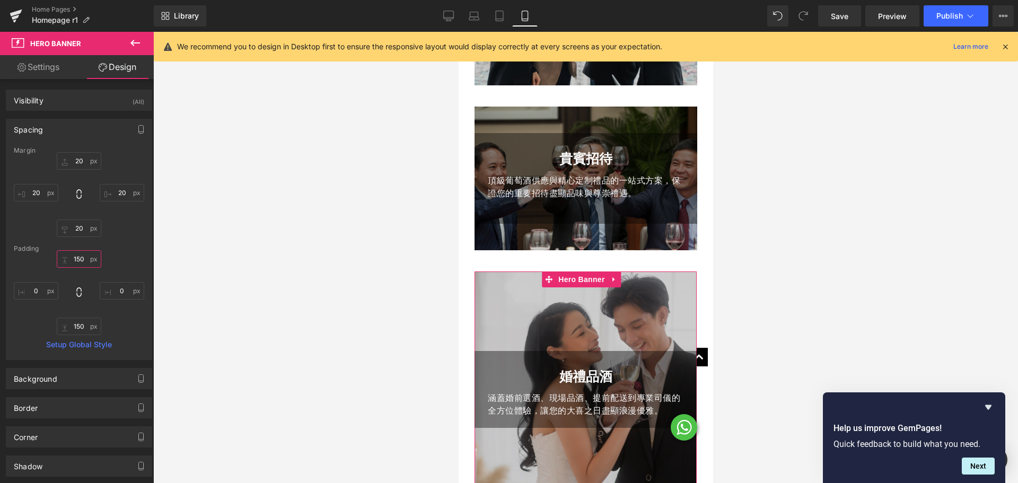
click at [78, 258] on input "150" at bounding box center [79, 258] width 45 height 17
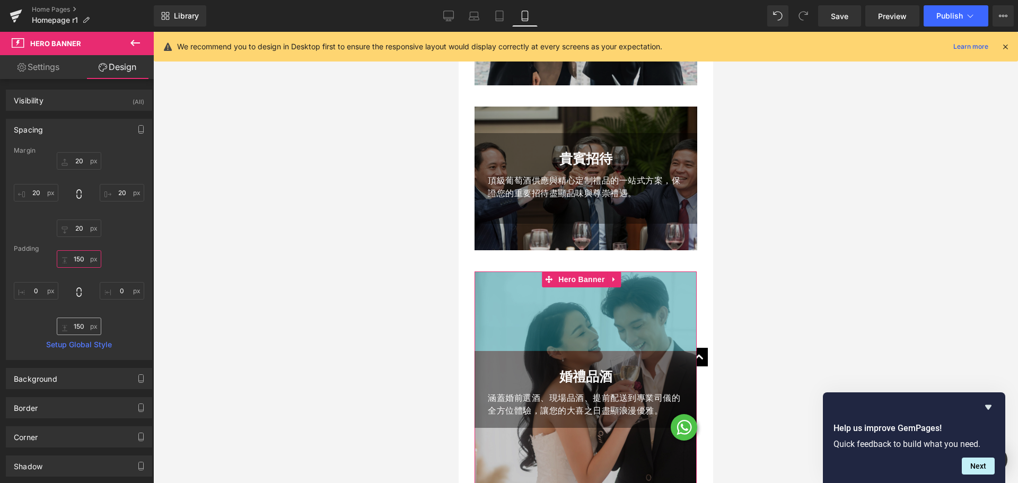
paste input "text"
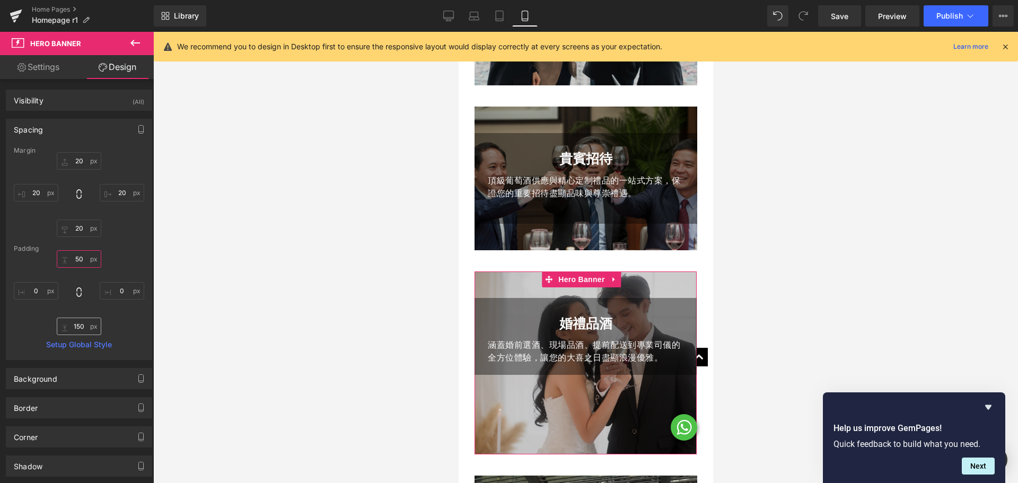
type input "50"
click at [86, 331] on input "150" at bounding box center [79, 325] width 45 height 17
paste input "text"
type input "50"
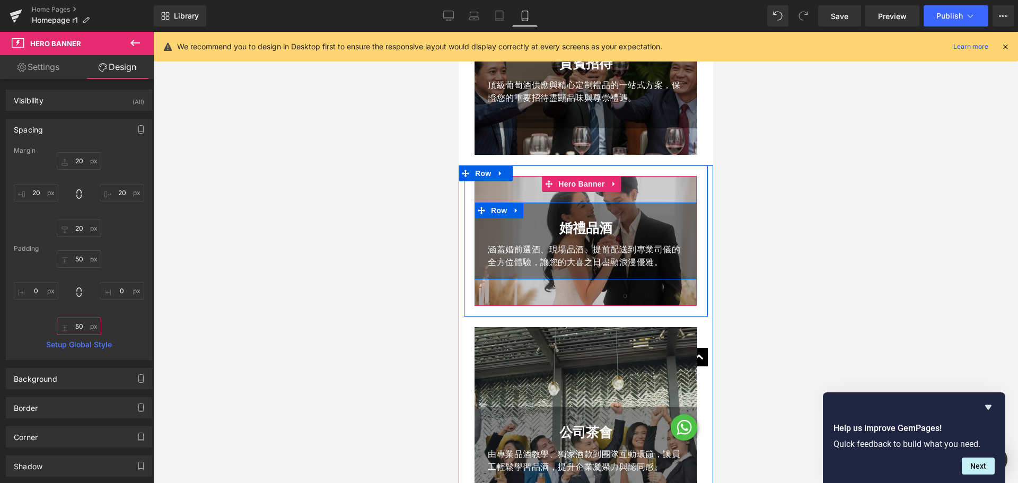
scroll to position [689, 0]
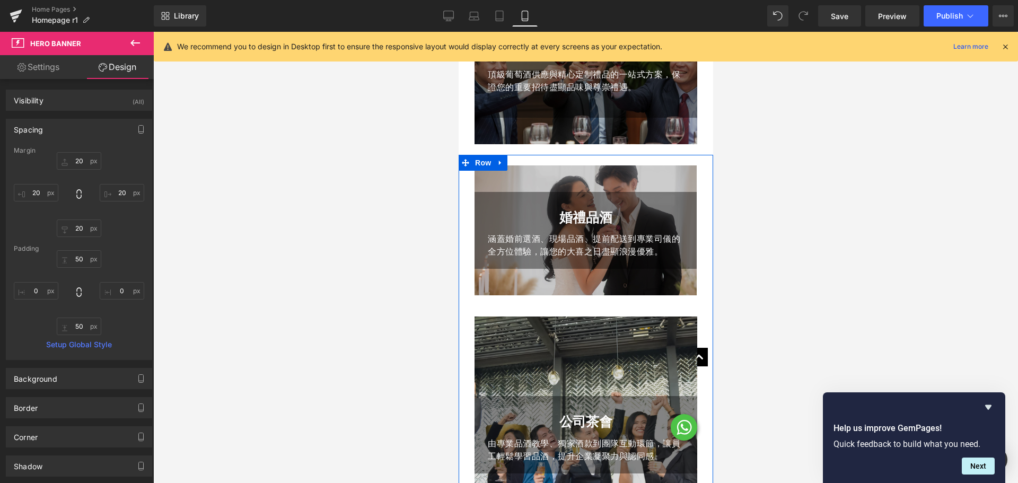
click at [578, 341] on div "公司茶會 Text Block 由專業品酒教學、獨家酒款到團隊互動環節，讓員工輕鬆學習品酒，提升企業凝聚力與認同感。 Text Block Row Hero …" at bounding box center [585, 434] width 223 height 236
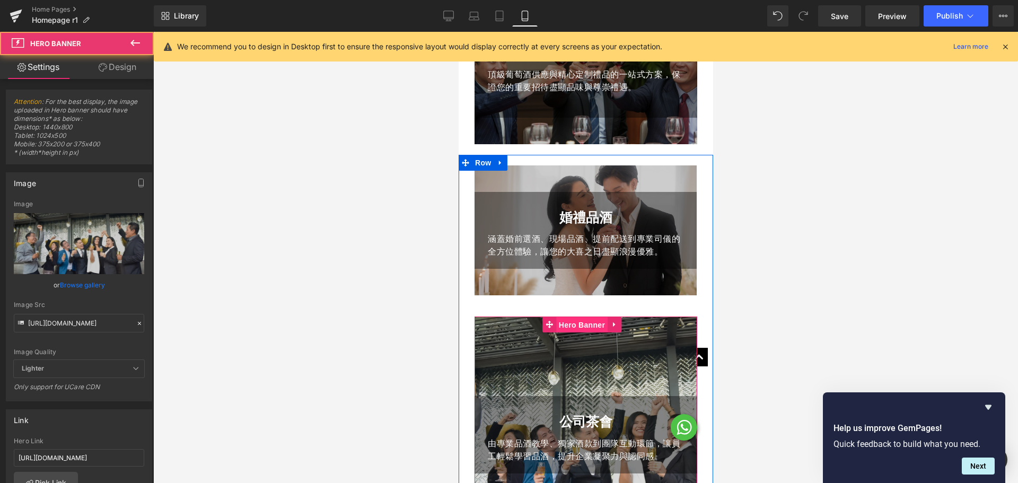
drag, startPoint x: 579, startPoint y: 318, endPoint x: 526, endPoint y: 254, distance: 83.2
click at [579, 318] on span "Hero Banner" at bounding box center [580, 325] width 51 height 16
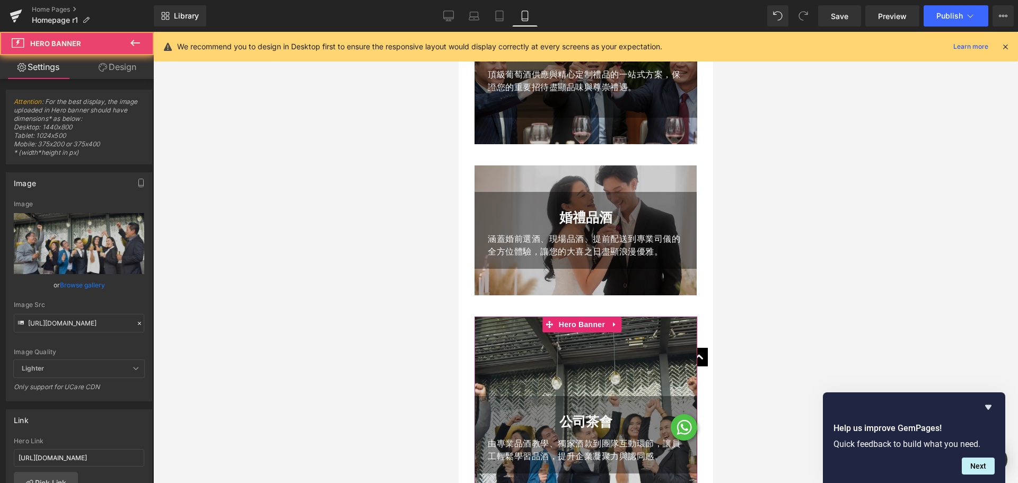
click at [117, 64] on link "Design" at bounding box center [117, 67] width 77 height 24
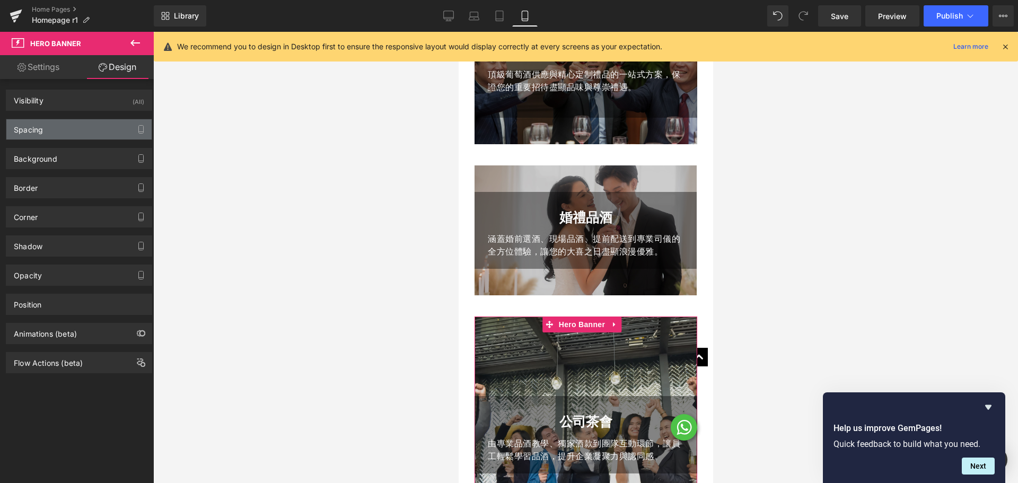
click at [82, 134] on div "Spacing" at bounding box center [78, 129] width 145 height 20
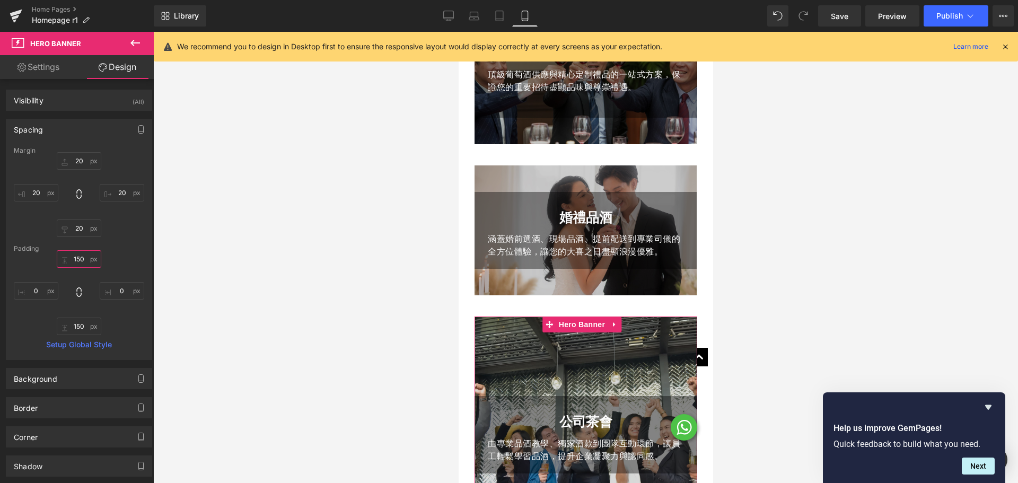
click at [78, 255] on input "150" at bounding box center [79, 258] width 45 height 17
paste input "text"
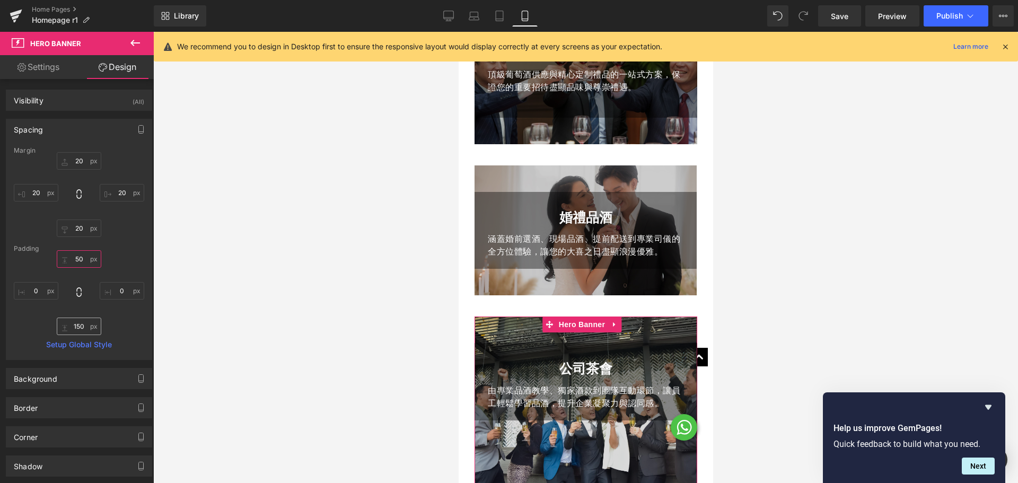
type input "50"
click at [84, 330] on input "150" at bounding box center [79, 325] width 45 height 17
paste input "text"
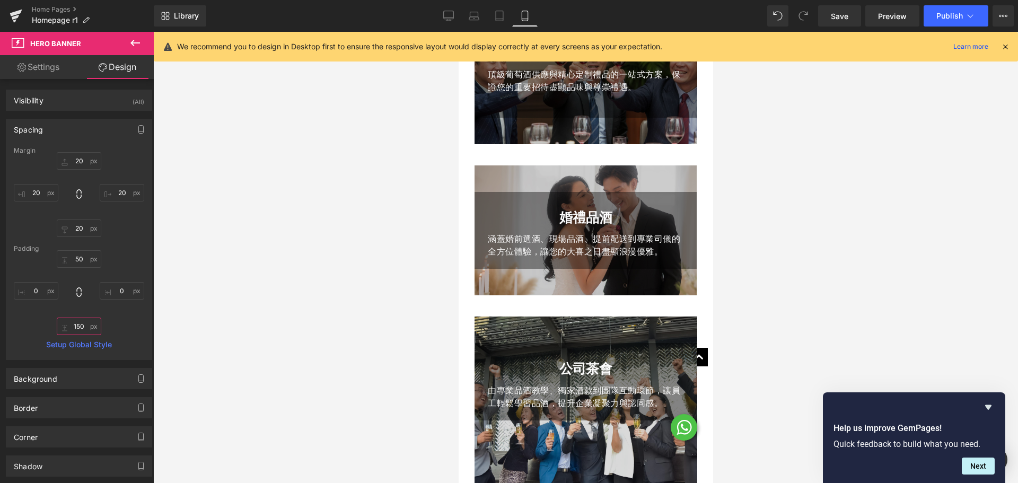
type input "50"
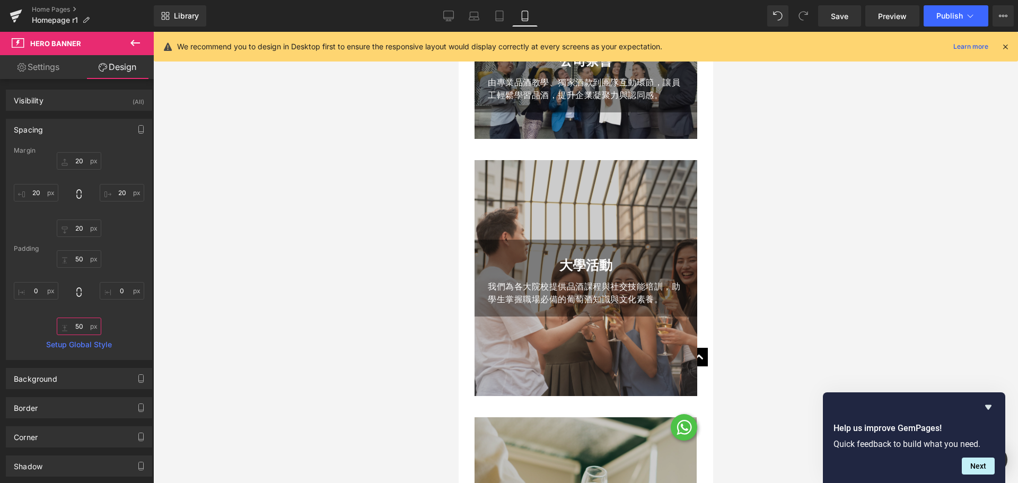
scroll to position [1060, 0]
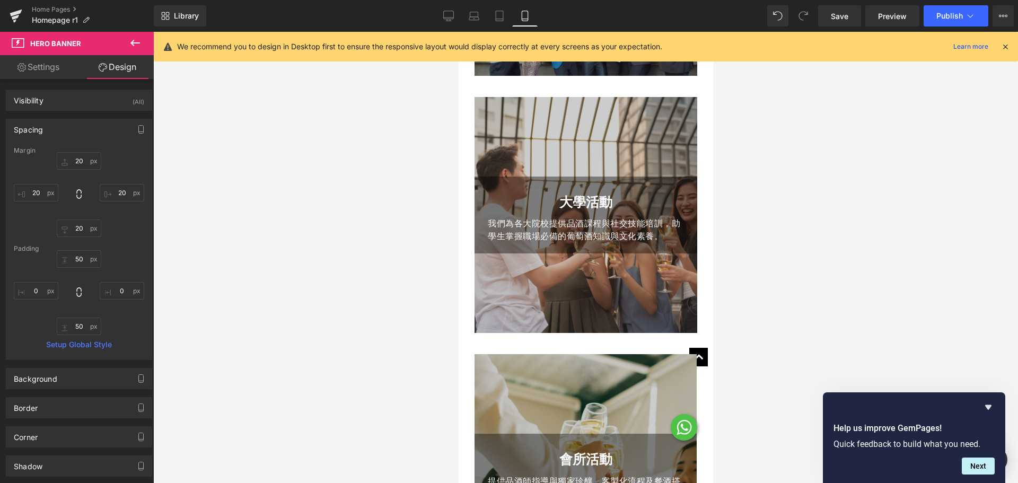
click at [579, 120] on div "大學活動 Text Block 我們為各大院校提供品酒課程與社交技能培訓，助學生掌握職場必備的葡萄酒知識與文化素養。 Text Block Row Hero …" at bounding box center [585, 215] width 223 height 236
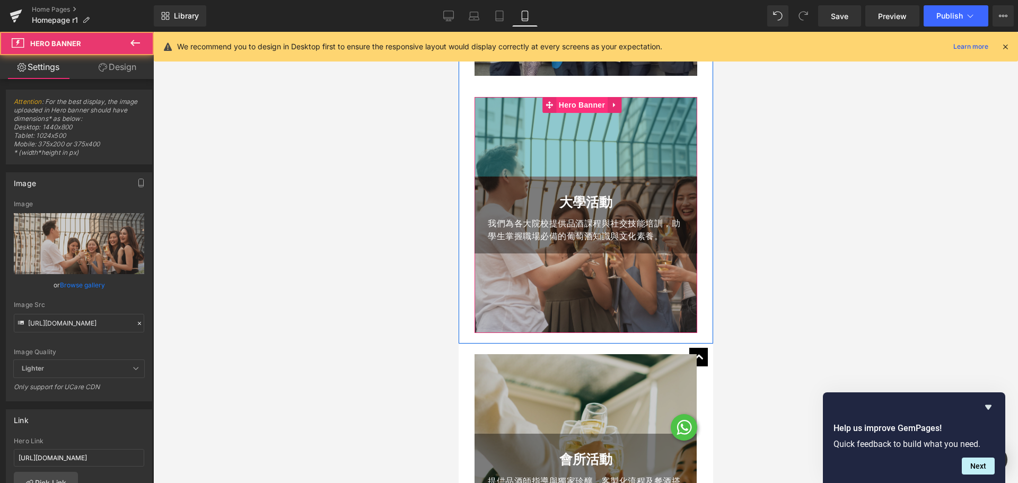
click at [580, 100] on span "Hero Banner" at bounding box center [580, 105] width 51 height 16
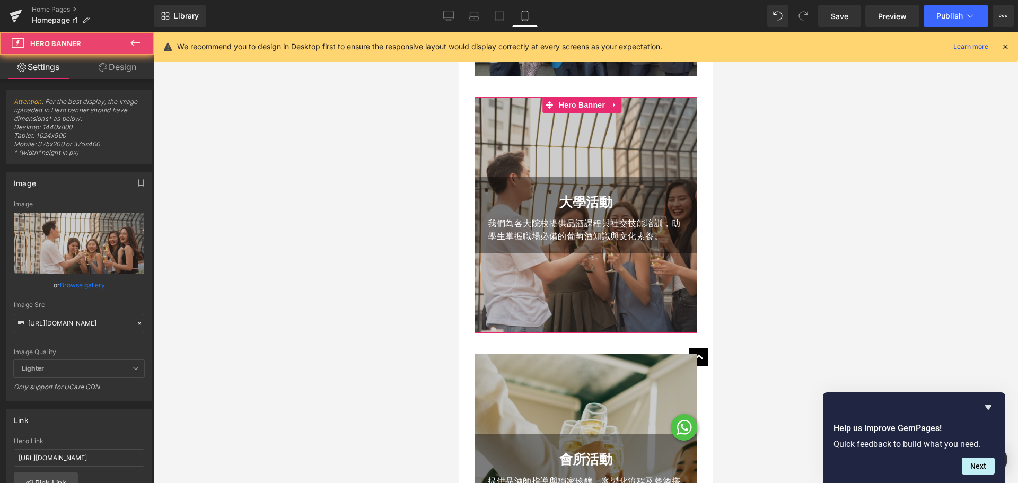
click at [108, 65] on link "Design" at bounding box center [117, 67] width 77 height 24
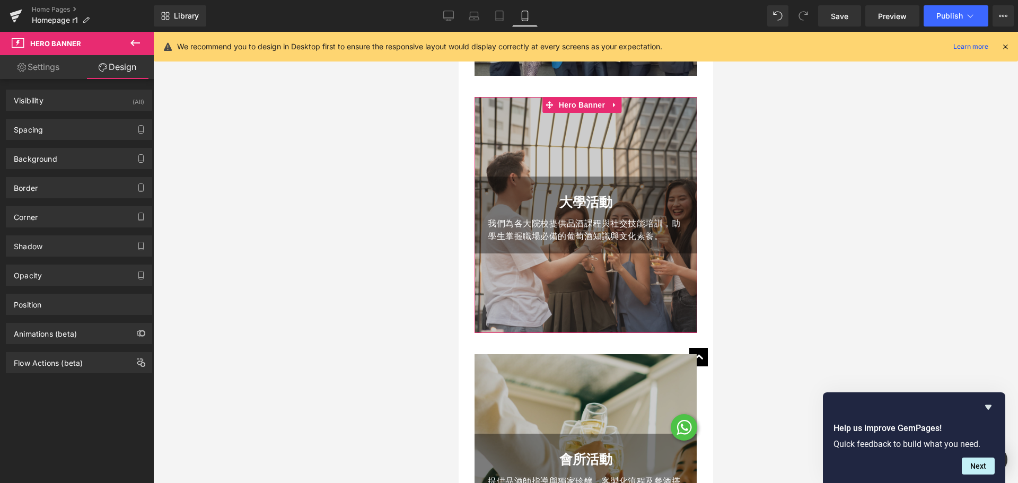
click at [84, 117] on div "Spacing [GEOGRAPHIC_DATA] [GEOGRAPHIC_DATA] Setup Global Style" at bounding box center [79, 125] width 158 height 29
click at [82, 132] on div "Spacing" at bounding box center [78, 129] width 145 height 20
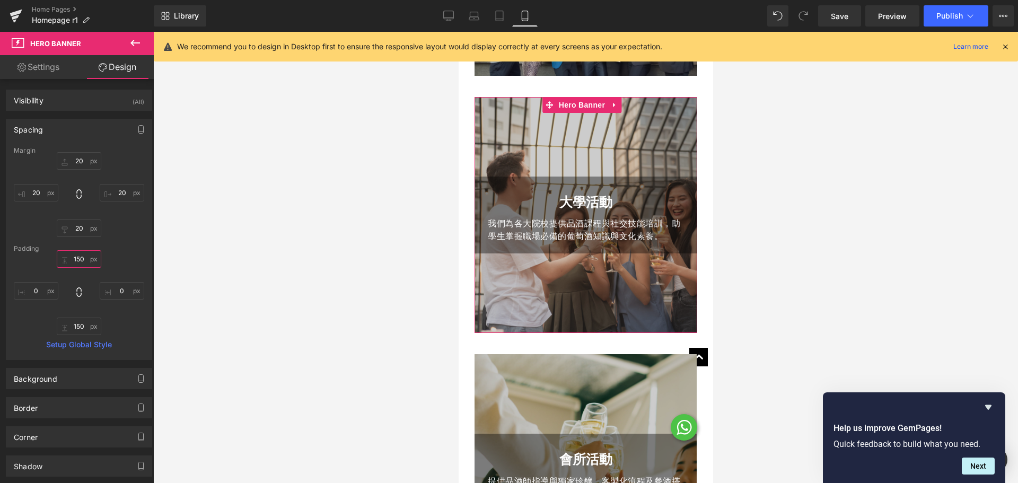
click at [85, 257] on input "text" at bounding box center [79, 258] width 45 height 17
paste input "text"
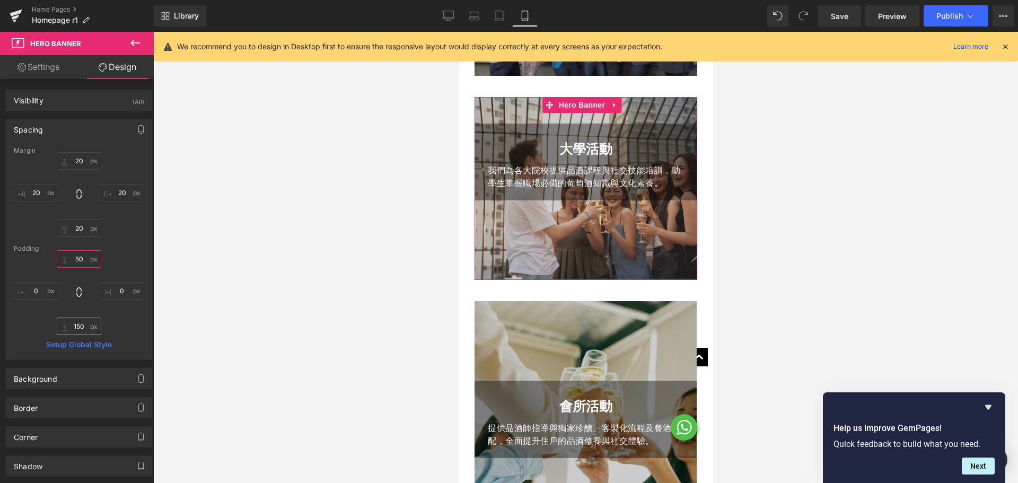
type input "50"
click at [86, 331] on input "text" at bounding box center [79, 325] width 45 height 17
paste input "text"
type input "50"
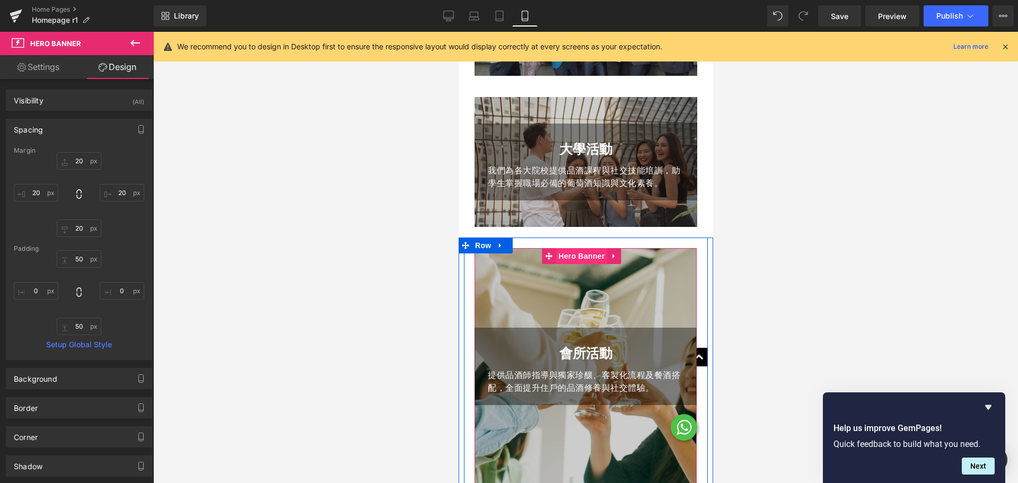
click at [594, 248] on span "Hero Banner" at bounding box center [580, 256] width 51 height 16
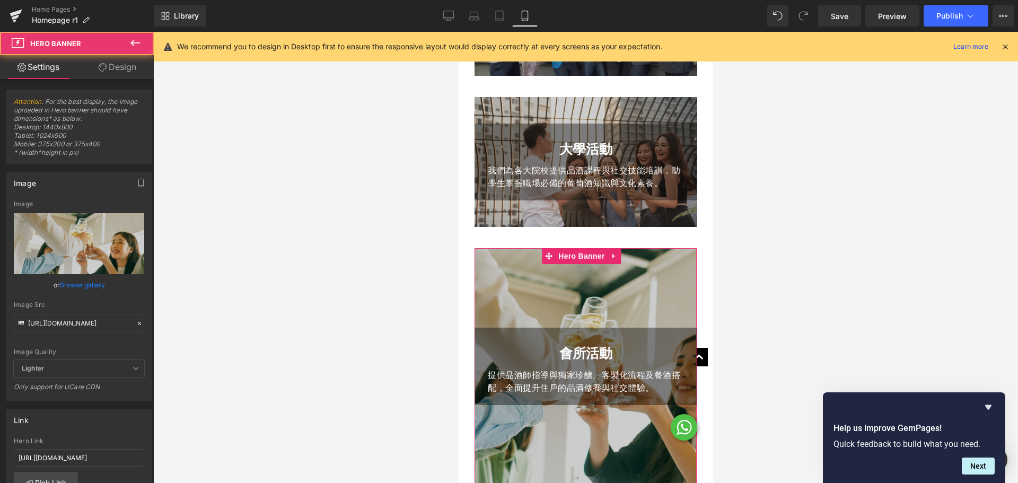
click at [99, 70] on icon at bounding box center [103, 67] width 8 height 8
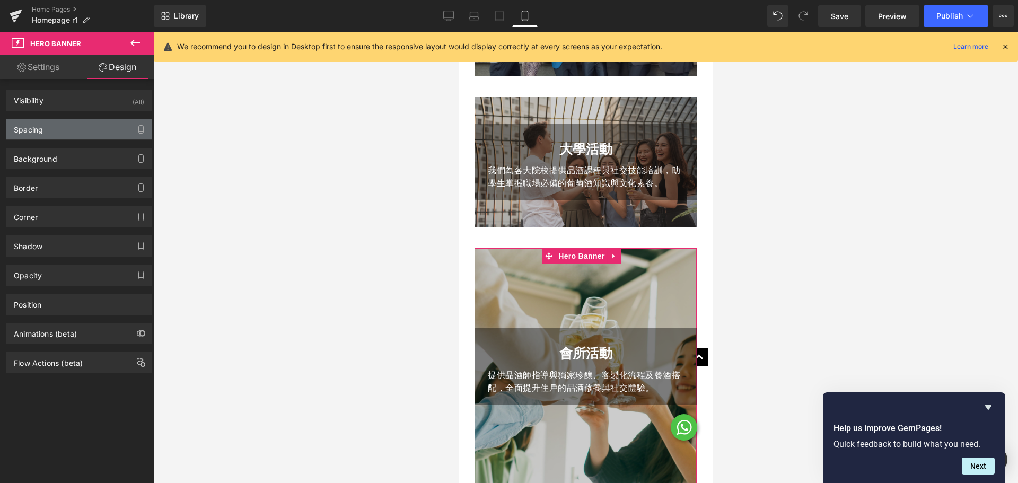
click at [58, 135] on div "Spacing" at bounding box center [78, 129] width 145 height 20
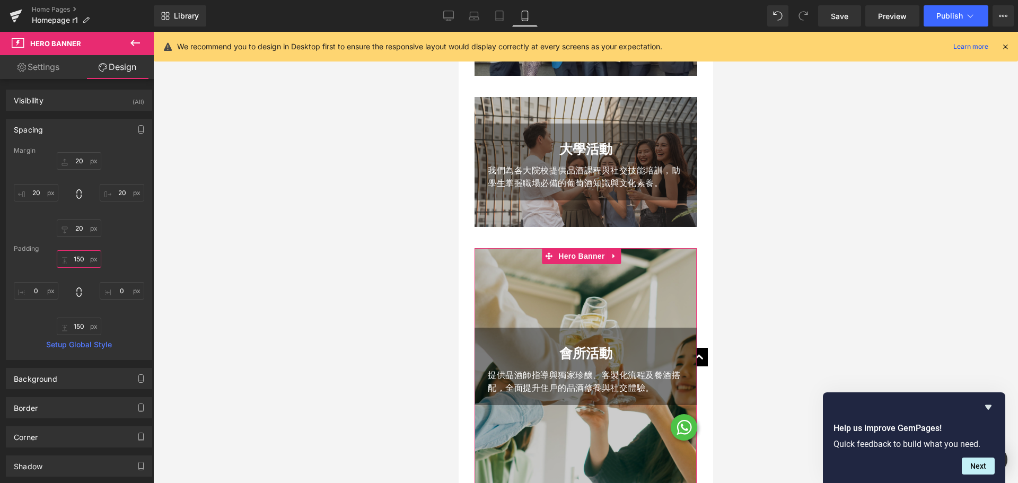
click at [81, 260] on input "150" at bounding box center [79, 258] width 45 height 17
paste input "text"
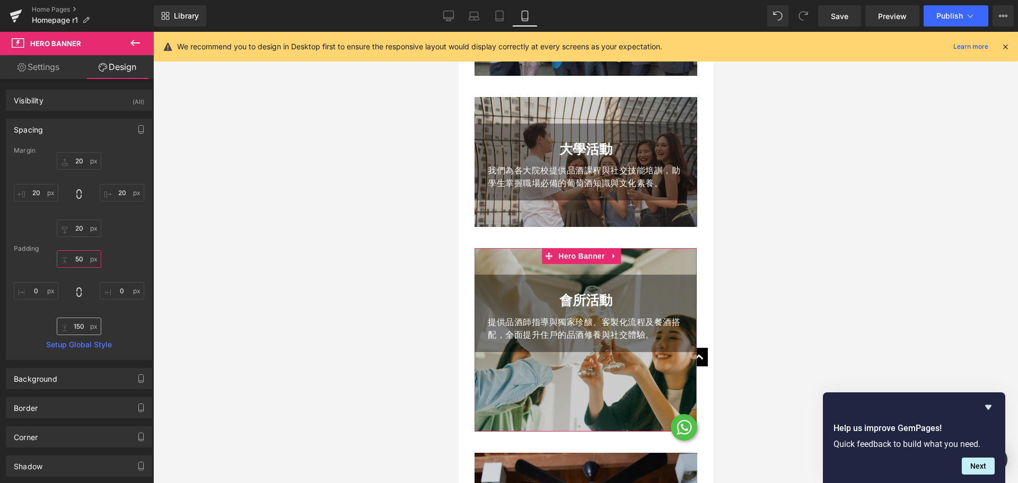
type input "50"
click at [85, 327] on input "150" at bounding box center [79, 325] width 45 height 17
paste input "text"
type input "50"
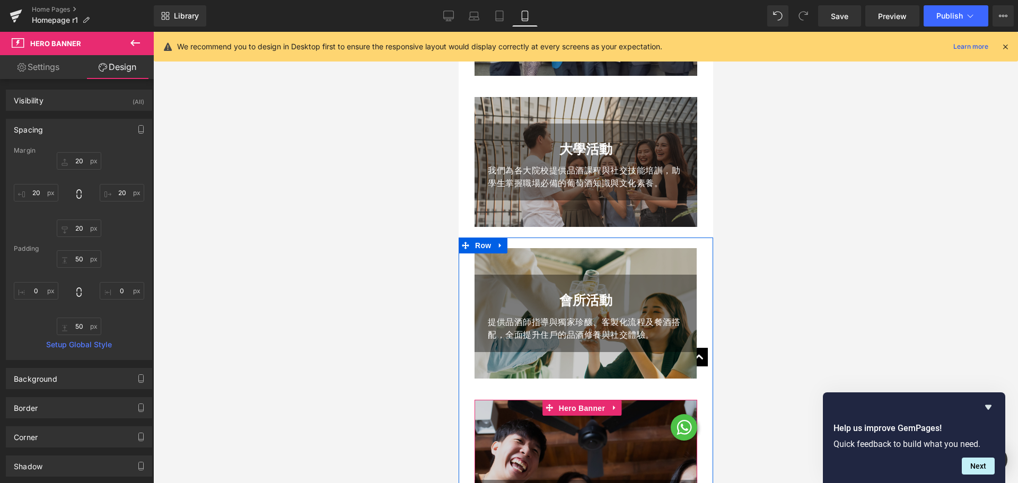
click at [569, 400] on span "Hero Banner" at bounding box center [580, 408] width 51 height 16
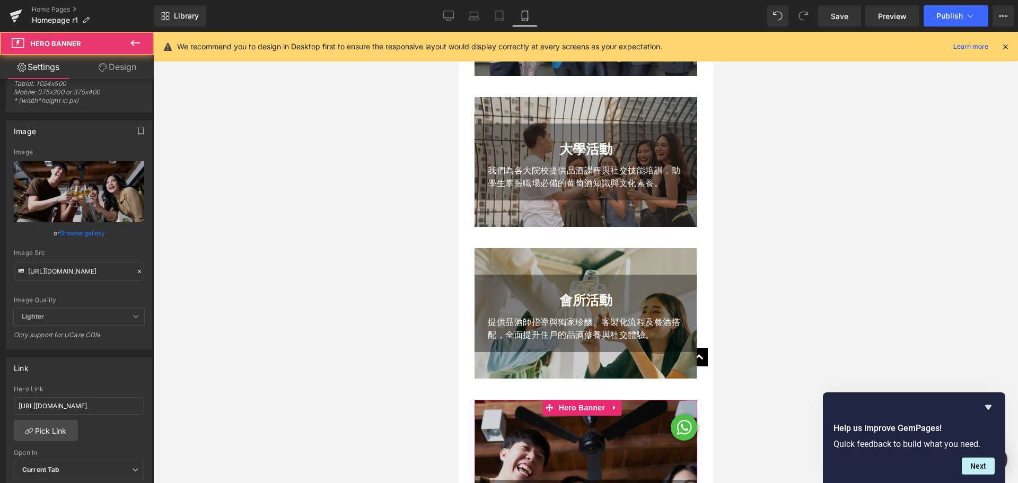
scroll to position [53, 0]
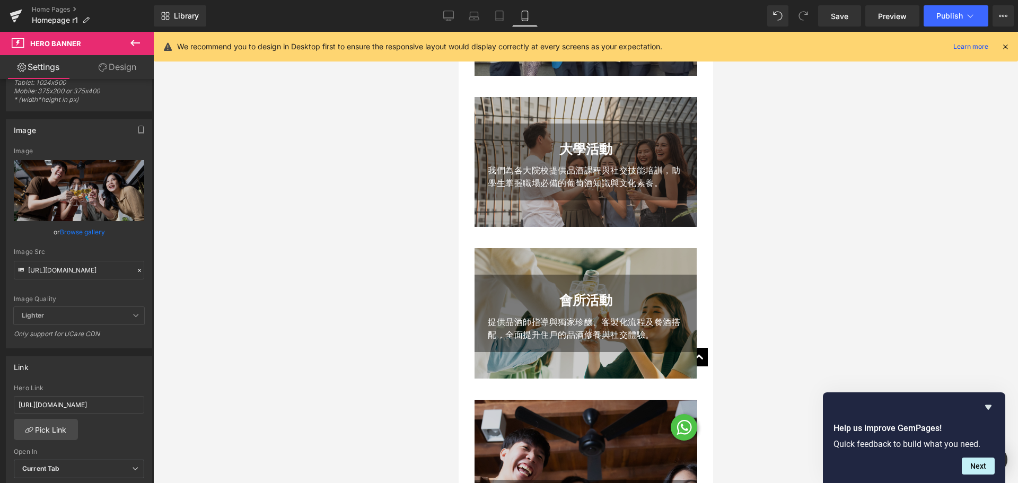
click at [109, 50] on span "Hero Banner" at bounding box center [64, 43] width 106 height 23
click at [109, 64] on link "Design" at bounding box center [117, 67] width 77 height 24
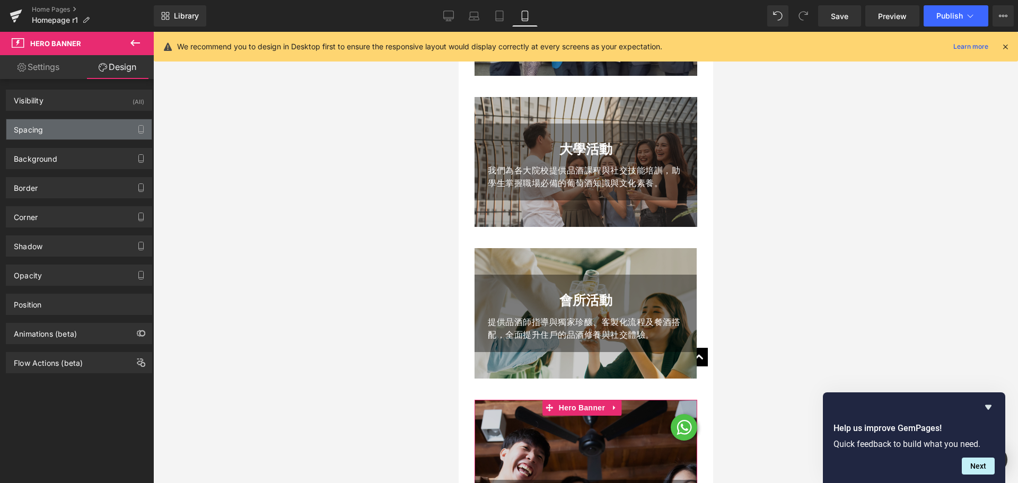
click at [86, 136] on div "Spacing" at bounding box center [78, 129] width 145 height 20
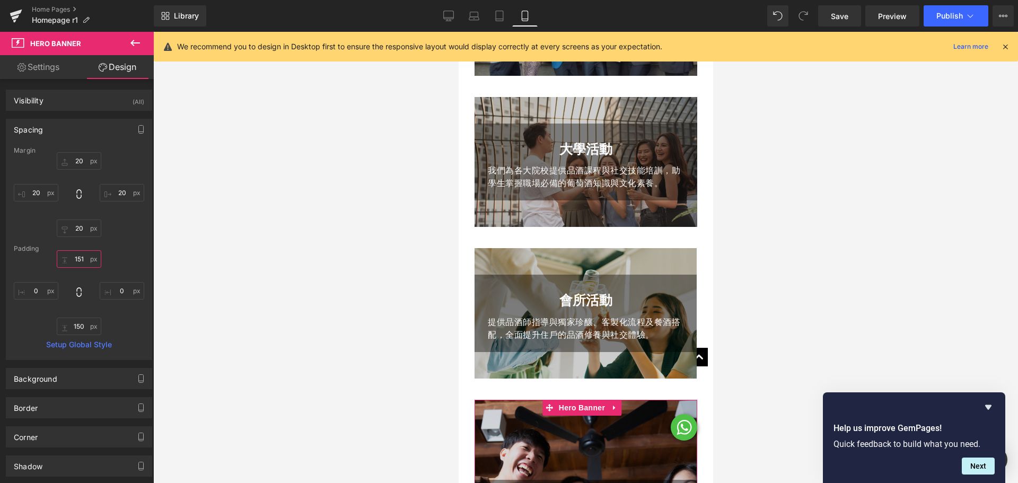
click at [80, 252] on input "151" at bounding box center [79, 258] width 45 height 17
paste input "50"
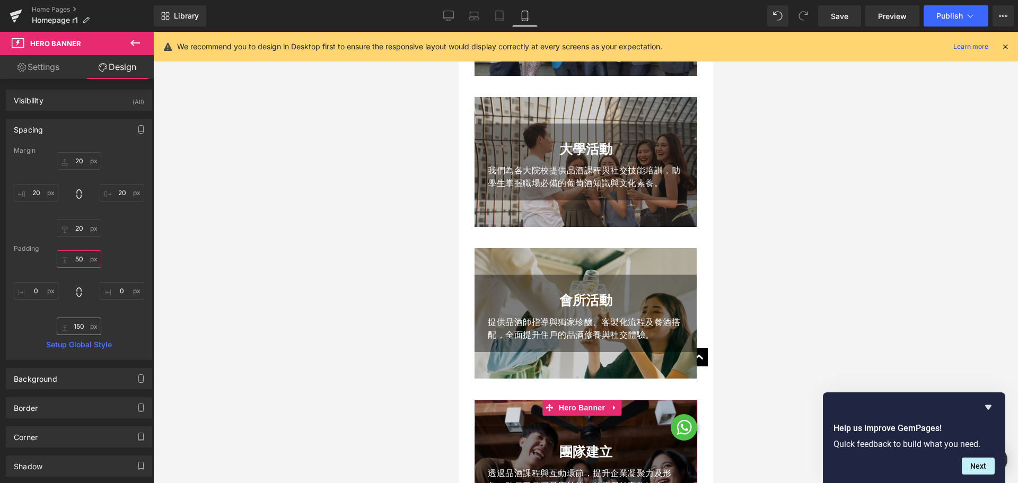
type input "50"
click at [78, 332] on input "150" at bounding box center [79, 325] width 45 height 17
paste input "text"
type input "50"
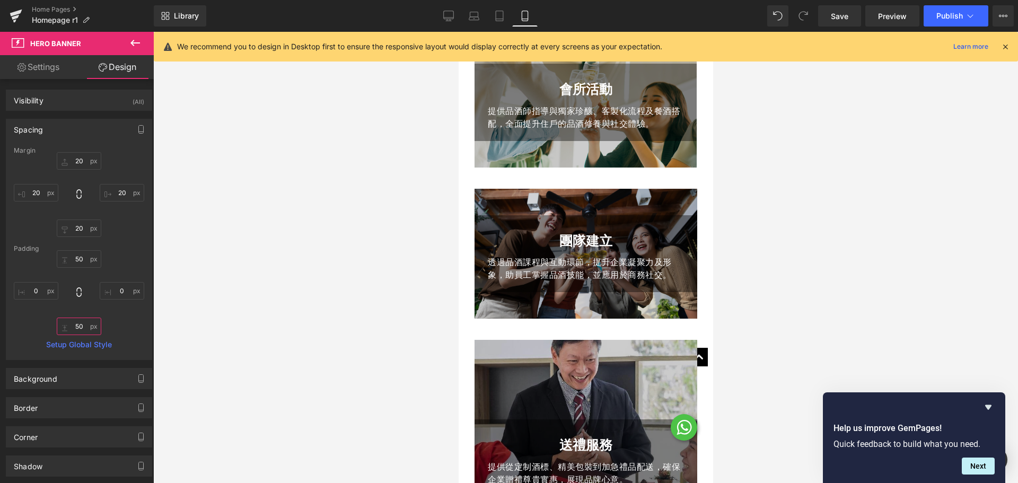
scroll to position [1272, 0]
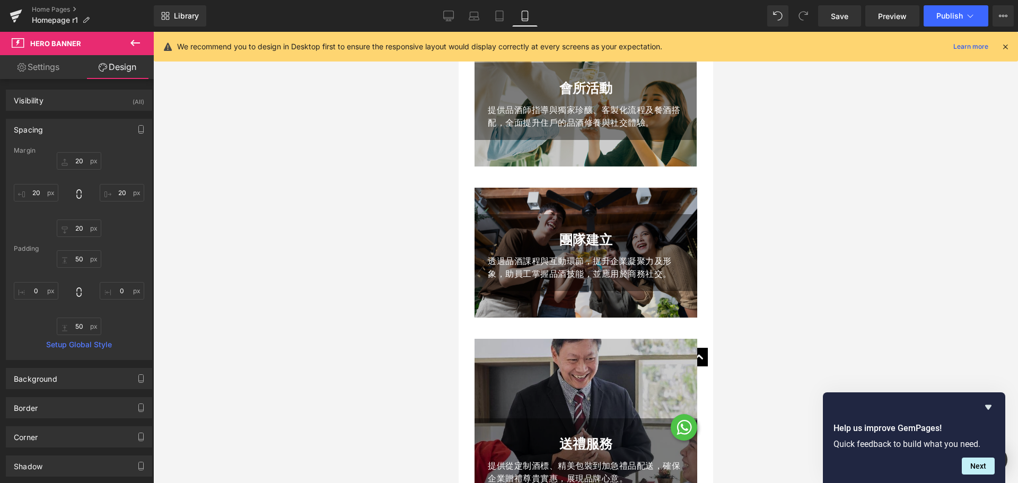
click at [580, 351] on div "送禮服務 Text Block 提供從定制酒標、精美包裝到加急禮品配送，確保企業贈禮尊貴實惠，展現品牌心意。 Text Block Row Hero Bann…" at bounding box center [585, 464] width 223 height 250
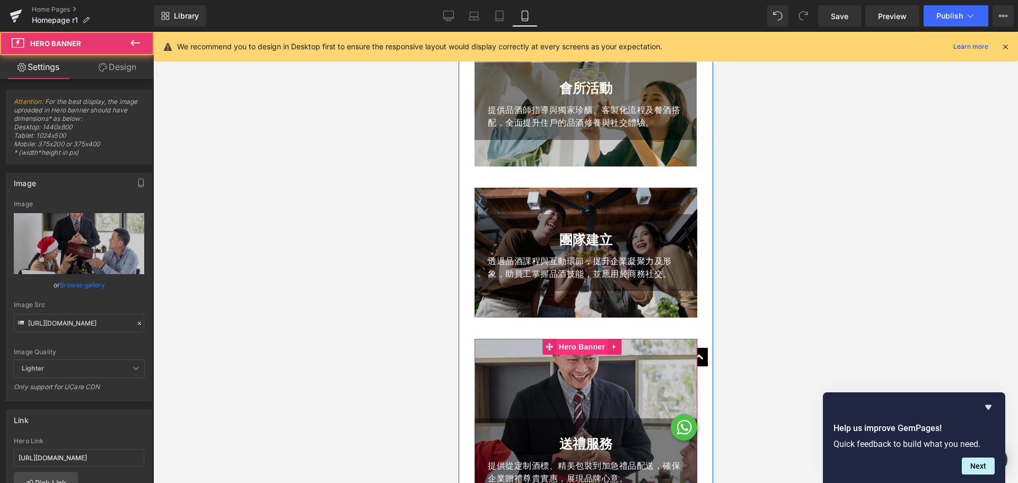
click at [581, 343] on span "Hero Banner" at bounding box center [580, 347] width 51 height 16
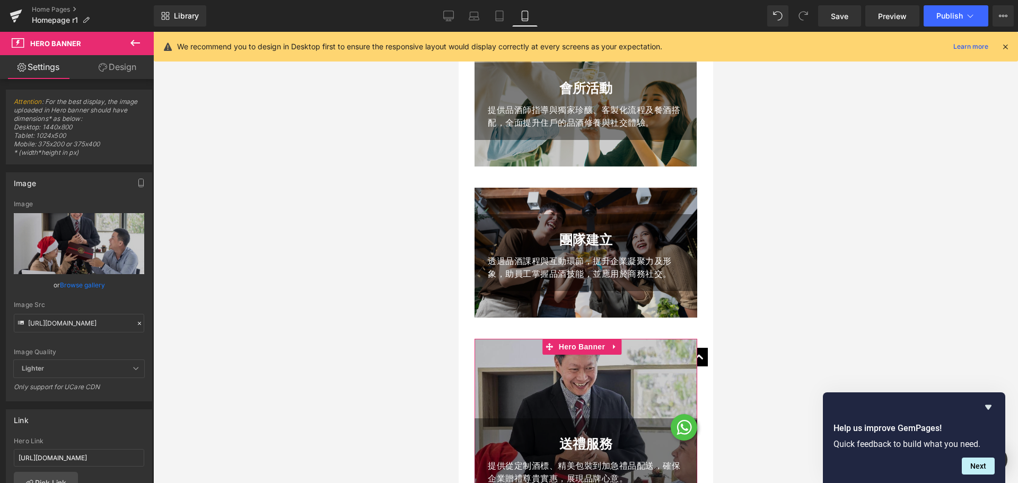
click at [122, 74] on link "Design" at bounding box center [117, 67] width 77 height 24
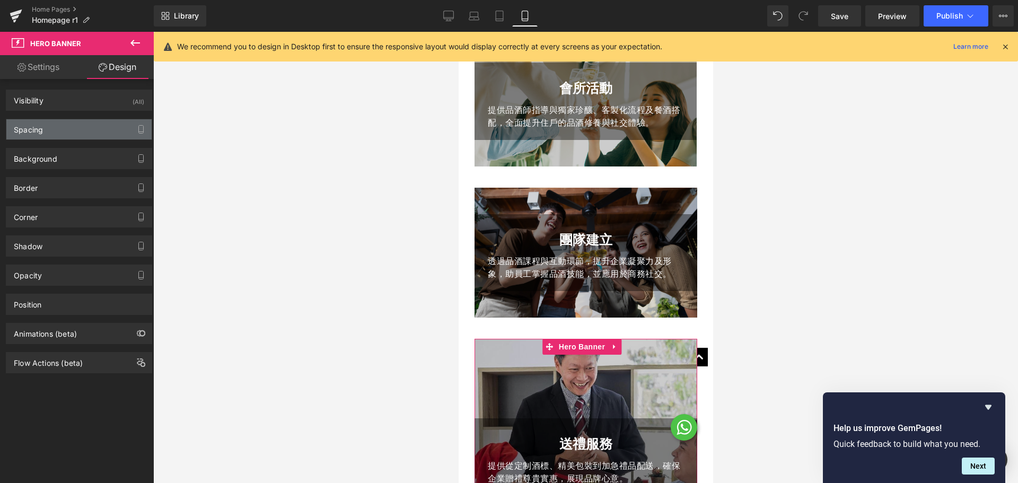
click at [81, 129] on div "Spacing" at bounding box center [78, 129] width 145 height 20
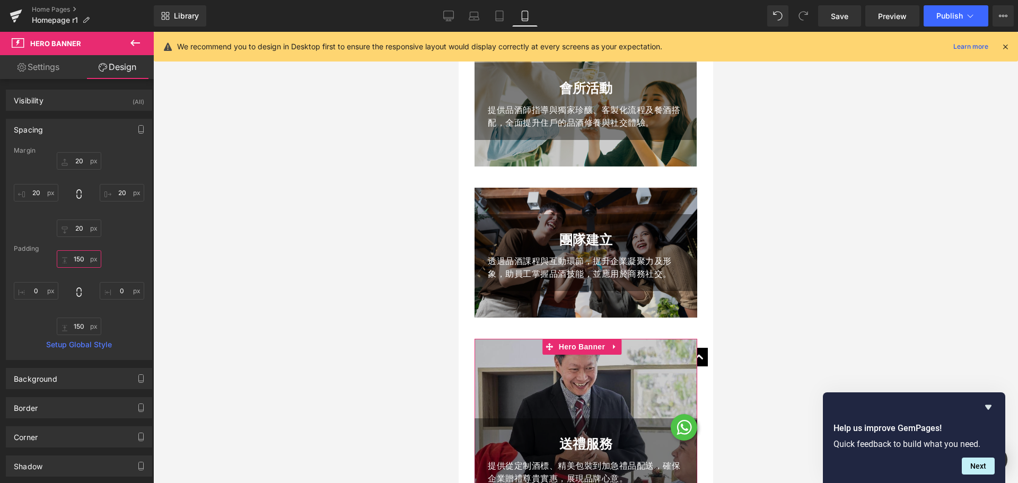
click at [76, 260] on input "150" at bounding box center [79, 258] width 45 height 17
paste input "text"
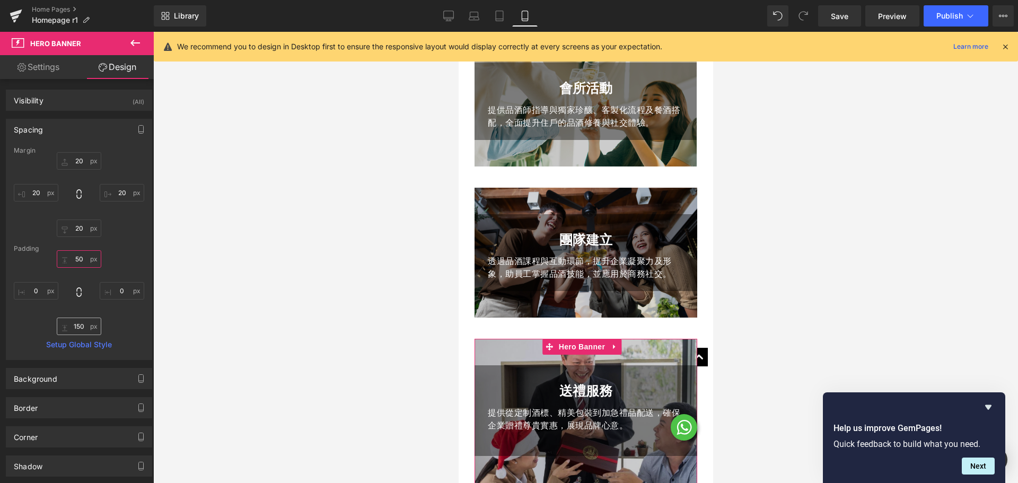
type input "50"
click at [76, 328] on input "150" at bounding box center [79, 325] width 45 height 17
paste input "text"
type input "50"
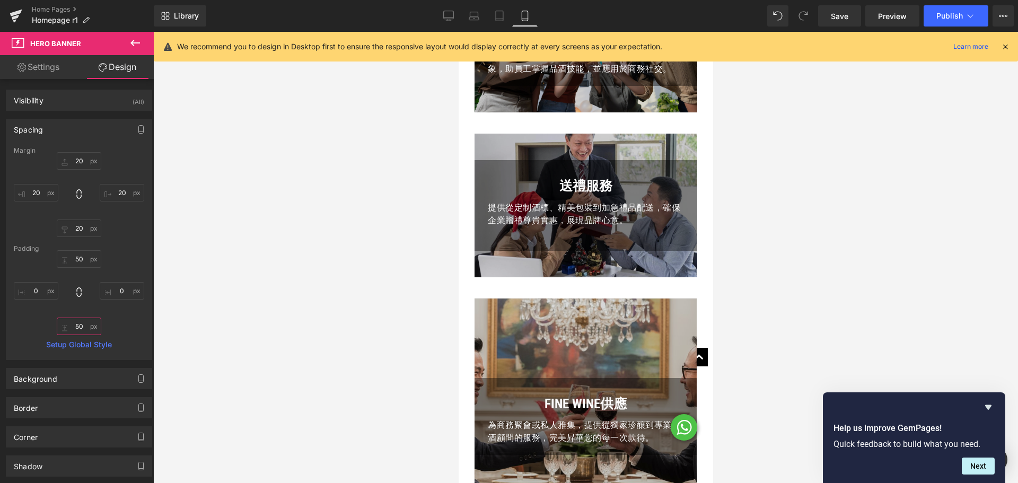
scroll to position [1537, 0]
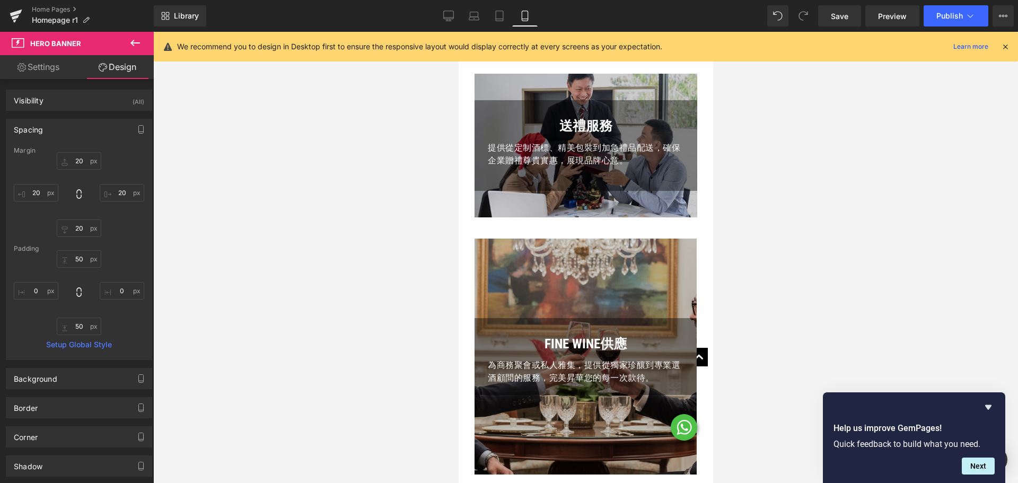
click at [575, 239] on div "FINE WINE供應 Text Block 為商務聚會或私人雅集，提供從獨家珍釀到專業選酒顧問的服務，完美昇華您的每一次款待。 Text Block Row…" at bounding box center [585, 357] width 222 height 236
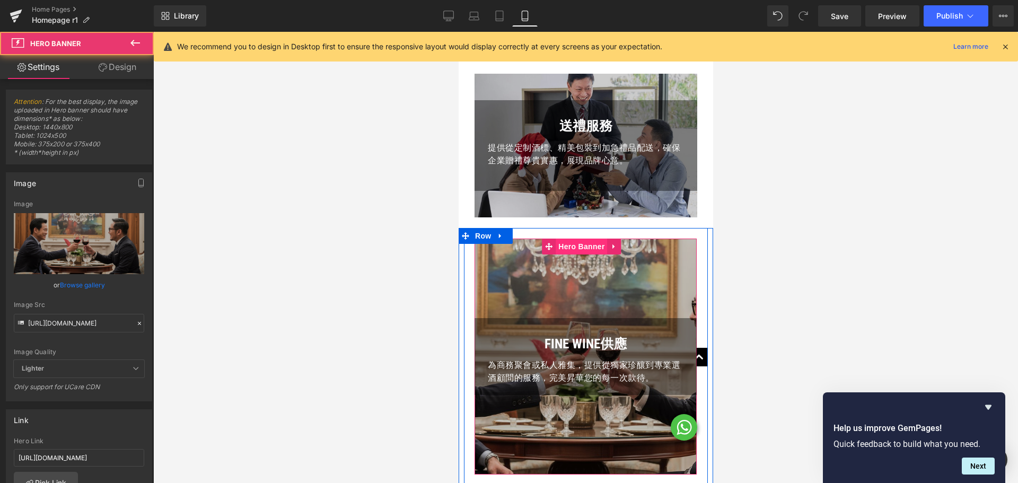
click at [580, 239] on span "Hero Banner" at bounding box center [580, 247] width 51 height 16
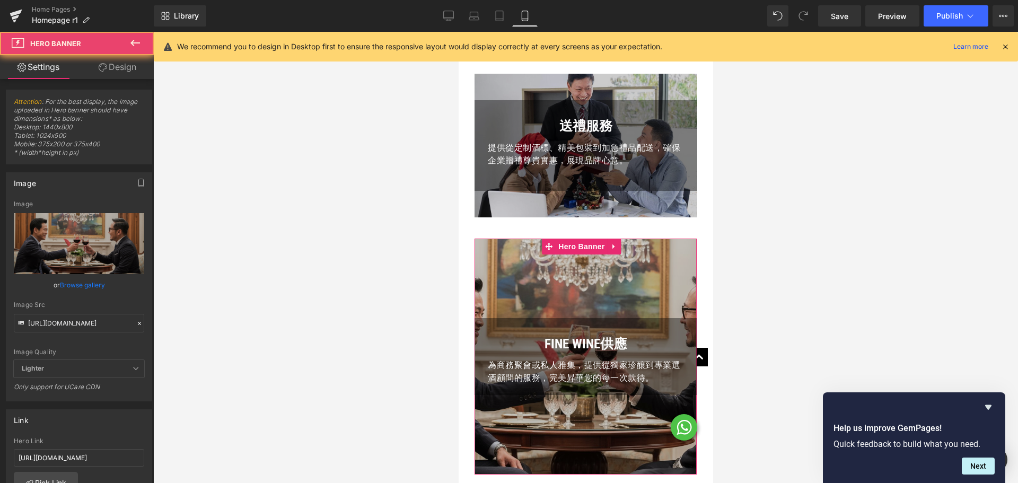
click at [127, 65] on link "Design" at bounding box center [117, 67] width 77 height 24
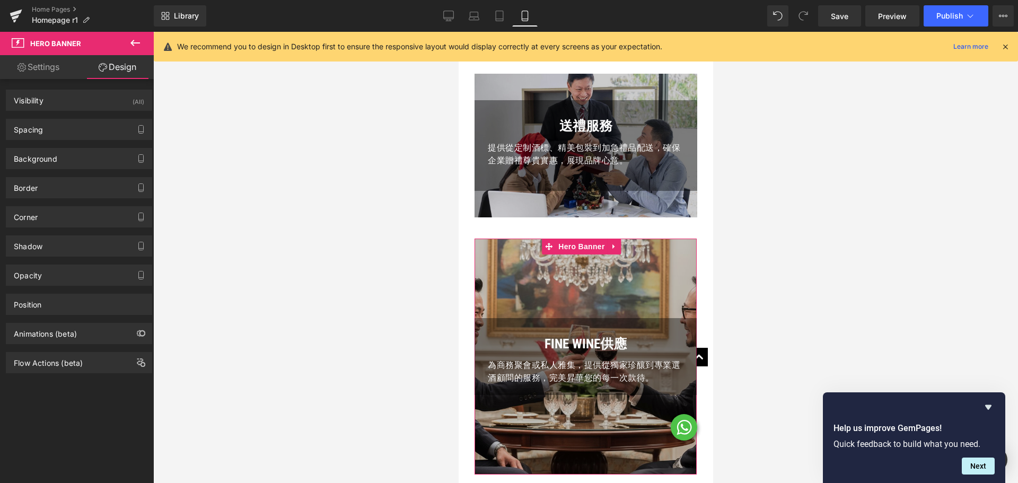
click at [67, 141] on div "Background Color & Image color Color % Image Replace Image Upload image or Brow…" at bounding box center [79, 154] width 158 height 29
drag, startPoint x: 74, startPoint y: 126, endPoint x: 76, endPoint y: 199, distance: 73.2
click at [74, 126] on div "Spacing" at bounding box center [78, 129] width 145 height 20
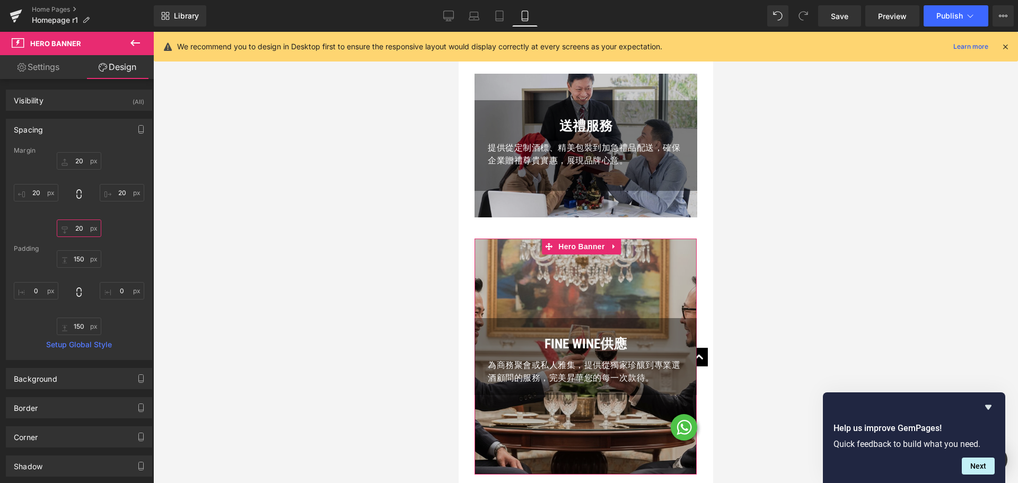
click at [77, 228] on input "text" at bounding box center [79, 227] width 45 height 17
paste input "5"
type input "20"
click at [76, 258] on input "text" at bounding box center [79, 258] width 45 height 17
paste input "text"
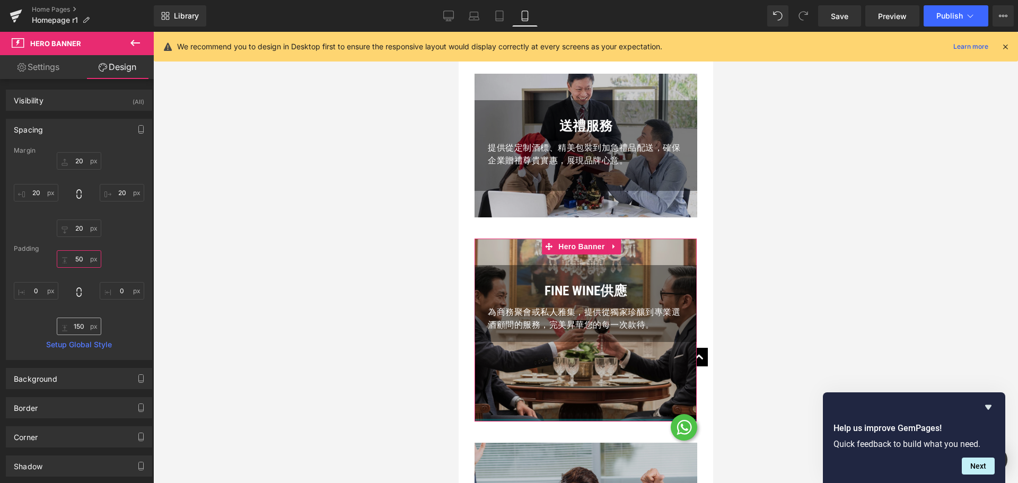
type input "50"
click at [76, 326] on input "text" at bounding box center [79, 325] width 45 height 17
paste input "text"
type input "50"
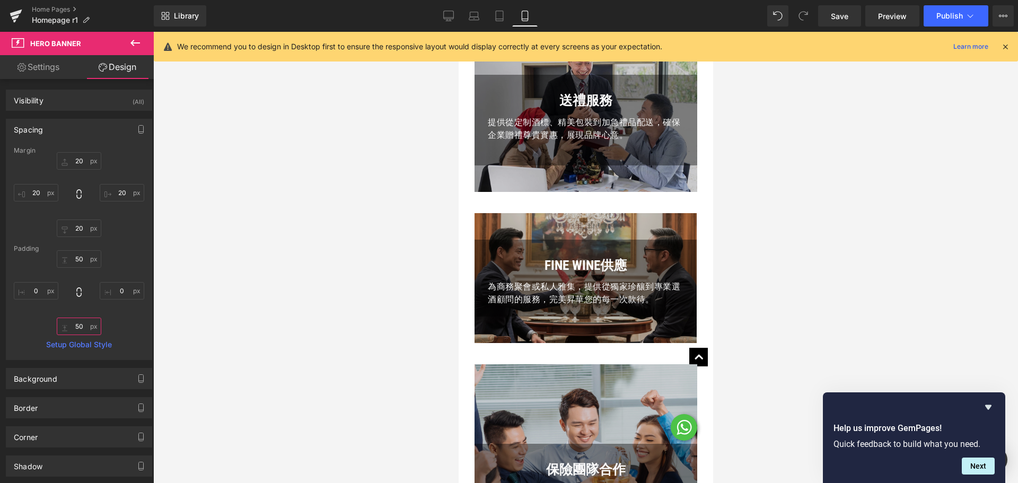
scroll to position [1643, 0]
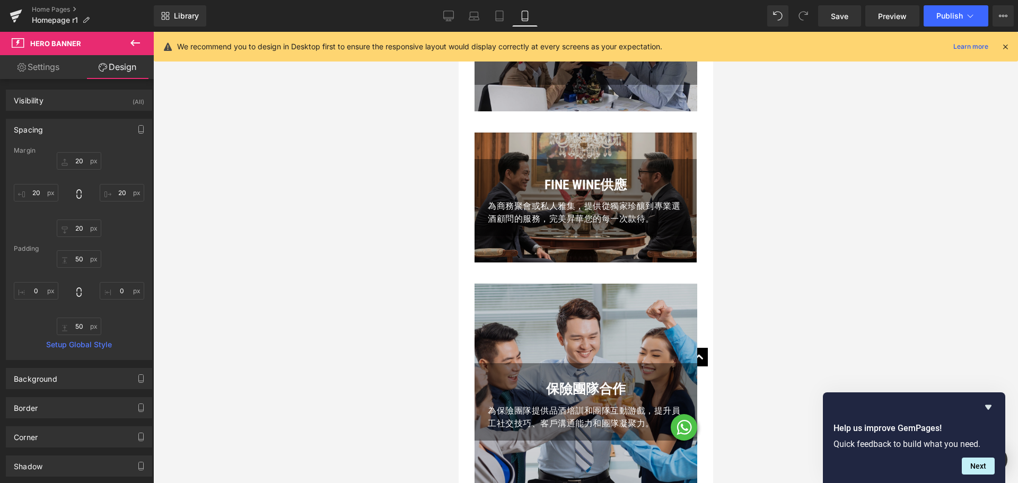
click at [575, 312] on div "保險團隊合作 Text Block 為保險團隊提供品酒培訓和團隊互動游戲，提升員工社交技巧、客戶溝通能力和團隊凝聚力。 Text Block Row Hero…" at bounding box center [585, 402] width 223 height 236
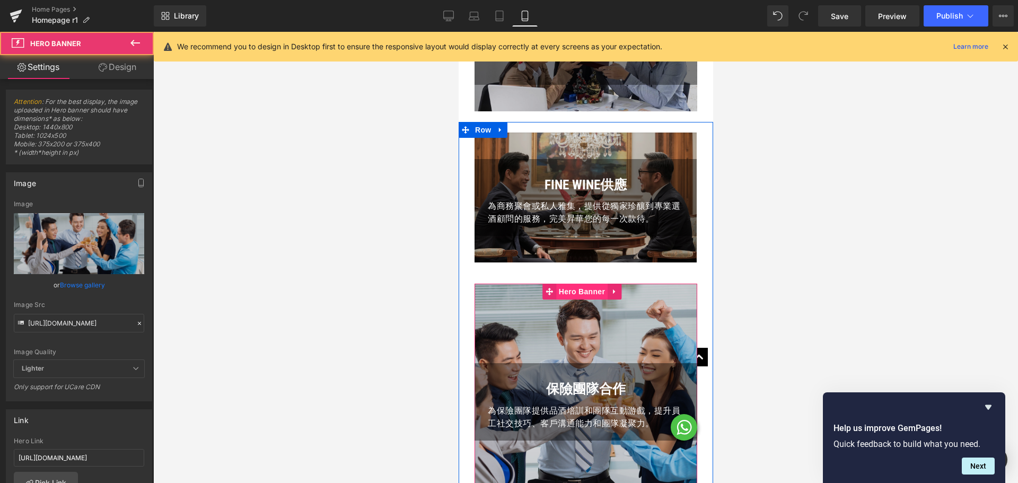
click at [580, 284] on span "Hero Banner" at bounding box center [580, 292] width 51 height 16
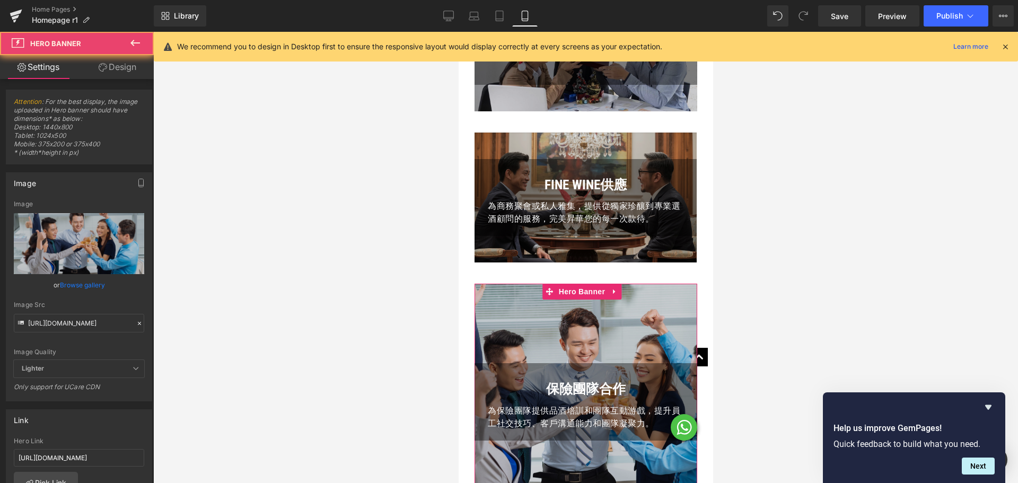
click at [121, 69] on link "Design" at bounding box center [117, 67] width 77 height 24
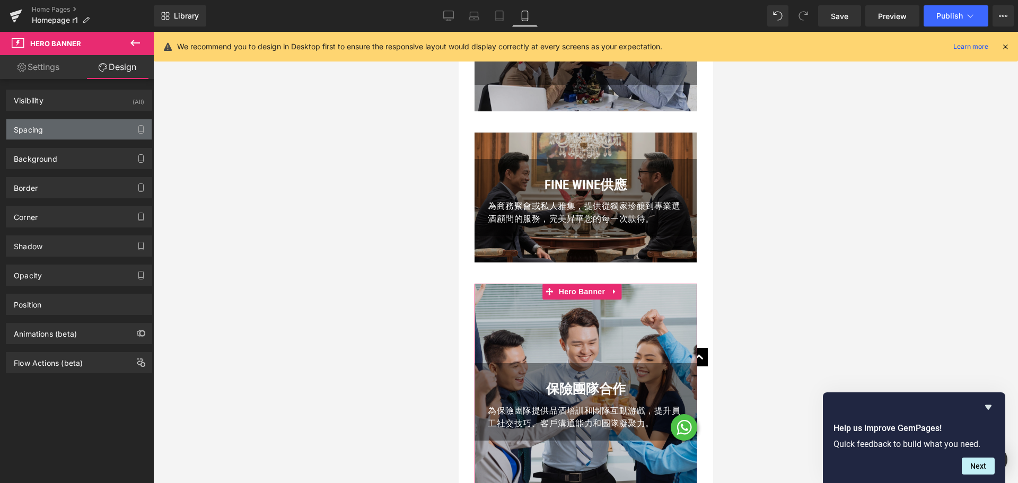
click at [76, 133] on div "Spacing" at bounding box center [78, 129] width 145 height 20
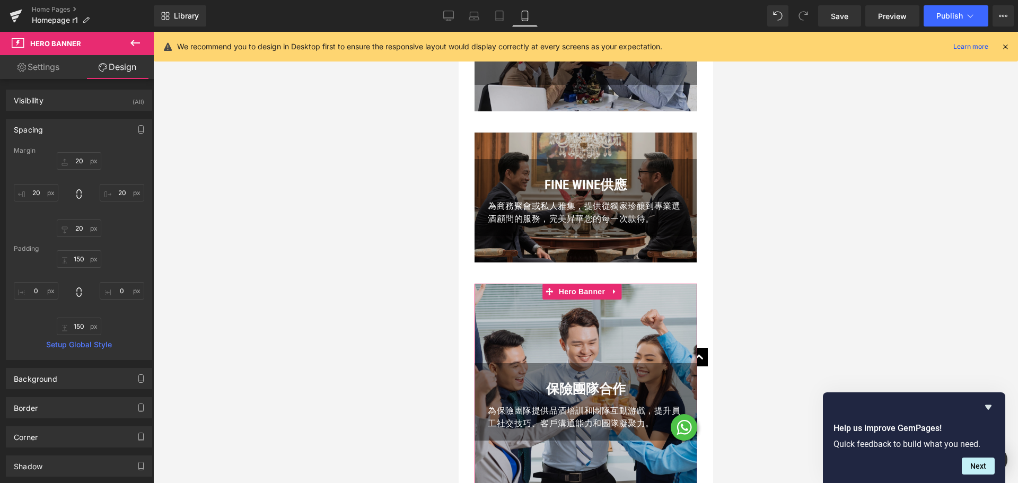
click at [76, 251] on div "Padding" at bounding box center [79, 248] width 130 height 7
click at [76, 254] on input "150" at bounding box center [79, 258] width 45 height 17
paste input "text"
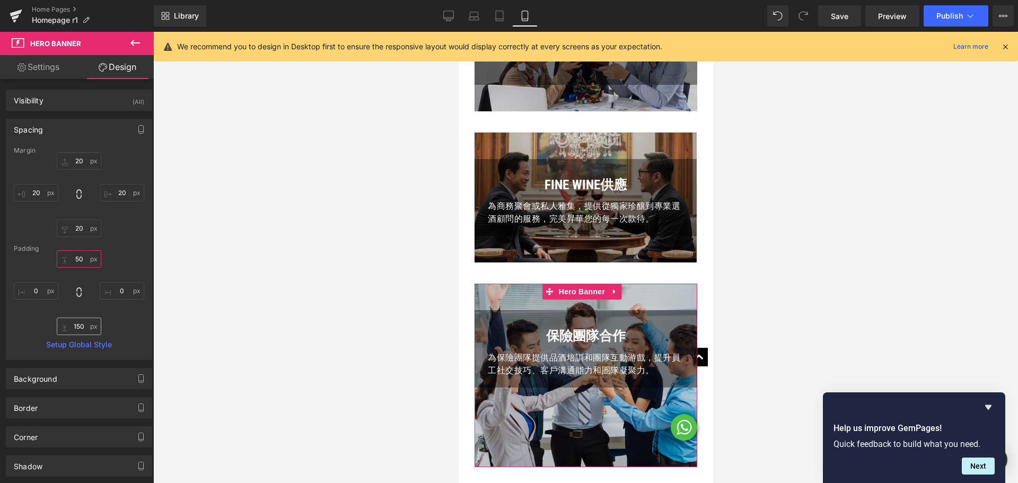
type input "50"
click at [84, 332] on input "150" at bounding box center [79, 325] width 45 height 17
paste input "text"
type input "50"
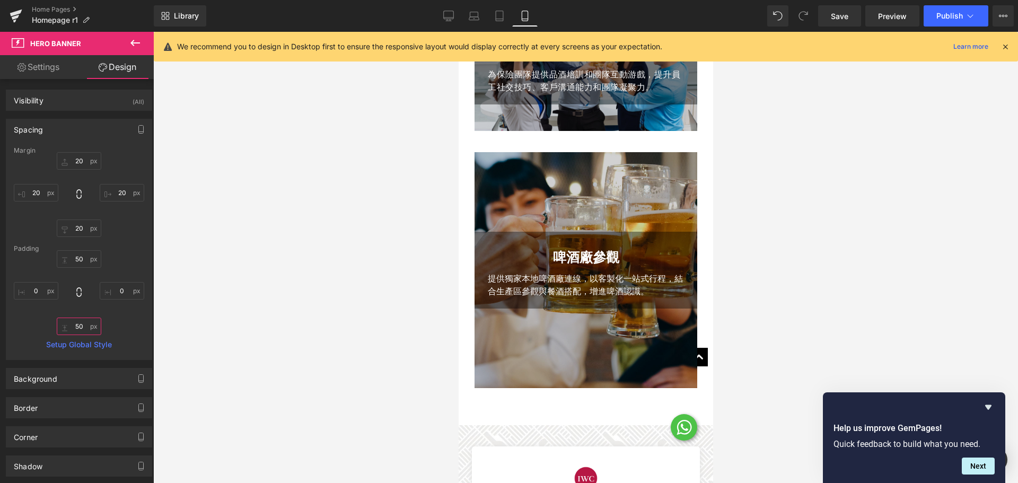
scroll to position [1961, 0]
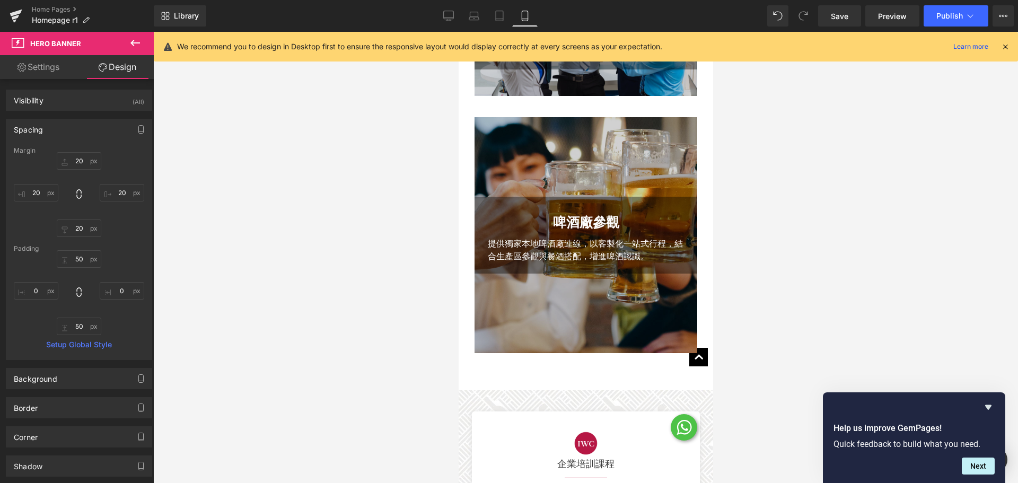
click at [578, 134] on div "啤酒廠參觀 Text Block 提供獨家本地啤酒廠連線，以客製化一站式行程，結合生產區參觀與餐酒搭配，增進啤酒認識。 Text Block Row Hero…" at bounding box center [585, 235] width 223 height 236
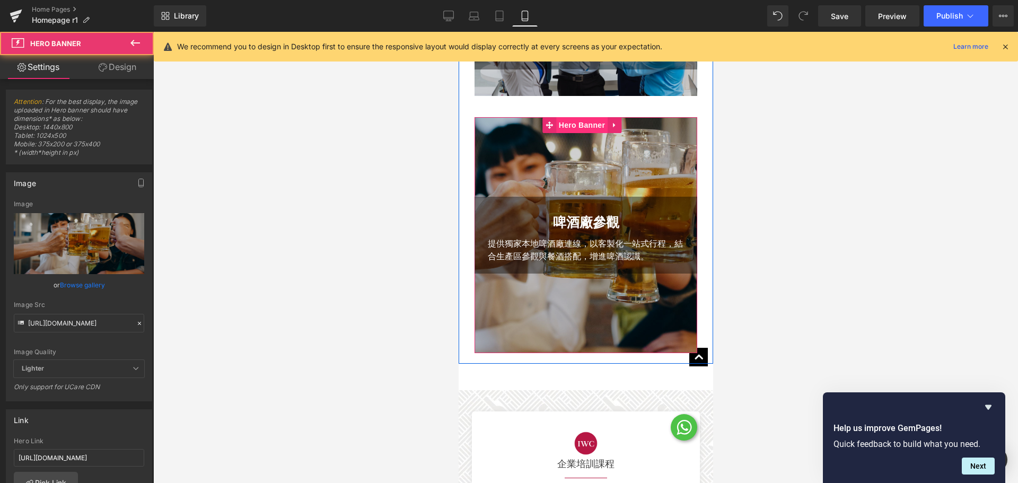
click at [580, 120] on span "Hero Banner" at bounding box center [580, 125] width 51 height 16
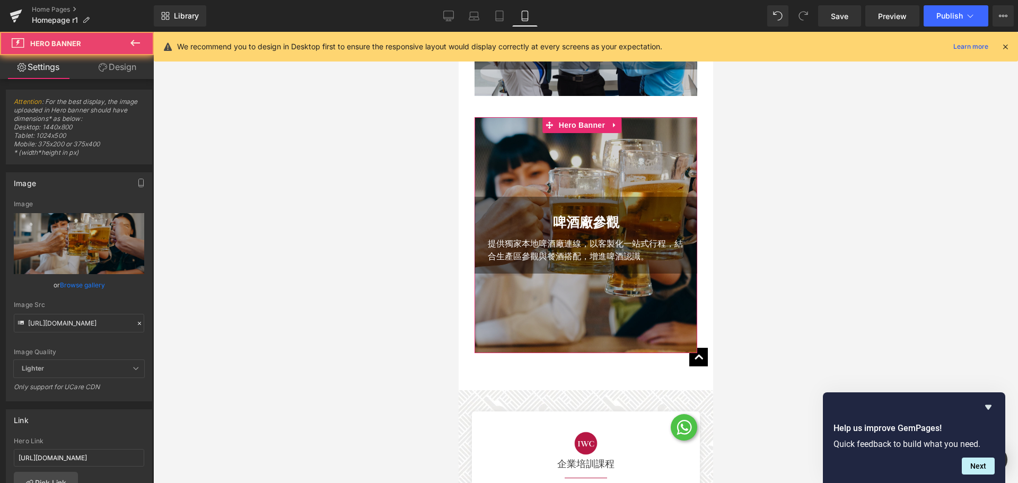
click at [110, 72] on link "Design" at bounding box center [117, 67] width 77 height 24
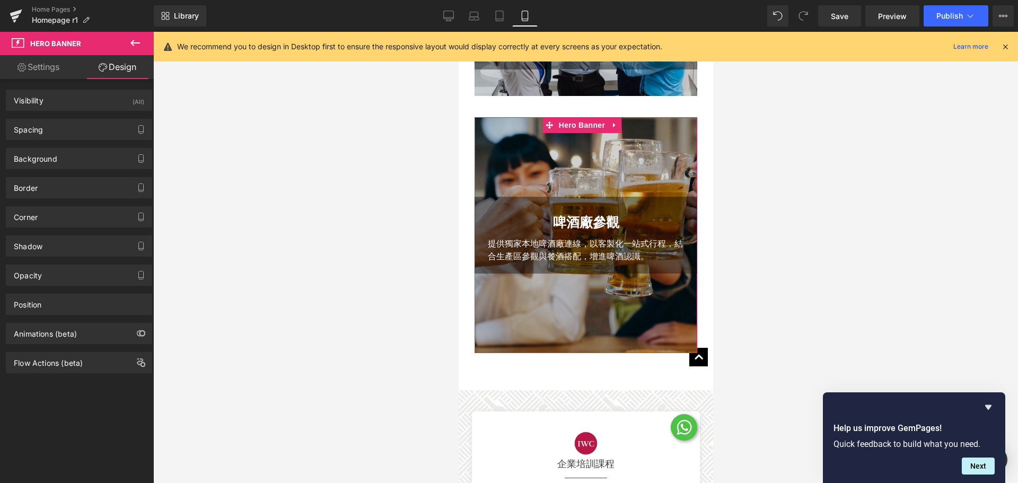
click at [62, 141] on div "Background Color & Image color Color #d3d3d3 100 % Image Replace Image Upload i…" at bounding box center [79, 154] width 158 height 29
click at [68, 137] on div "Spacing" at bounding box center [78, 129] width 145 height 20
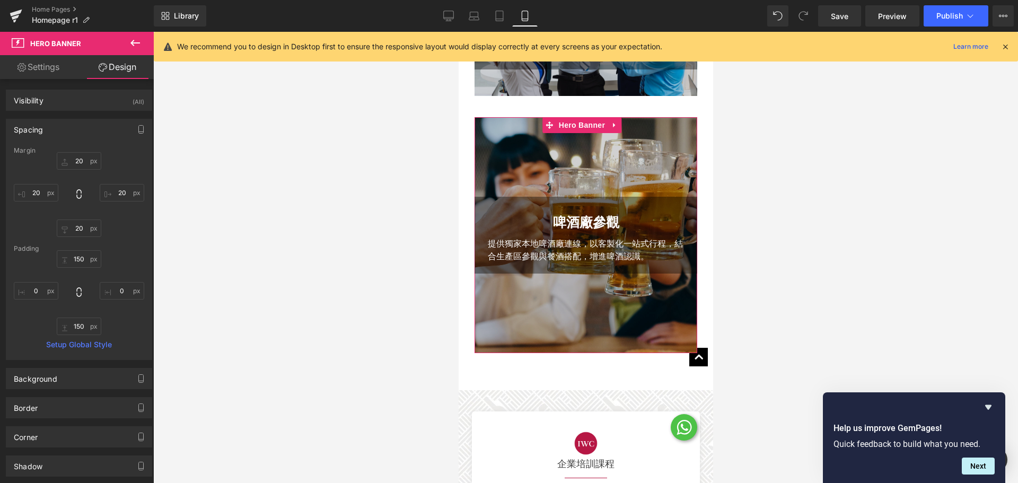
click at [76, 250] on div "Padding" at bounding box center [79, 248] width 130 height 7
click at [77, 262] on input "150" at bounding box center [79, 258] width 45 height 17
paste input "text"
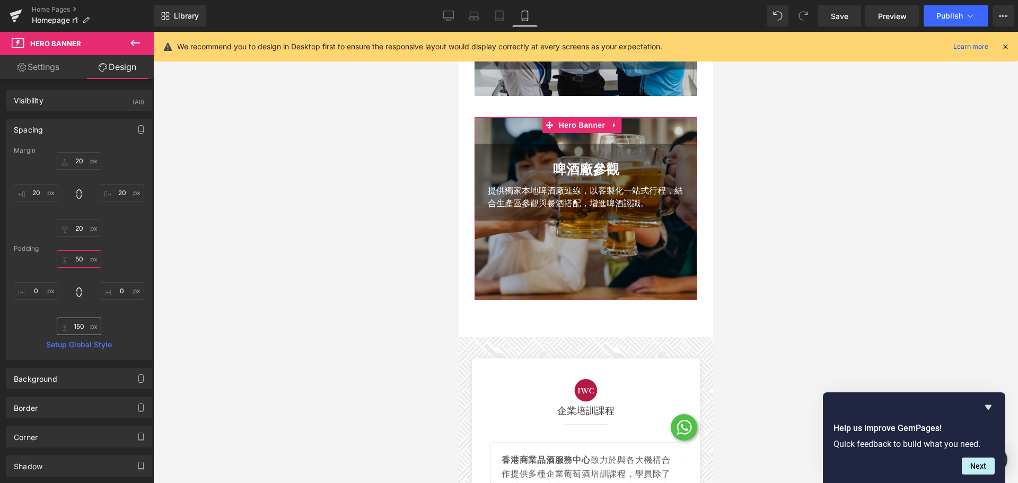
type input "50"
click at [78, 333] on input "150" at bounding box center [79, 325] width 45 height 17
paste input "text"
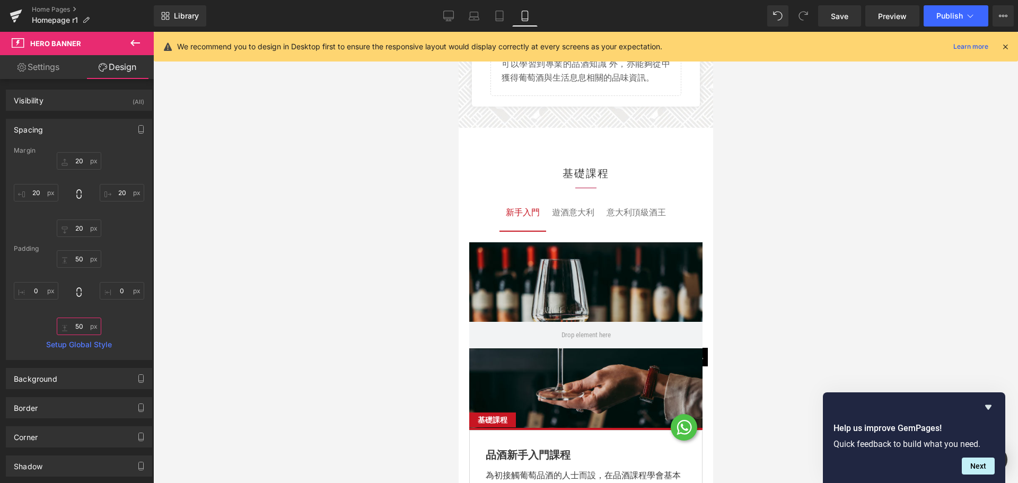
scroll to position [2332, 0]
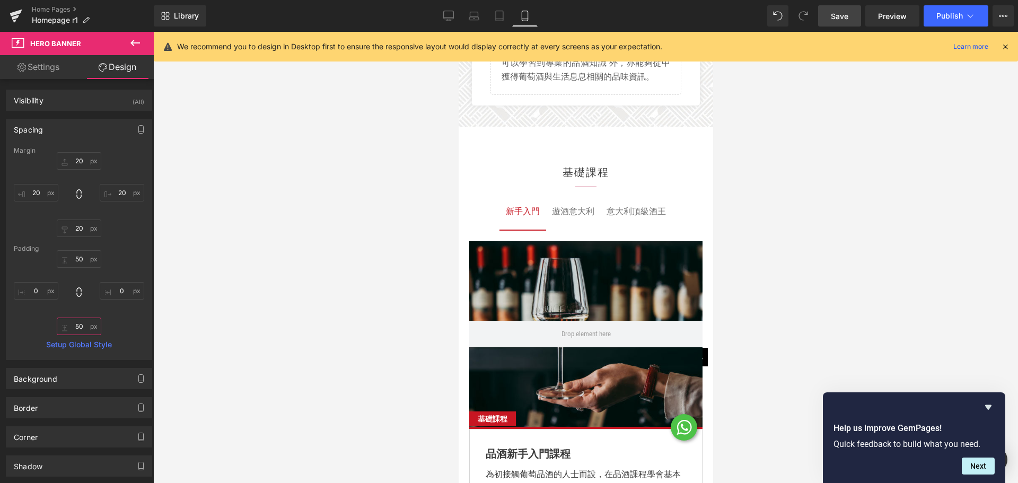
type input "50"
click at [841, 12] on span "Save" at bounding box center [839, 16] width 17 height 11
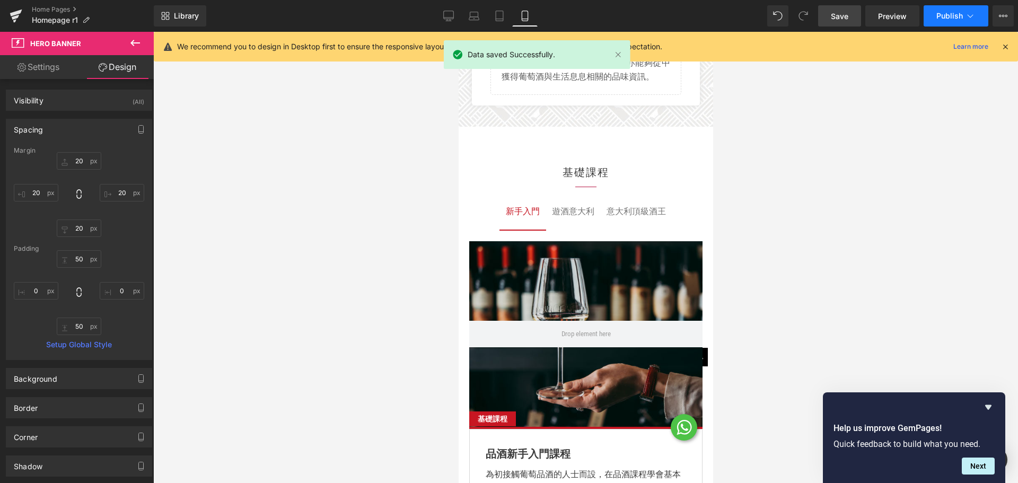
click at [958, 21] on button "Publish" at bounding box center [955, 15] width 65 height 21
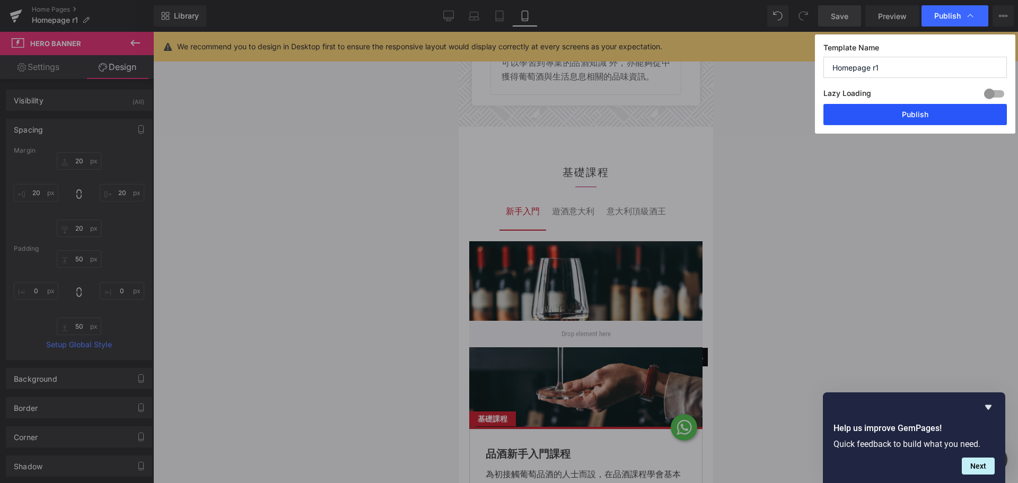
click at [908, 112] on button "Publish" at bounding box center [914, 114] width 183 height 21
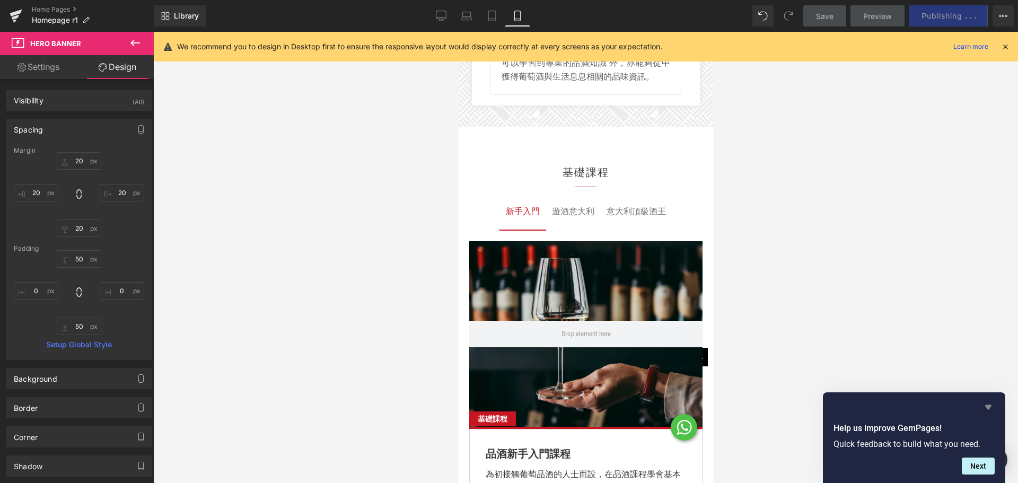
click at [987, 404] on icon "Hide survey" at bounding box center [988, 407] width 13 height 13
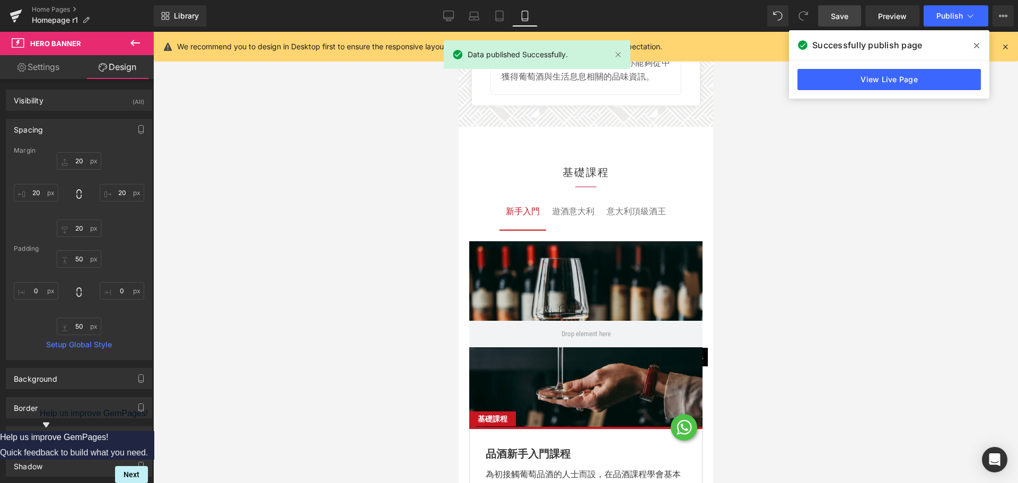
drag, startPoint x: 973, startPoint y: 39, endPoint x: 943, endPoint y: 56, distance: 34.4
click at [973, 39] on span at bounding box center [976, 45] width 17 height 17
